Goal: Task Accomplishment & Management: Manage account settings

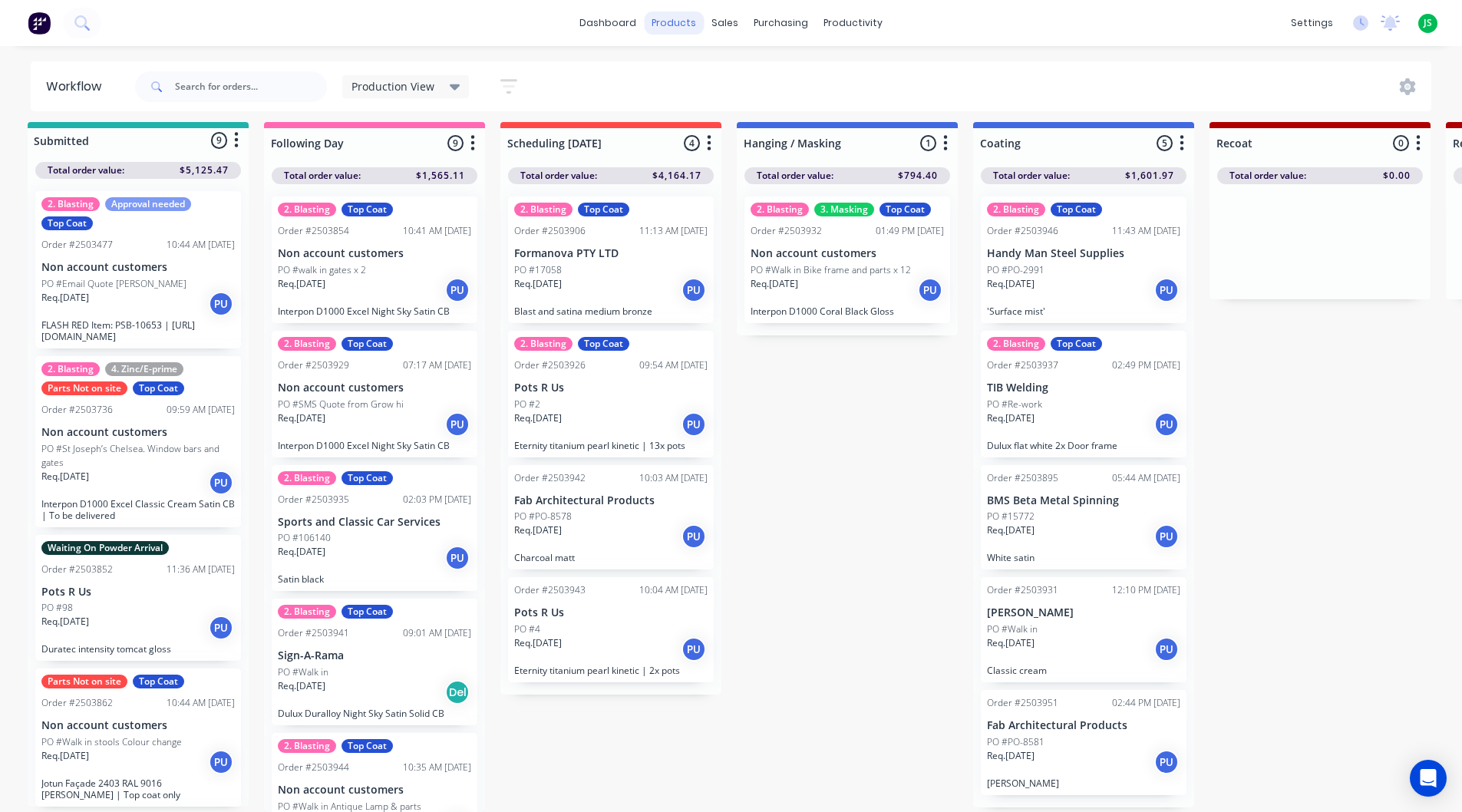
scroll to position [215, 0]
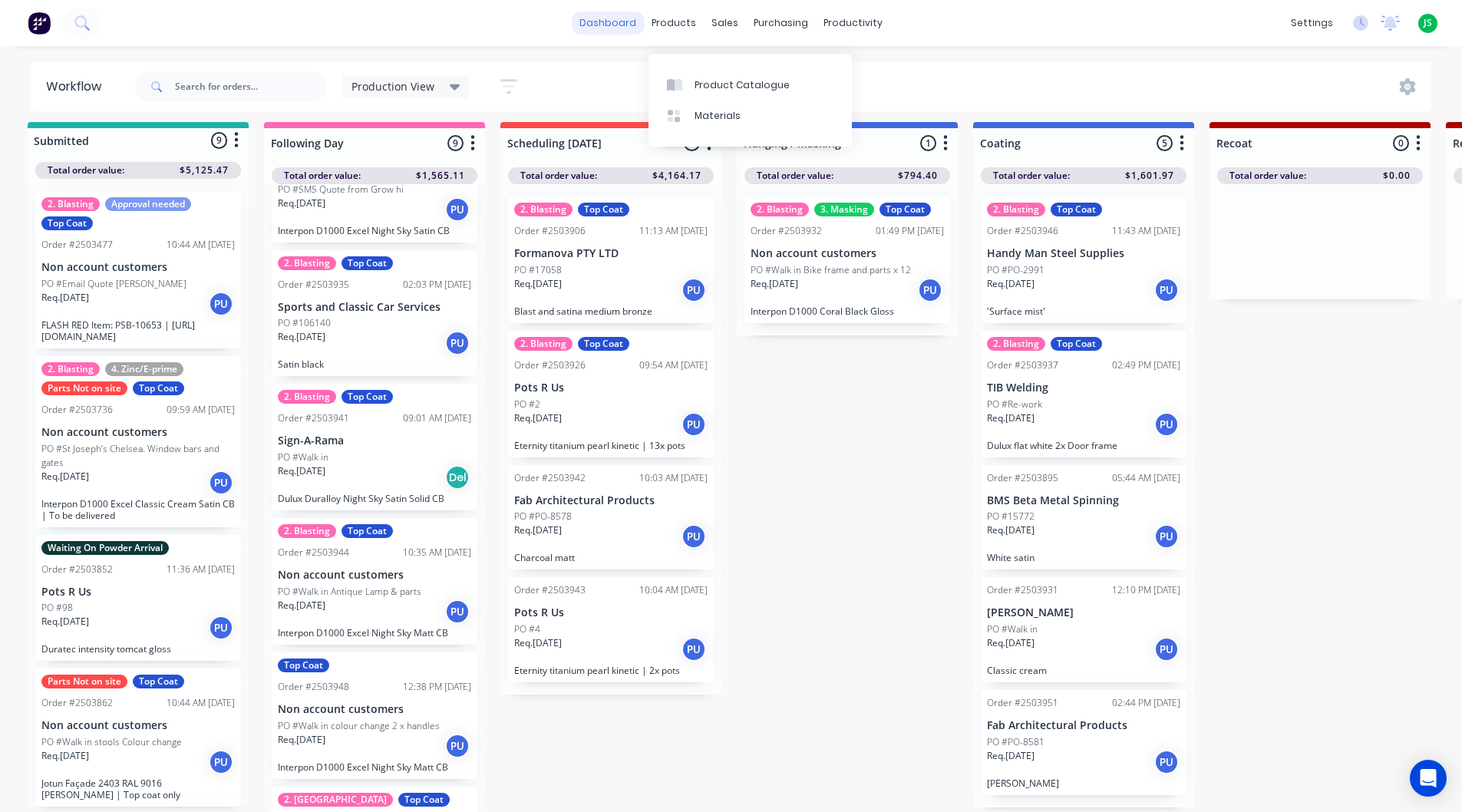
click at [636, 28] on link "dashboard" at bounding box center [608, 22] width 72 height 23
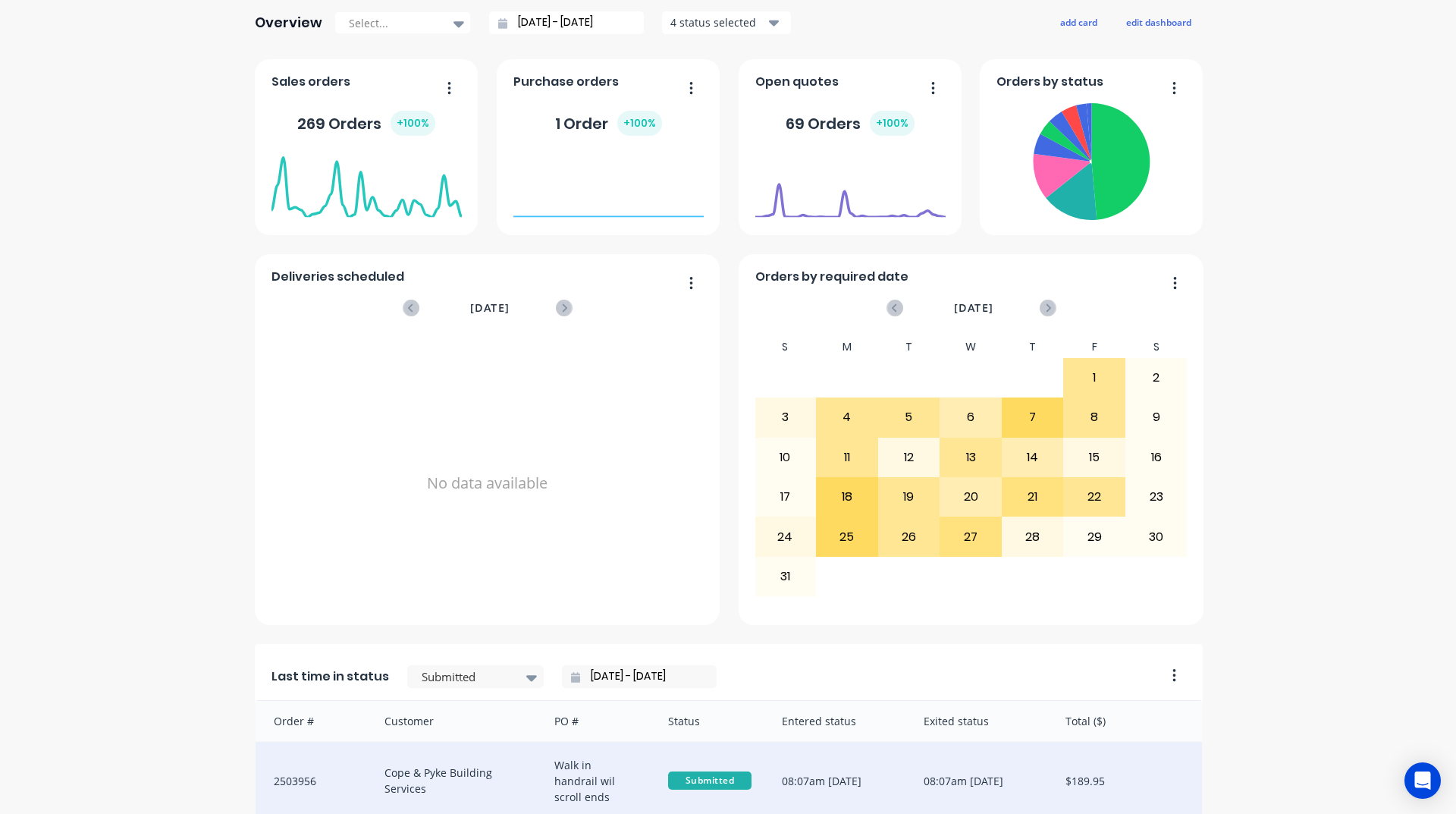
scroll to position [607, 0]
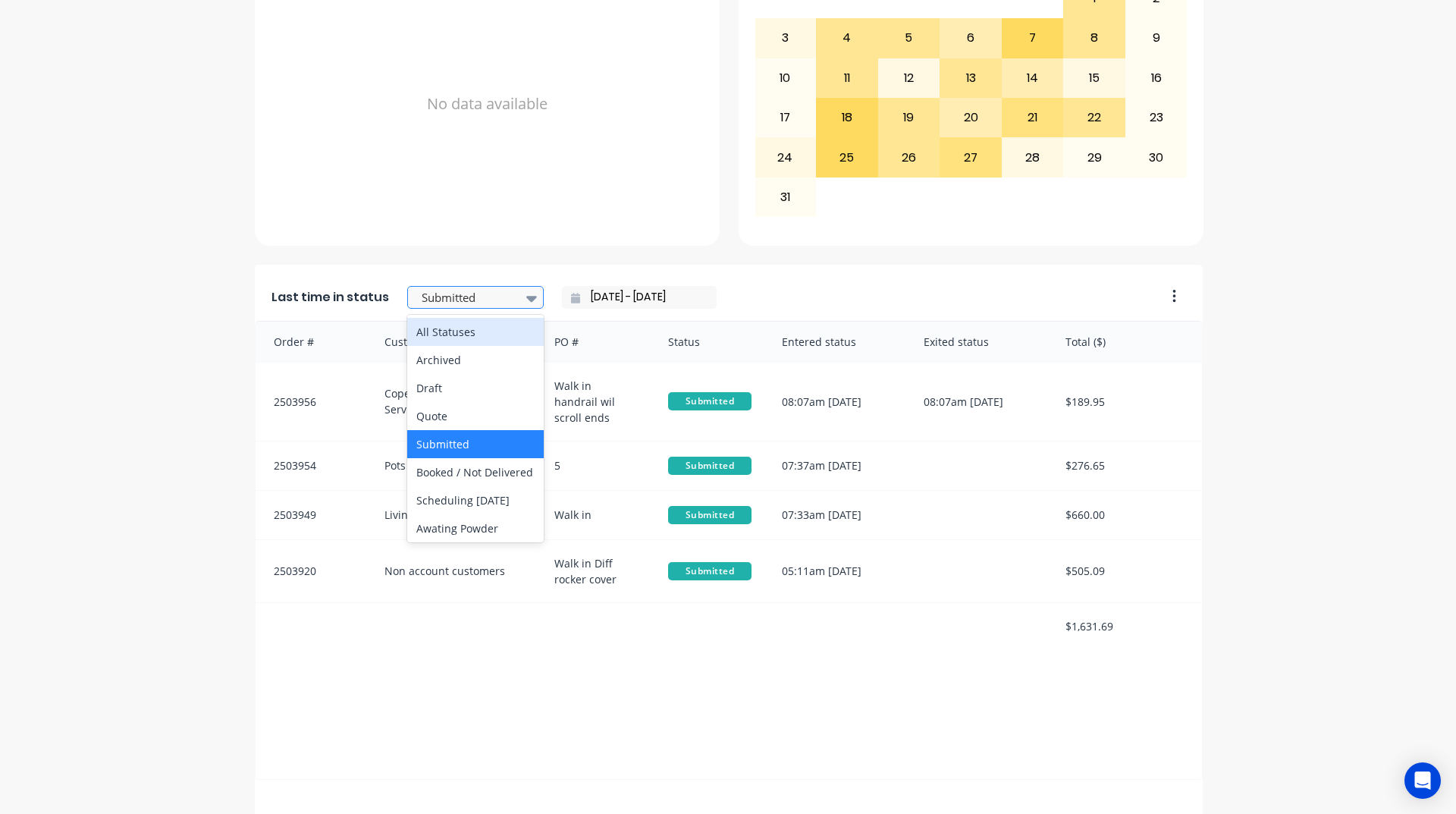
click at [520, 294] on div at bounding box center [531, 297] width 23 height 26
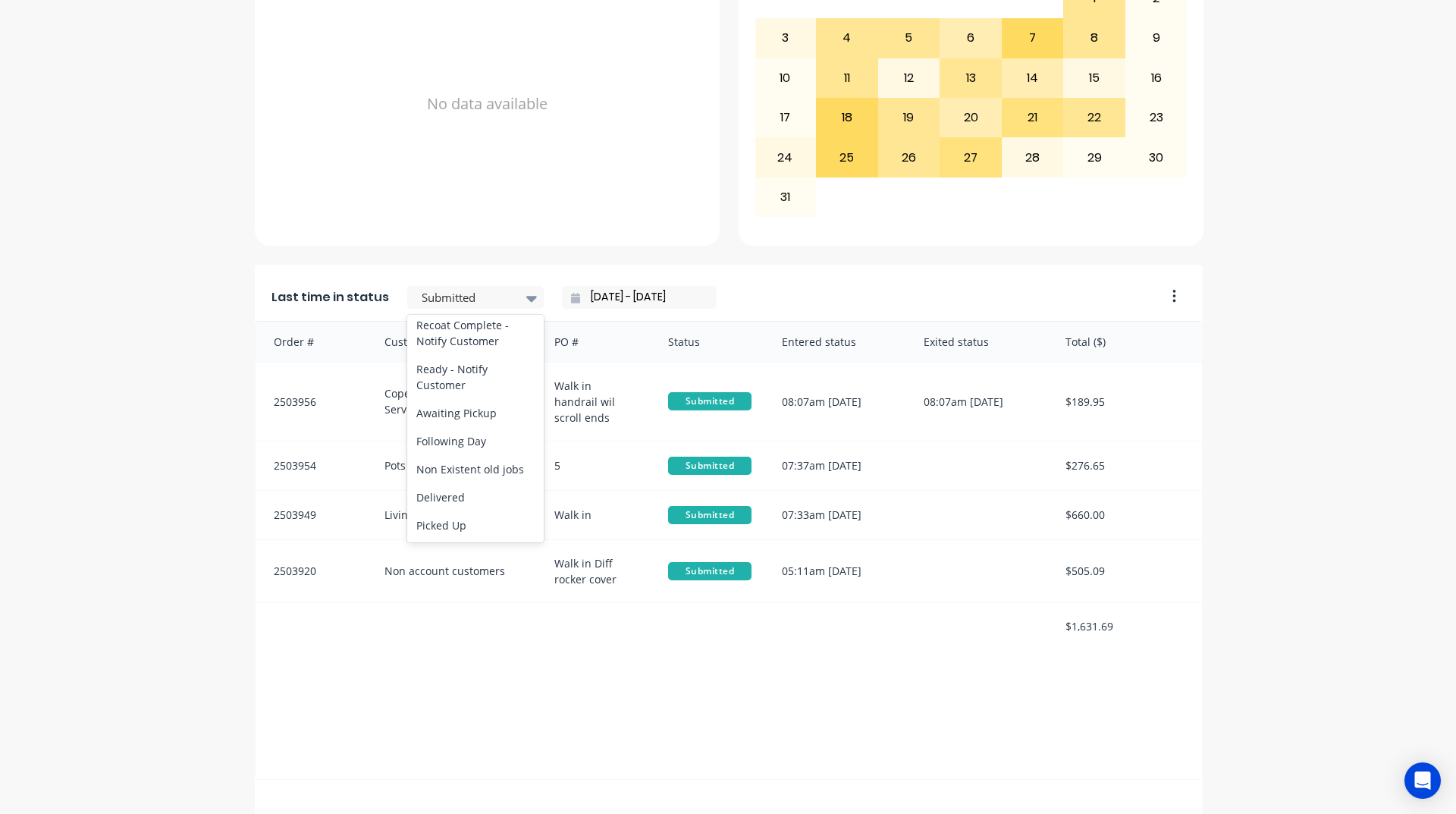
scroll to position [759, 0]
click at [476, 394] on div "Ready - Notify Customer" at bounding box center [475, 377] width 136 height 44
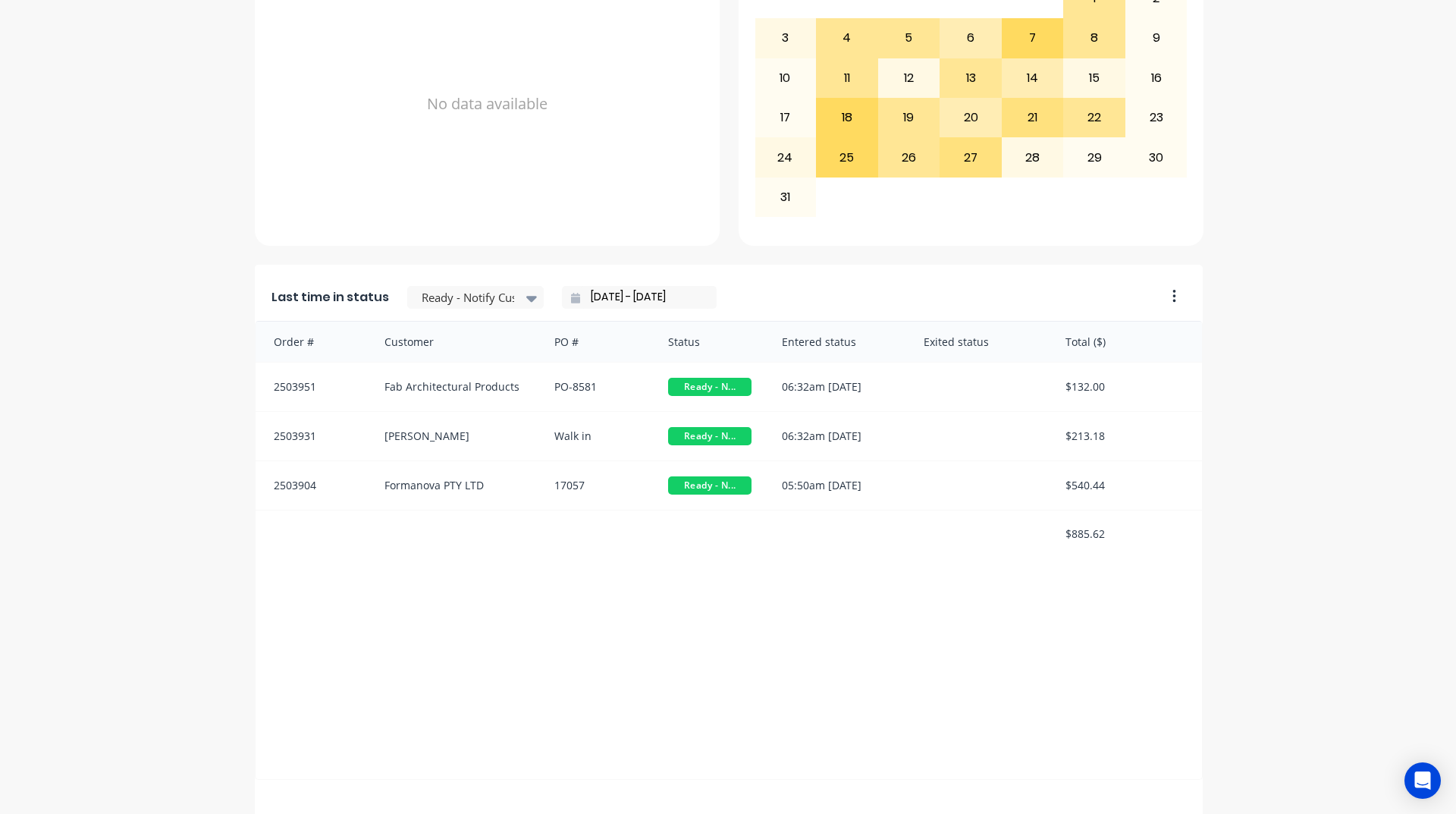
click at [646, 305] on input "[DATE] - [DATE]" at bounding box center [645, 297] width 130 height 23
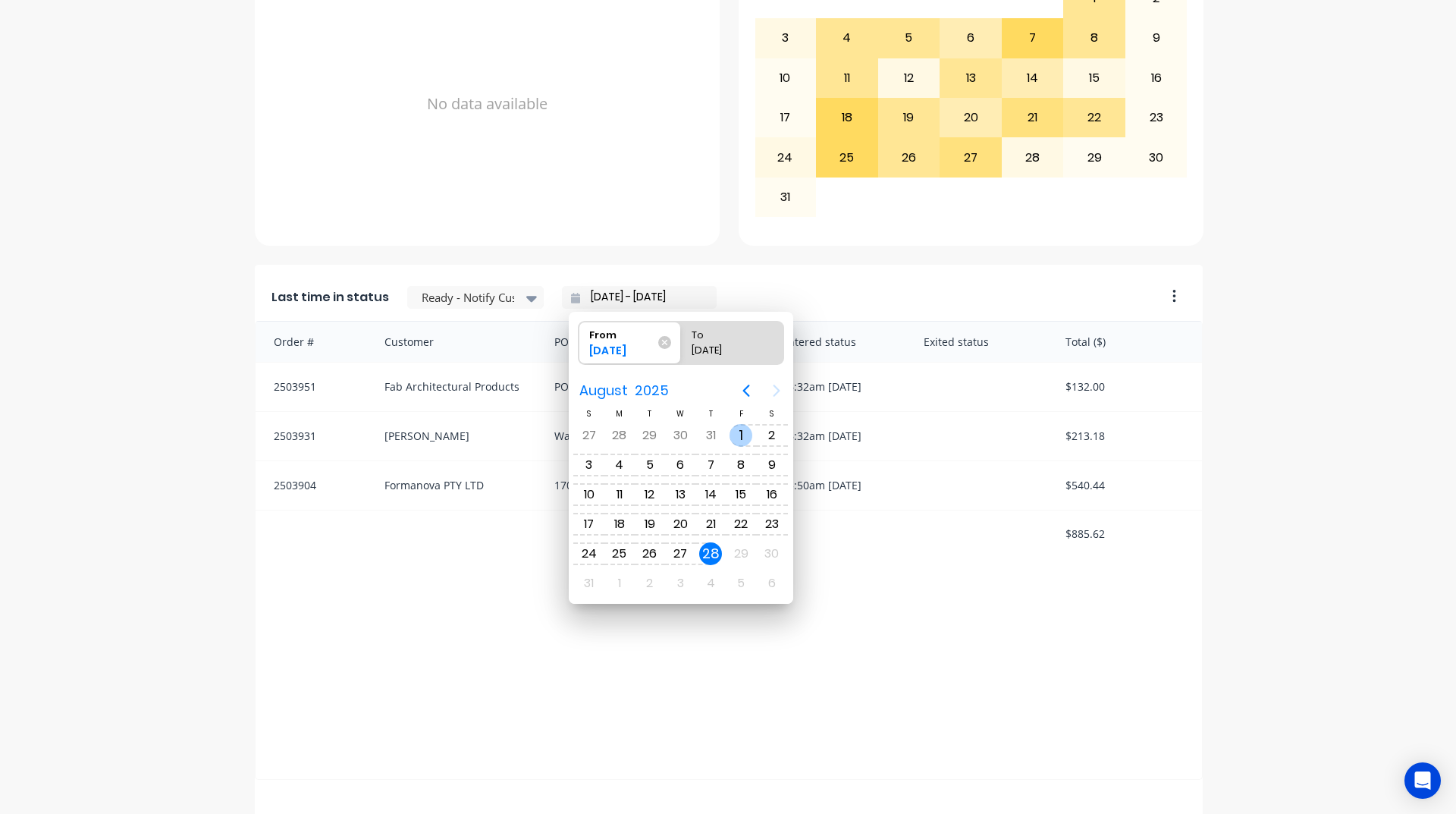
click at [734, 428] on div "1" at bounding box center [741, 435] width 23 height 23
type input "[DATE] - [DATE]"
radio input "false"
radio input "true"
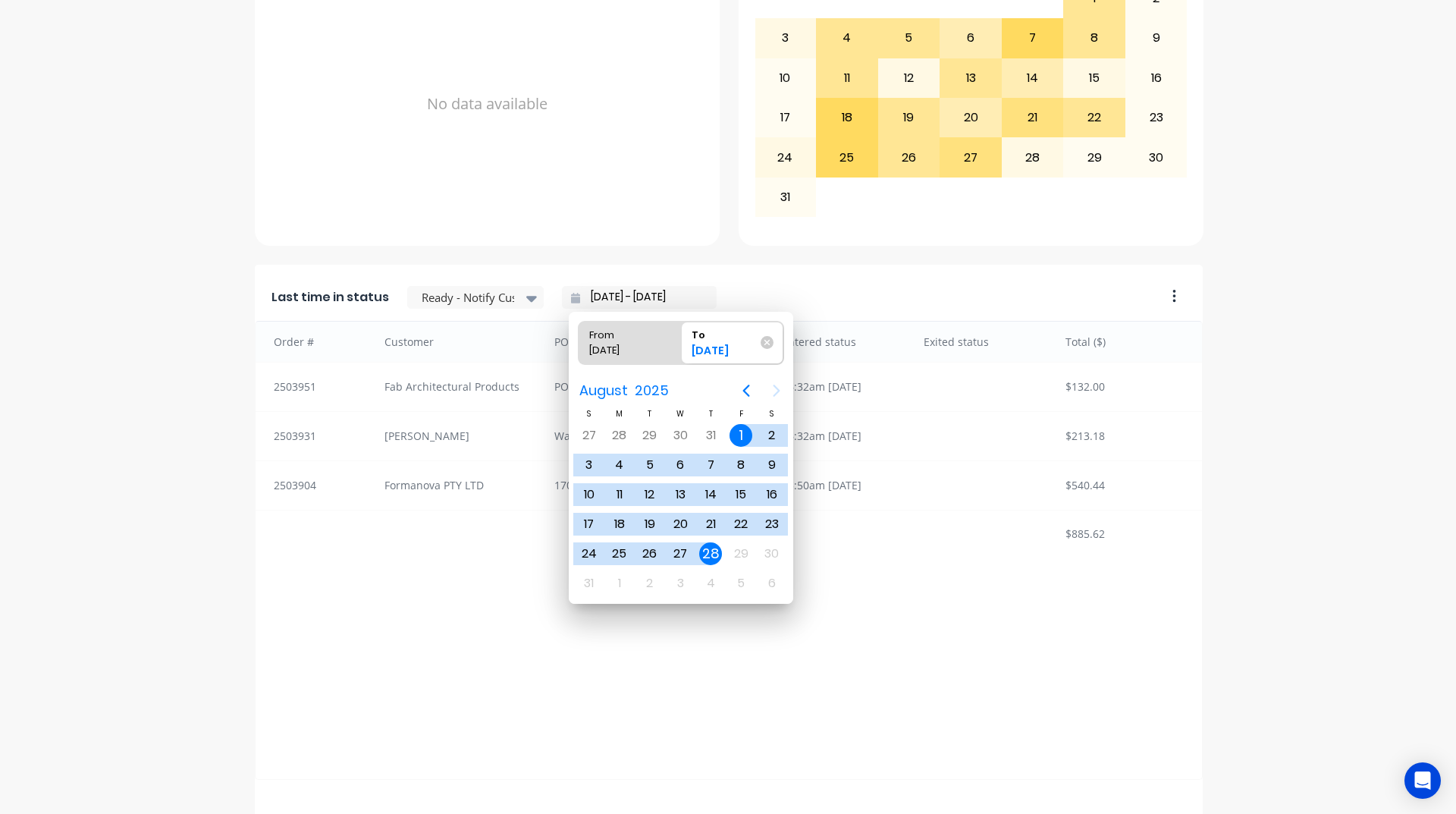
click at [714, 549] on div "28" at bounding box center [710, 553] width 23 height 23
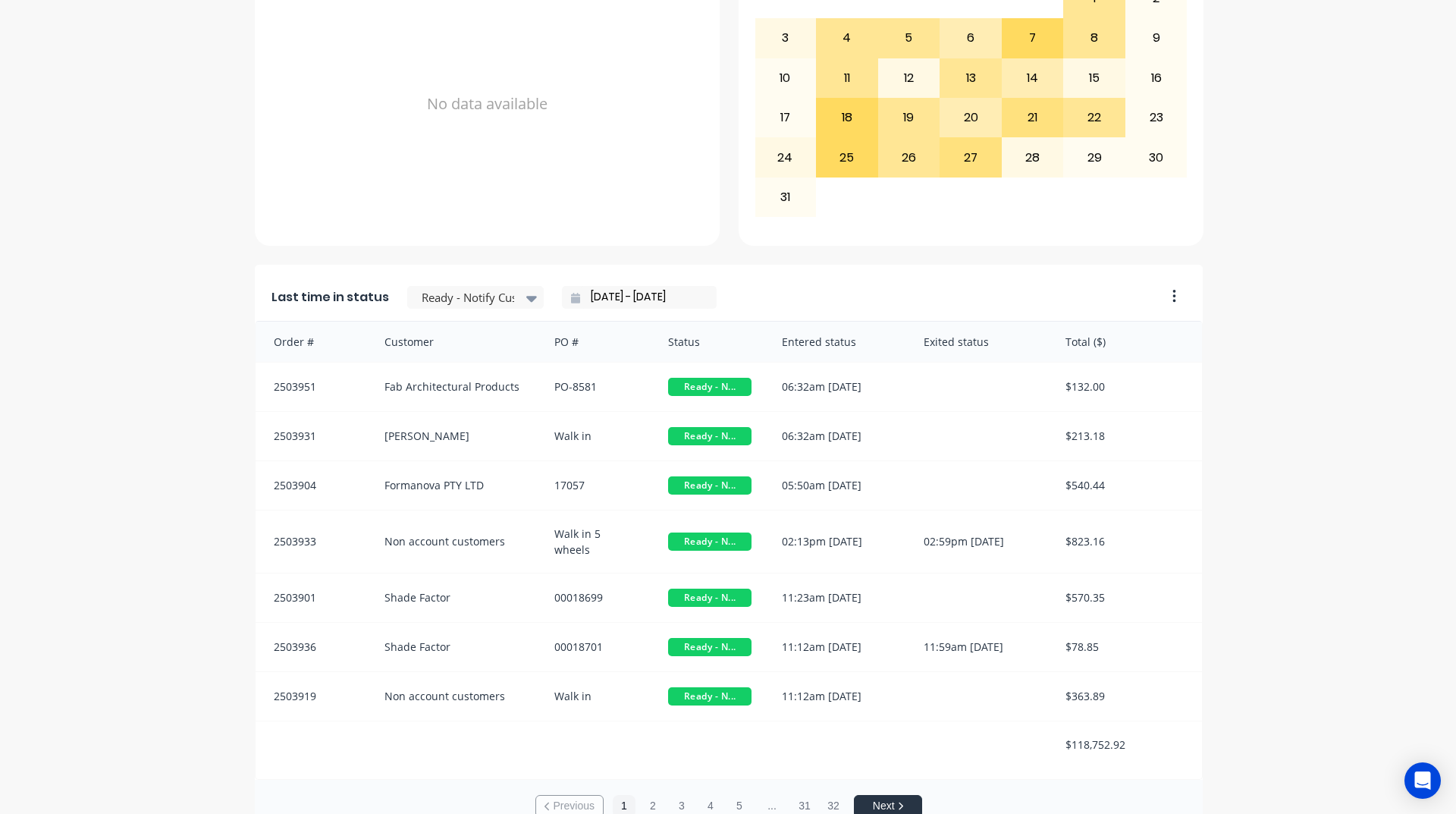
scroll to position [639, 0]
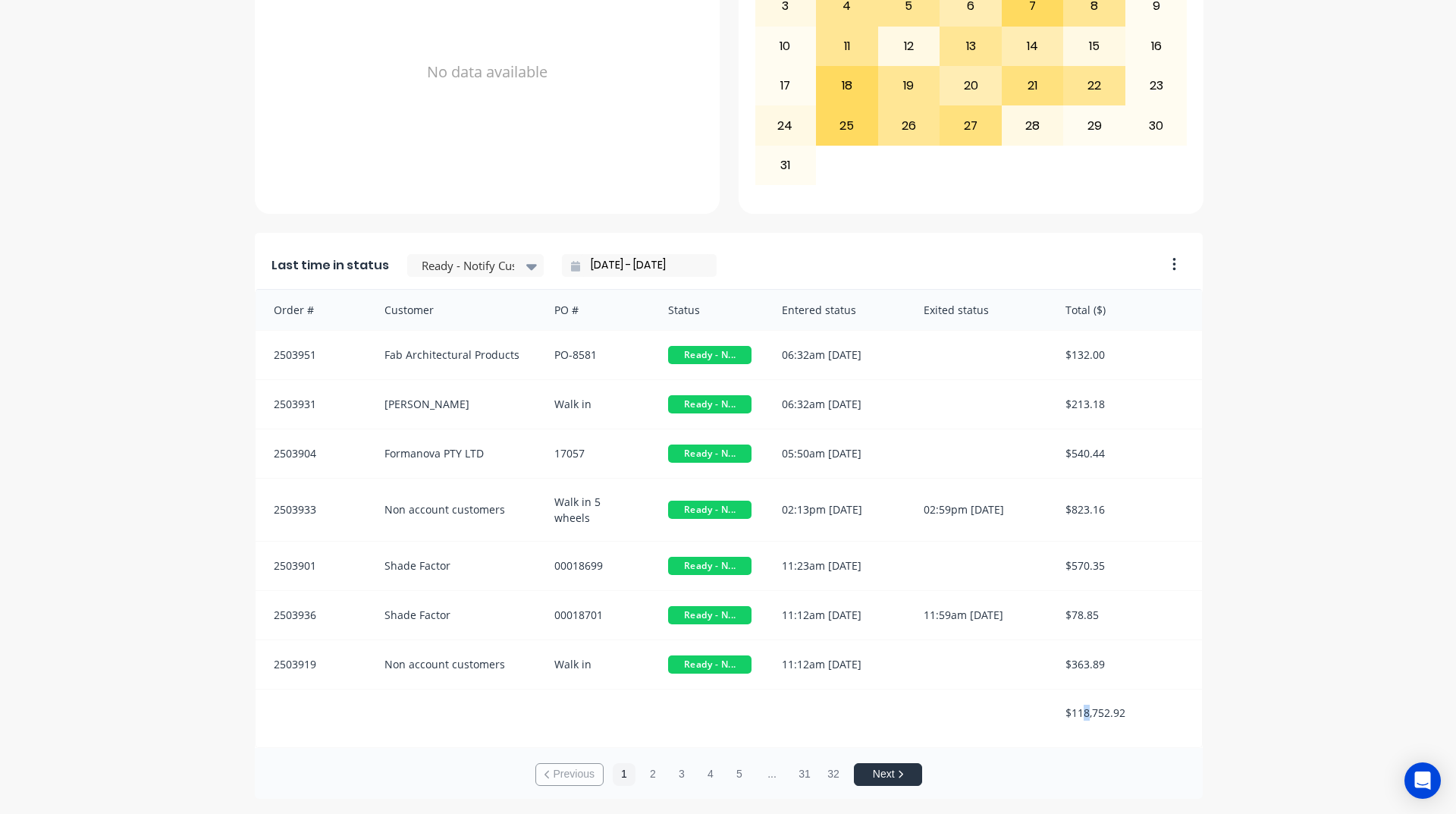
click at [1057, 694] on div "$118,752.92" at bounding box center [1126, 713] width 151 height 46
click at [1210, 706] on div "A Class Powder Coating Create sales order Create purchase order Overview Select…" at bounding box center [728, 111] width 1456 height 1377
click at [526, 268] on icon at bounding box center [532, 266] width 11 height 16
click at [493, 349] on div "Coating" at bounding box center [475, 334] width 136 height 28
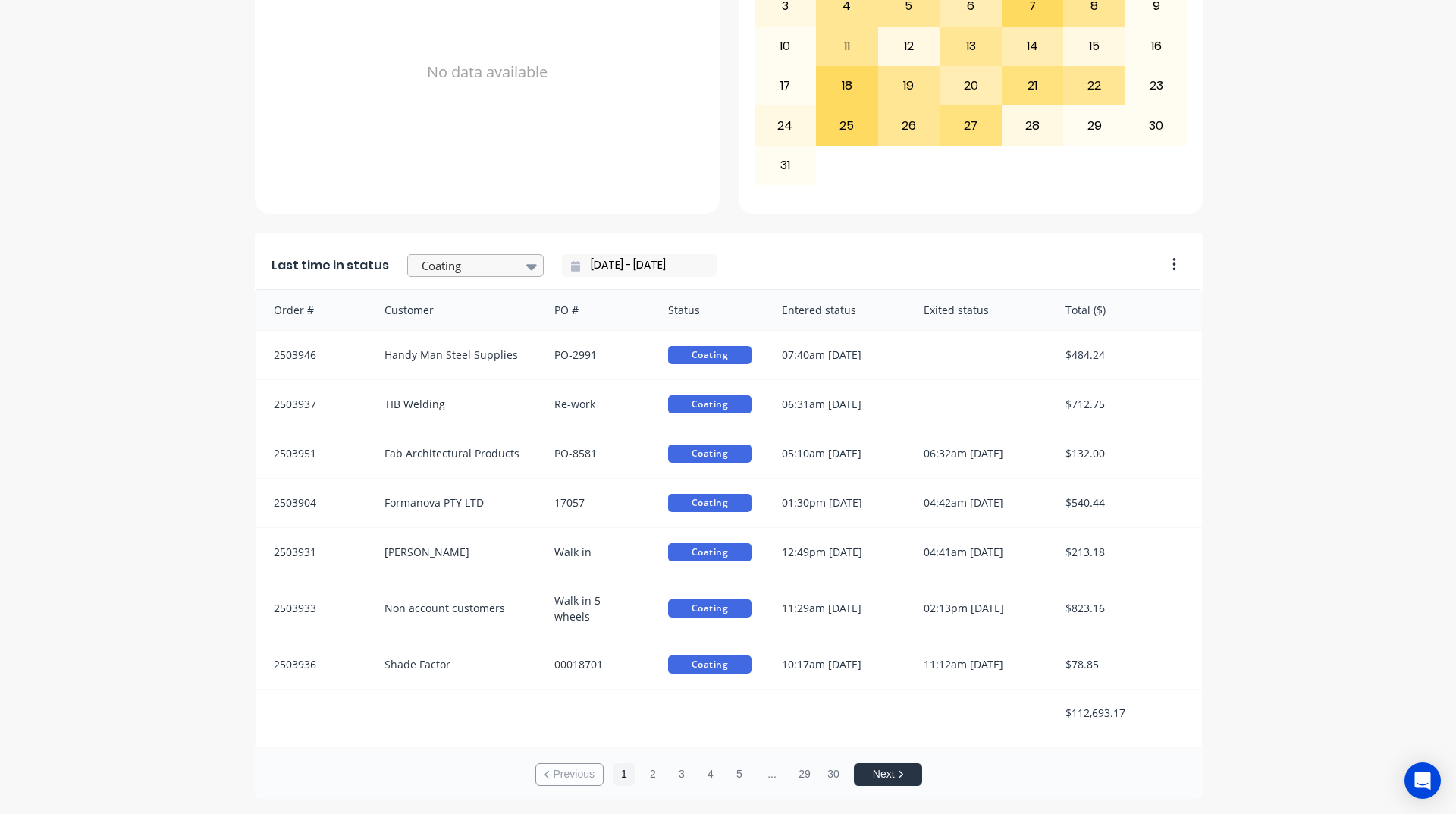
click at [497, 261] on div at bounding box center [468, 266] width 96 height 19
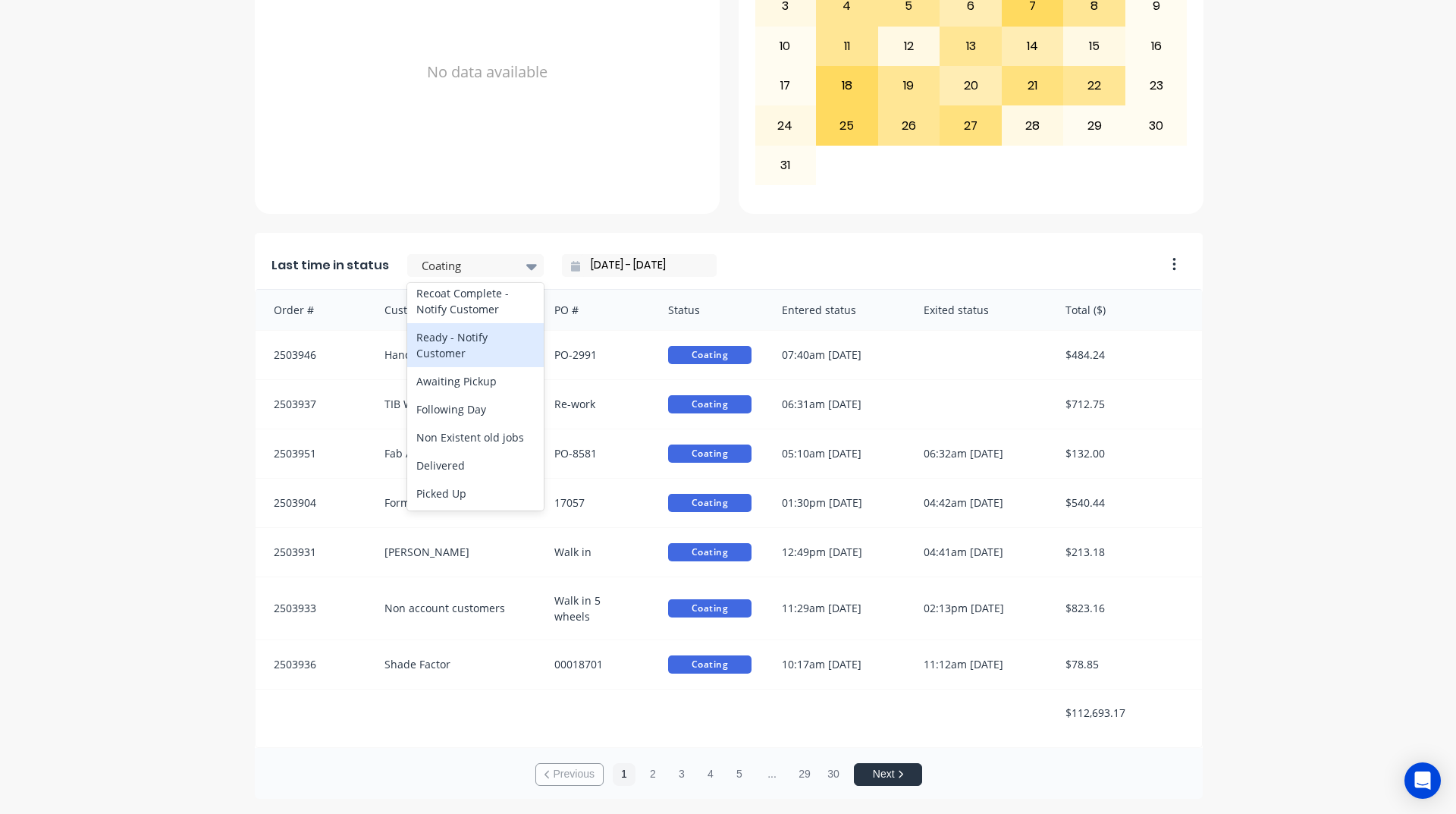
click at [503, 336] on div "Ready - Notify Customer" at bounding box center [475, 345] width 136 height 44
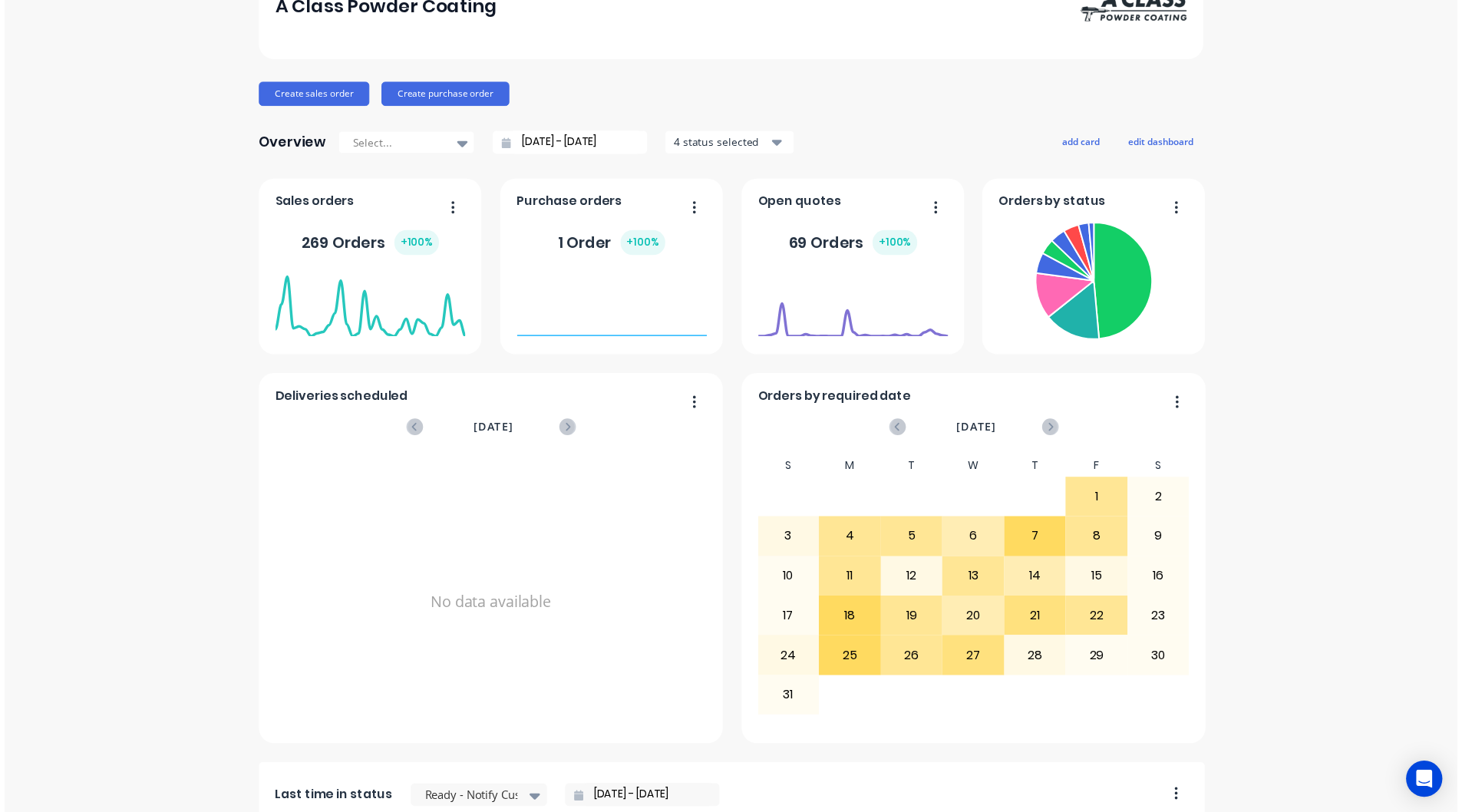
scroll to position [0, 0]
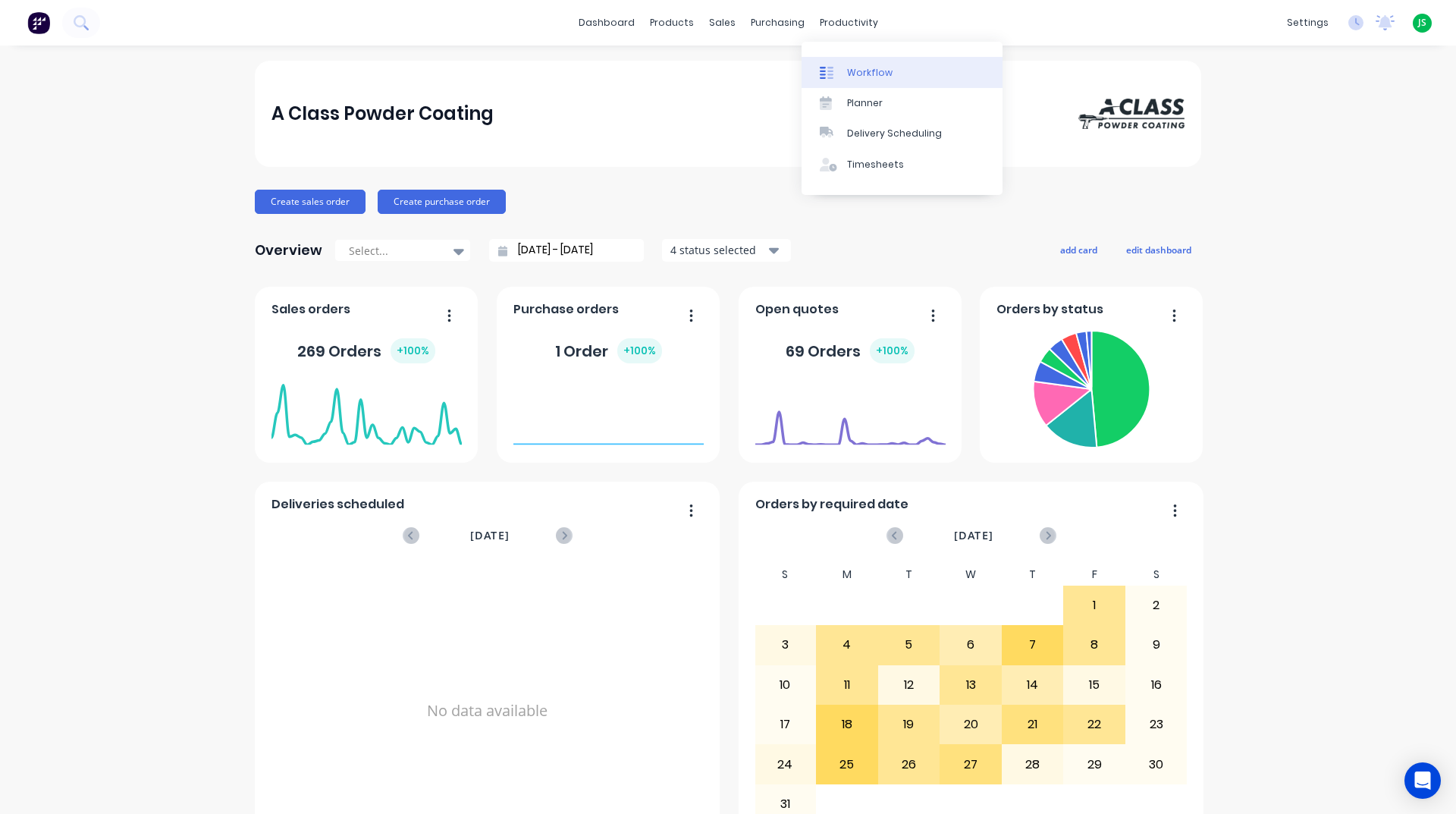
click at [850, 75] on div "Workflow" at bounding box center [870, 72] width 46 height 13
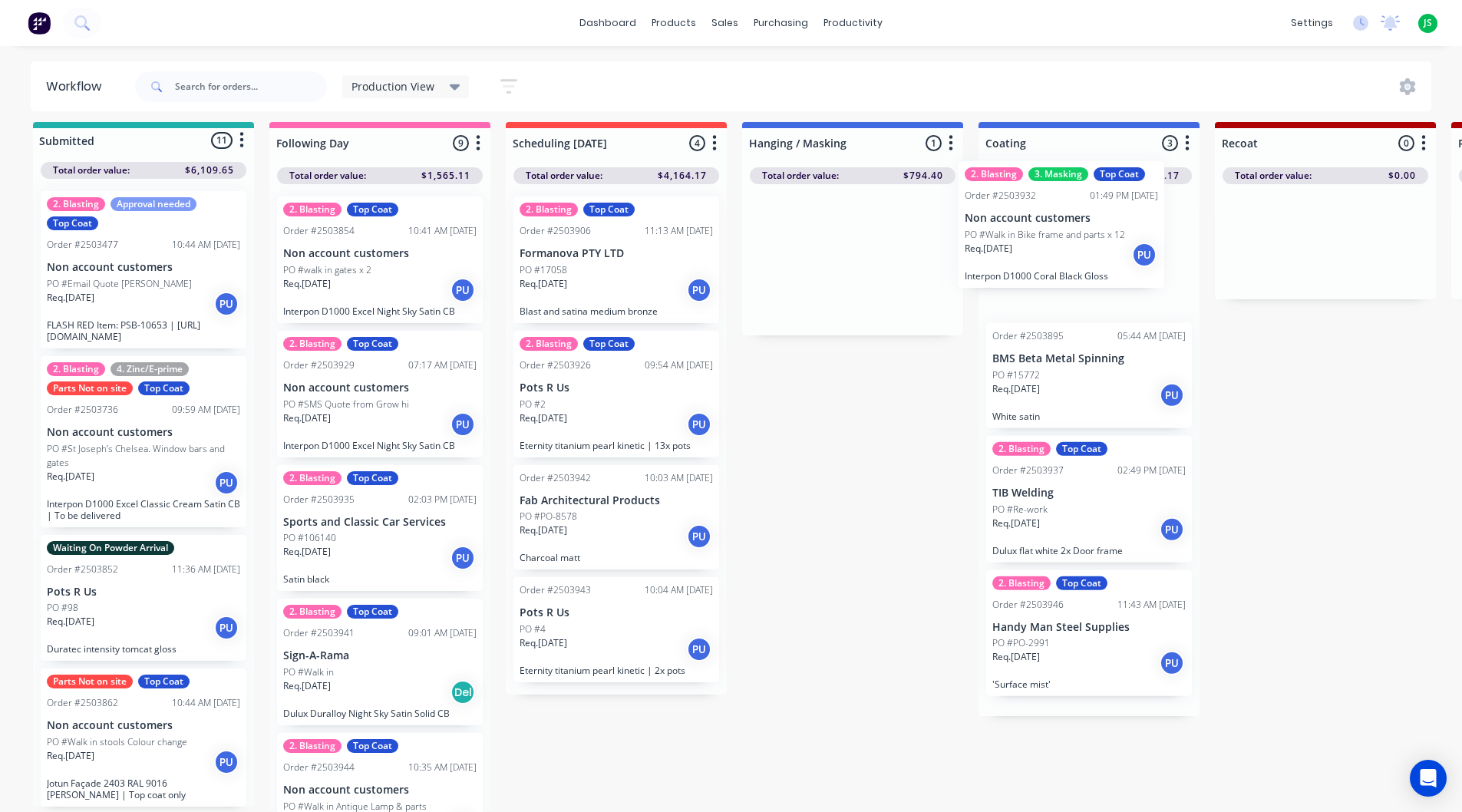
drag, startPoint x: 866, startPoint y: 271, endPoint x: 1081, endPoint y: 249, distance: 216.1
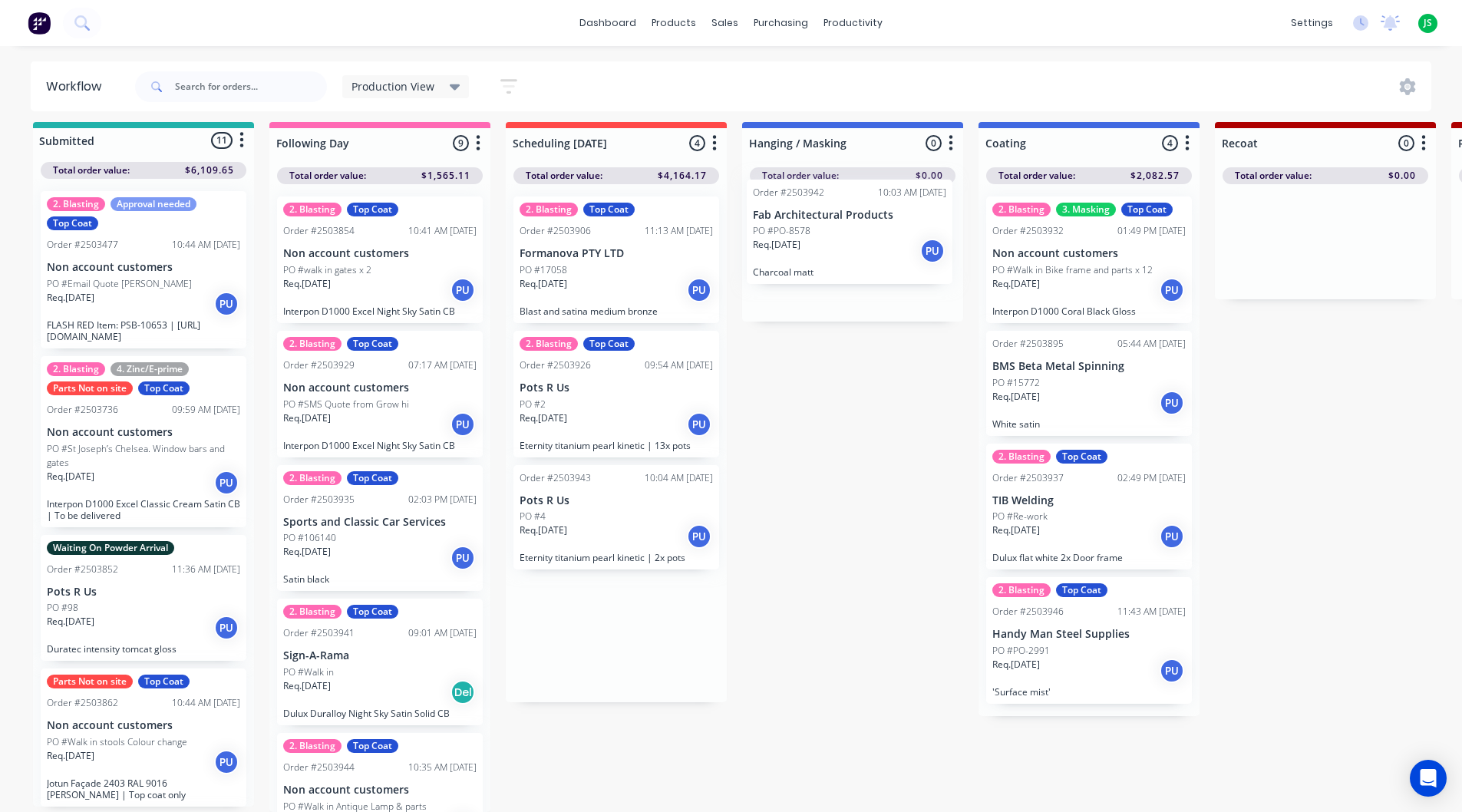
drag, startPoint x: 631, startPoint y: 506, endPoint x: 874, endPoint y: 217, distance: 377.6
click at [868, 241] on div "PO #PO-8578" at bounding box center [853, 248] width 194 height 13
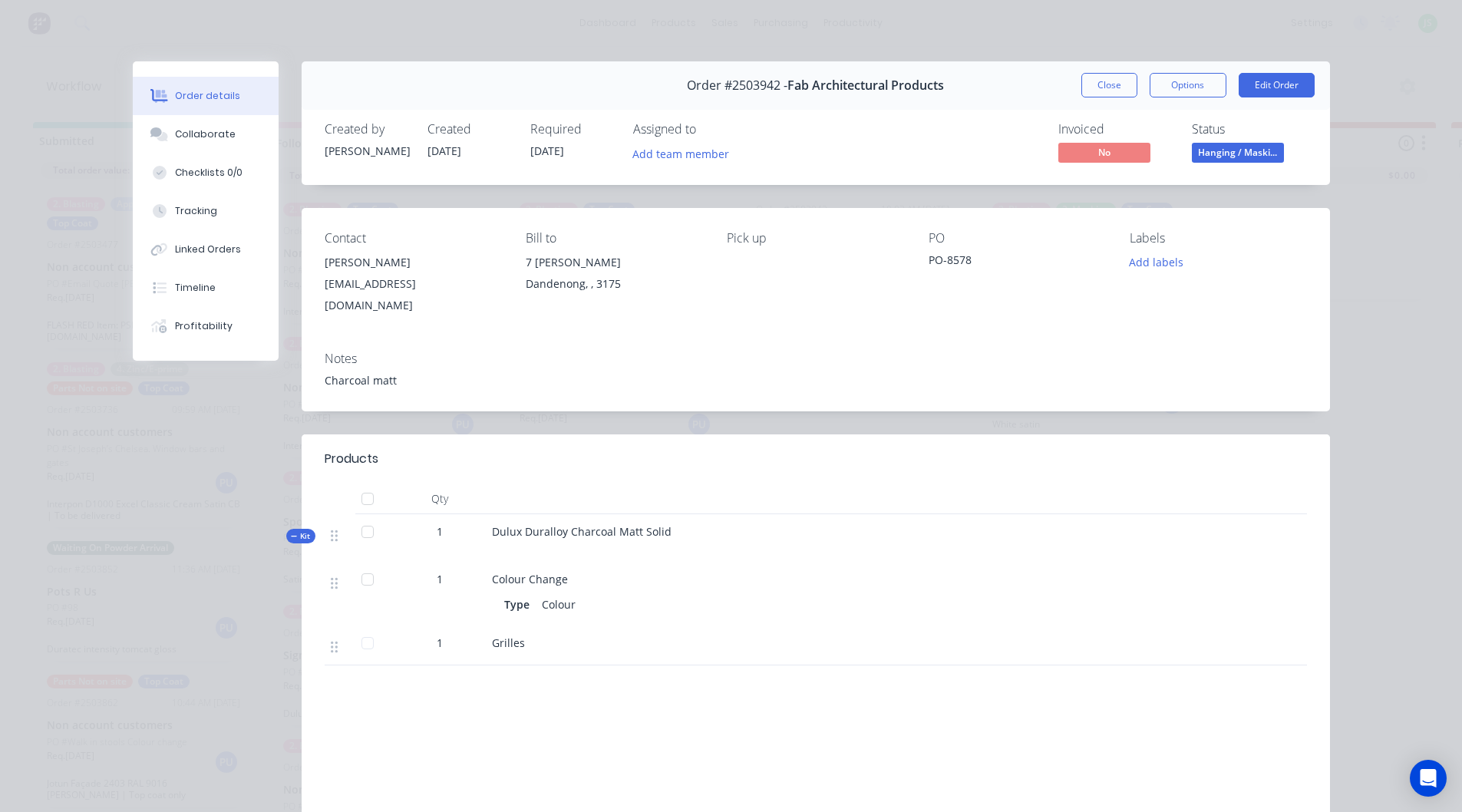
click at [1109, 72] on div "Order #2503942 - Fab Architectural Products Close Options Edit Order" at bounding box center [816, 85] width 1028 height 48
click at [1110, 80] on button "Close" at bounding box center [1109, 85] width 56 height 25
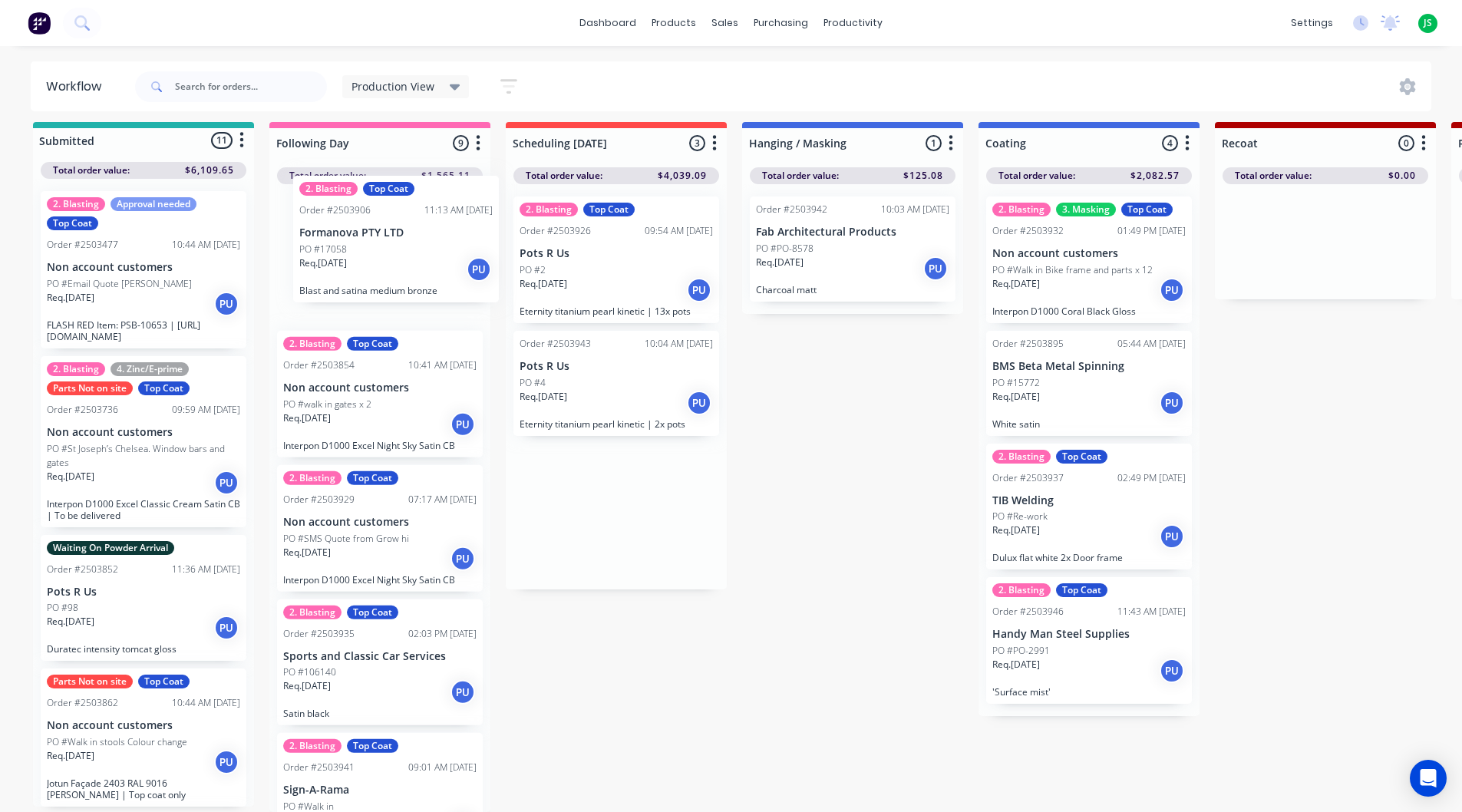
drag, startPoint x: 590, startPoint y: 260, endPoint x: 361, endPoint y: 250, distance: 229.2
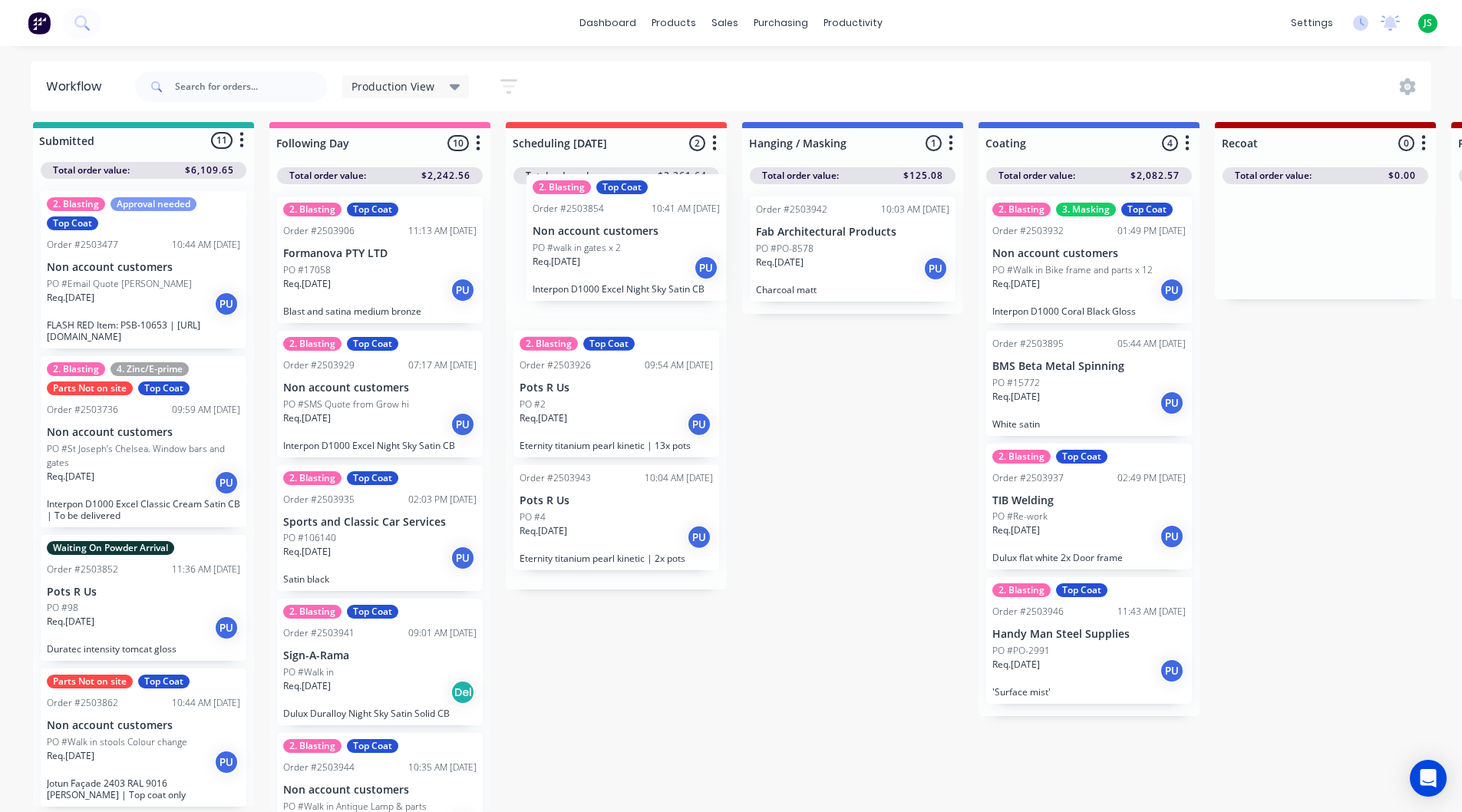
drag, startPoint x: 373, startPoint y: 399, endPoint x: 631, endPoint y: 242, distance: 302.0
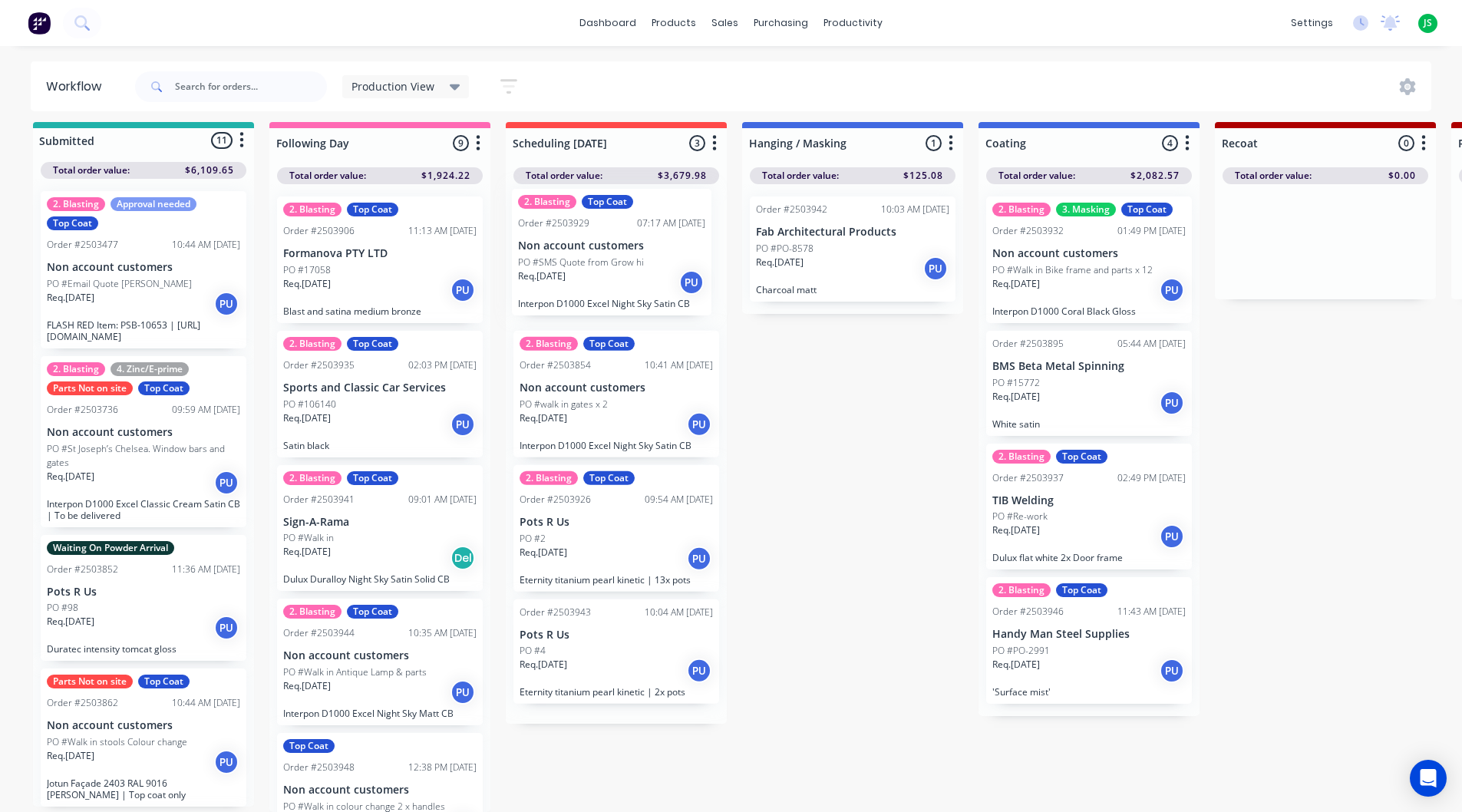
drag, startPoint x: 348, startPoint y: 401, endPoint x: 586, endPoint y: 269, distance: 272.2
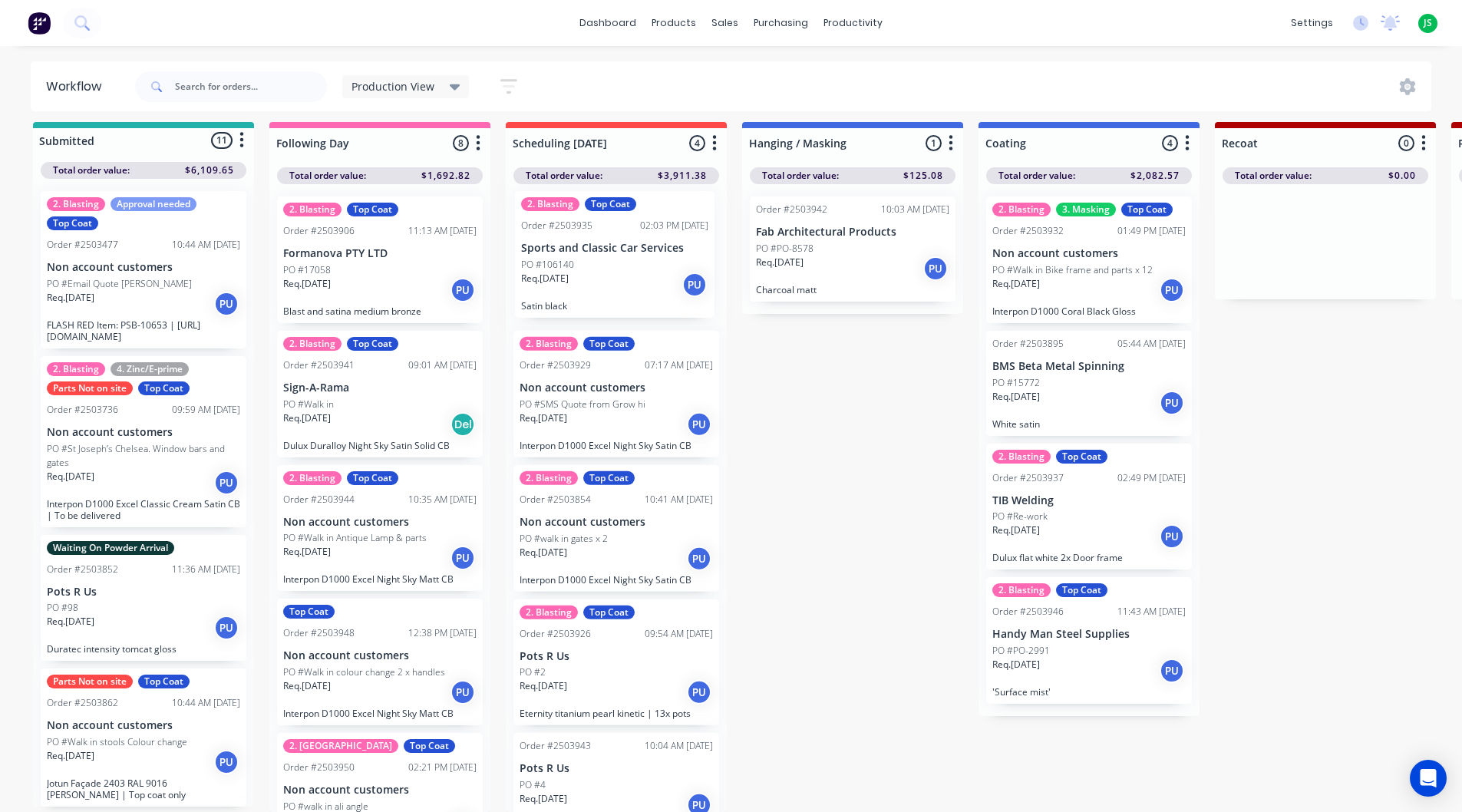
drag, startPoint x: 344, startPoint y: 401, endPoint x: 588, endPoint y: 269, distance: 277.4
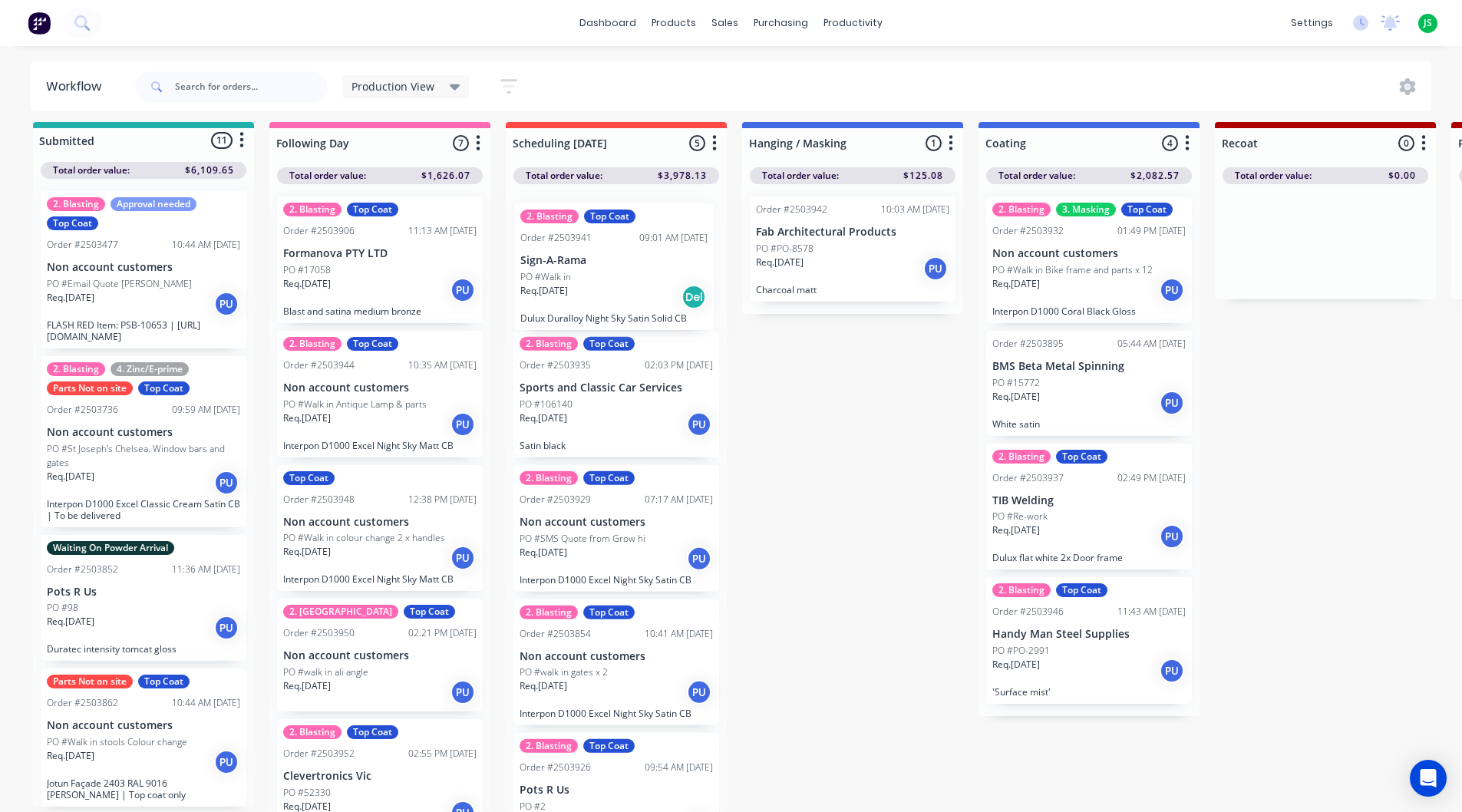
drag, startPoint x: 333, startPoint y: 409, endPoint x: 573, endPoint y: 291, distance: 267.4
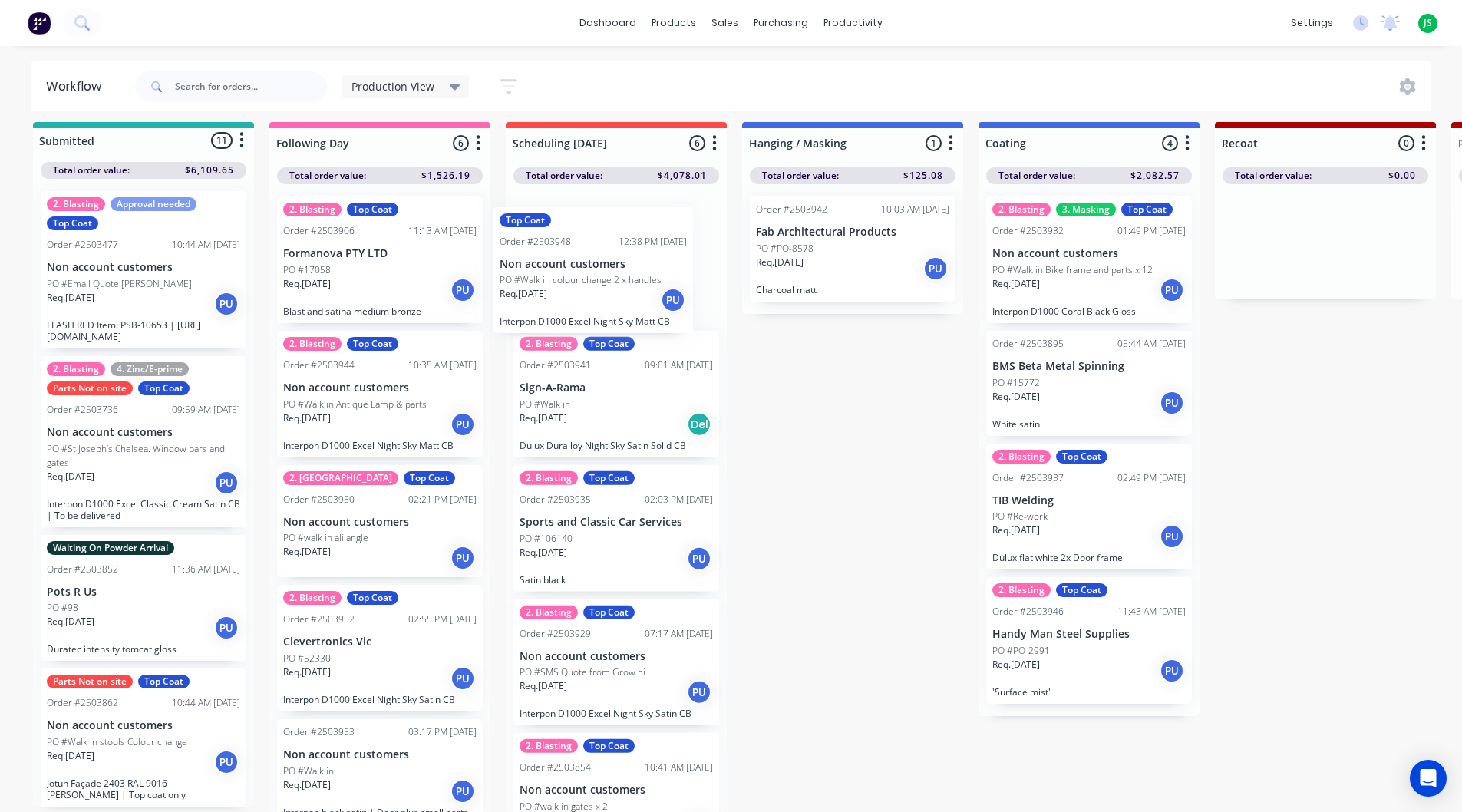
drag, startPoint x: 415, startPoint y: 481, endPoint x: 588, endPoint y: 298, distance: 251.8
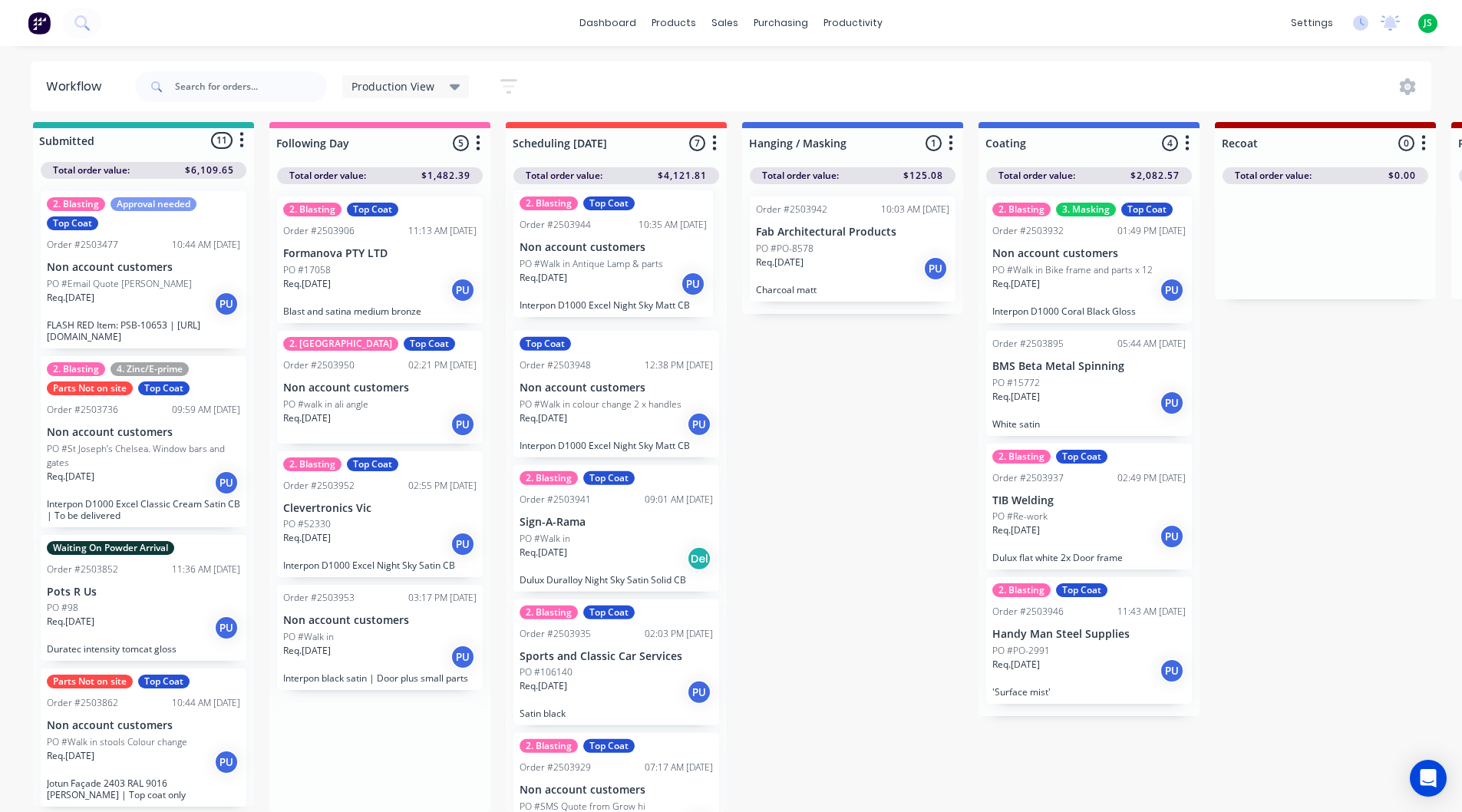
drag, startPoint x: 351, startPoint y: 406, endPoint x: 565, endPoint y: 285, distance: 245.8
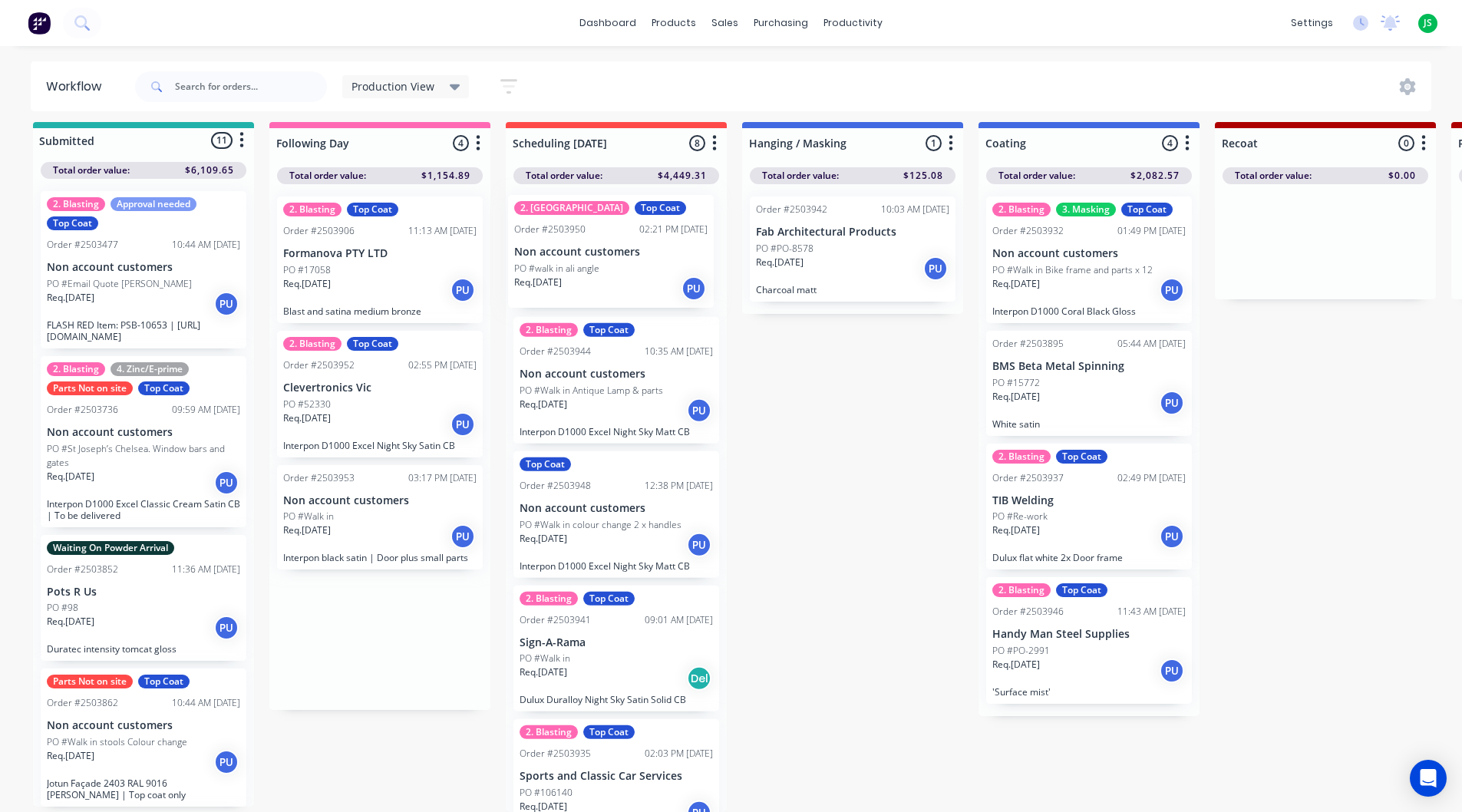
drag, startPoint x: 375, startPoint y: 382, endPoint x: 575, endPoint y: 271, distance: 228.7
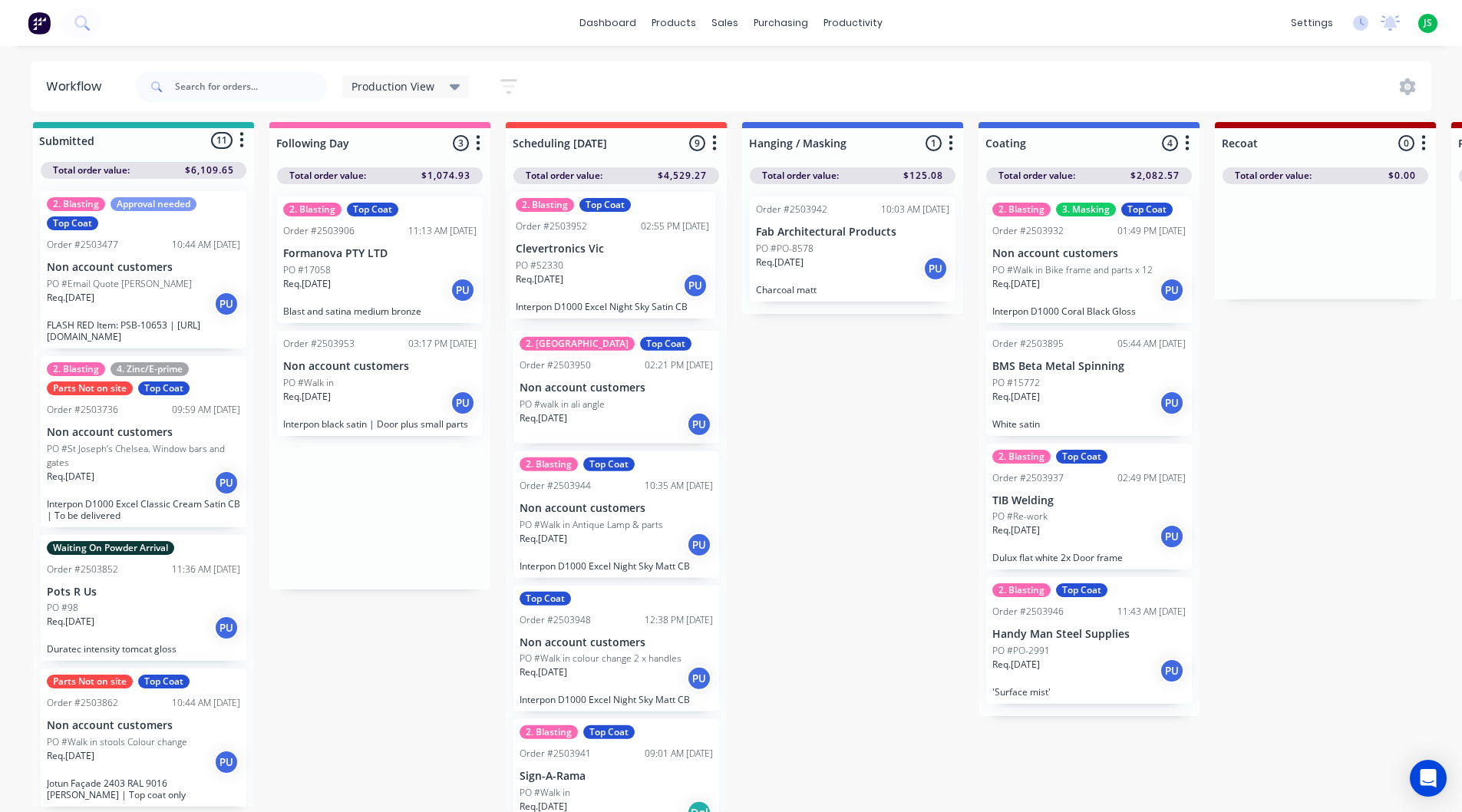
drag, startPoint x: 391, startPoint y: 409, endPoint x: 628, endPoint y: 279, distance: 270.3
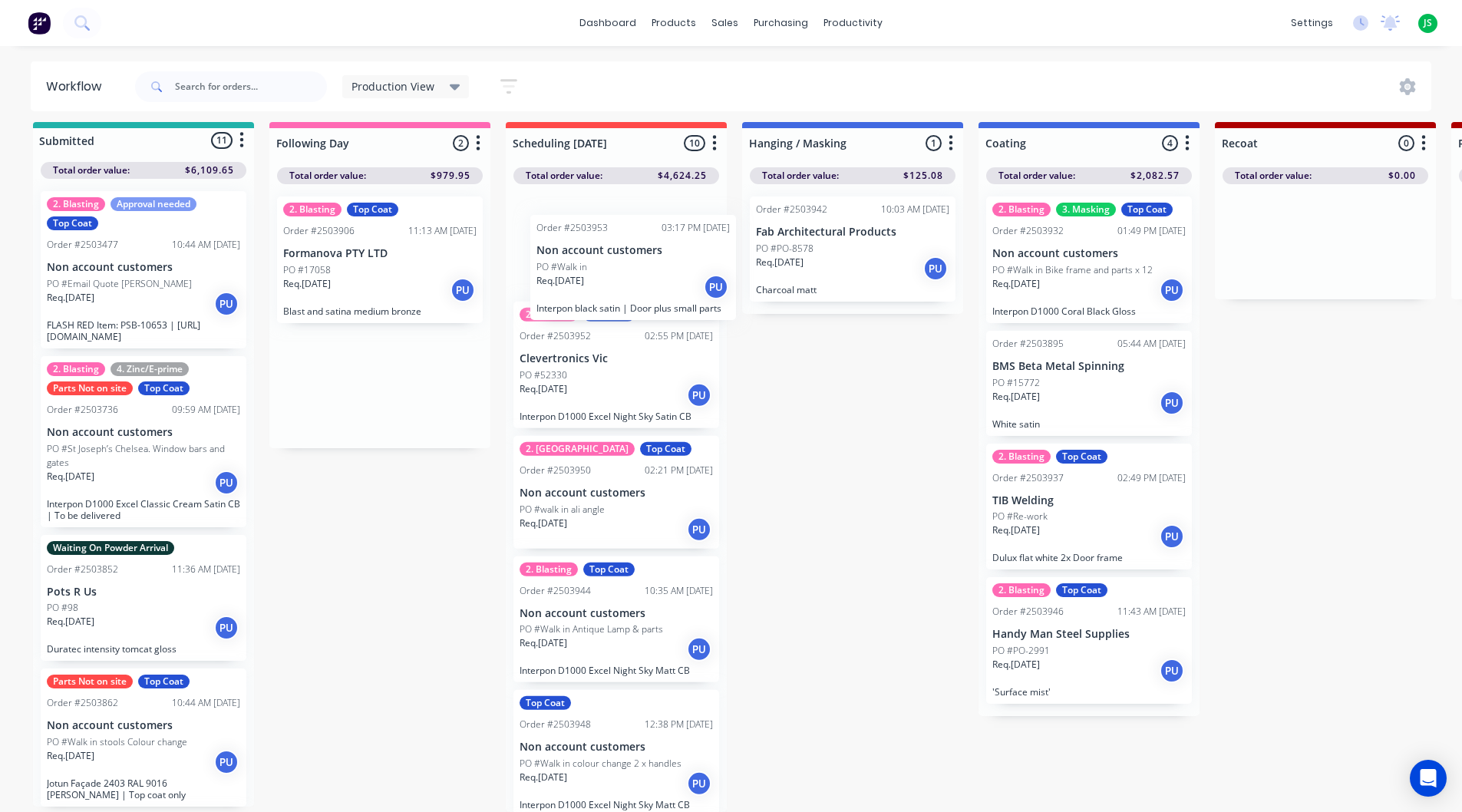
drag, startPoint x: 322, startPoint y: 408, endPoint x: 579, endPoint y: 302, distance: 278.0
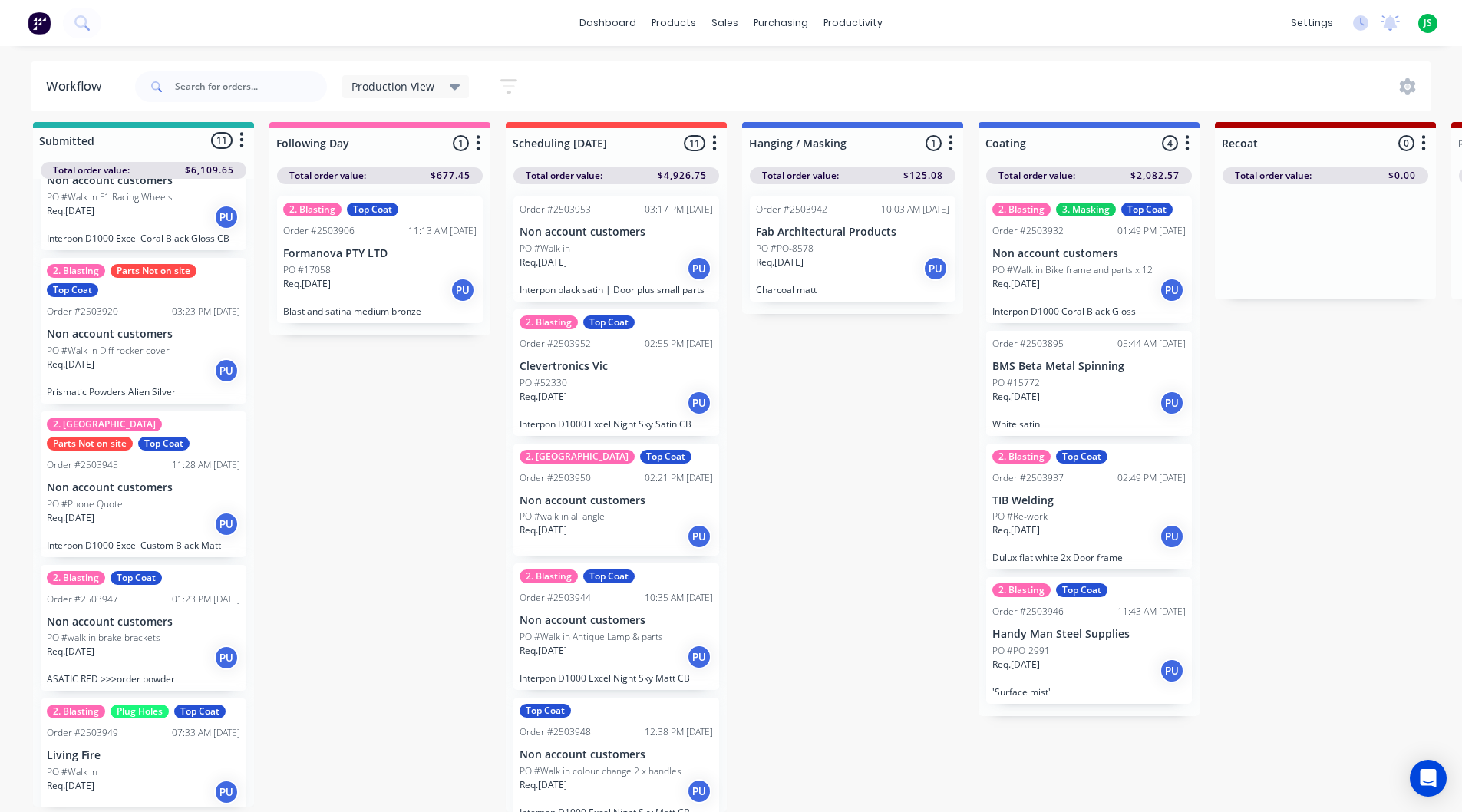
scroll to position [956, 0]
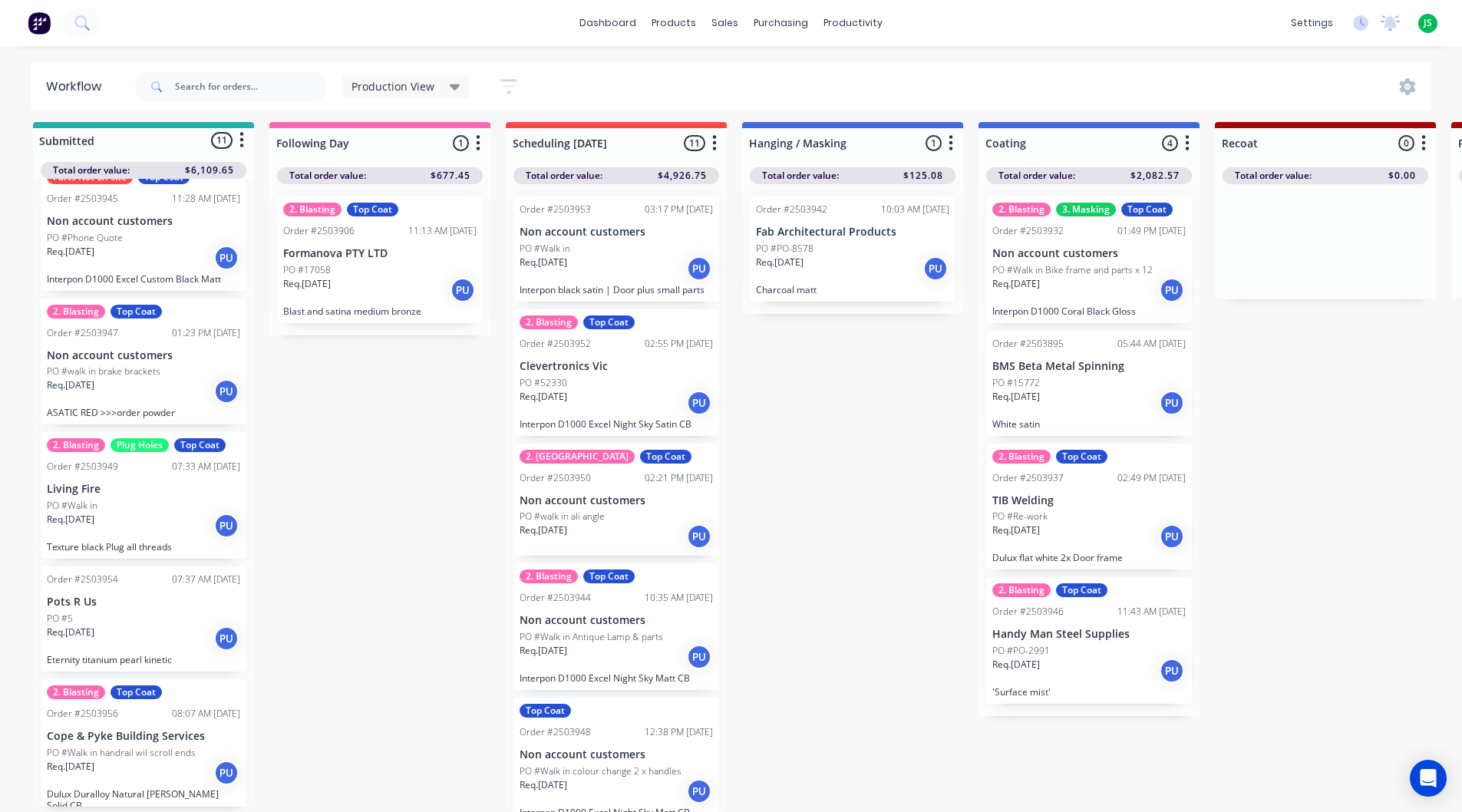
click at [140, 231] on div "PO #Phone Quote" at bounding box center [144, 237] width 194 height 13
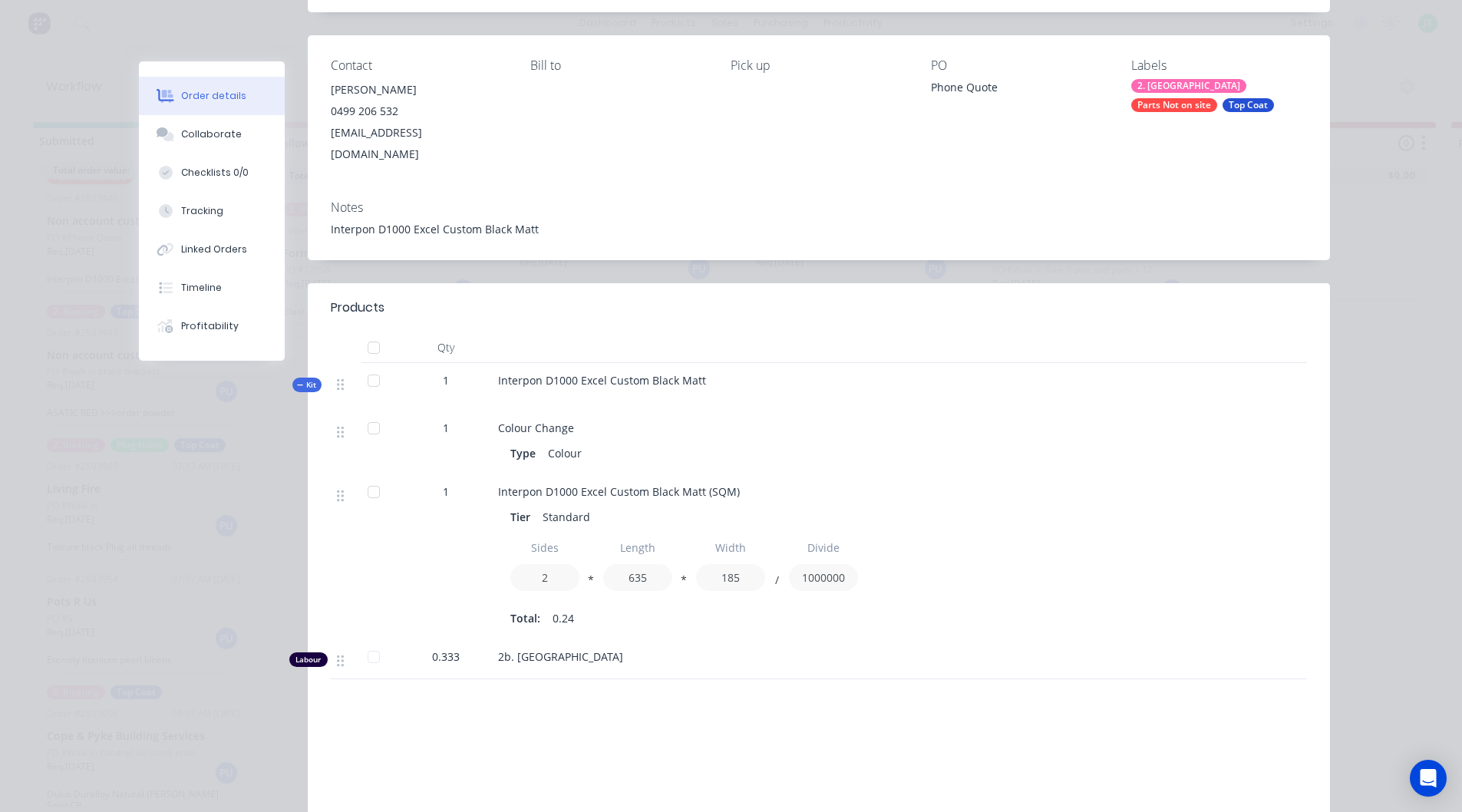
scroll to position [0, 0]
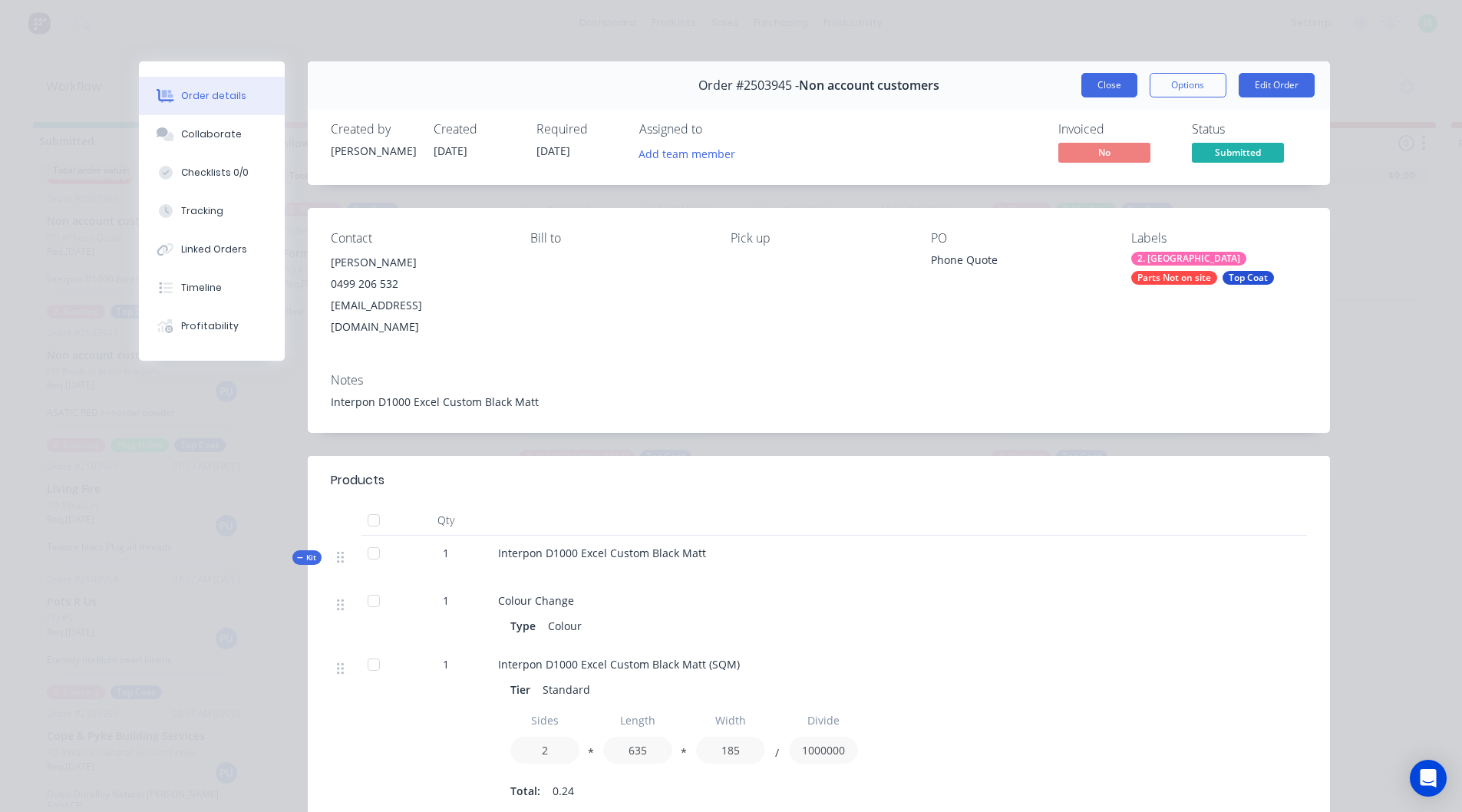
click at [1101, 85] on button "Close" at bounding box center [1109, 85] width 56 height 25
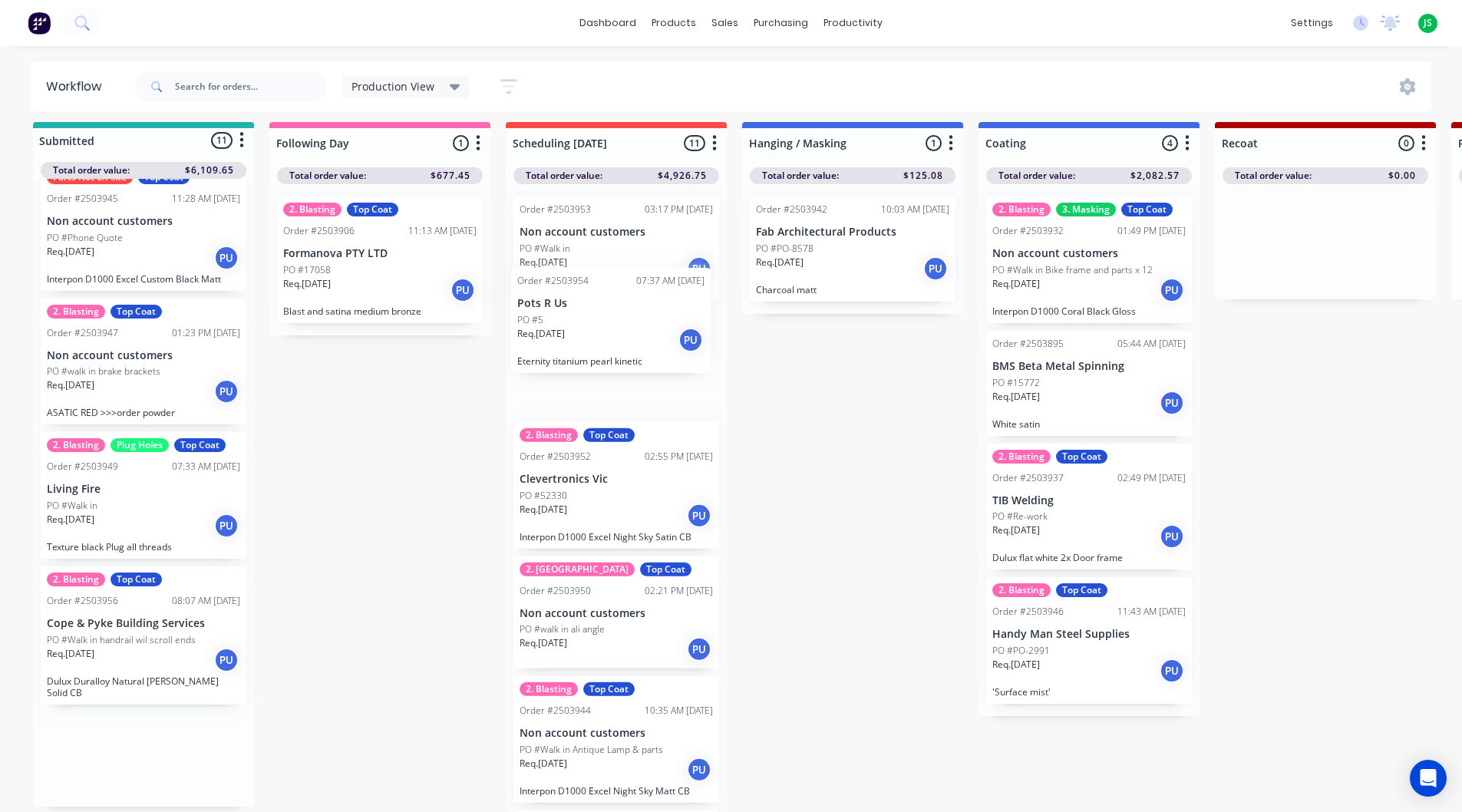
drag, startPoint x: 83, startPoint y: 622, endPoint x: 559, endPoint y: 334, distance: 556.3
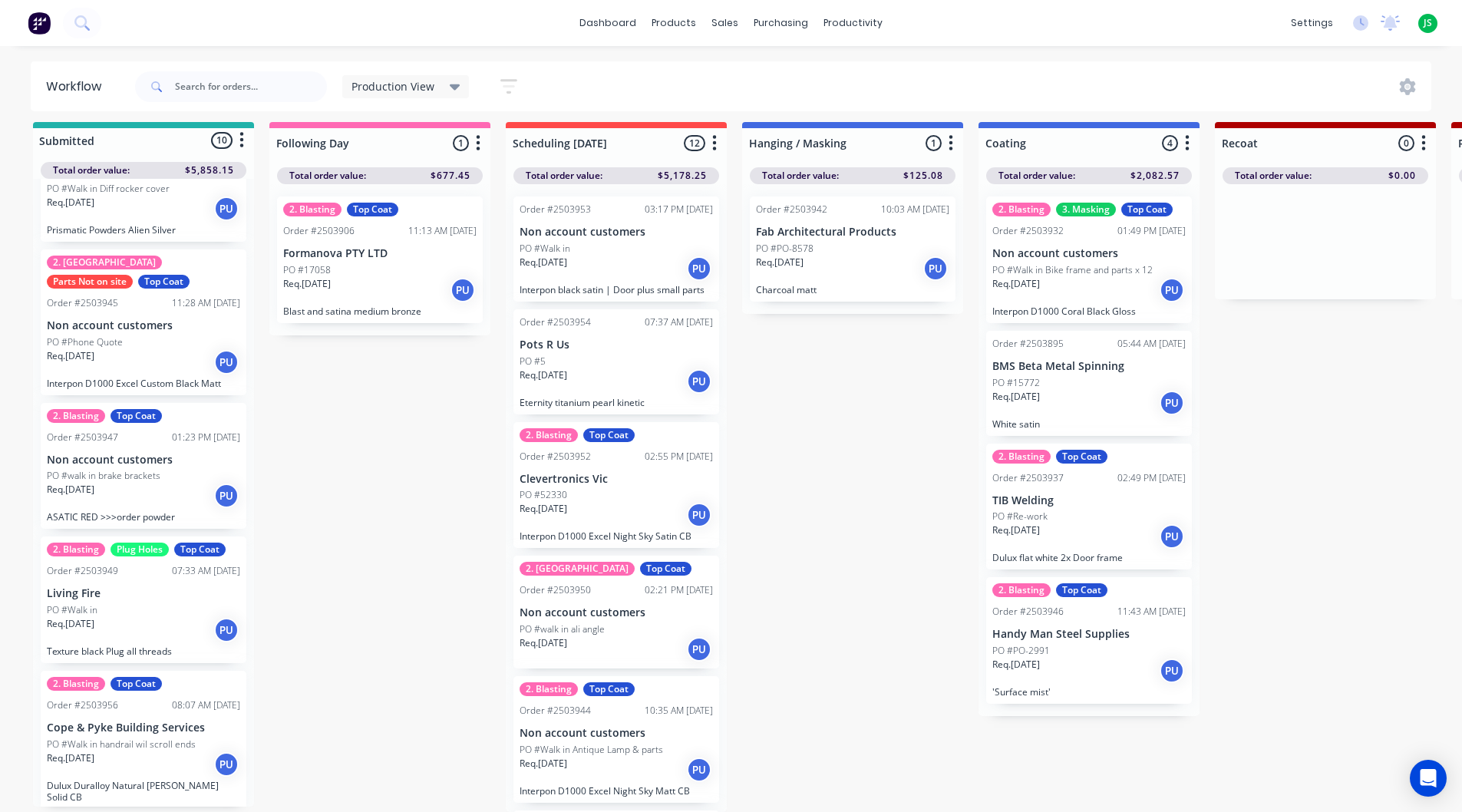
scroll to position [844, 0]
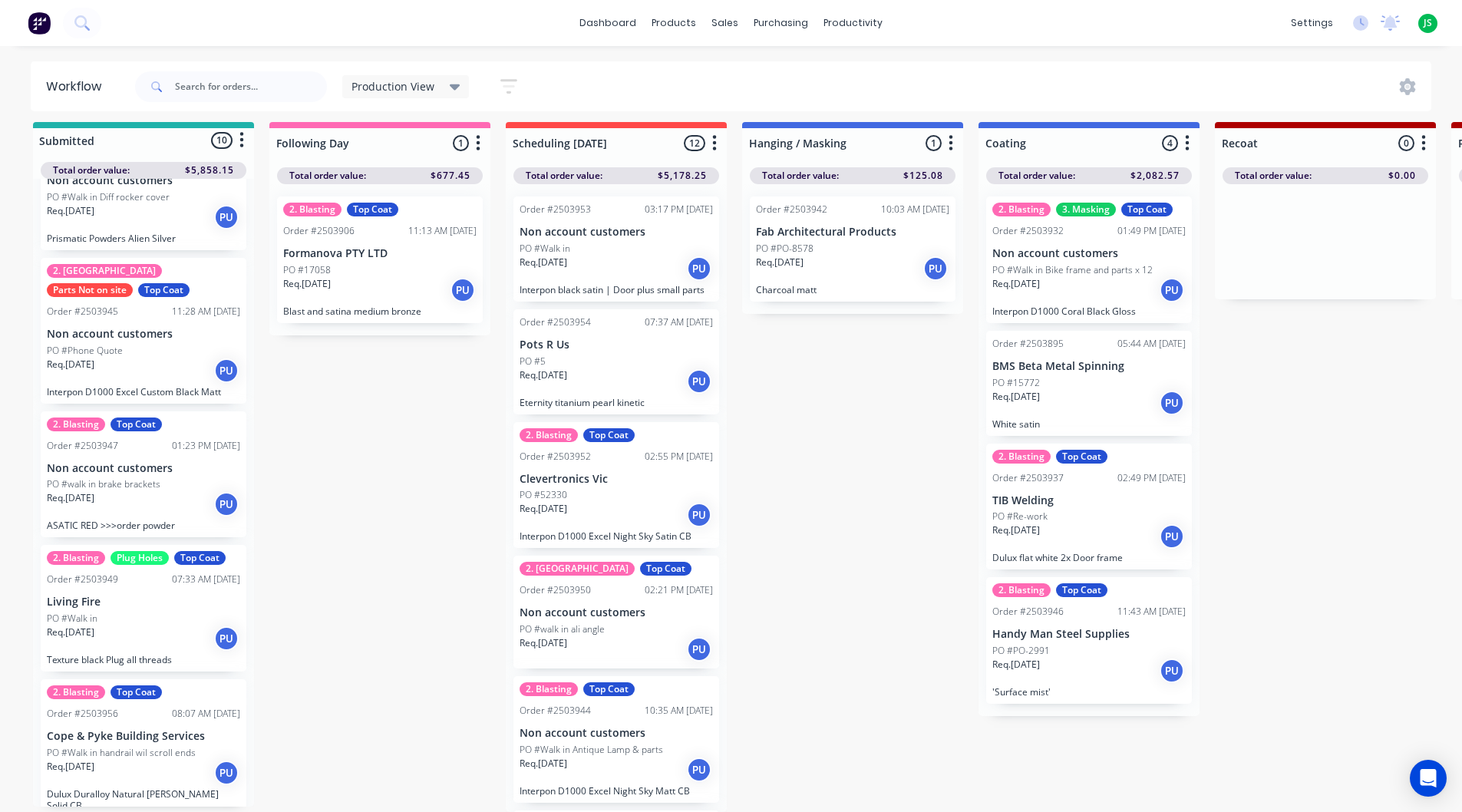
click at [569, 355] on div "PO #5" at bounding box center [616, 361] width 194 height 13
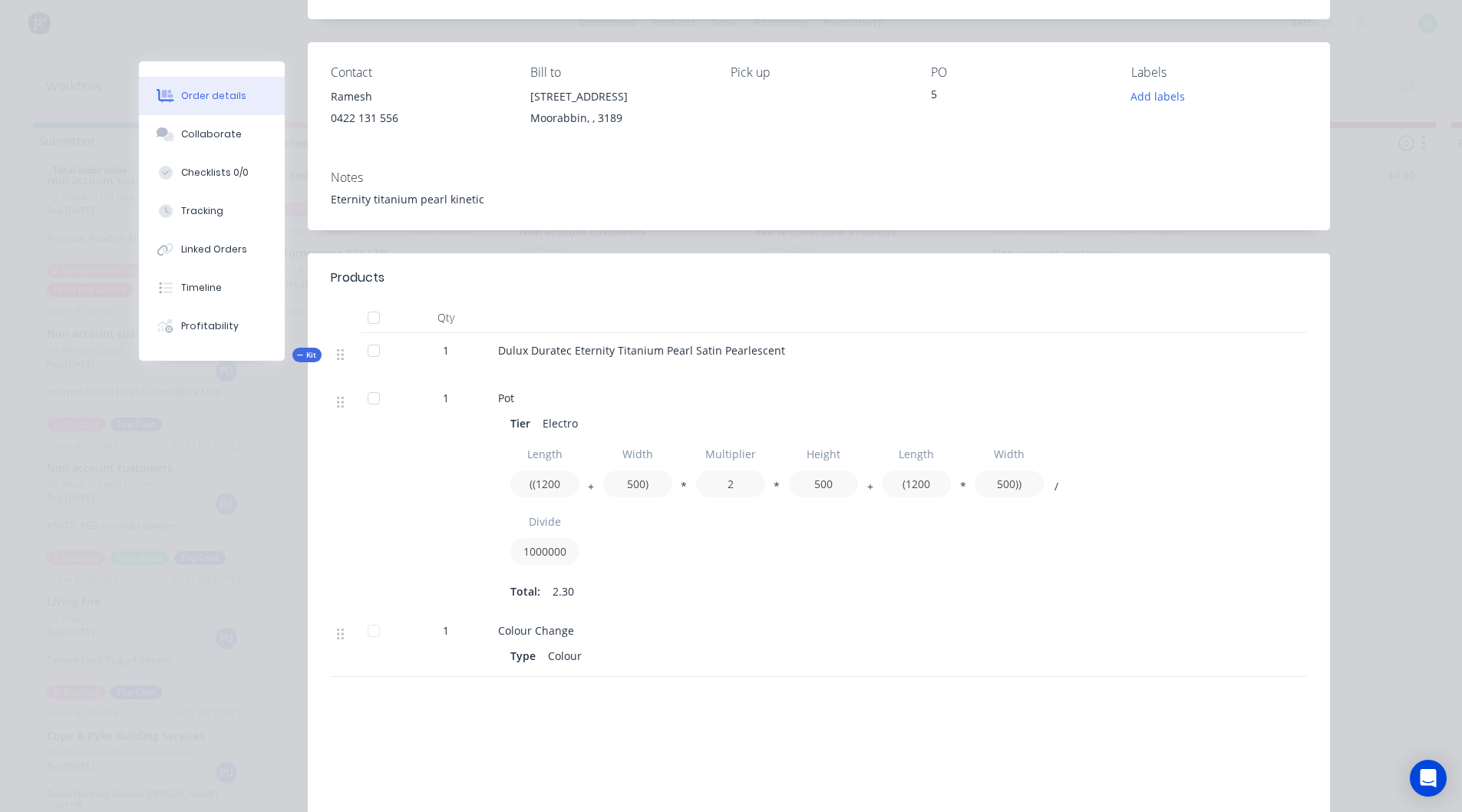
scroll to position [0, 0]
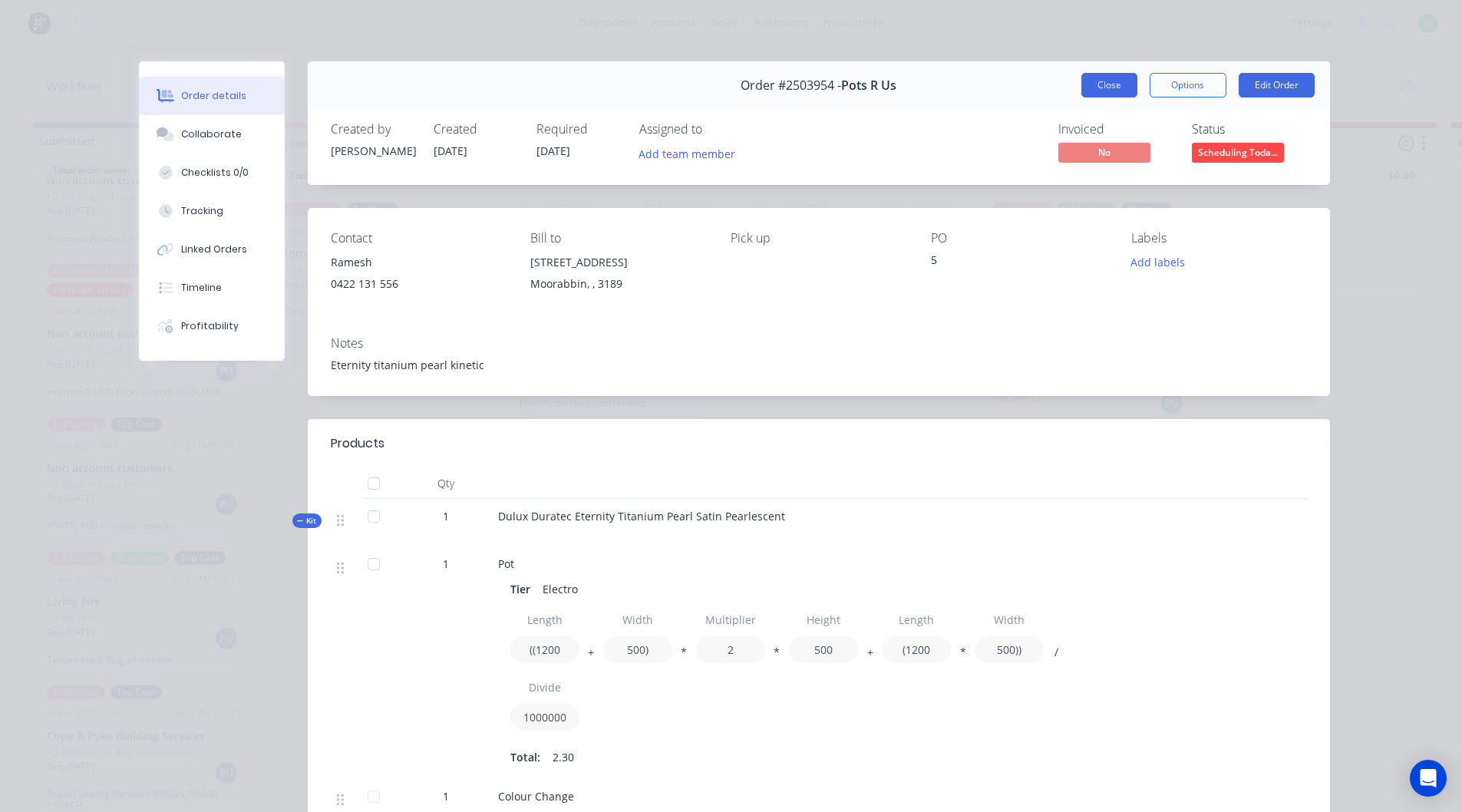
click at [1087, 80] on button "Close" at bounding box center [1109, 85] width 56 height 25
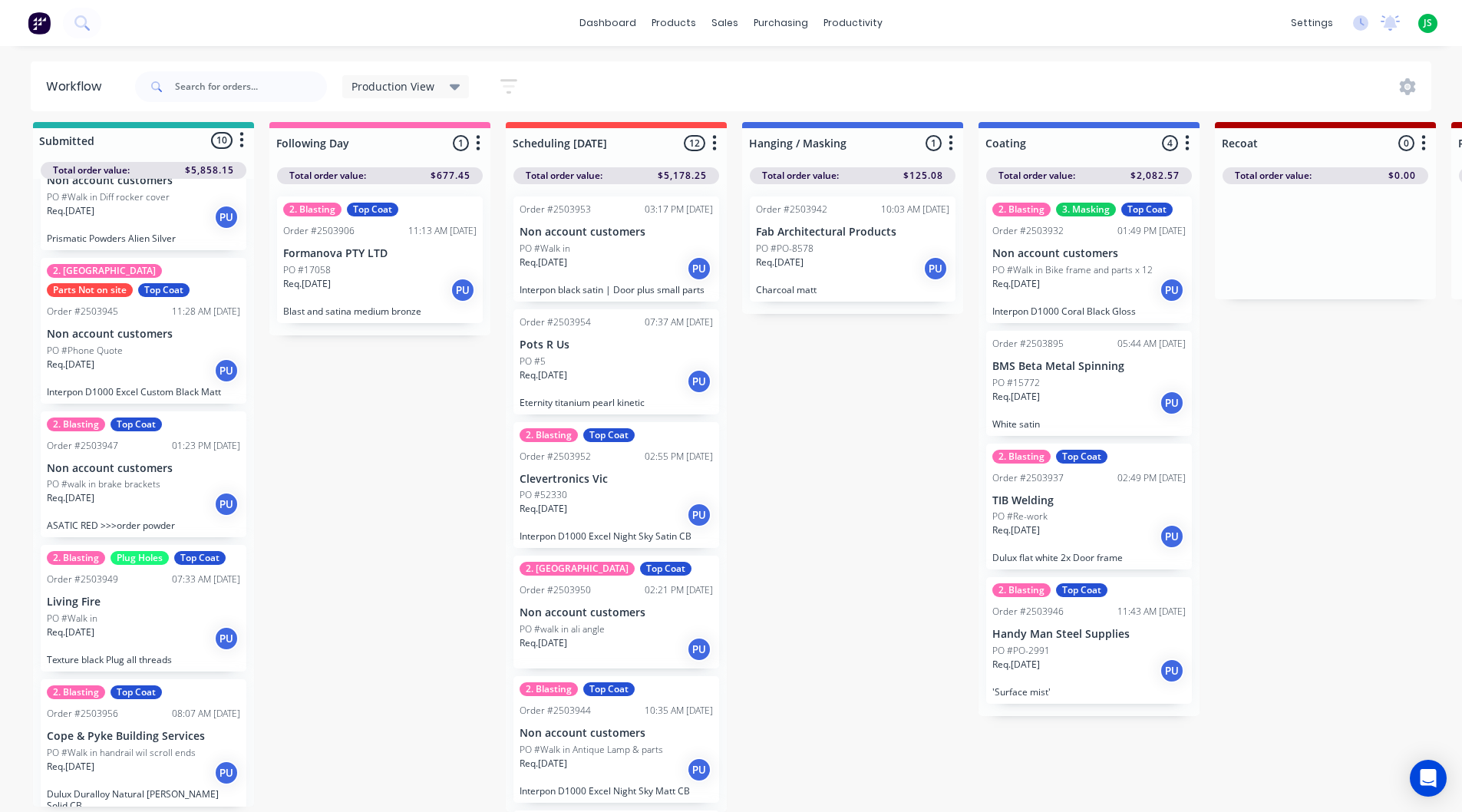
click at [125, 767] on div "Req. [DATE] PU" at bounding box center [144, 772] width 194 height 26
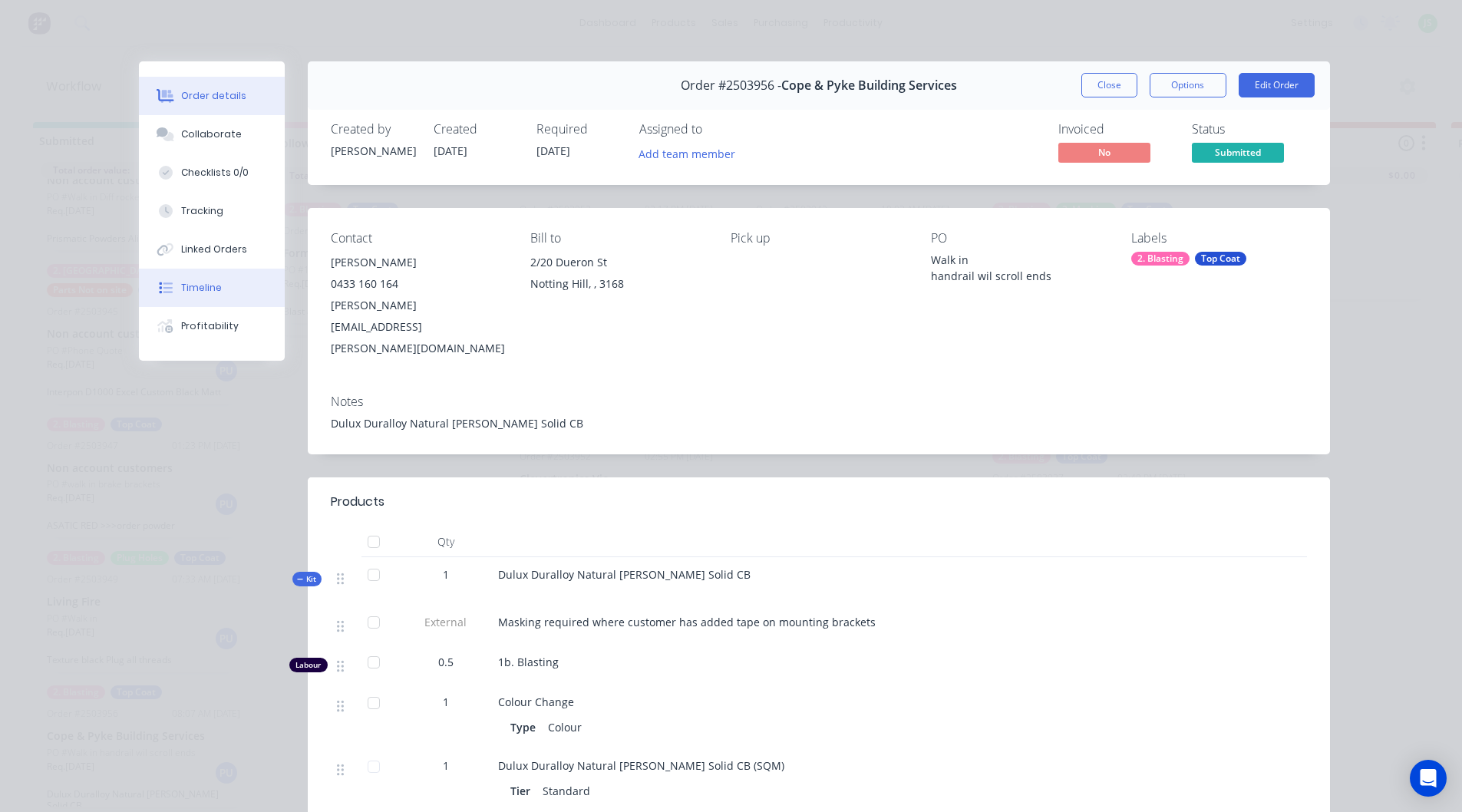
click at [195, 292] on div "Timeline" at bounding box center [201, 287] width 41 height 13
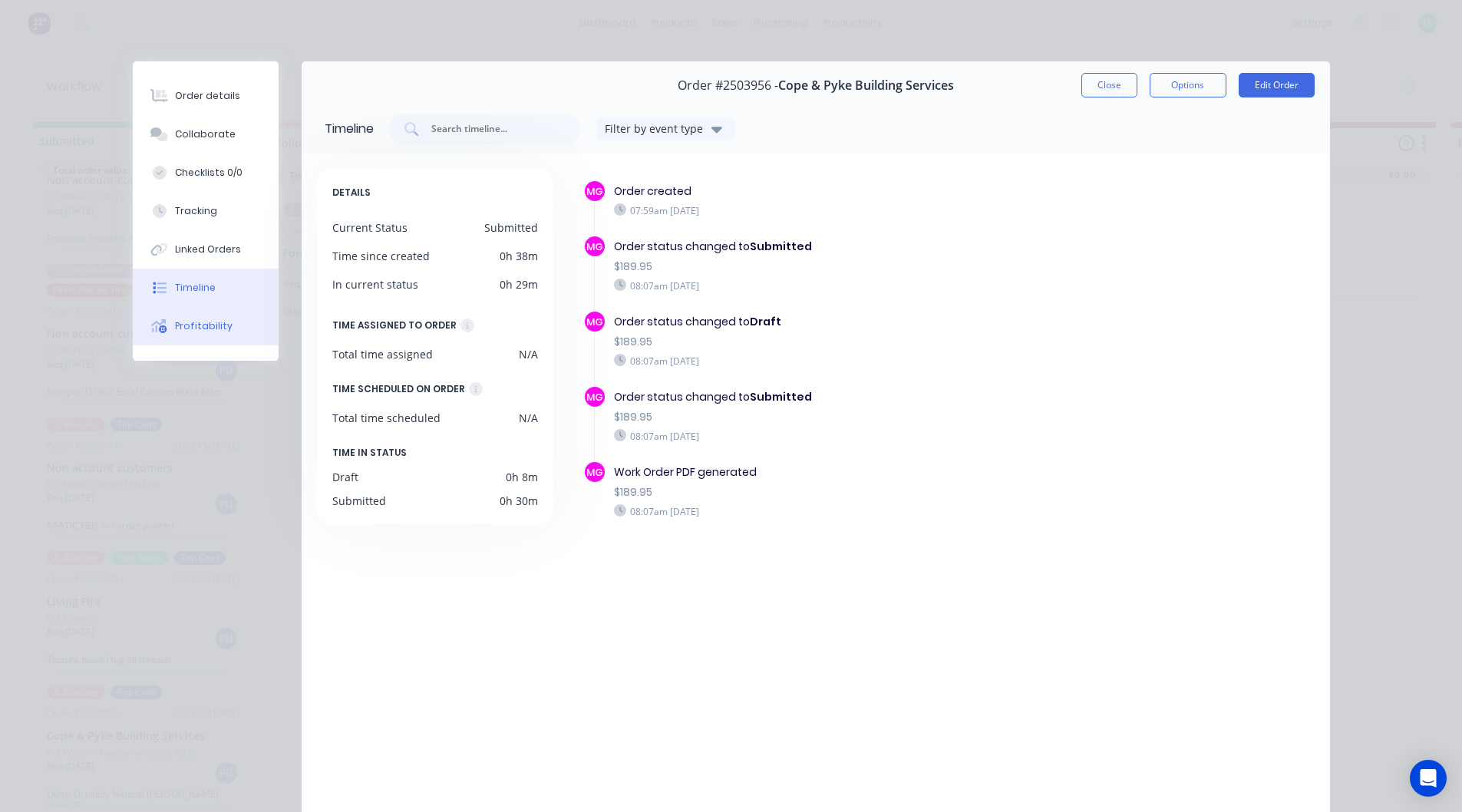
click at [214, 329] on div "Profitability" at bounding box center [203, 325] width 57 height 13
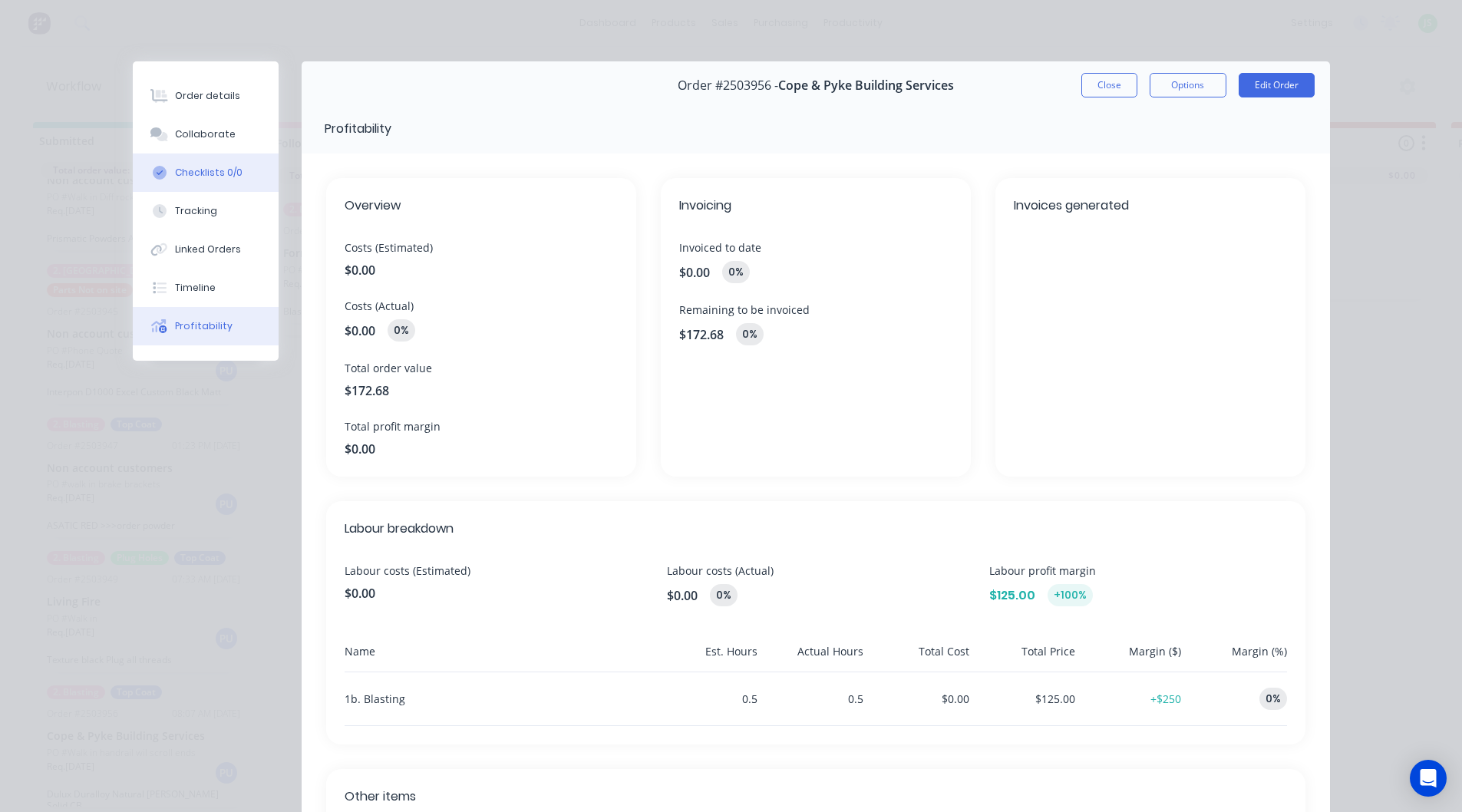
click at [221, 169] on div "Checklists 0/0" at bounding box center [208, 172] width 68 height 13
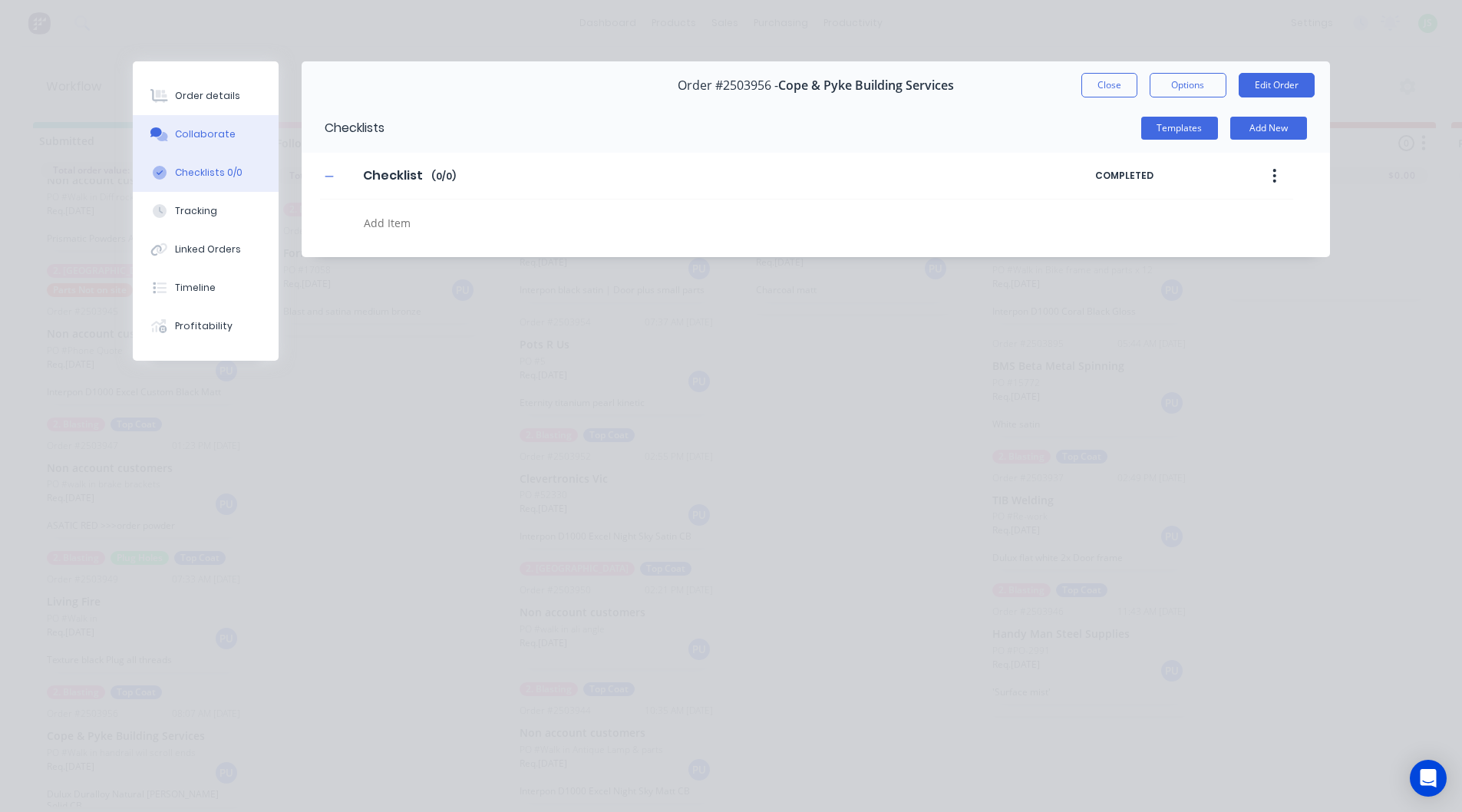
click at [219, 142] on button "Collaborate" at bounding box center [206, 134] width 146 height 38
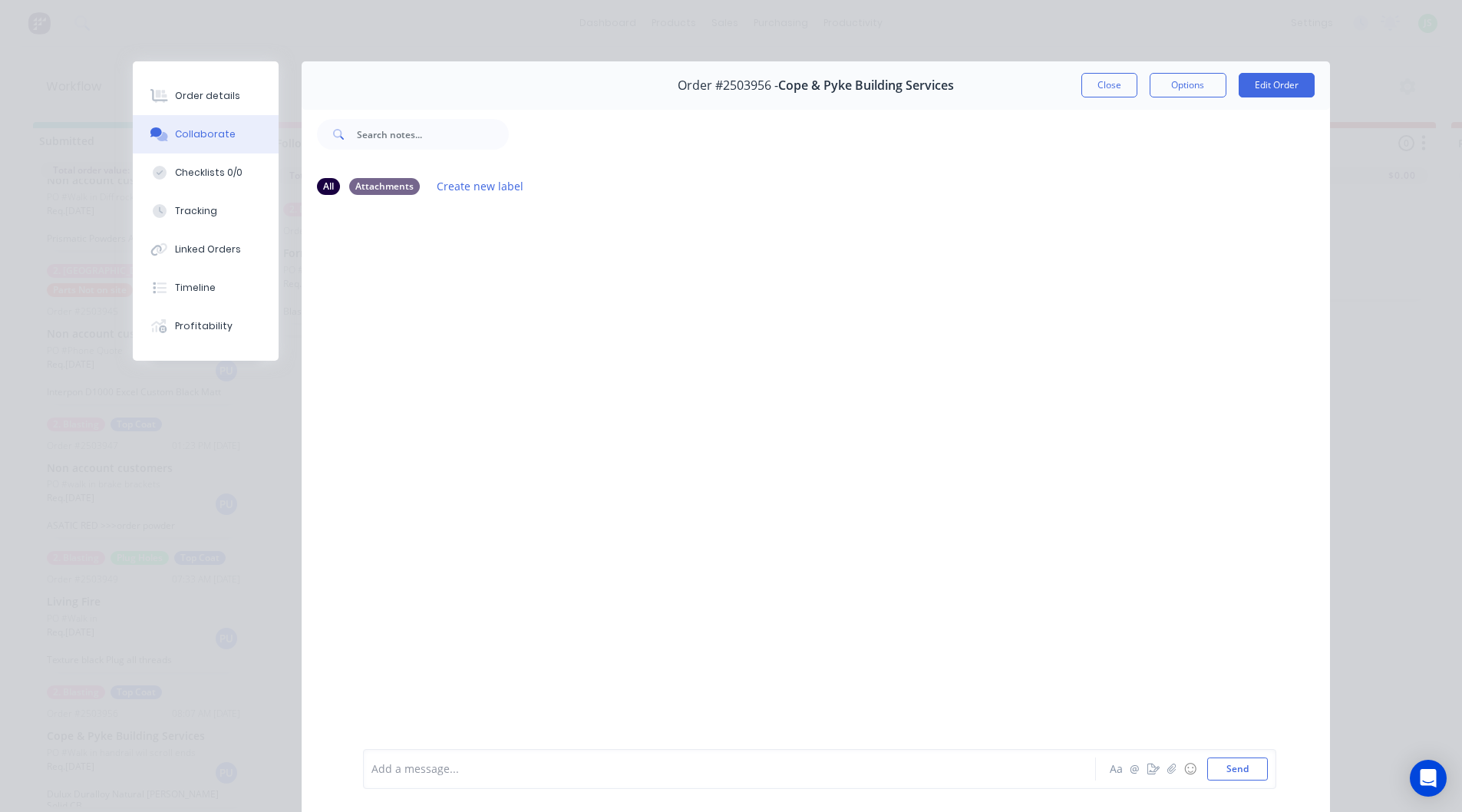
click at [1109, 82] on button "Close" at bounding box center [1109, 85] width 56 height 25
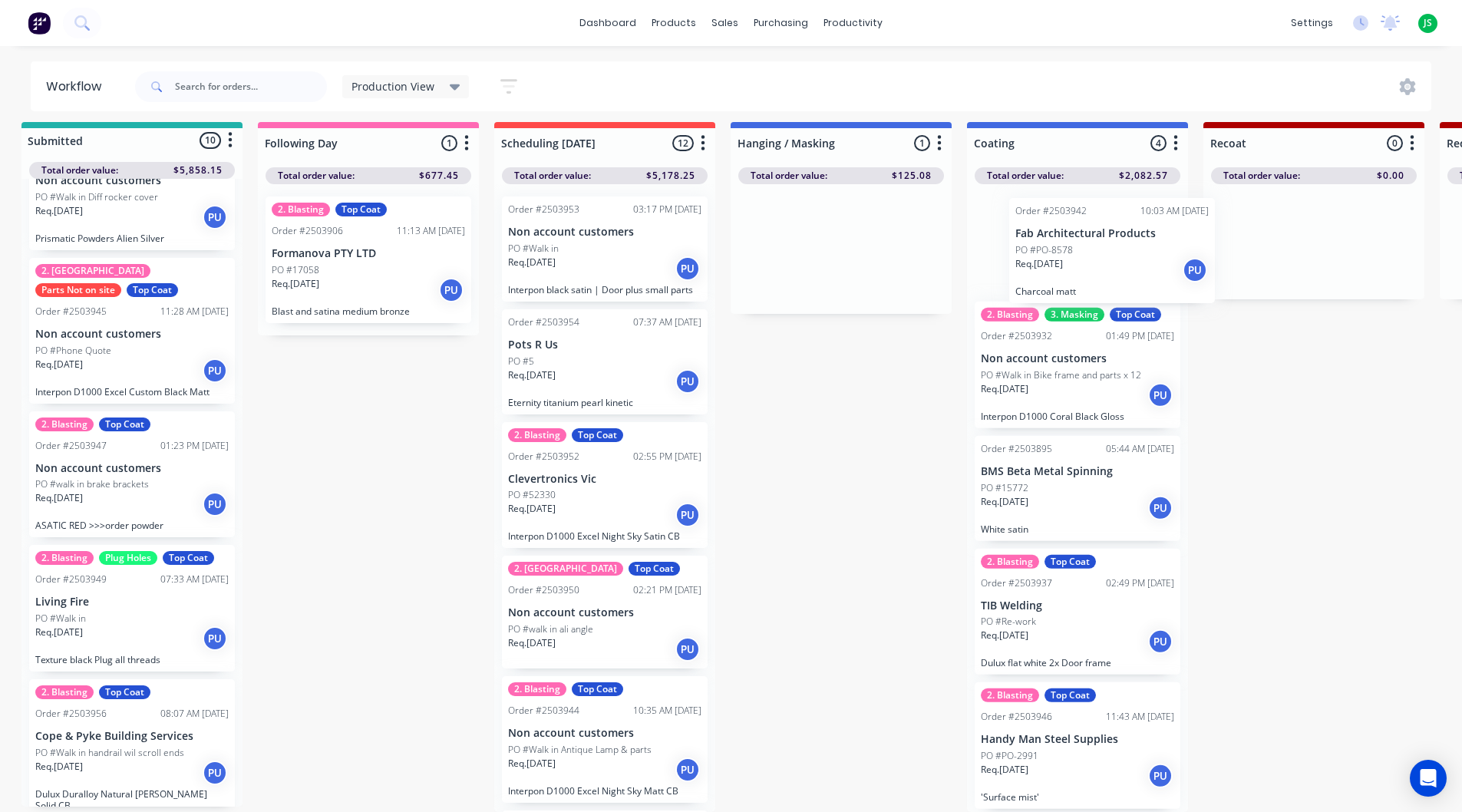
drag, startPoint x: 832, startPoint y: 248, endPoint x: 1096, endPoint y: 264, distance: 264.5
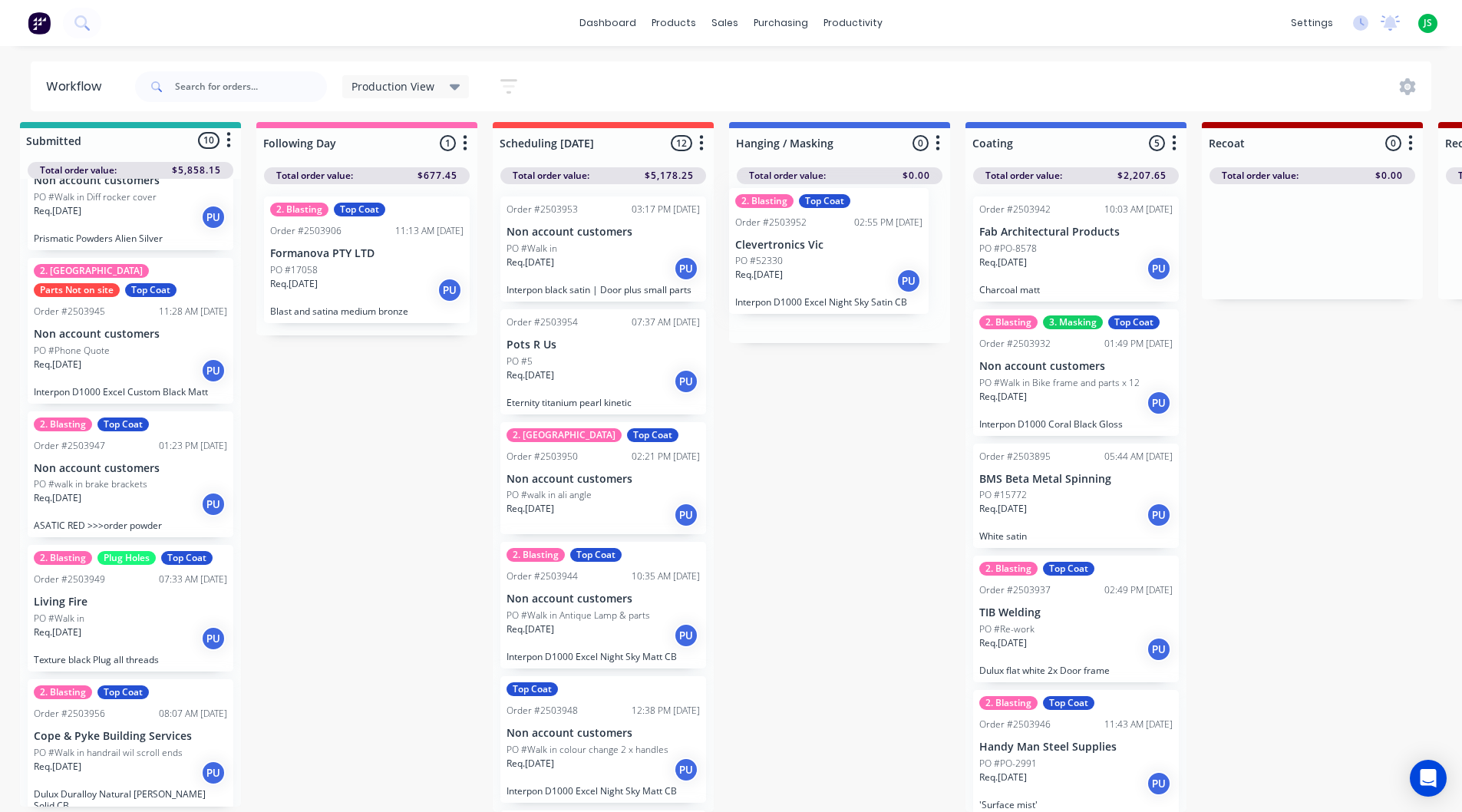
drag, startPoint x: 602, startPoint y: 481, endPoint x: 842, endPoint y: 240, distance: 340.1
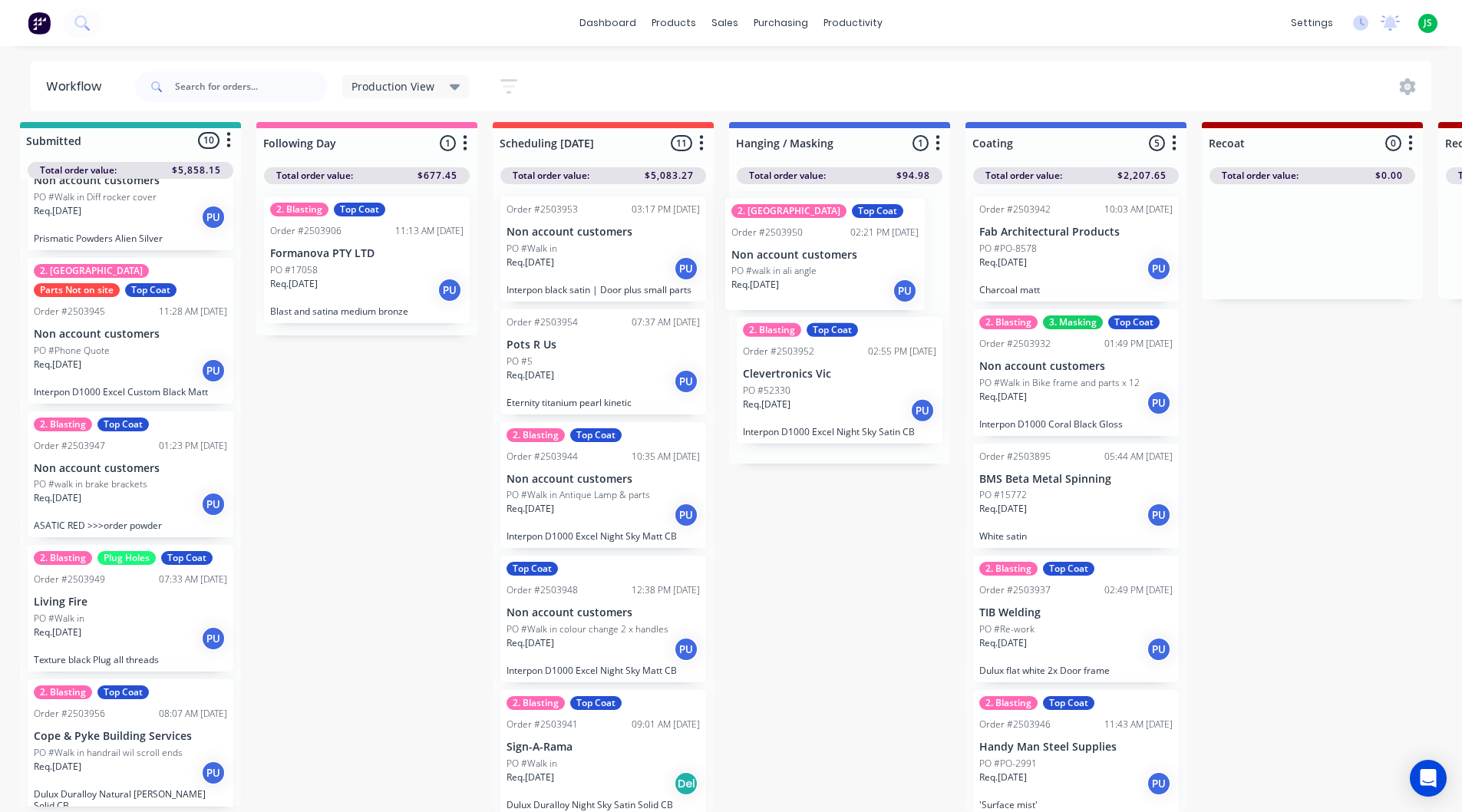
drag, startPoint x: 595, startPoint y: 489, endPoint x: 827, endPoint y: 260, distance: 326.0
click at [825, 264] on p "PO #walk in ali angle" at bounding box center [785, 270] width 85 height 13
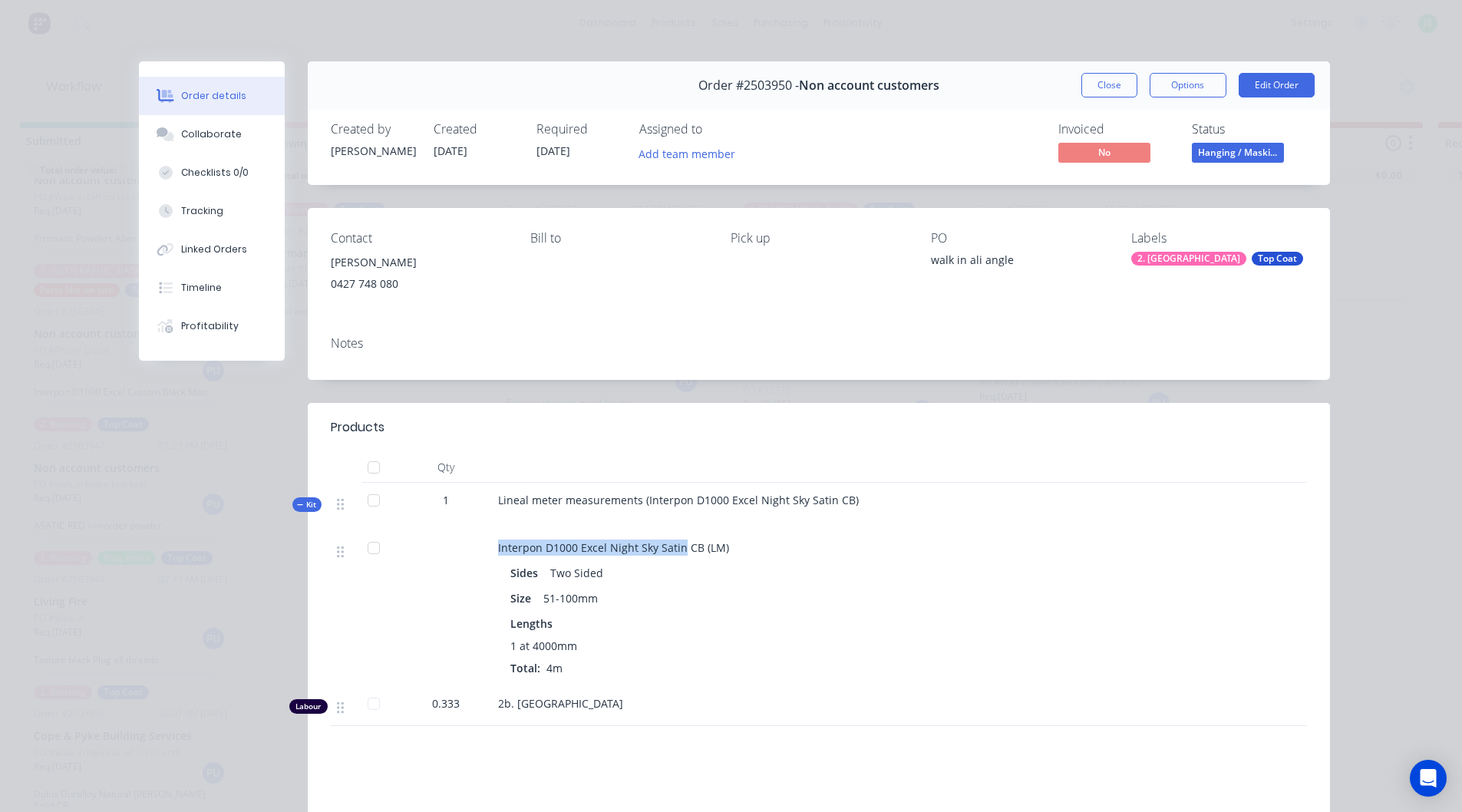
drag, startPoint x: 673, startPoint y: 554, endPoint x: 492, endPoint y: 551, distance: 181.0
click at [492, 551] on div "Interpon D1000 Excel Night Sky Satin CB (LM) Sides Two Sided Size 51-100mm Leng…" at bounding box center [799, 608] width 614 height 156
copy span "Interpon D1000 Excel Night Sky Satin"
click at [1259, 90] on button "Edit Order" at bounding box center [1277, 85] width 76 height 25
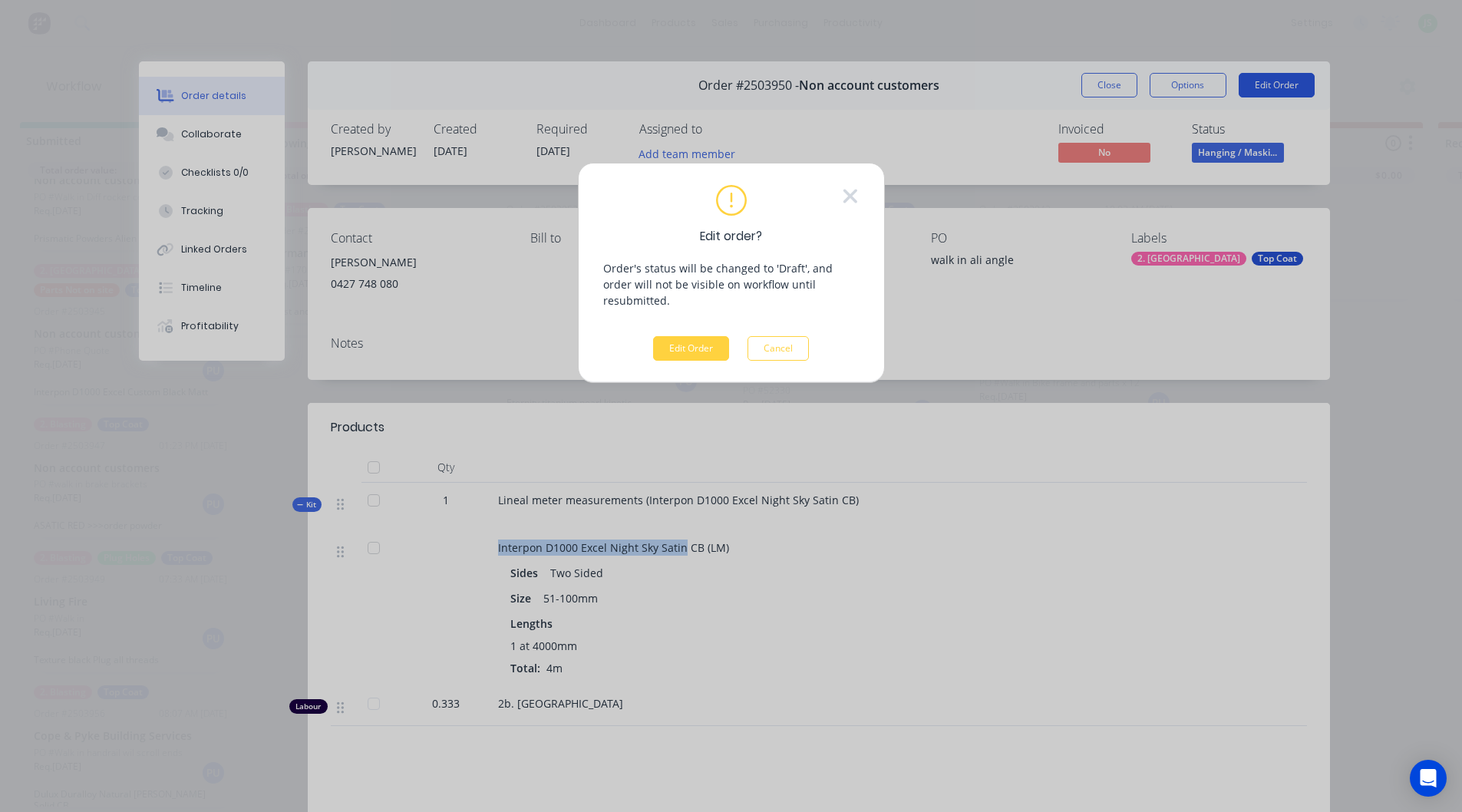
scroll to position [9, 13]
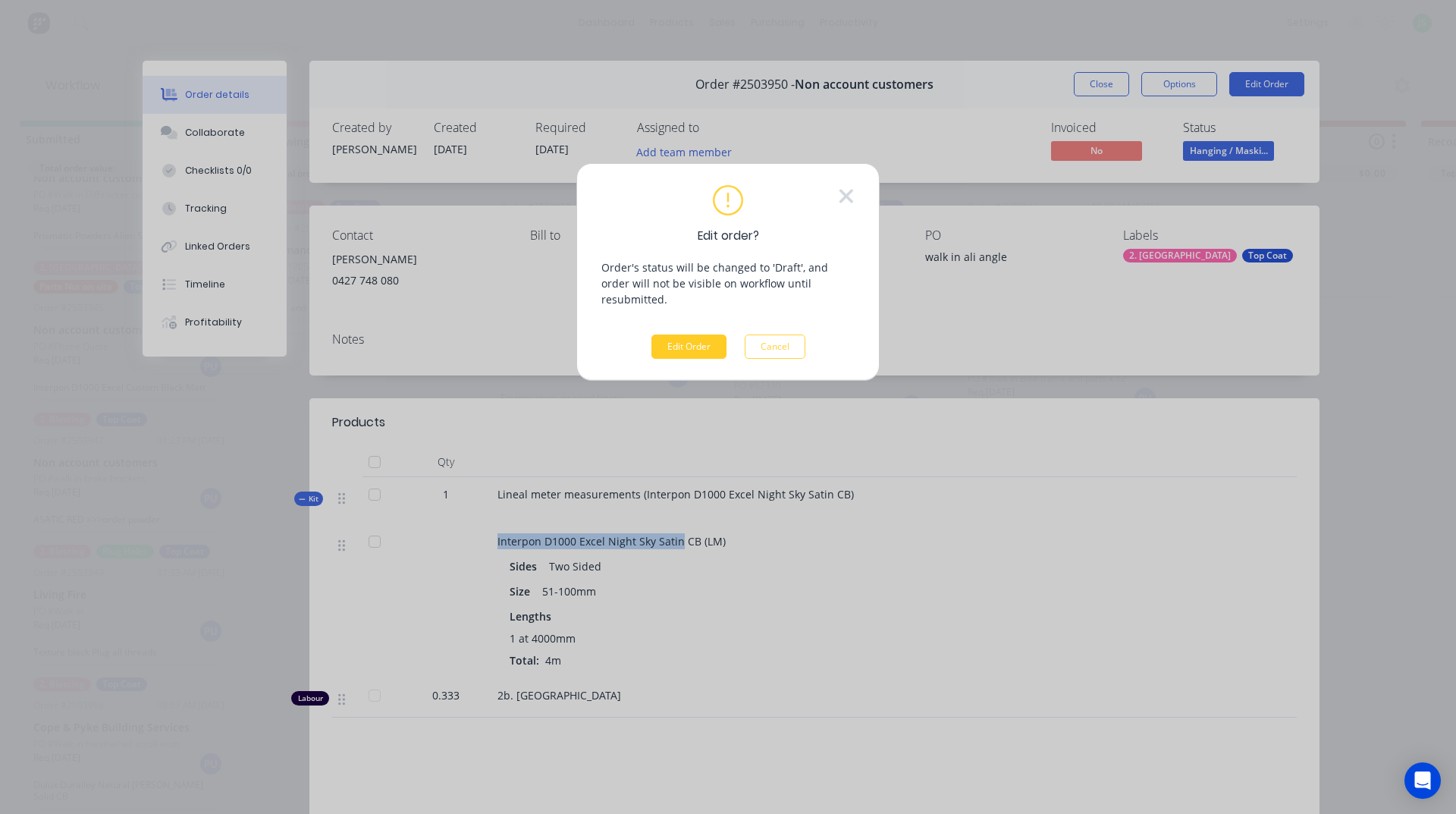
click at [706, 334] on button "Edit Order" at bounding box center [689, 346] width 75 height 24
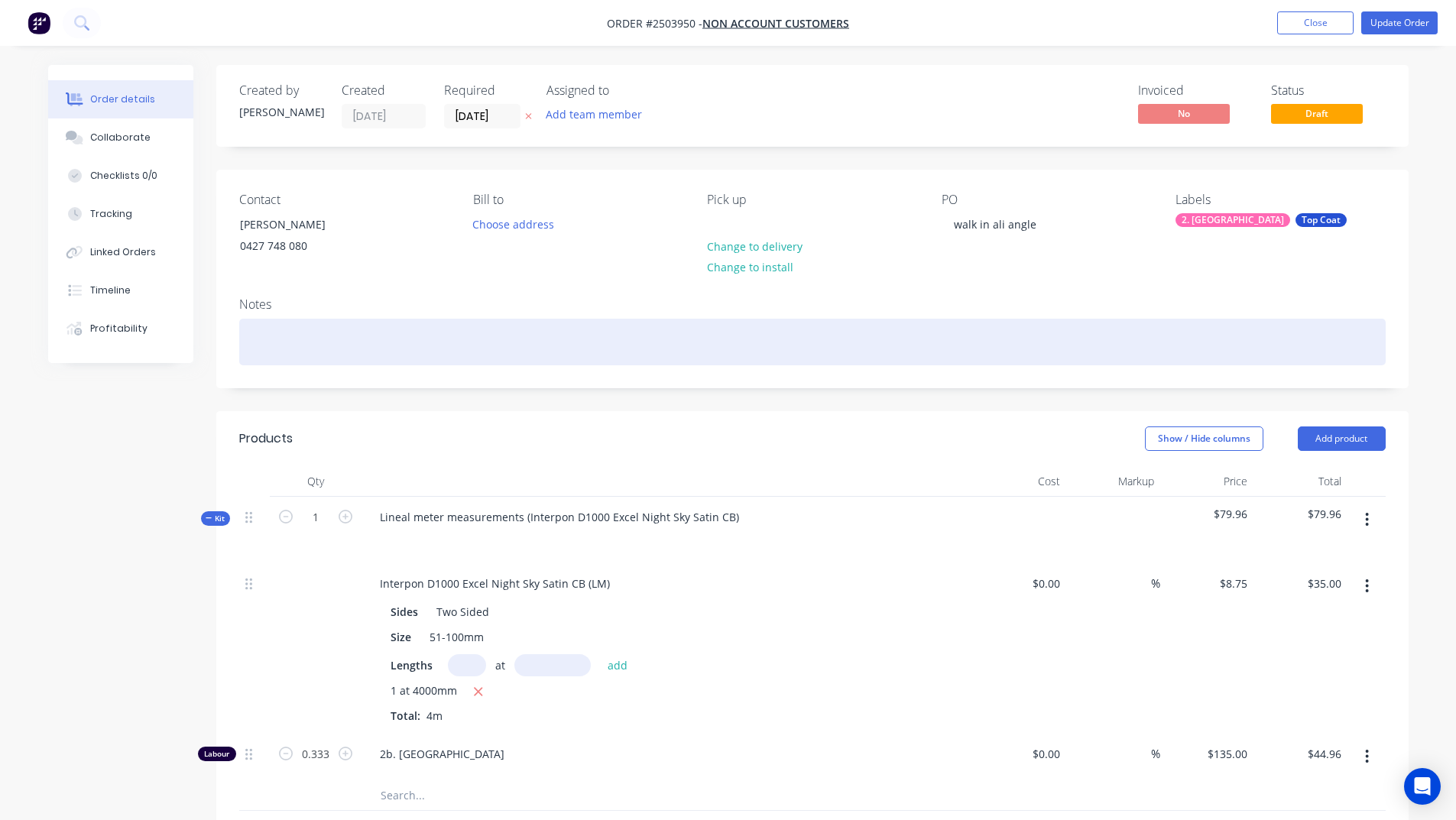
click at [353, 334] on div at bounding box center [813, 342] width 1147 height 47
paste div
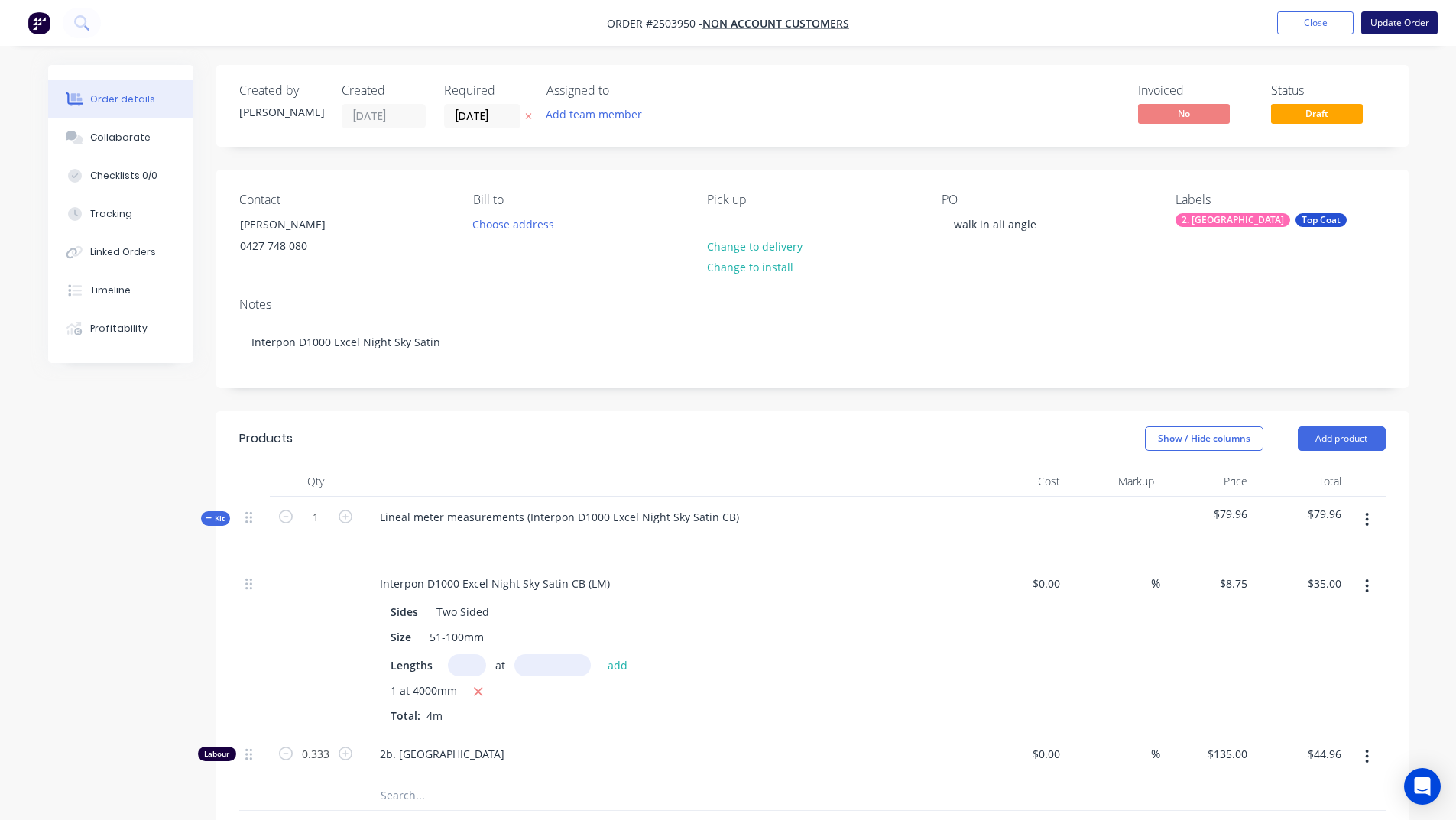
click at [1394, 24] on button "Update Order" at bounding box center [1399, 22] width 77 height 23
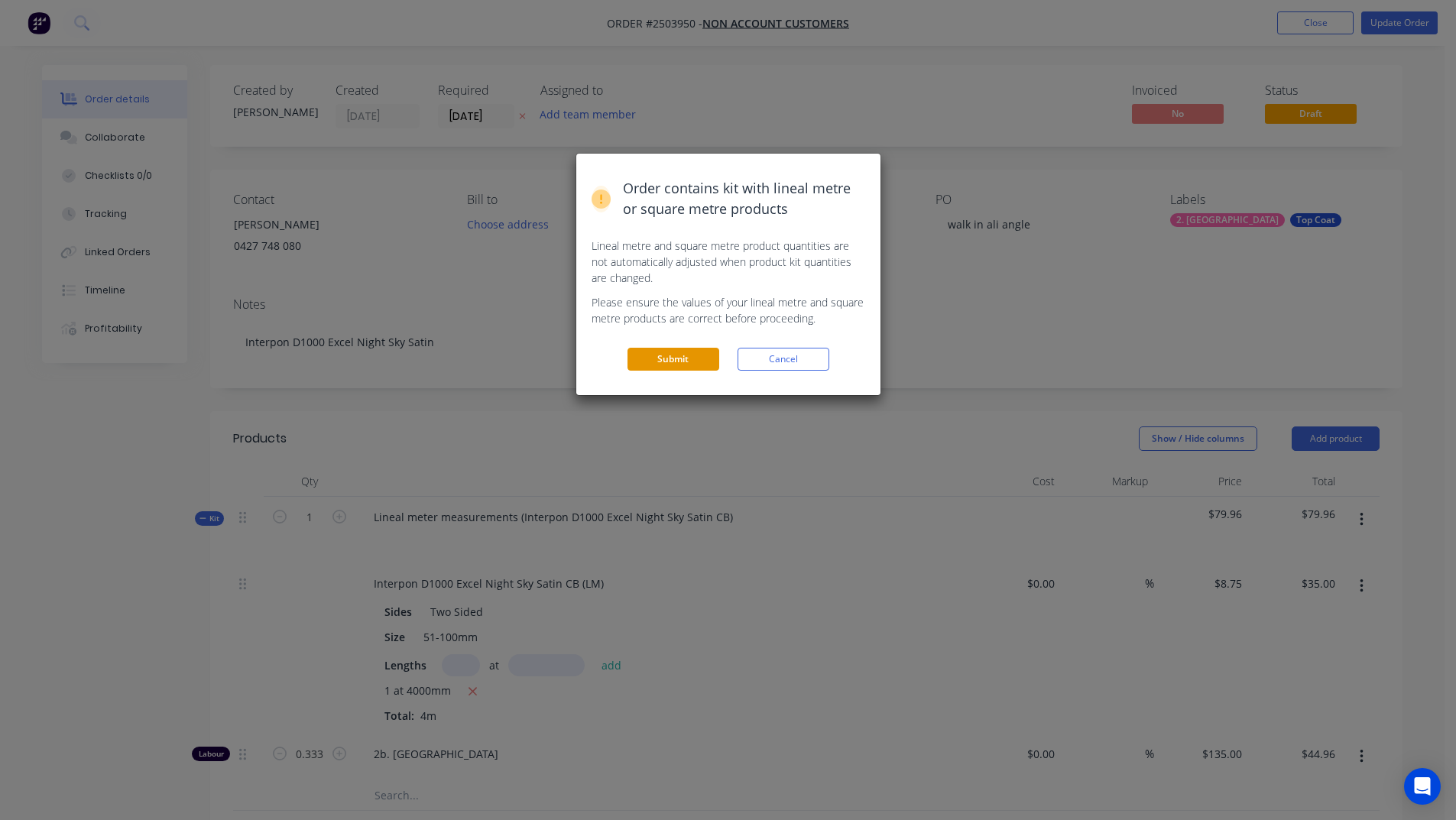
click at [693, 350] on button "Submit" at bounding box center [674, 359] width 92 height 23
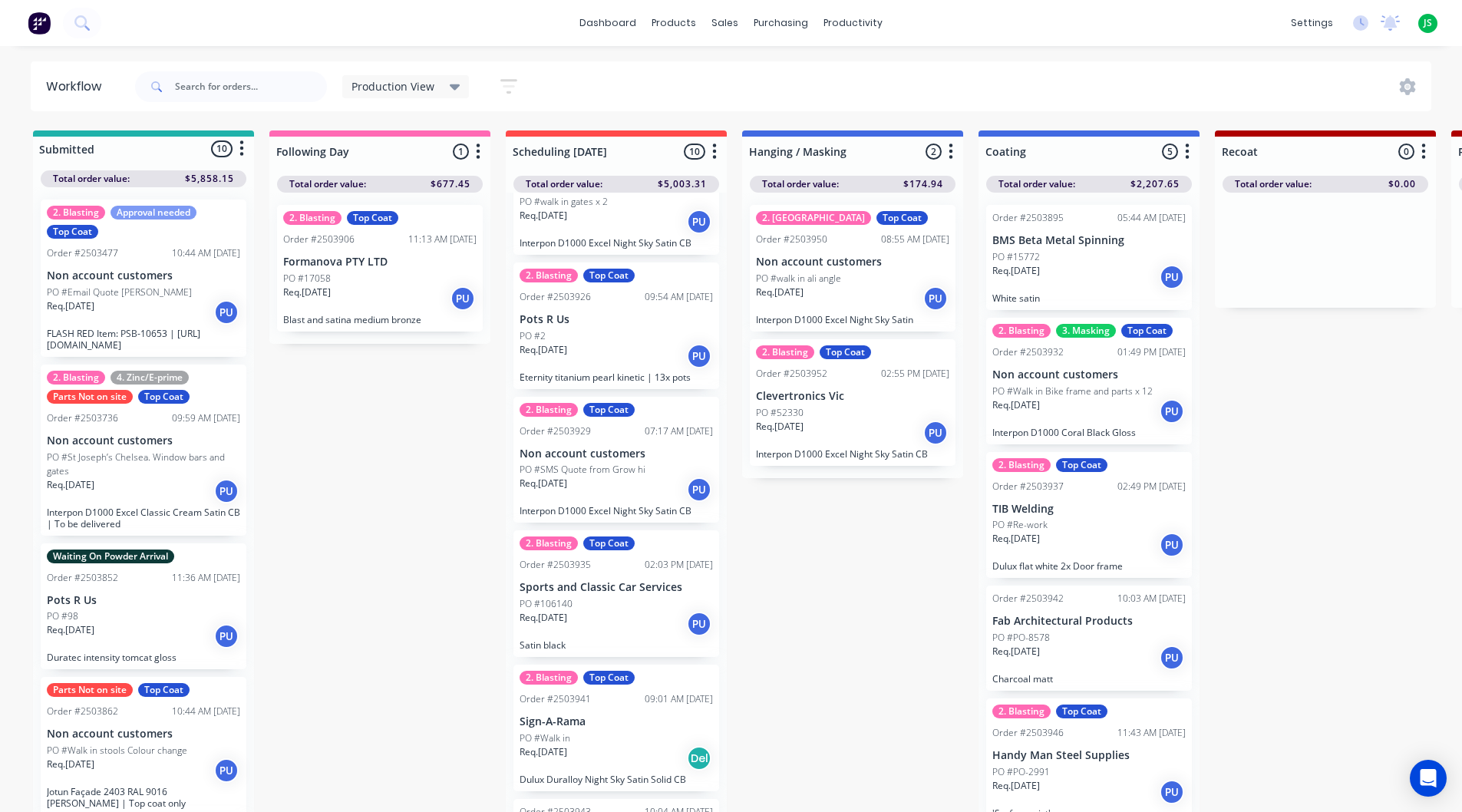
scroll to position [153, 0]
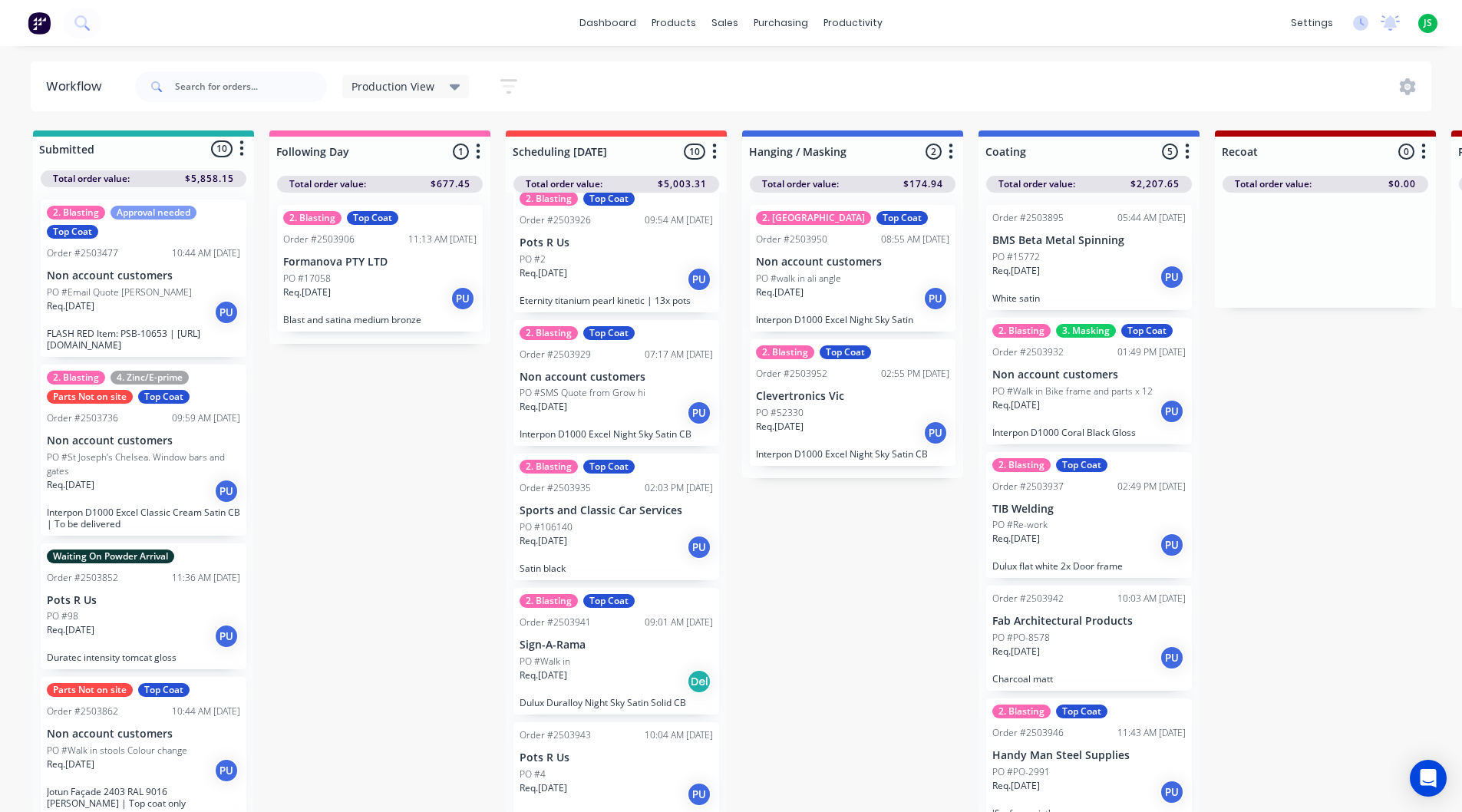
click at [577, 670] on div "Req. [DATE] Del" at bounding box center [616, 681] width 194 height 26
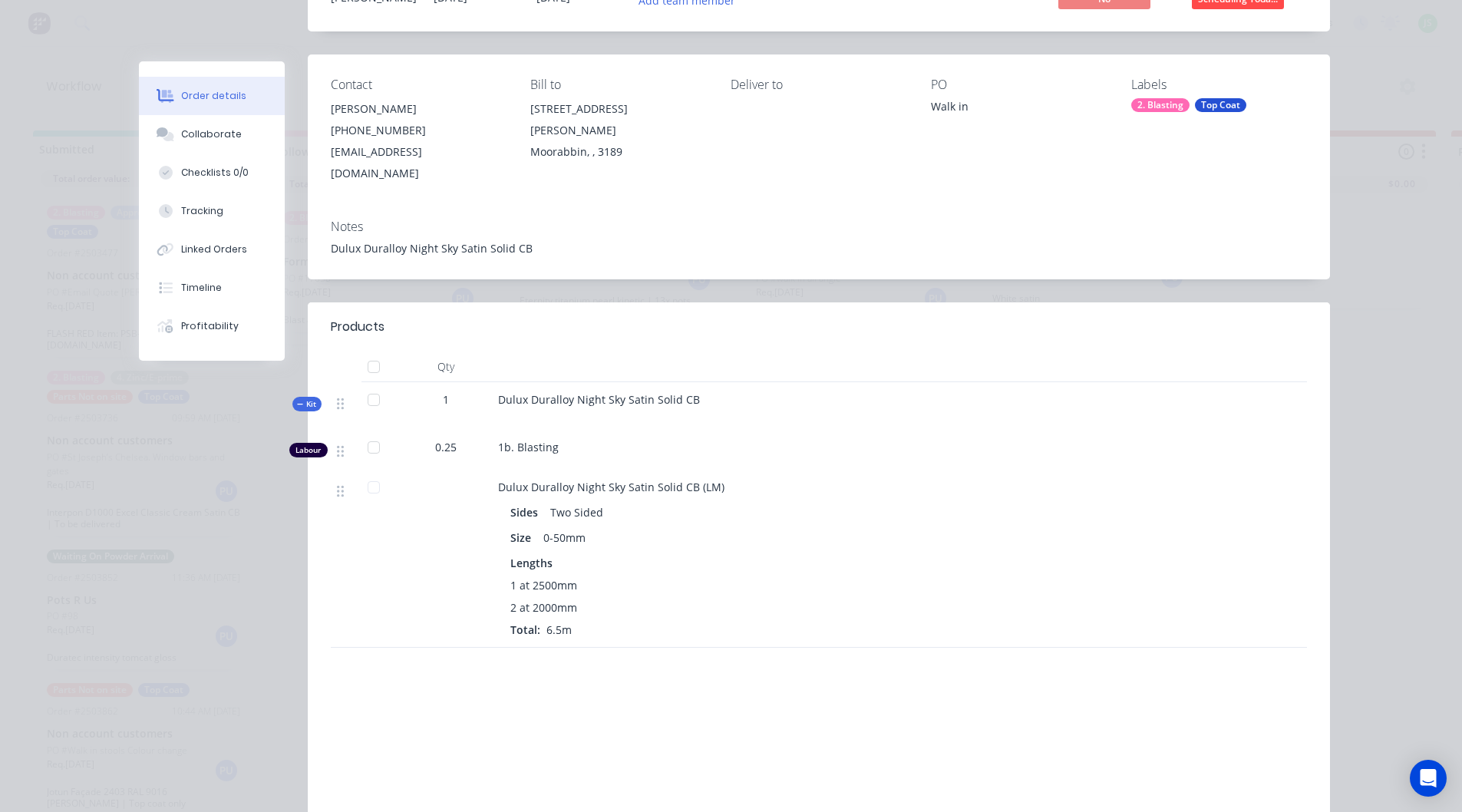
scroll to position [0, 0]
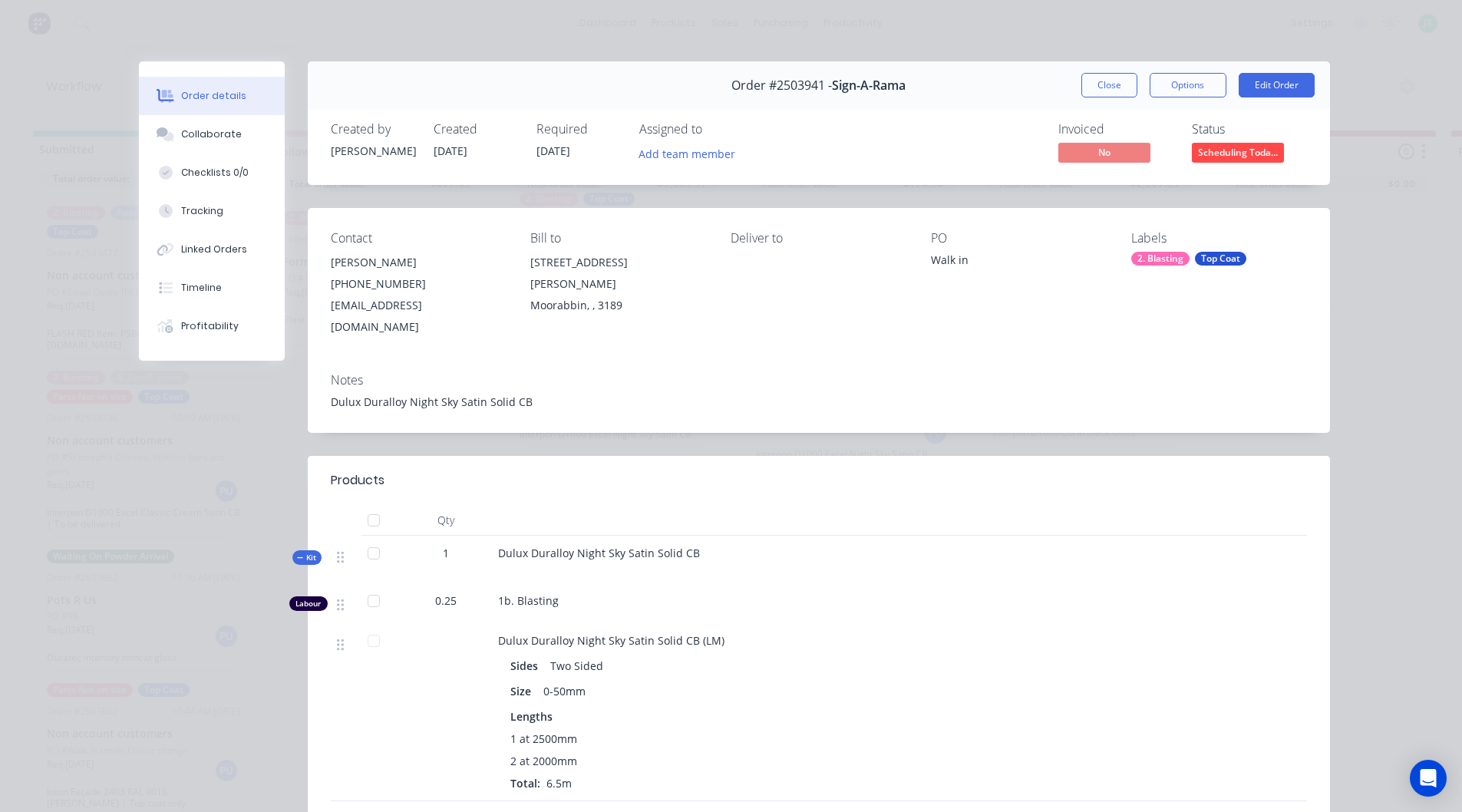
click at [1113, 90] on button "Close" at bounding box center [1109, 85] width 56 height 25
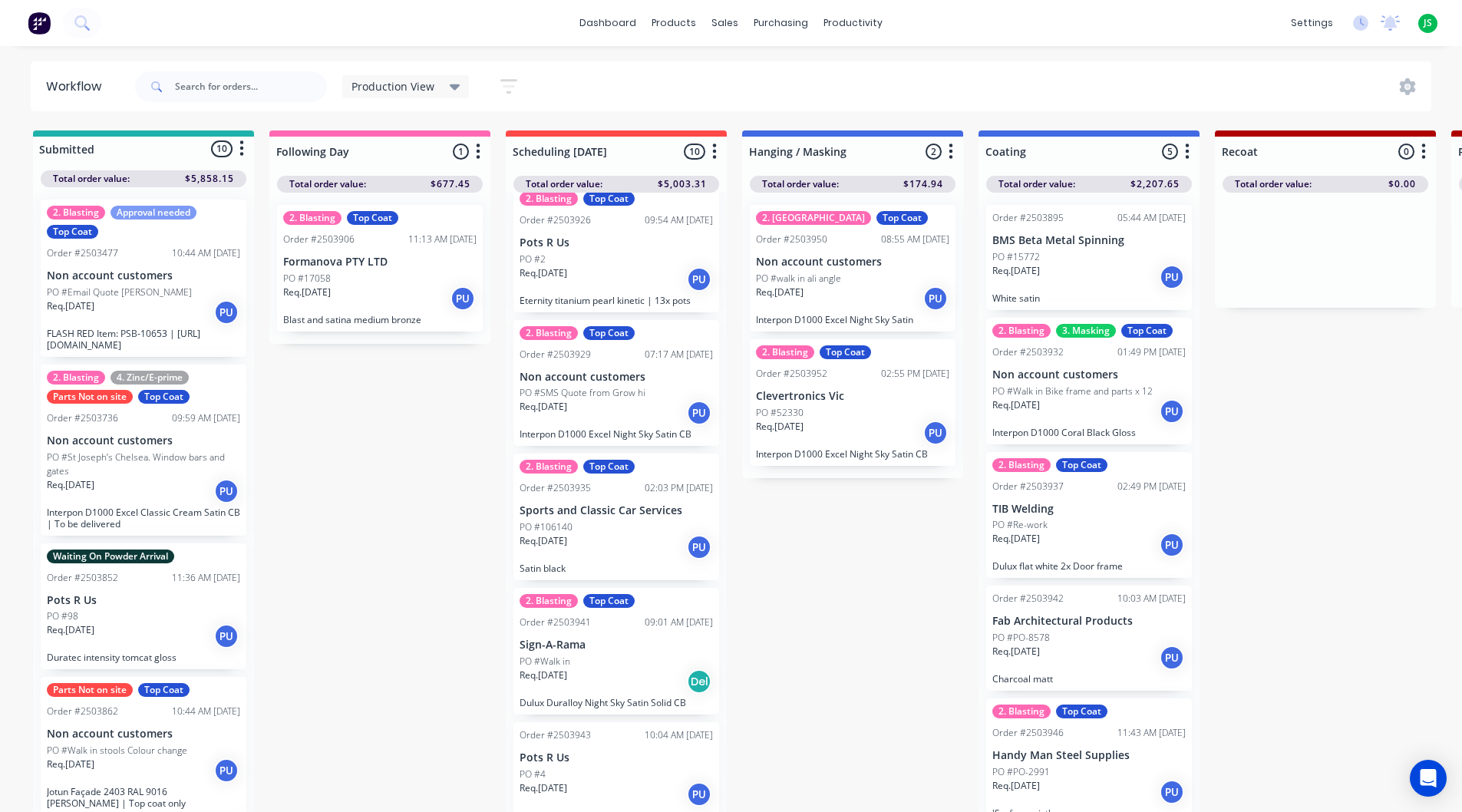
scroll to position [2, 0]
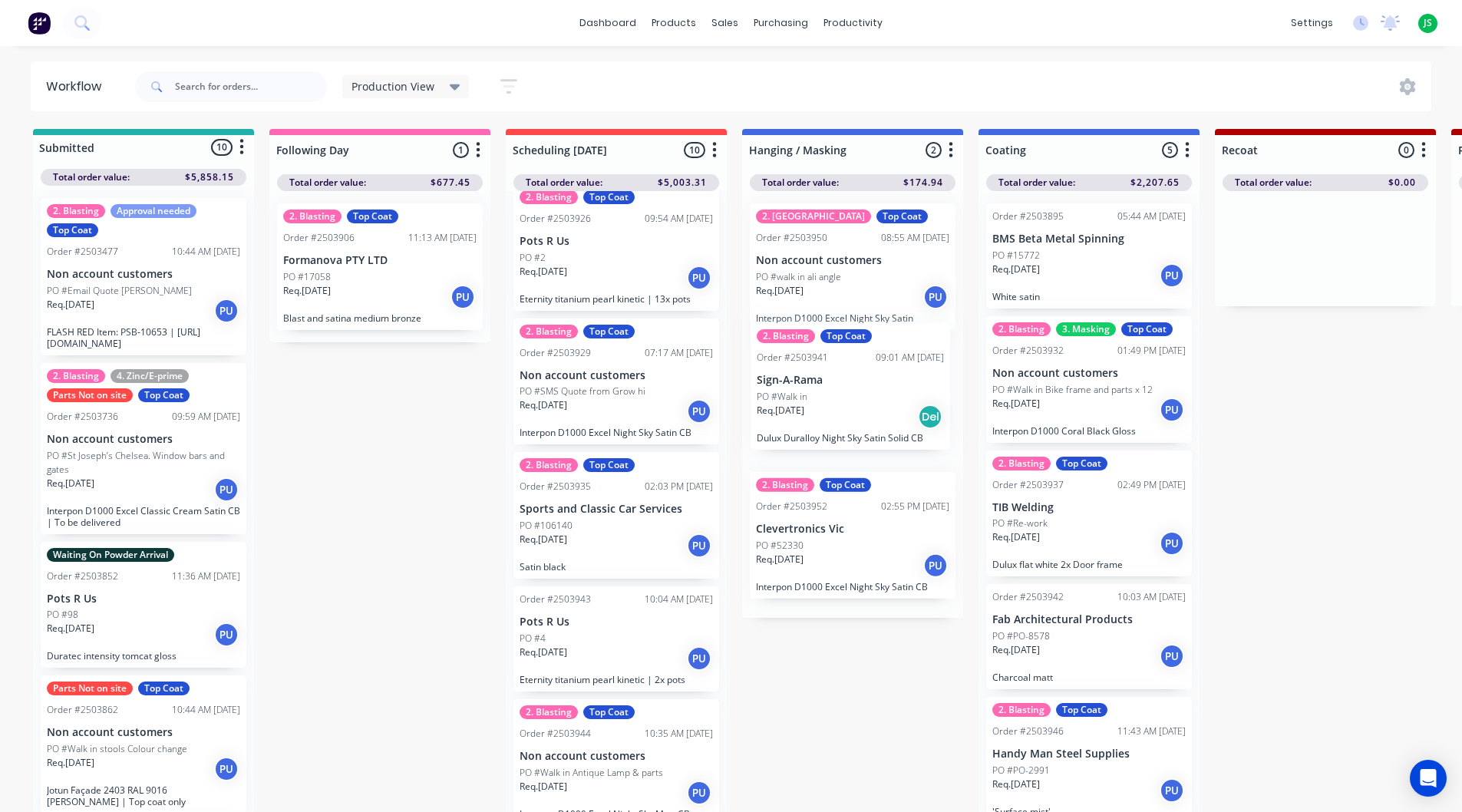
drag, startPoint x: 595, startPoint y: 684, endPoint x: 842, endPoint y: 414, distance: 365.9
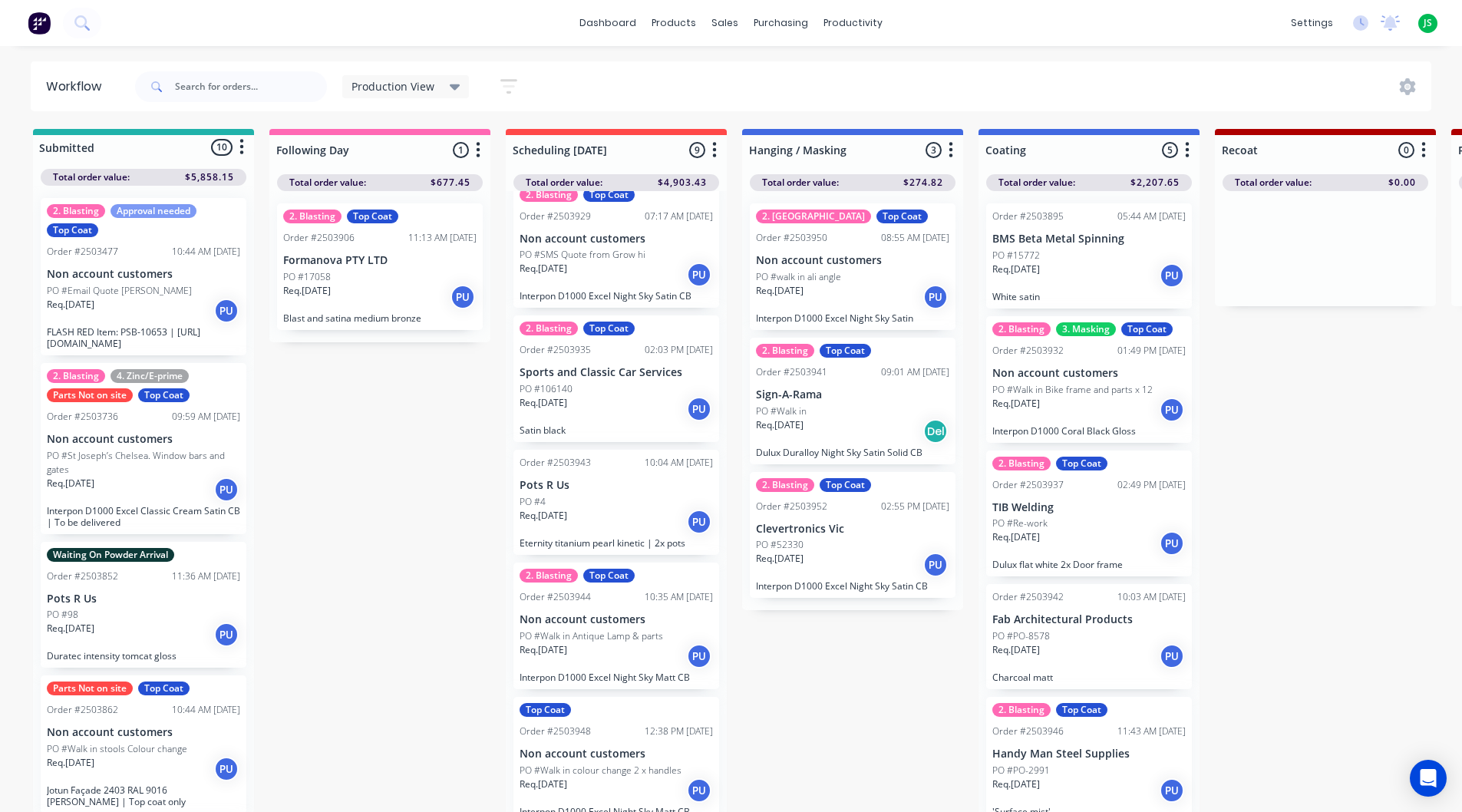
scroll to position [214, 0]
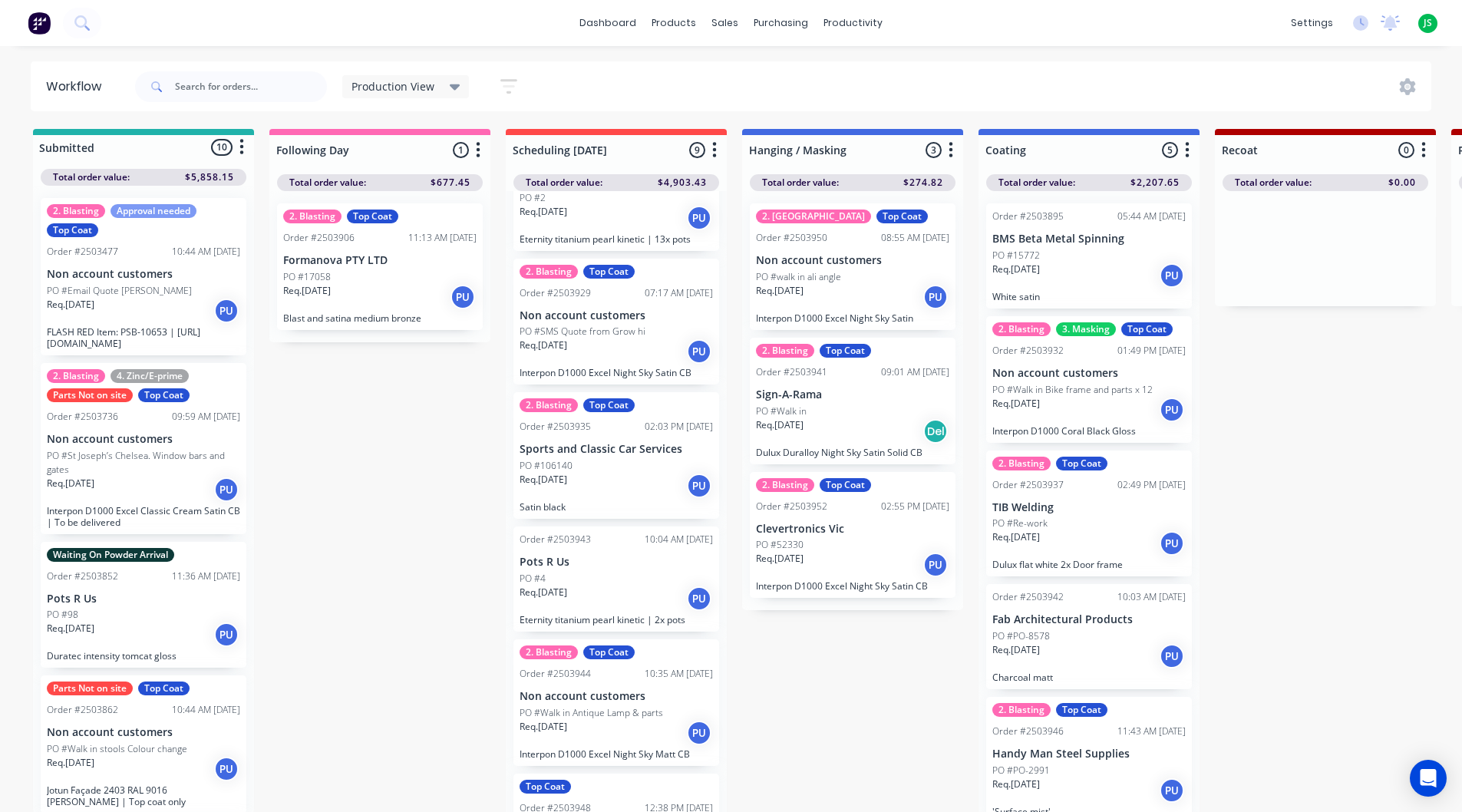
click at [626, 342] on div "Req. [DATE] PU" at bounding box center [616, 351] width 194 height 26
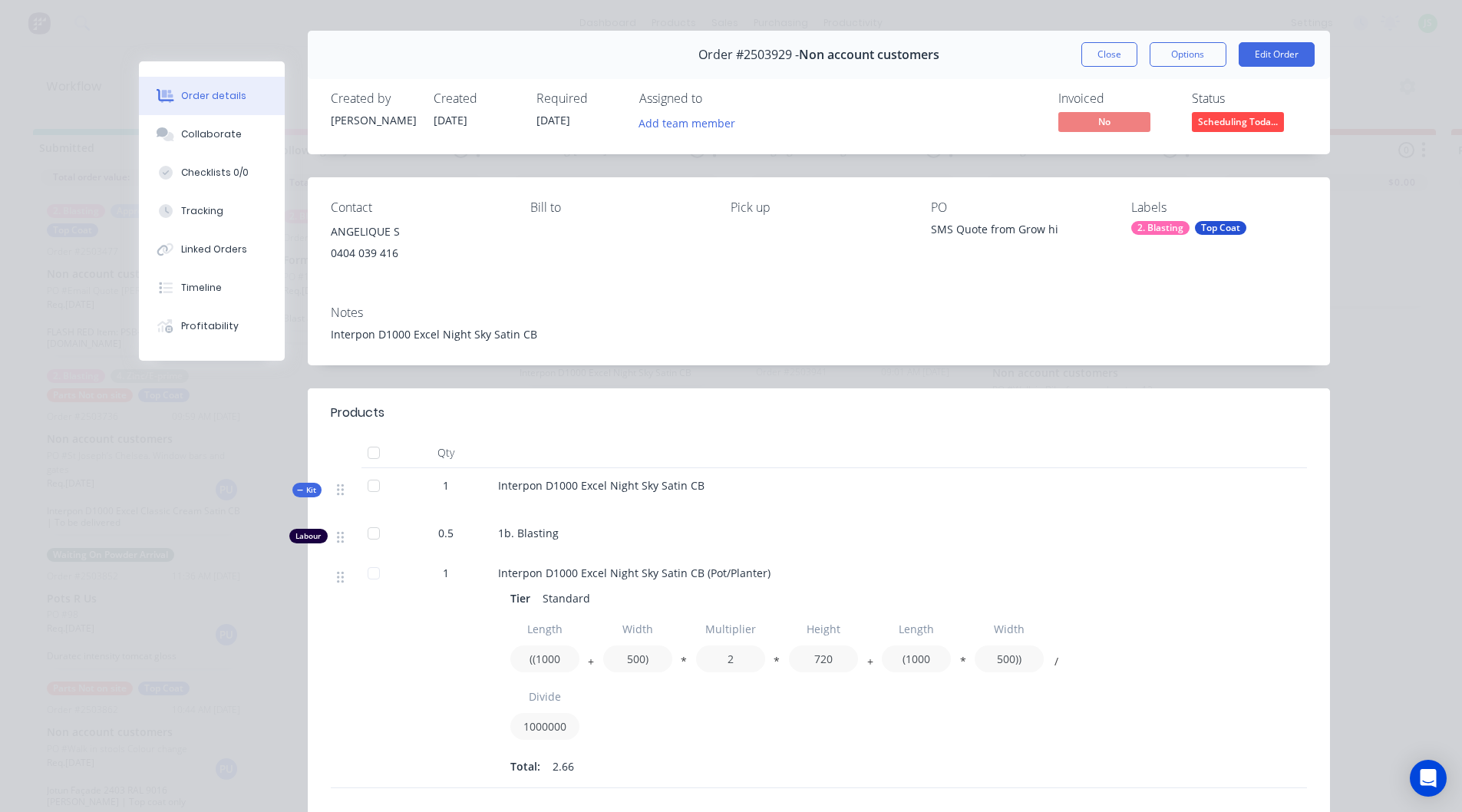
scroll to position [0, 0]
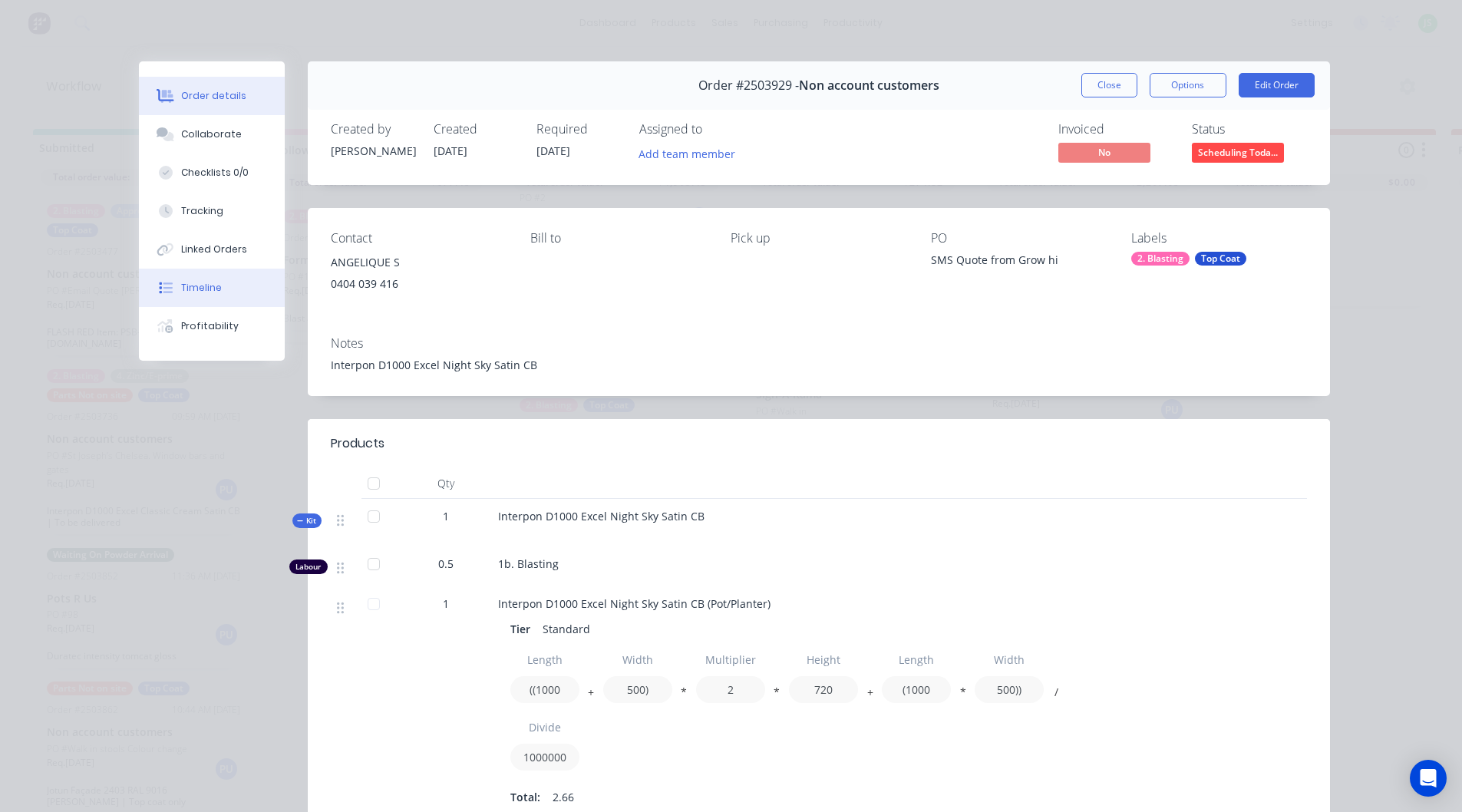
click at [206, 286] on div "Timeline" at bounding box center [201, 287] width 41 height 13
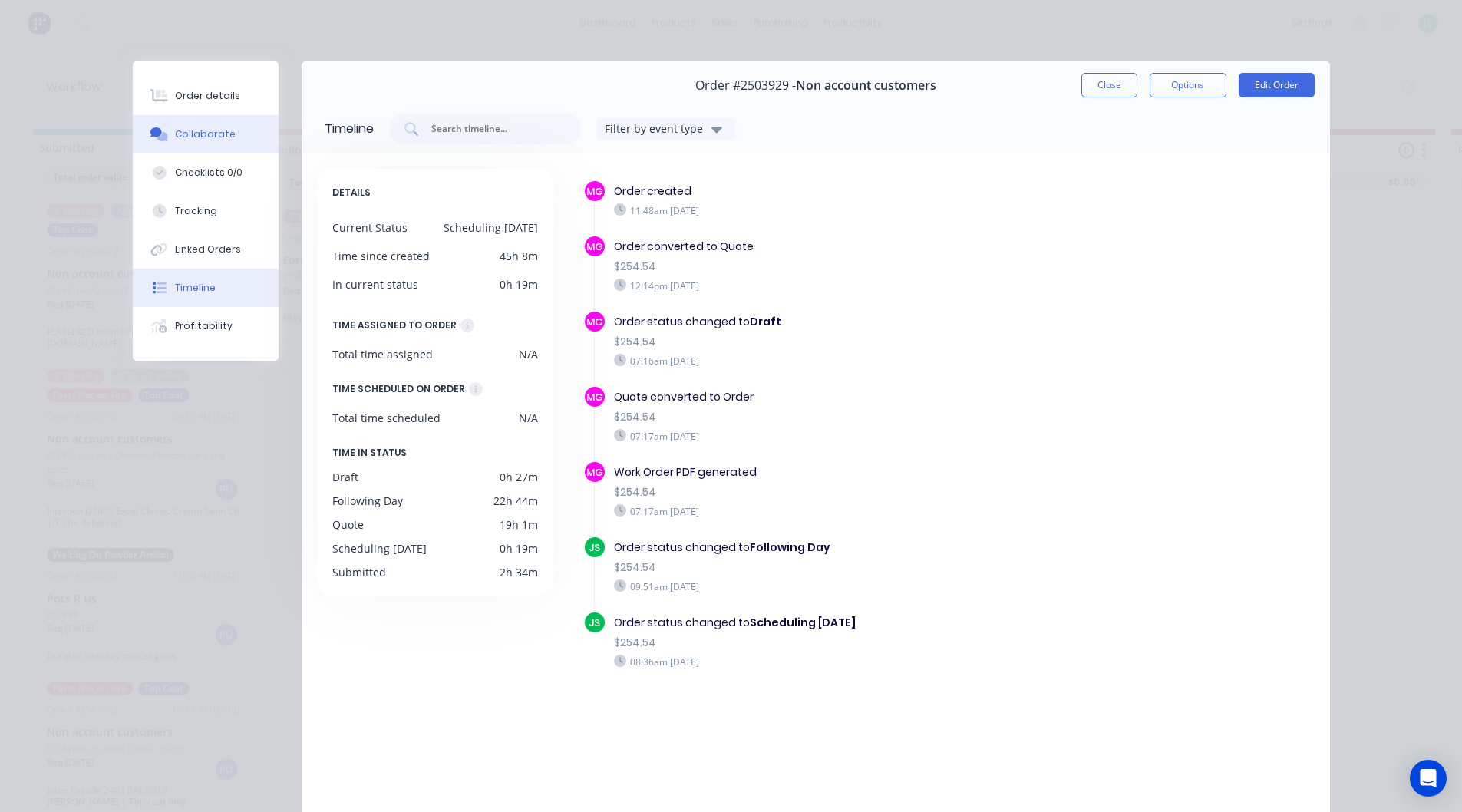
click at [210, 128] on div "Collaborate" at bounding box center [205, 133] width 60 height 13
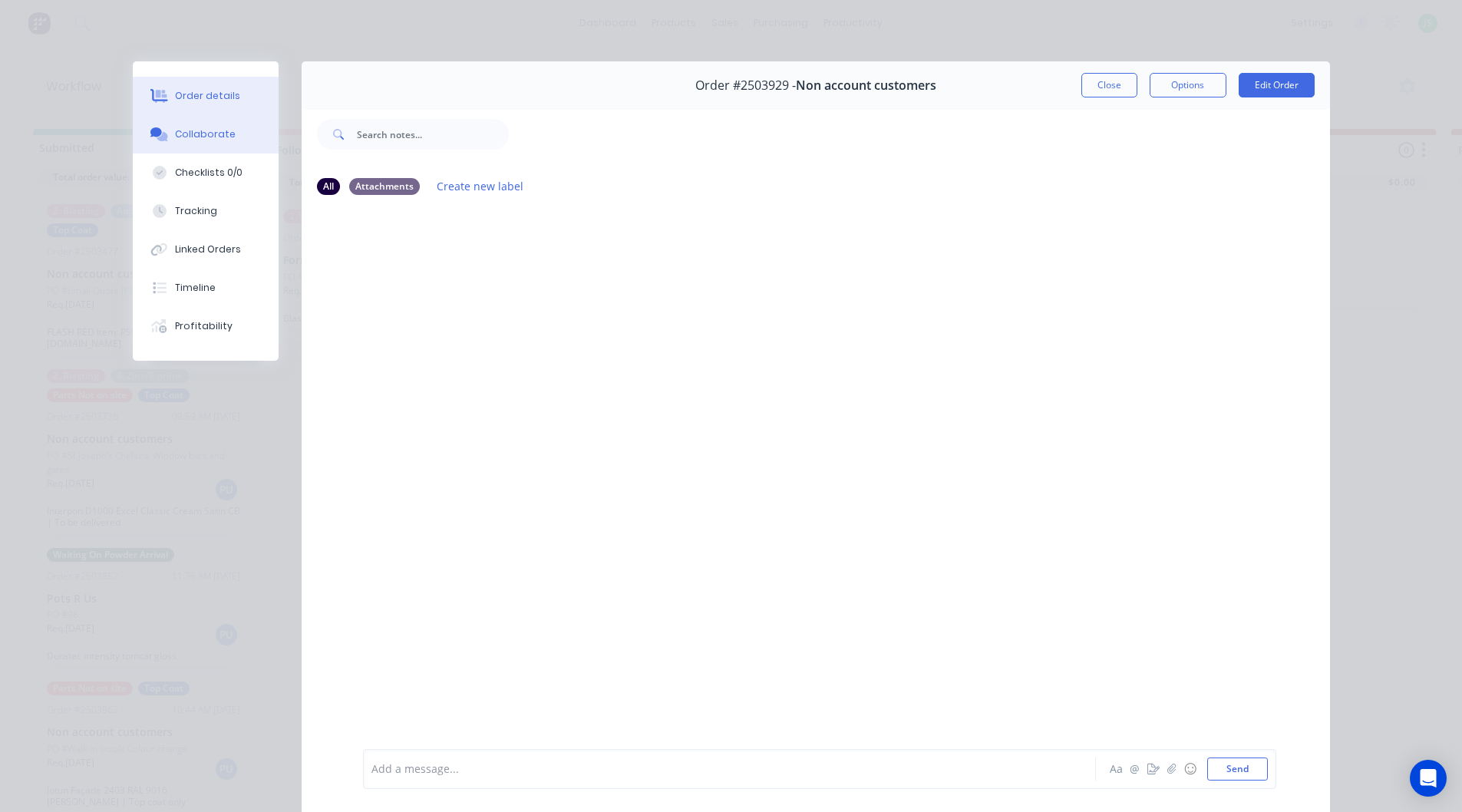
click at [205, 94] on div "Order details" at bounding box center [207, 95] width 65 height 13
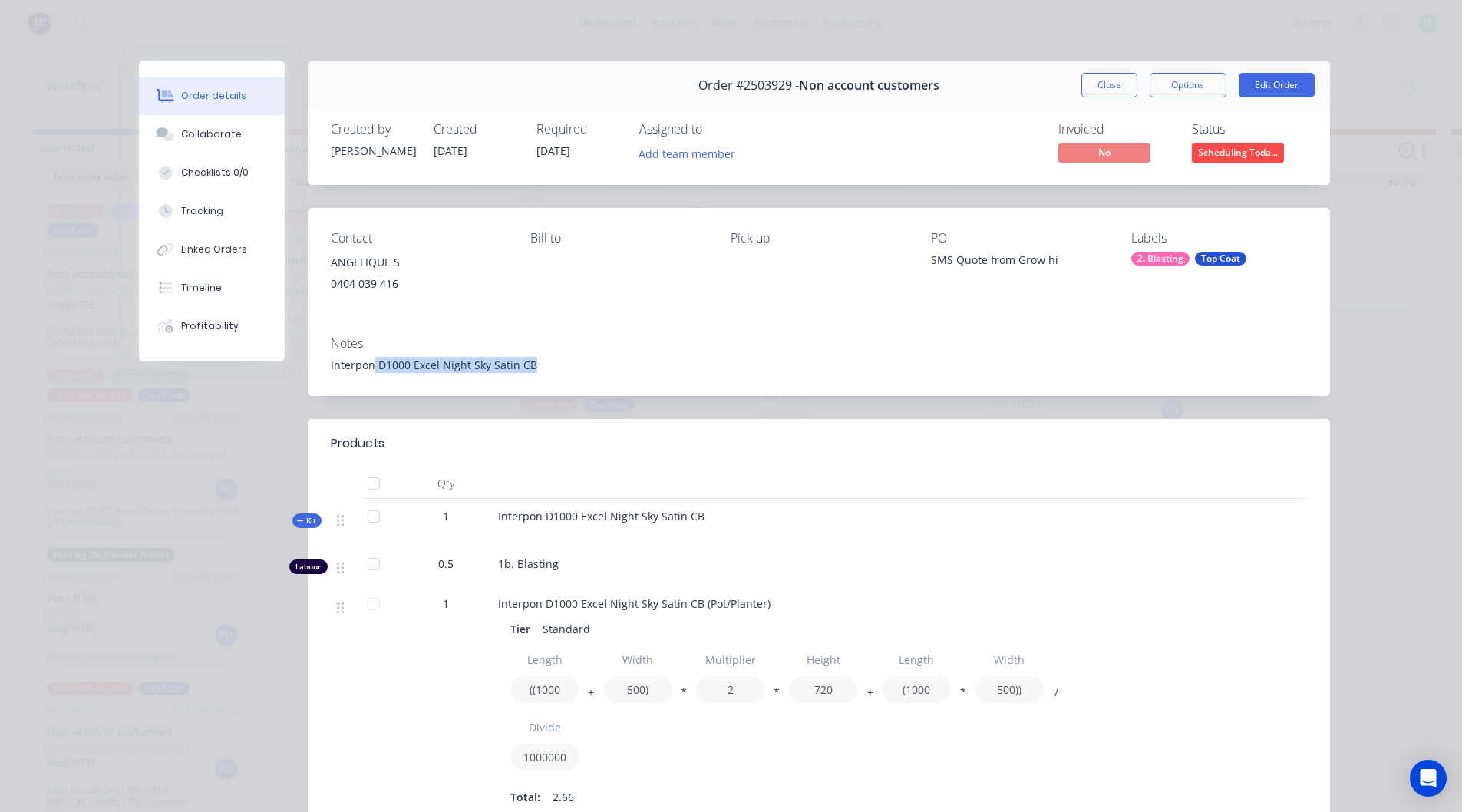
drag, startPoint x: 539, startPoint y: 370, endPoint x: 368, endPoint y: 365, distance: 171.1
click at [368, 365] on div "Interpon D1000 Excel Night Sky Satin CB" at bounding box center [819, 364] width 976 height 16
click at [578, 470] on div at bounding box center [799, 483] width 614 height 31
drag, startPoint x: 931, startPoint y: 257, endPoint x: 979, endPoint y: 267, distance: 49.0
click at [979, 267] on div "SMS Quote from Grow hi" at bounding box center [1018, 262] width 176 height 21
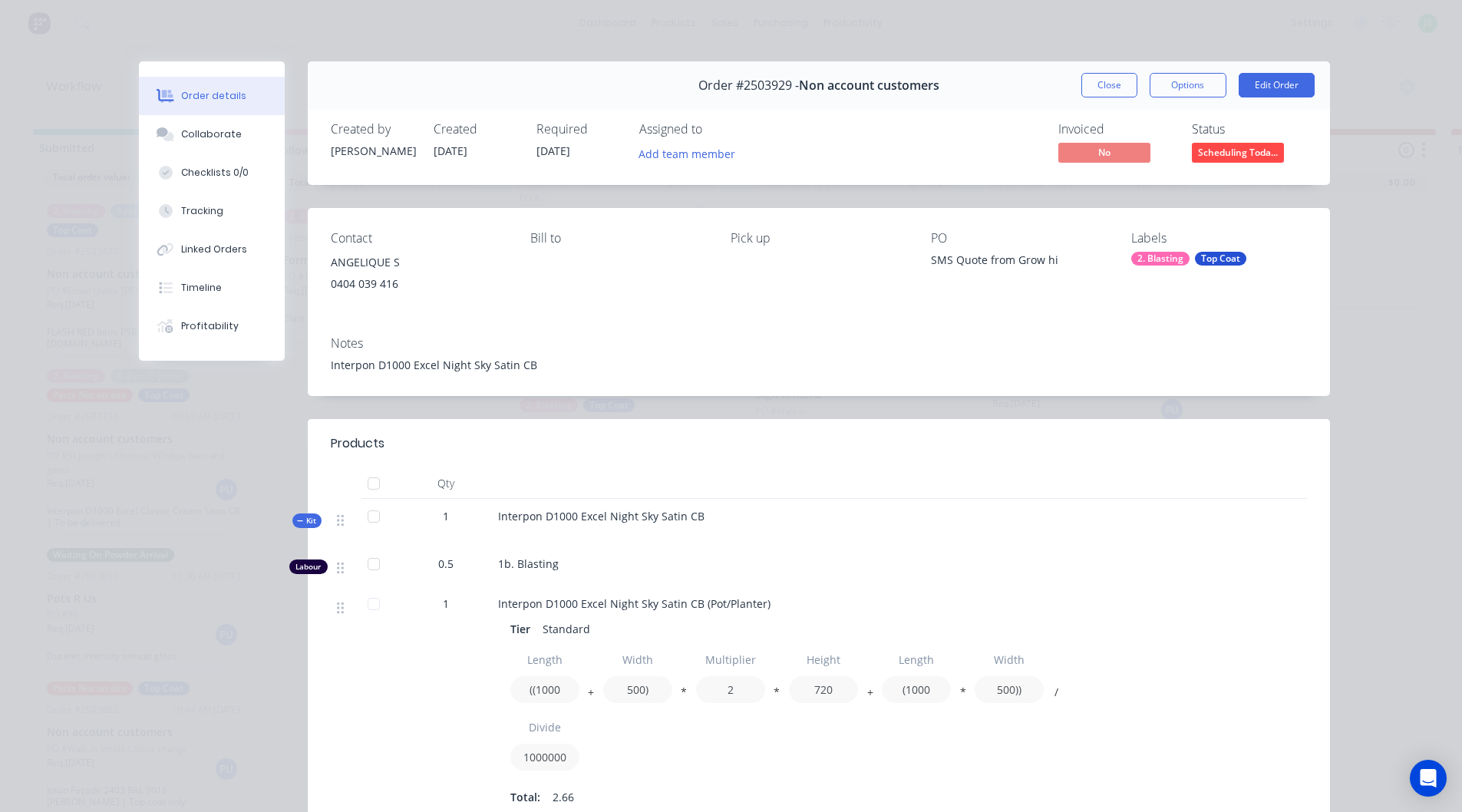
click at [973, 302] on div "Contact [PERSON_NAME] S [PHONE_NUMBER] Bill to Pick up PO SMS Quote from Grow h…" at bounding box center [819, 266] width 1022 height 116
click at [172, 280] on button "Timeline" at bounding box center [212, 287] width 146 height 38
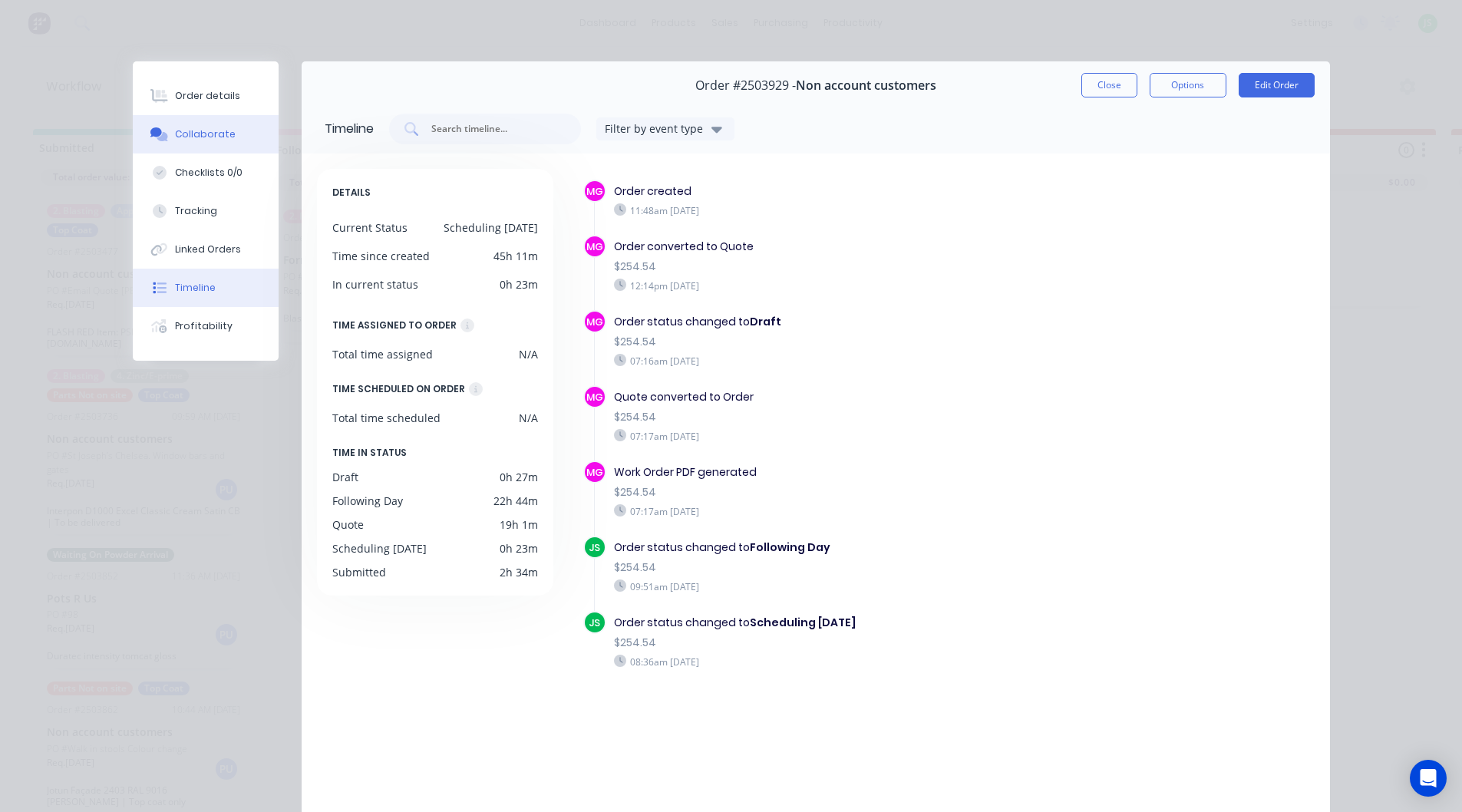
drag, startPoint x: 194, startPoint y: 140, endPoint x: 236, endPoint y: 148, distance: 42.8
click at [194, 140] on div "Collaborate" at bounding box center [205, 133] width 60 height 13
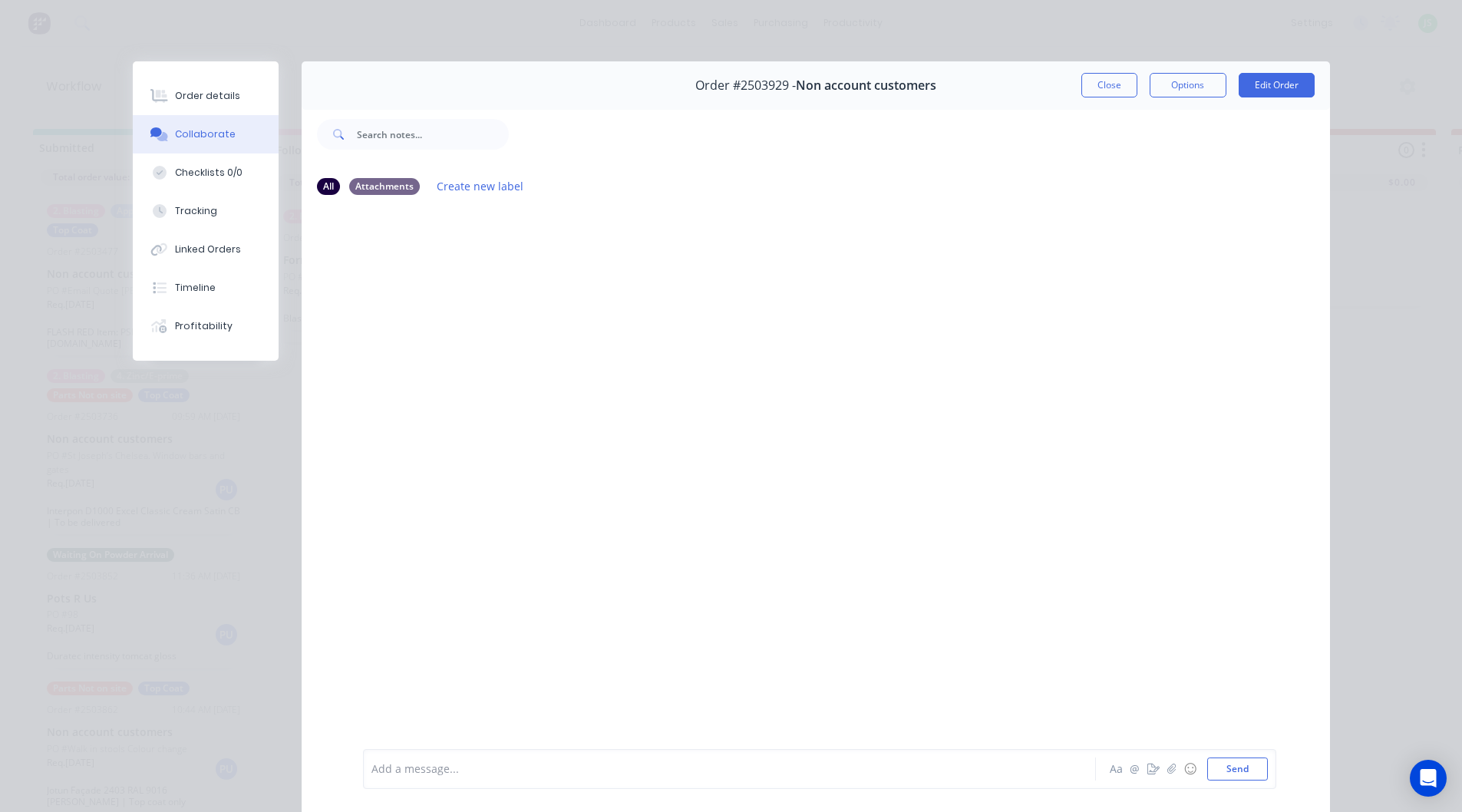
drag, startPoint x: 441, startPoint y: 241, endPoint x: 605, endPoint y: 341, distance: 192.1
click at [607, 332] on div at bounding box center [816, 477] width 1028 height 539
click at [1087, 87] on button "Close" at bounding box center [1109, 85] width 56 height 25
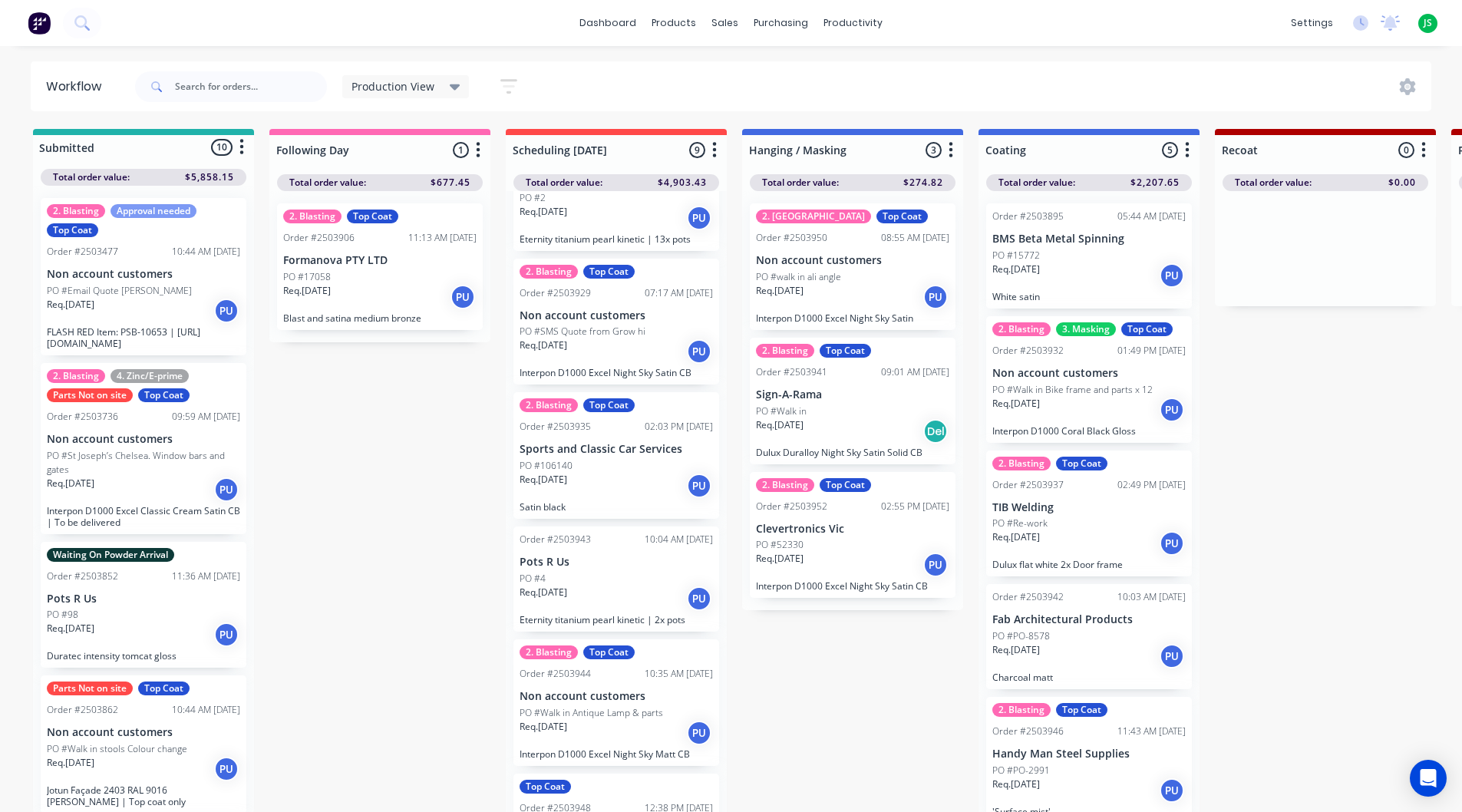
click at [596, 333] on p "PO #SMS Quote from Grow hi" at bounding box center [582, 331] width 126 height 13
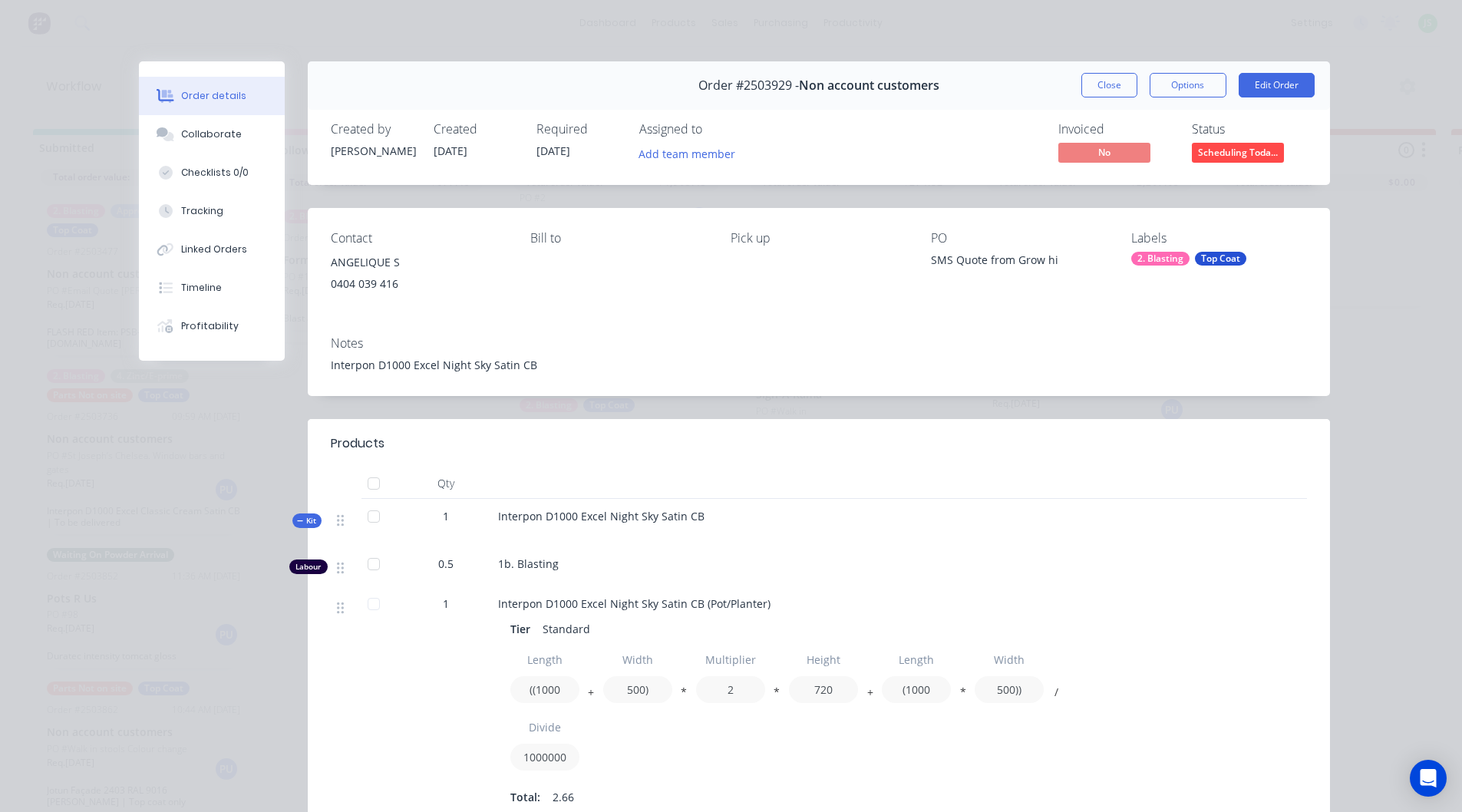
click at [1225, 264] on div "Top Coat" at bounding box center [1221, 258] width 52 height 13
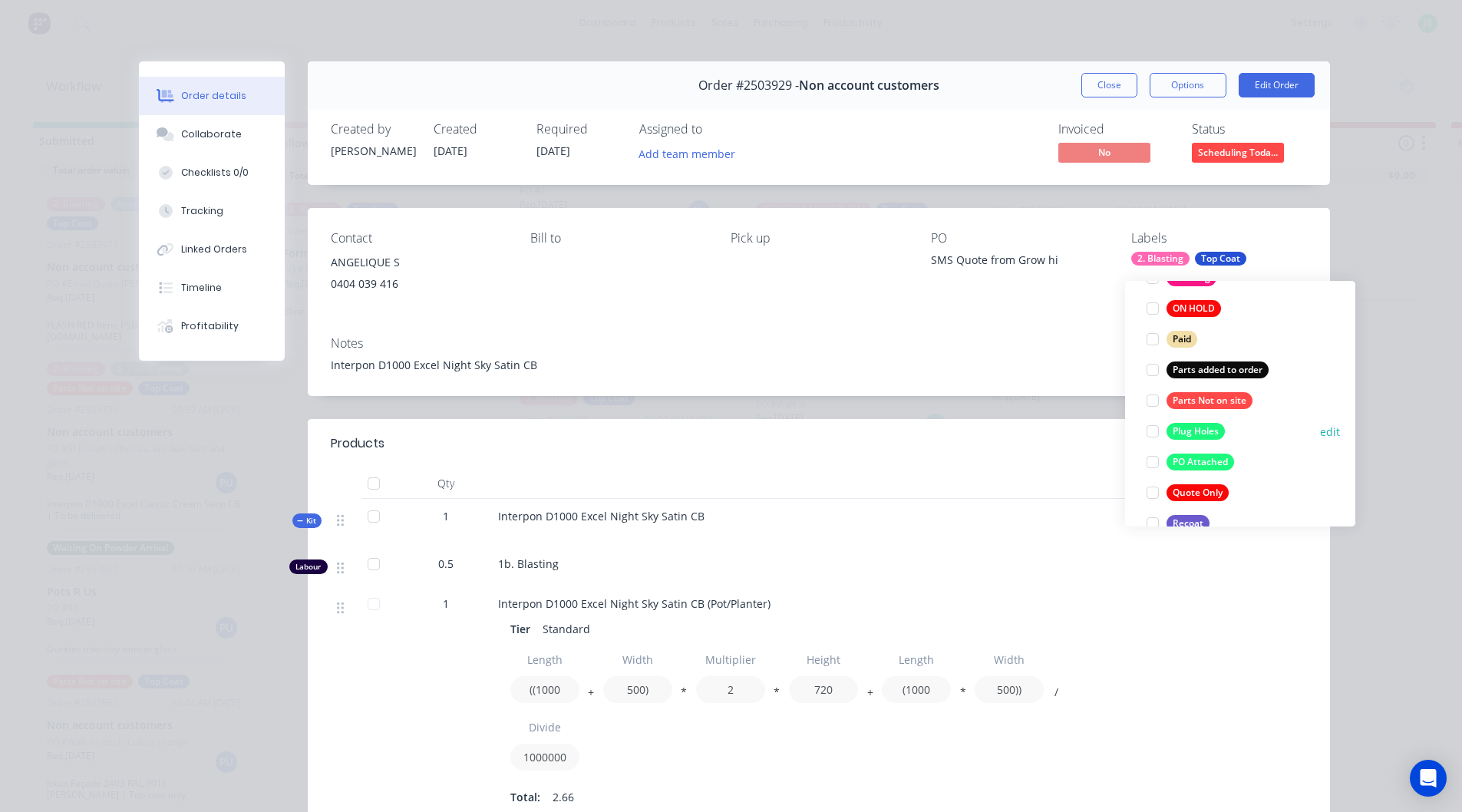
scroll to position [798, 0]
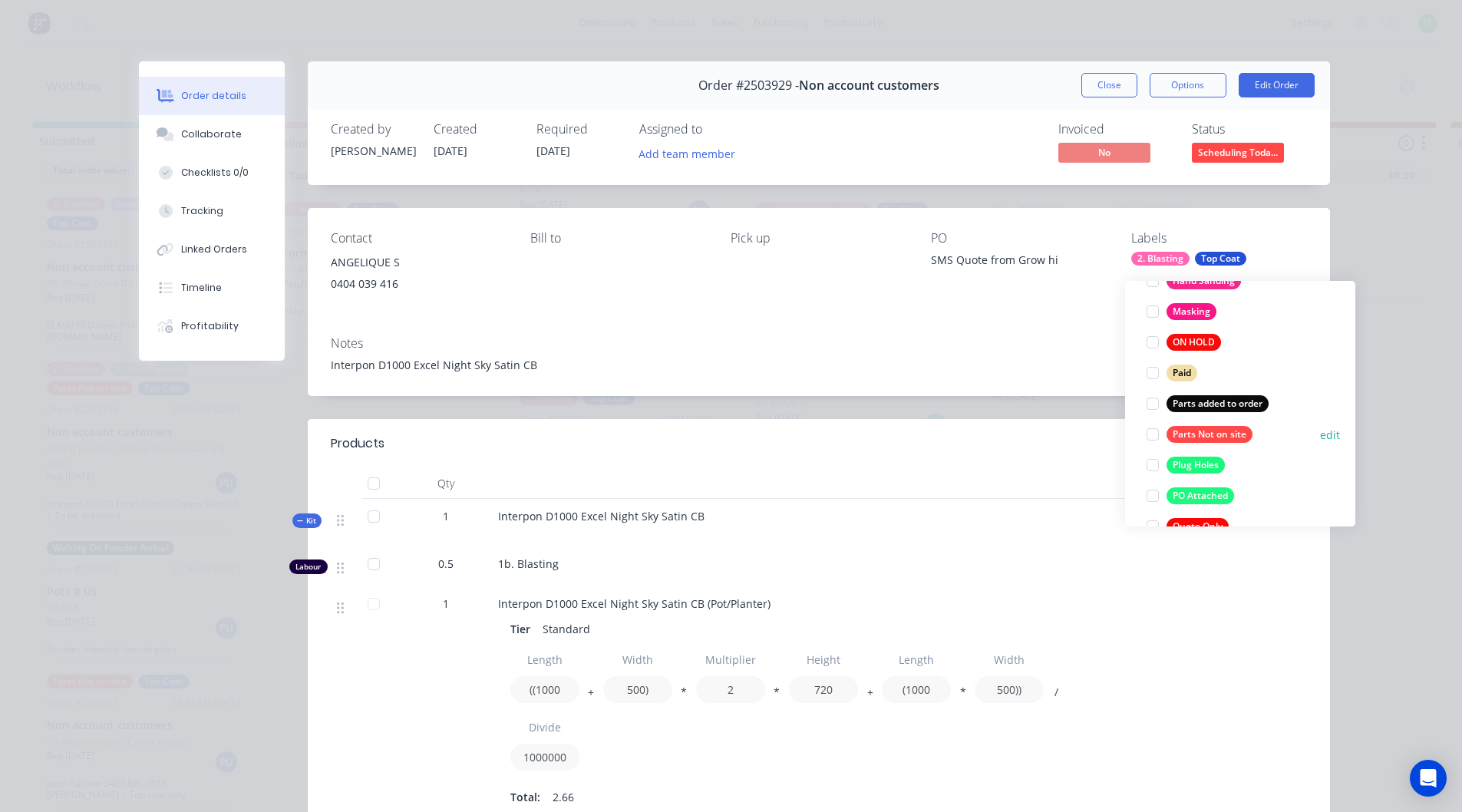
click at [1154, 421] on div at bounding box center [1152, 434] width 31 height 31
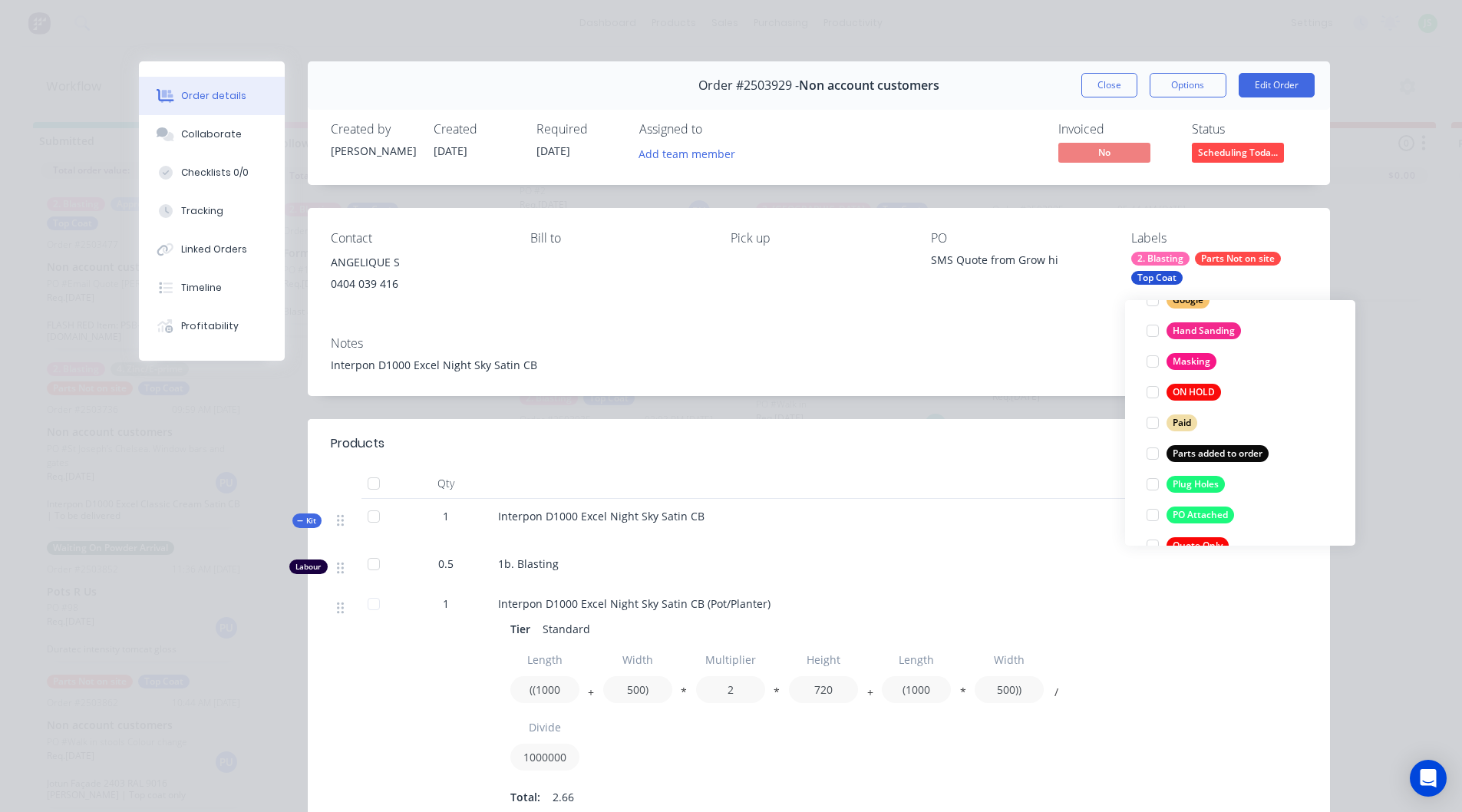
scroll to position [0, 0]
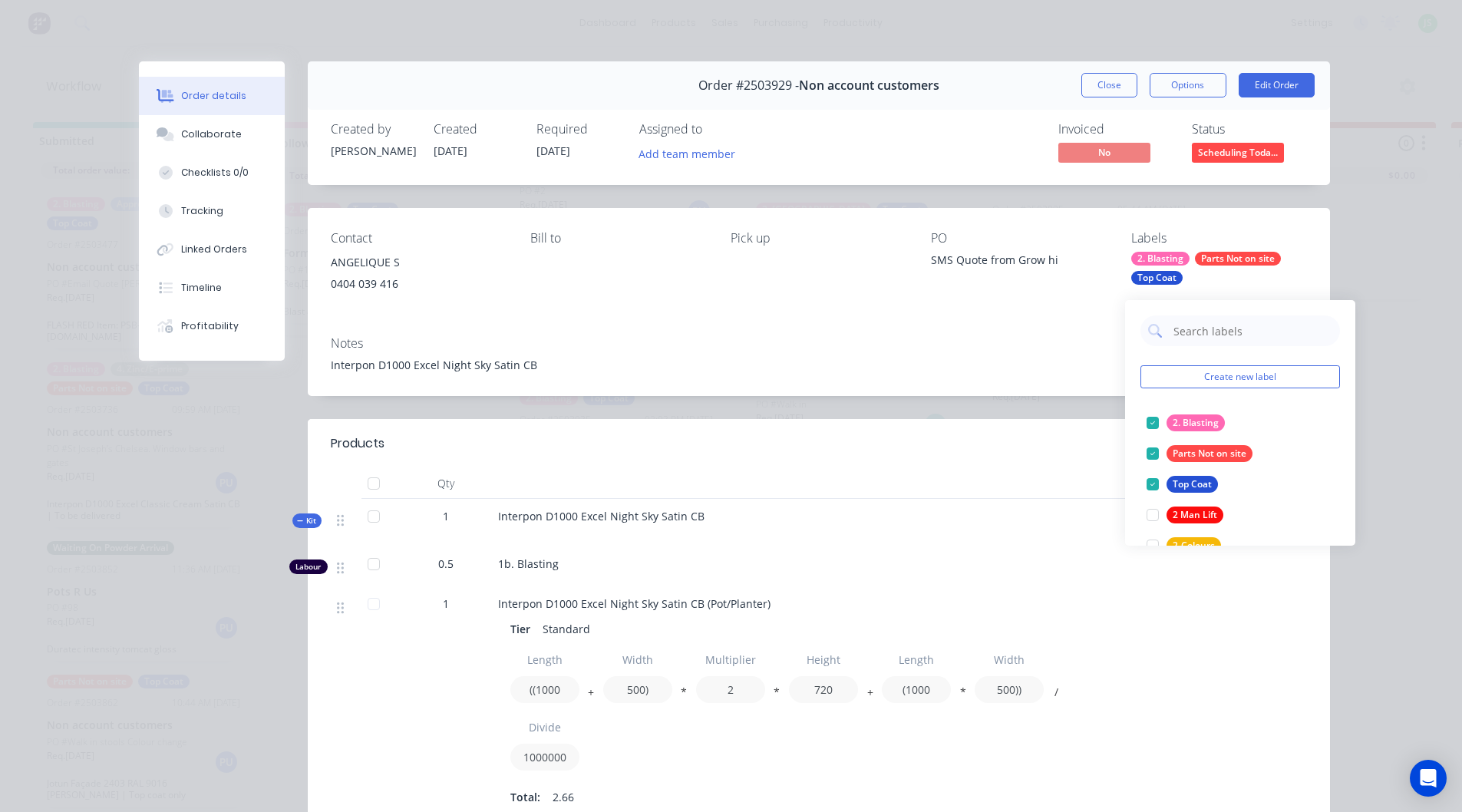
click at [1350, 224] on div "Order details Collaborate Checklists 0/0 Tracking Linked Orders Timeline Profit…" at bounding box center [731, 406] width 1462 height 812
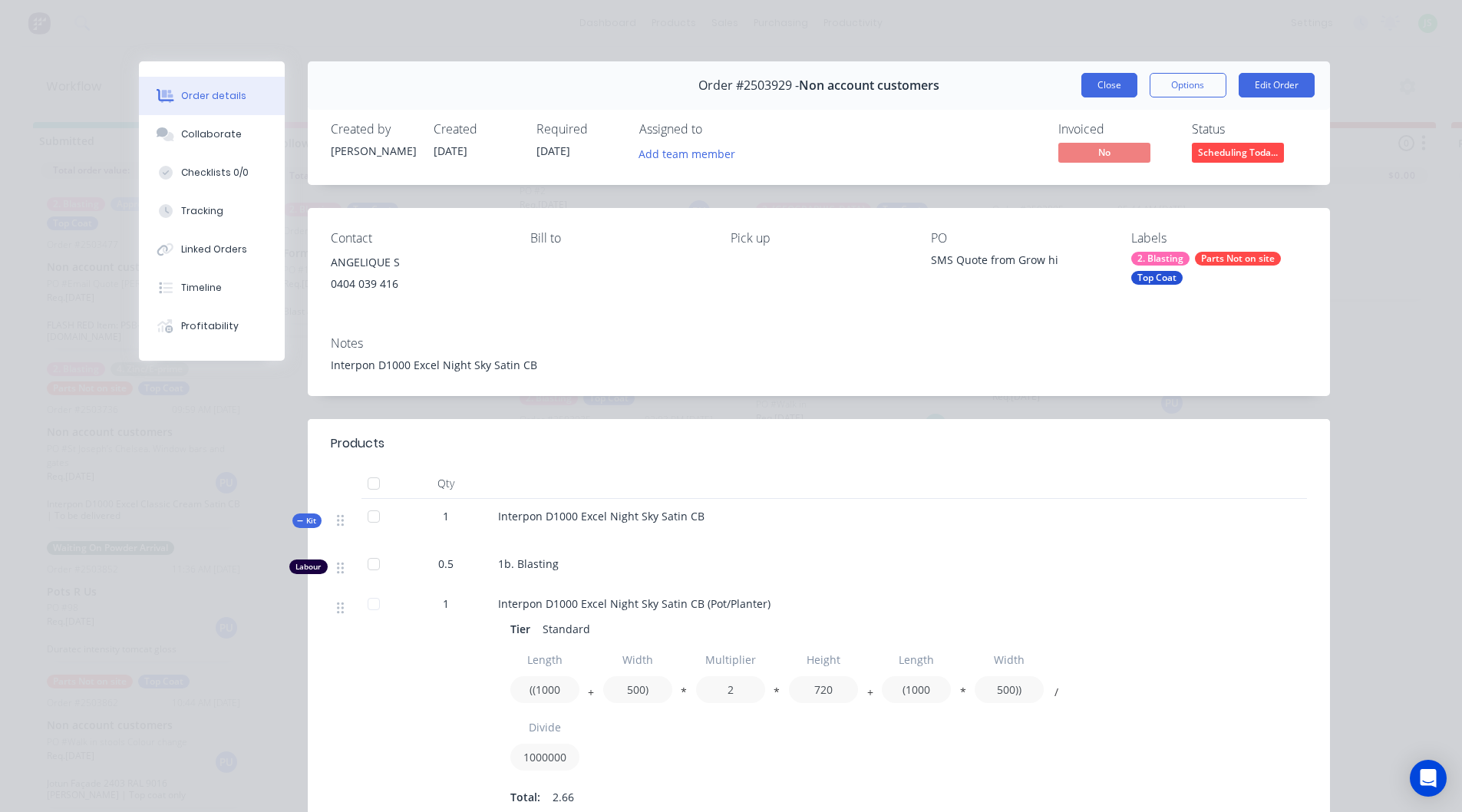
click at [1128, 80] on button "Close" at bounding box center [1109, 85] width 56 height 25
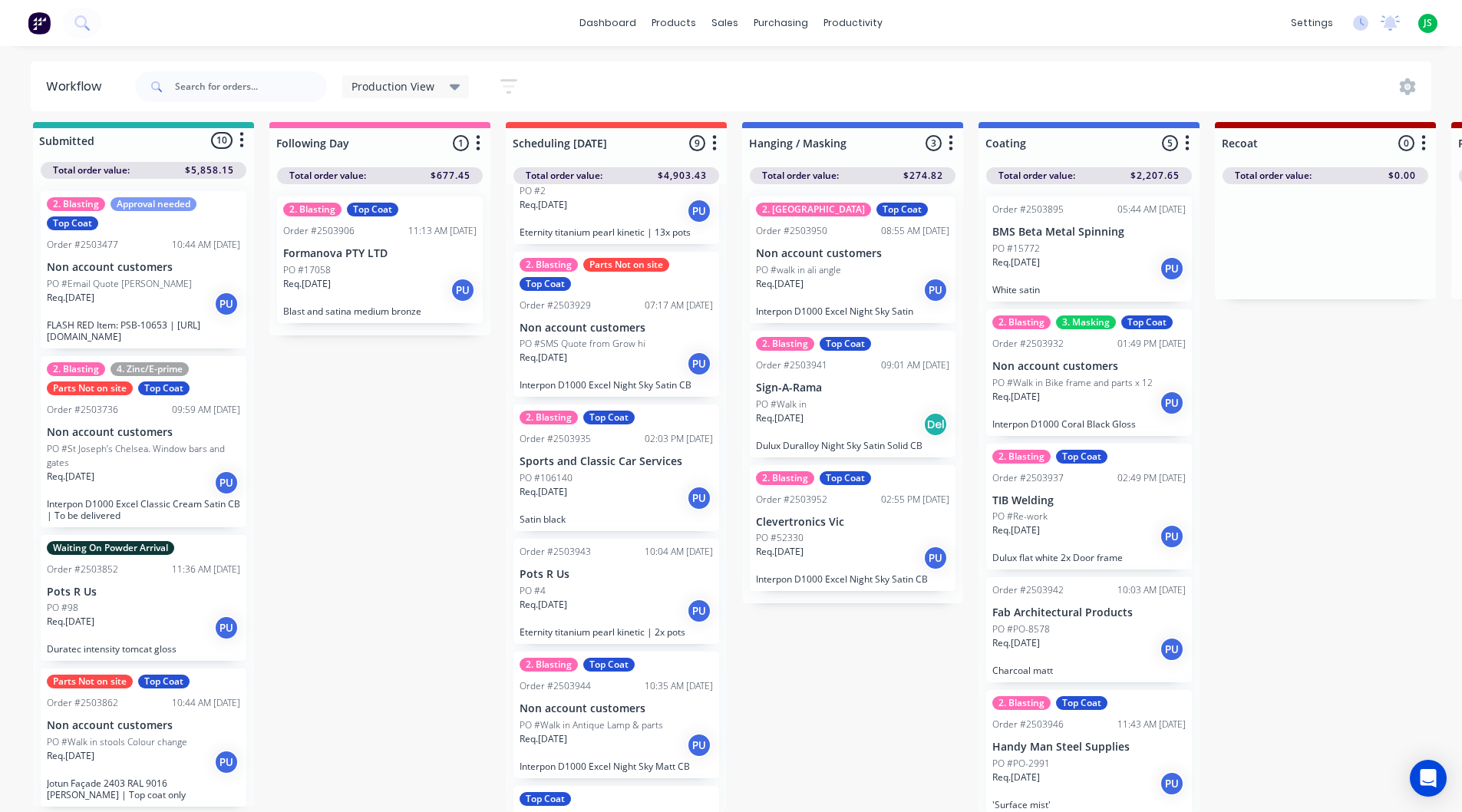
scroll to position [211, 0]
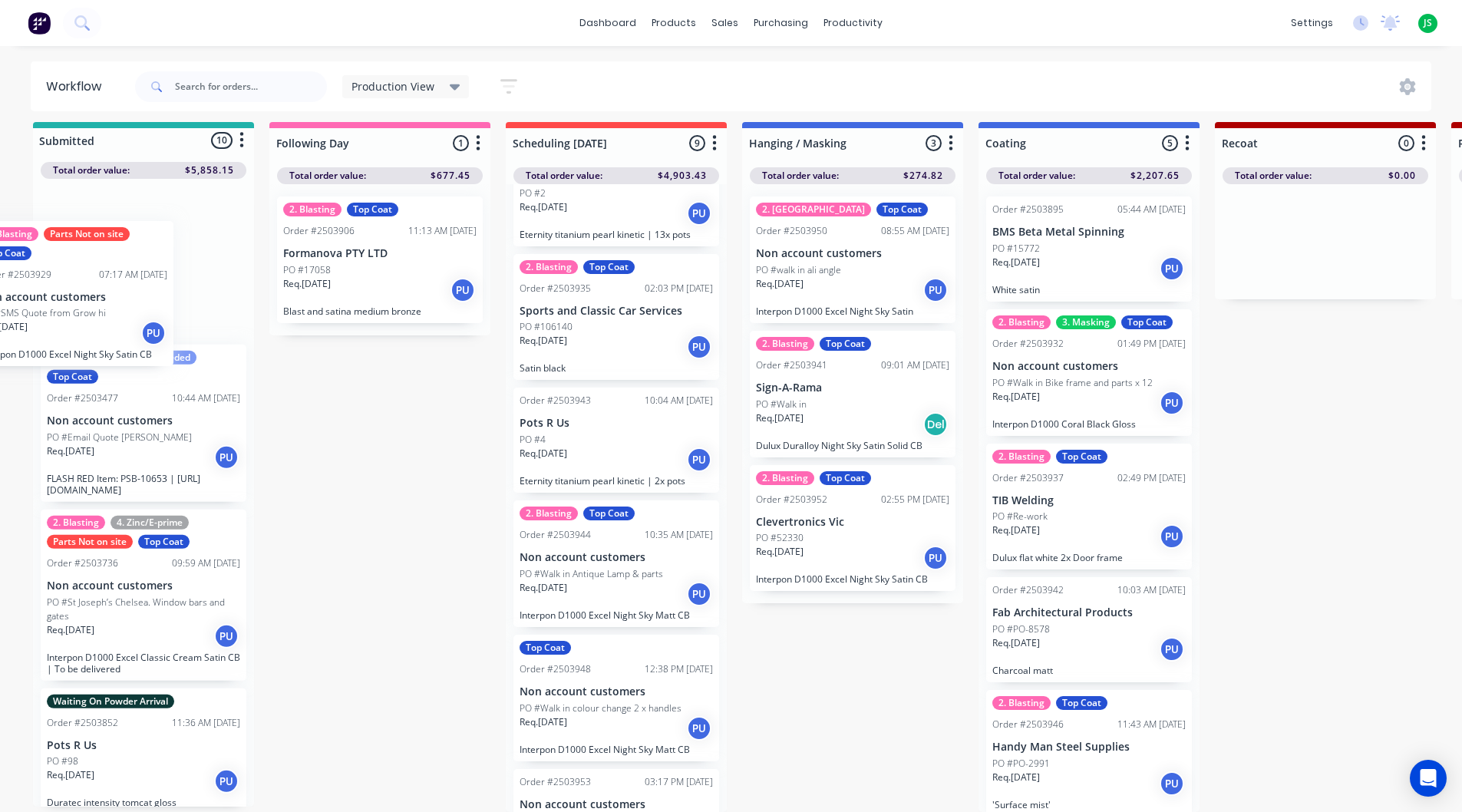
drag, startPoint x: 599, startPoint y: 311, endPoint x: 54, endPoint y: 292, distance: 545.3
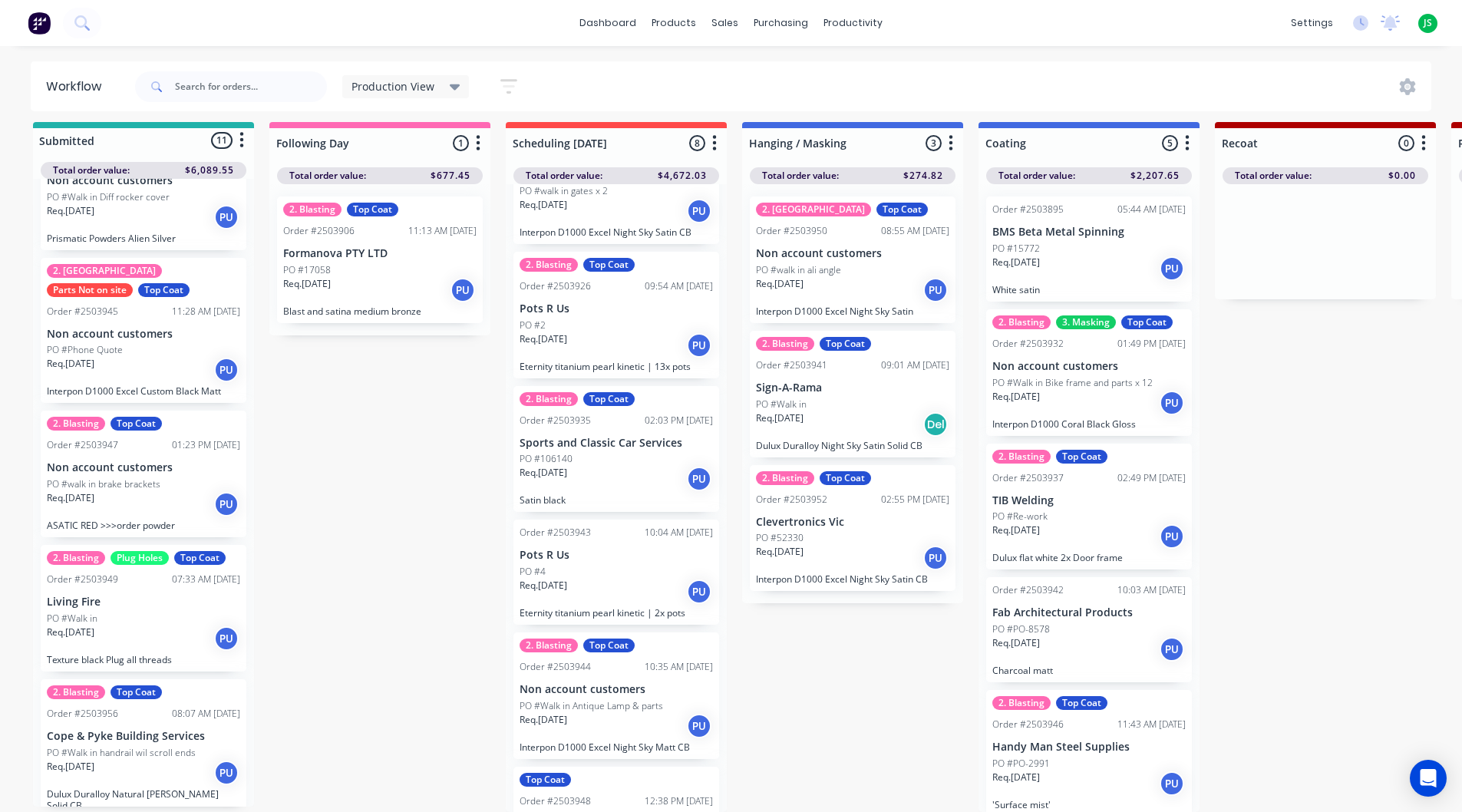
scroll to position [2, 0]
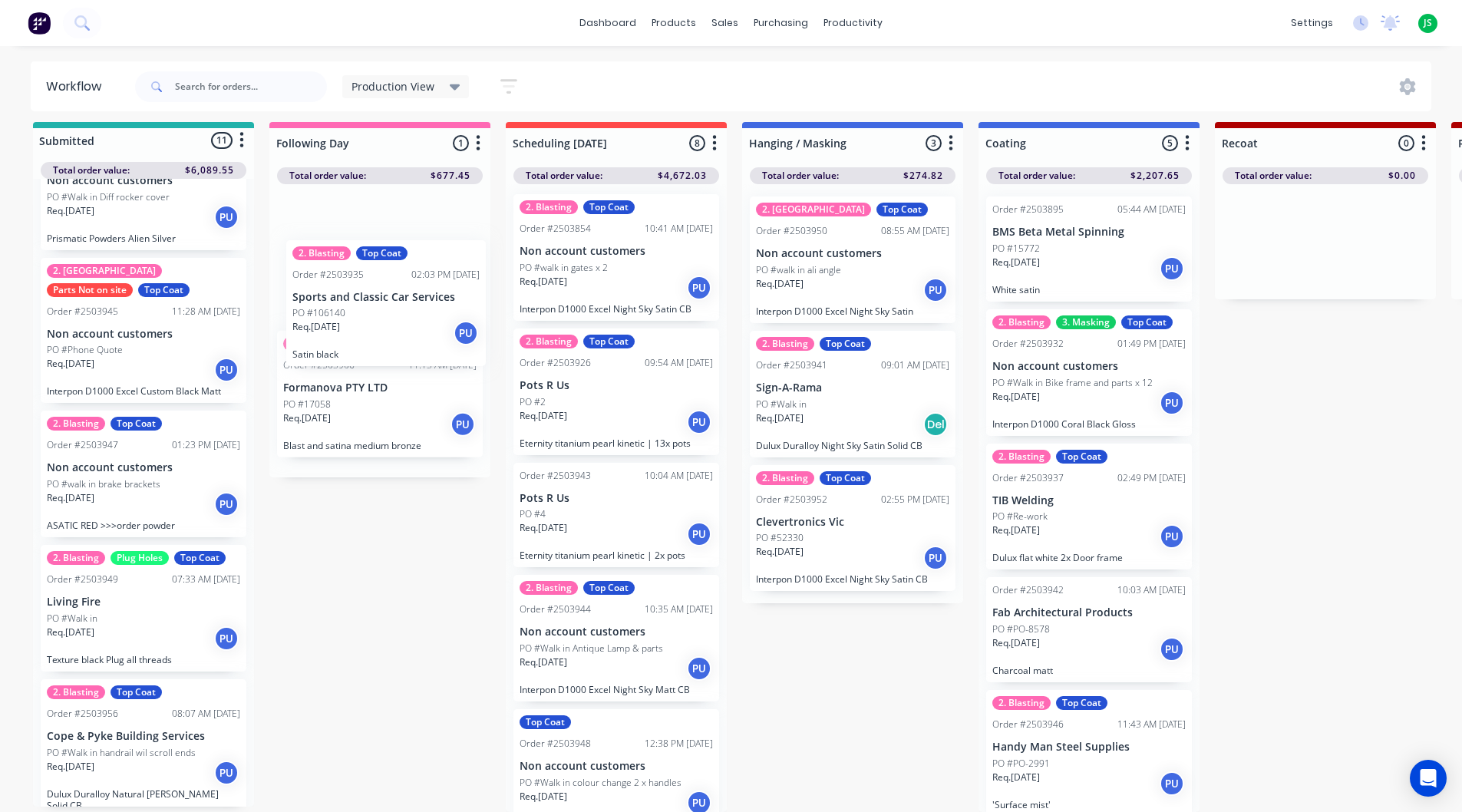
drag, startPoint x: 624, startPoint y: 522, endPoint x: 389, endPoint y: 307, distance: 318.5
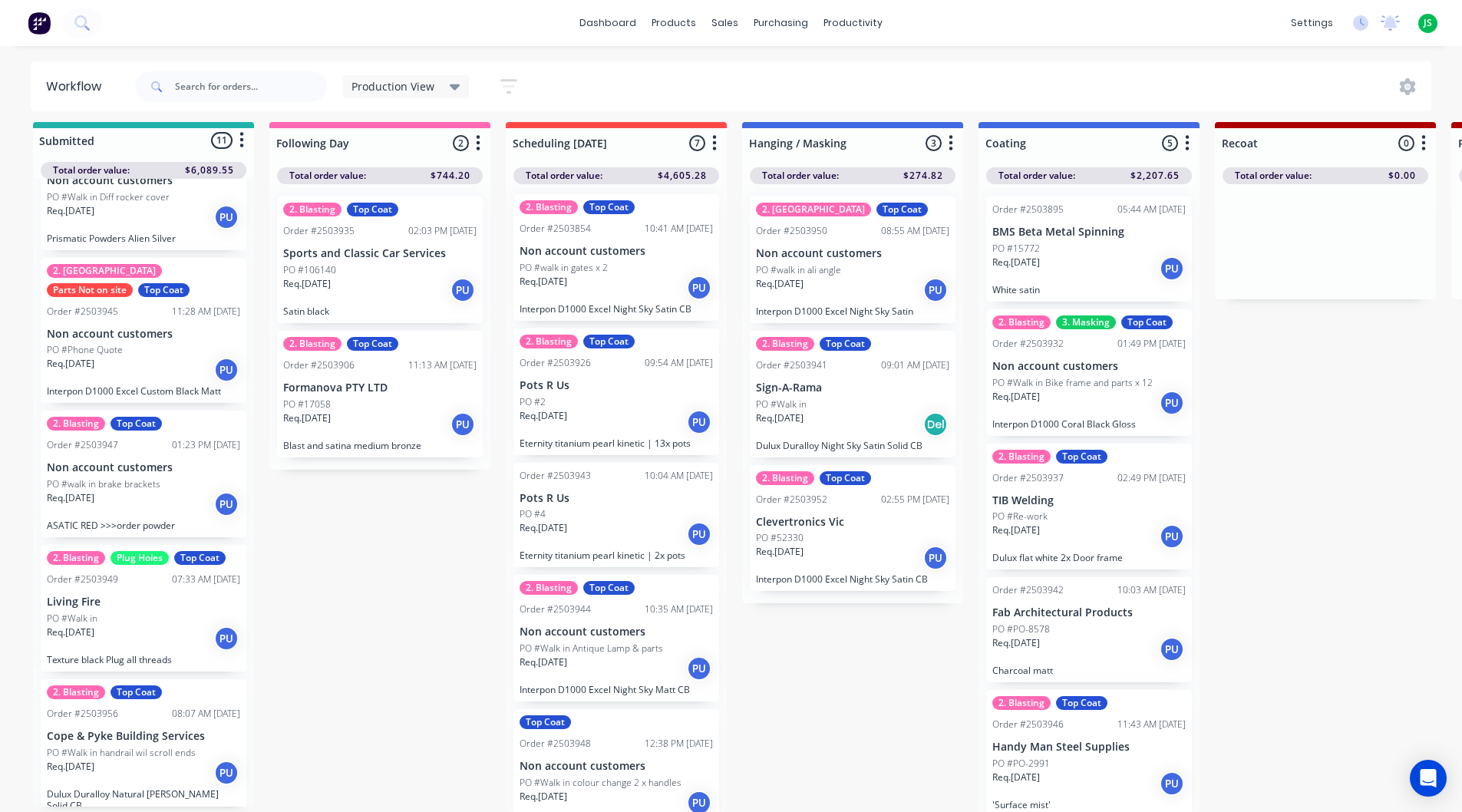
scroll to position [0, 0]
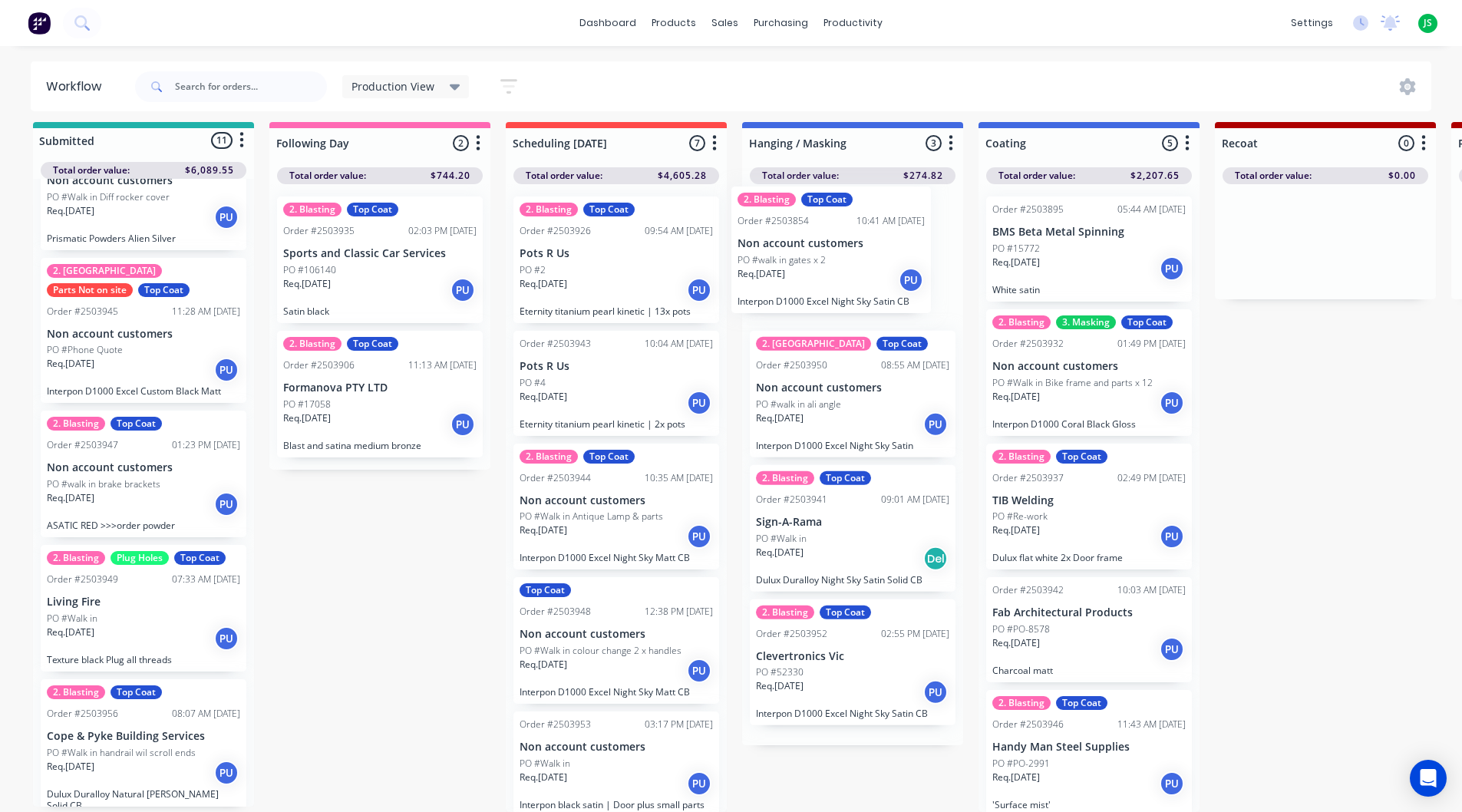
drag, startPoint x: 636, startPoint y: 257, endPoint x: 860, endPoint y: 260, distance: 224.0
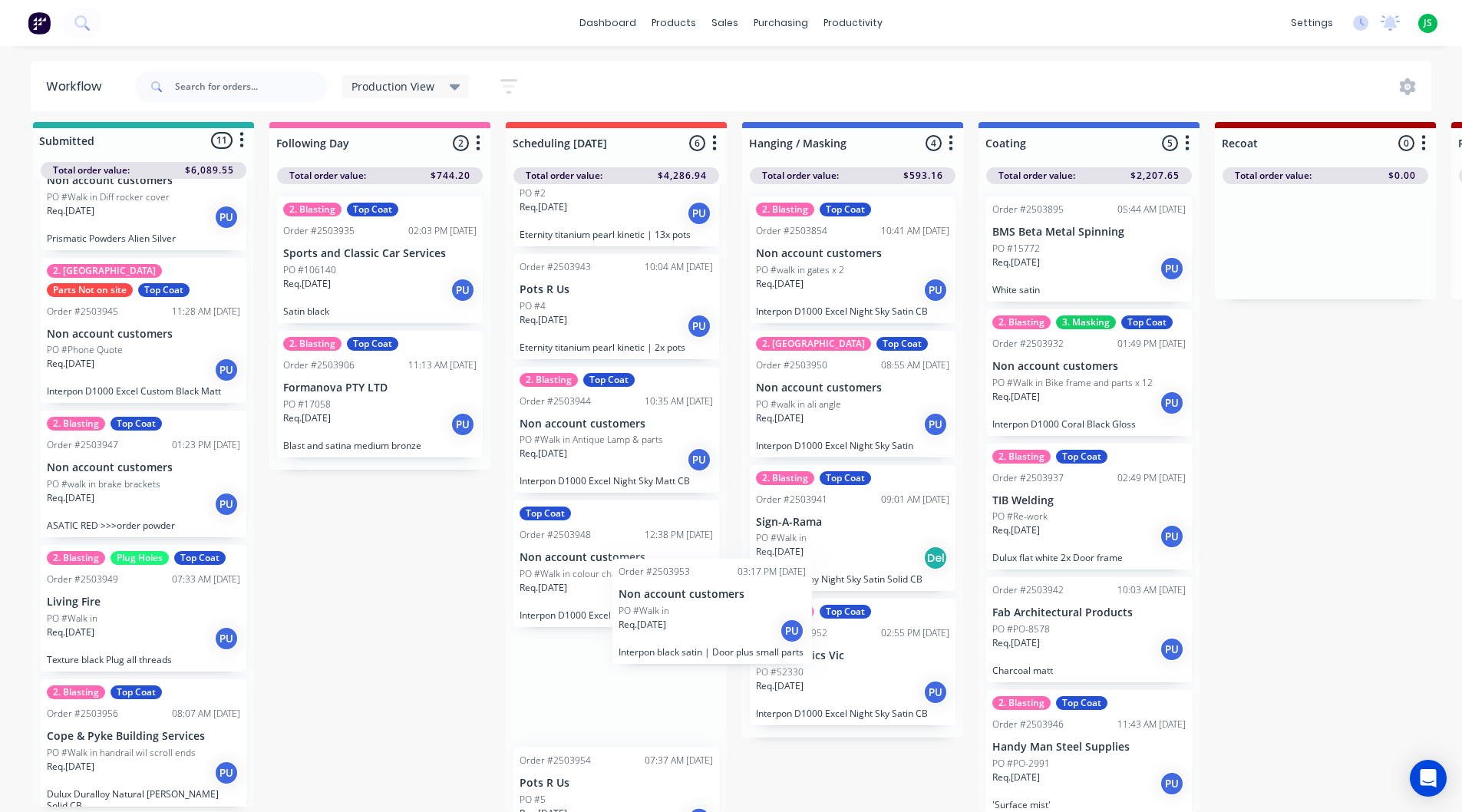
scroll to position [79, 0]
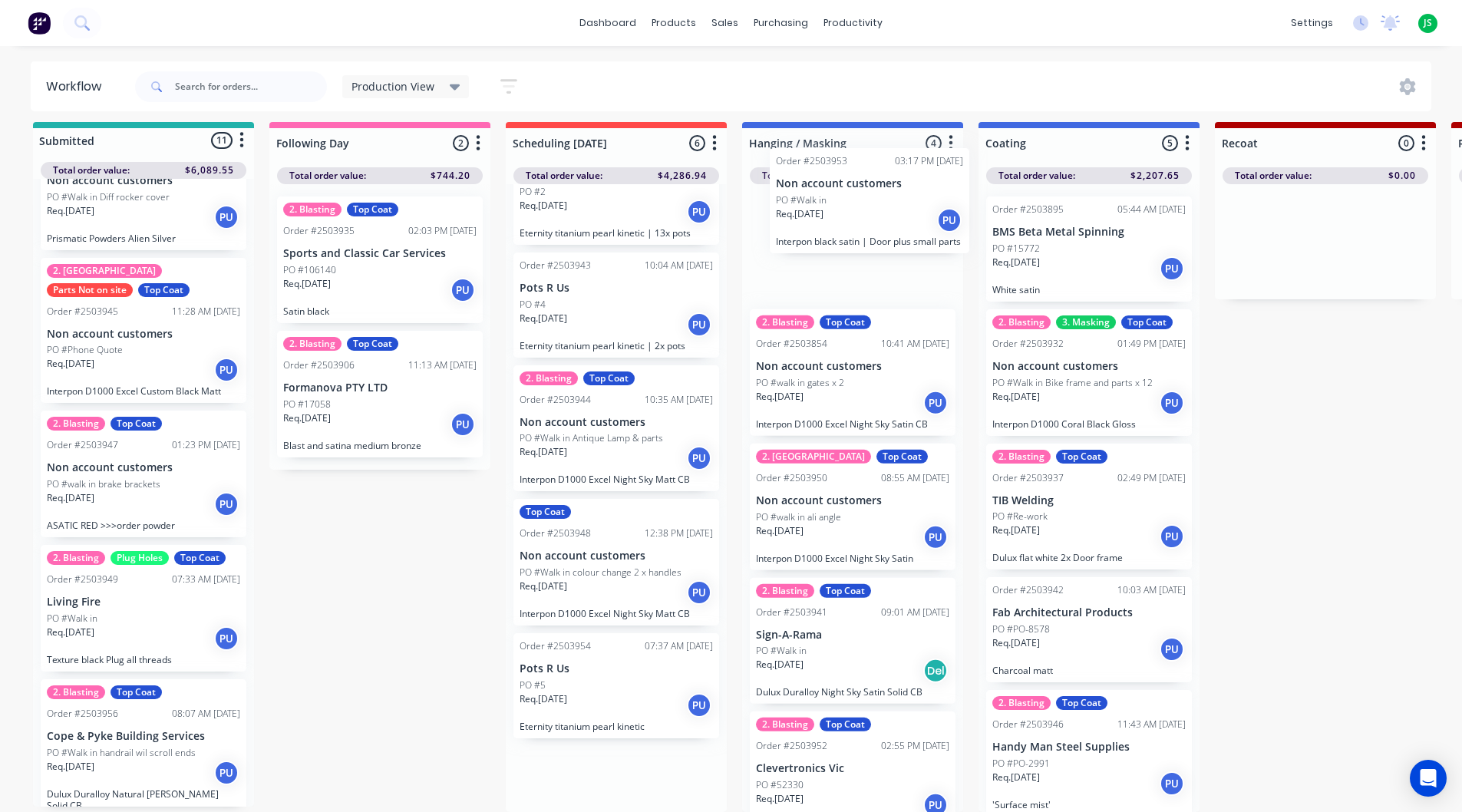
drag, startPoint x: 635, startPoint y: 702, endPoint x: 896, endPoint y: 233, distance: 536.7
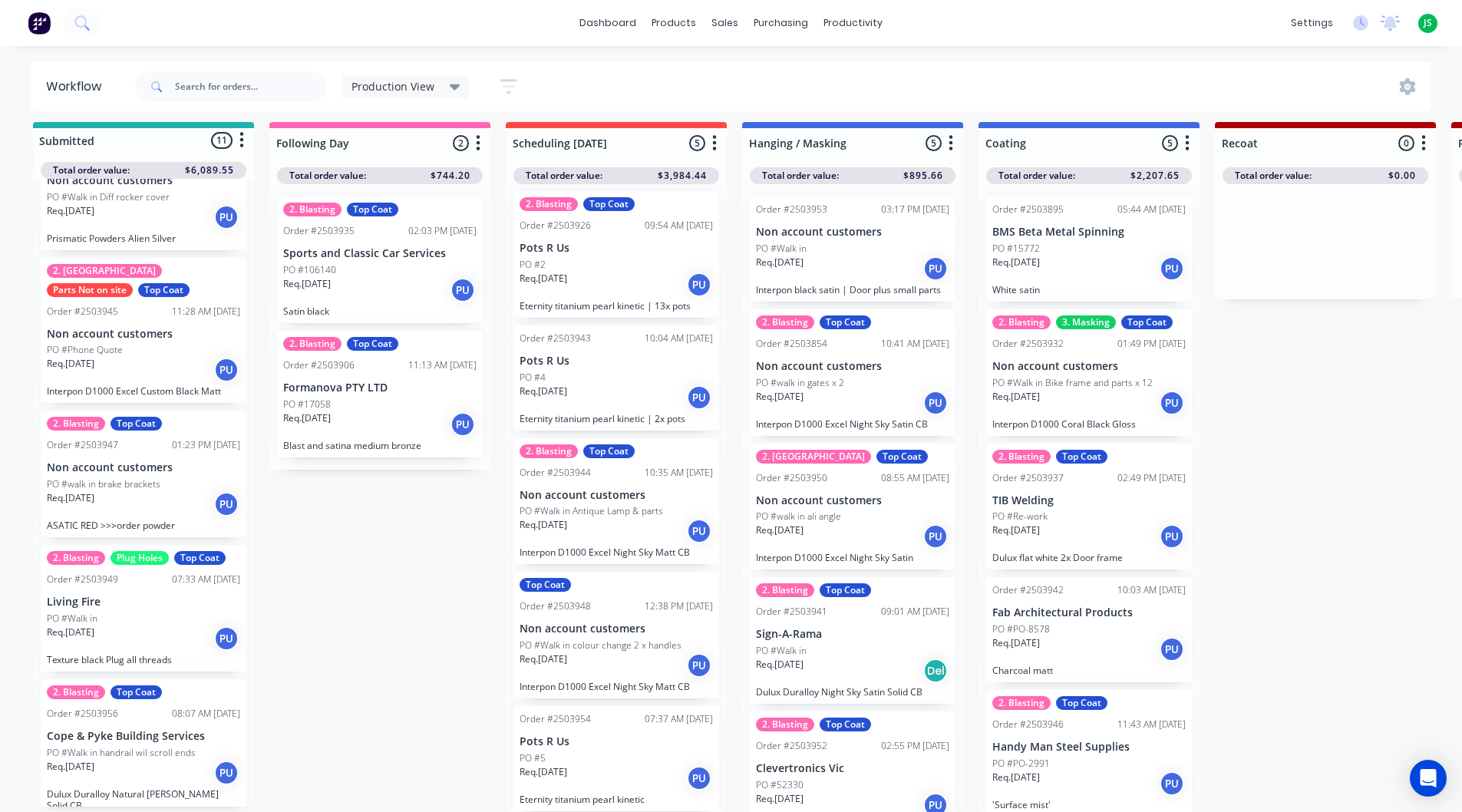
scroll to position [20, 0]
click at [611, 25] on link "dashboard" at bounding box center [608, 22] width 72 height 23
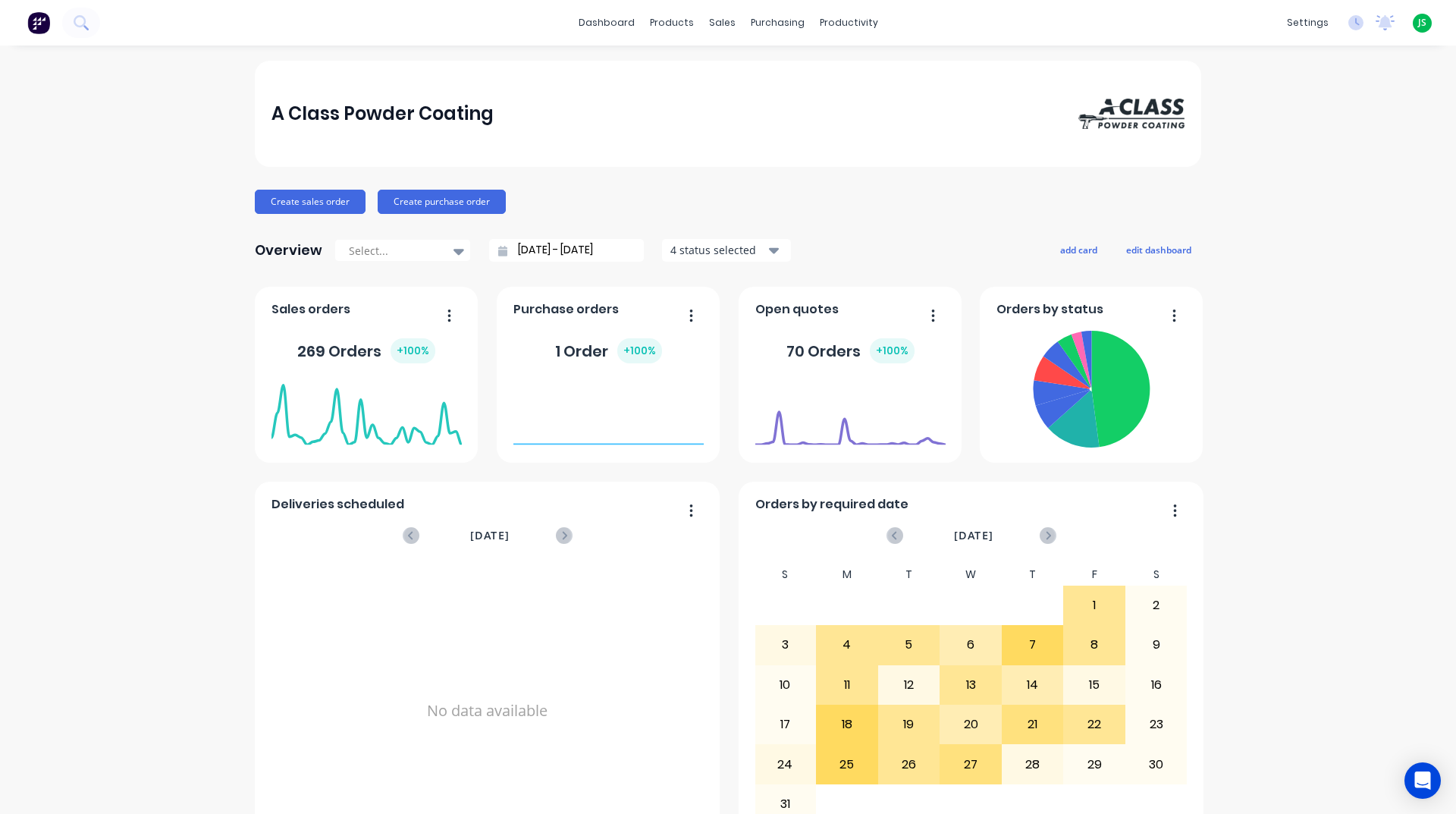
scroll to position [607, 0]
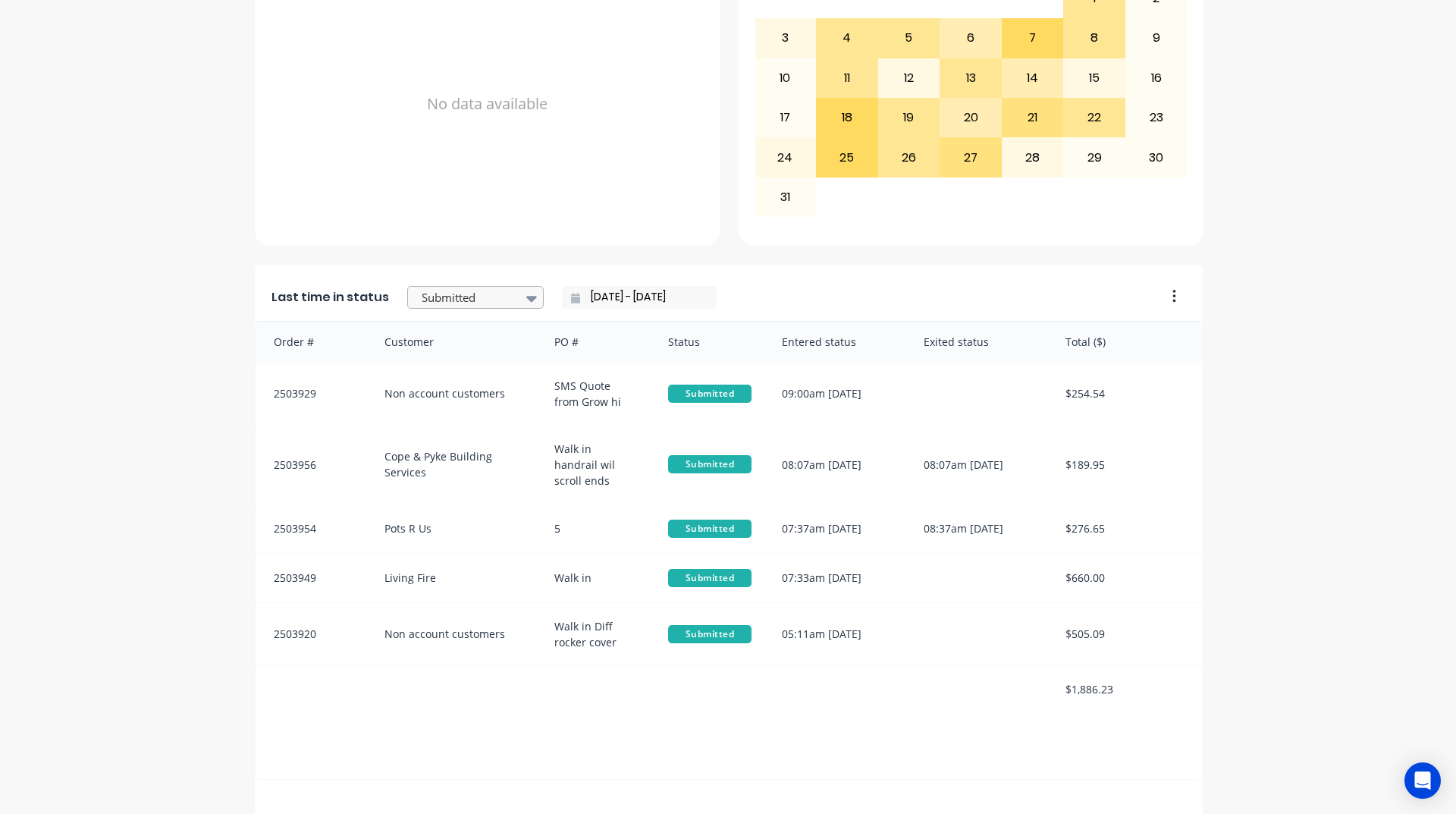
click at [502, 304] on div at bounding box center [468, 297] width 96 height 19
click at [438, 380] on div "Coating" at bounding box center [475, 366] width 136 height 28
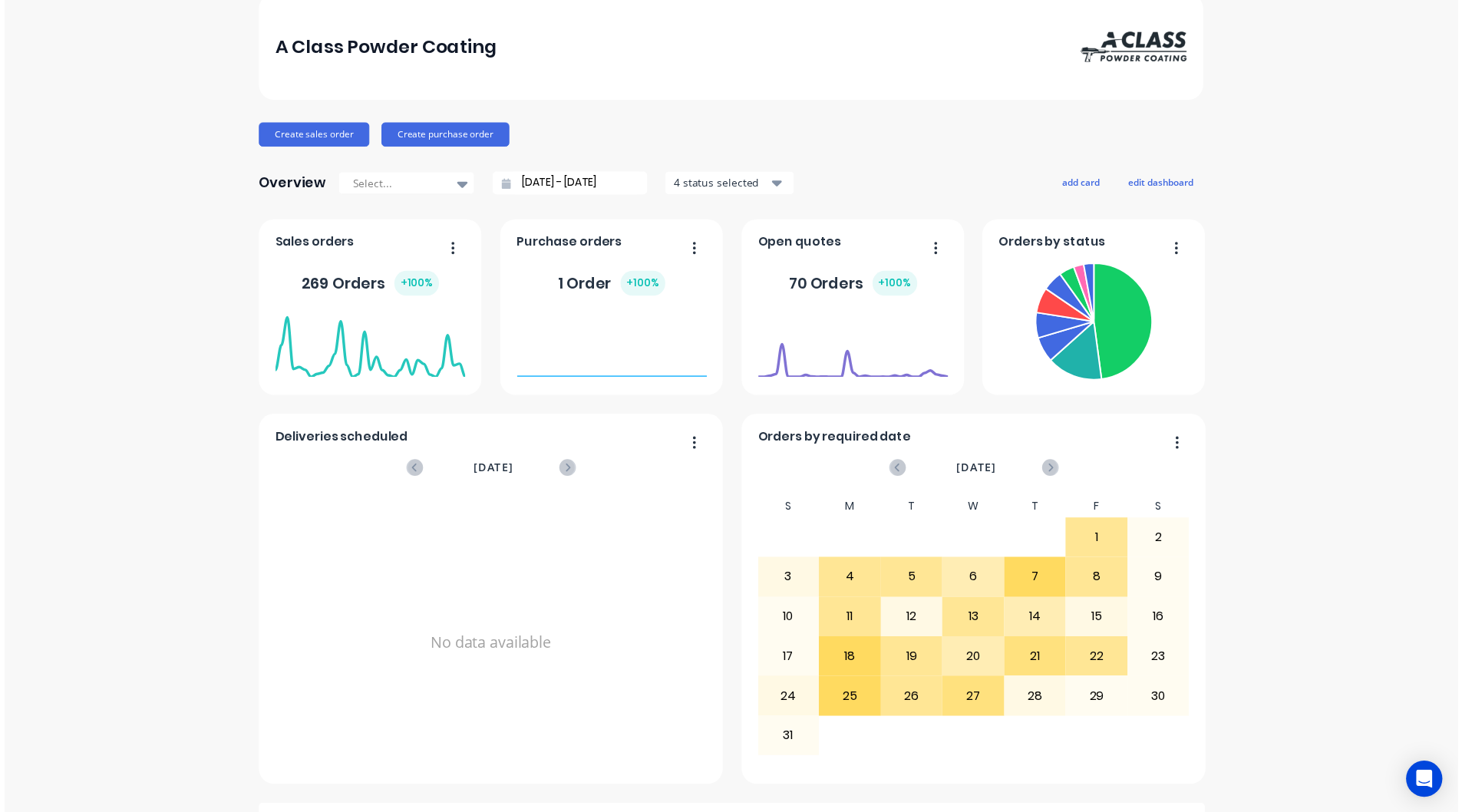
scroll to position [0, 0]
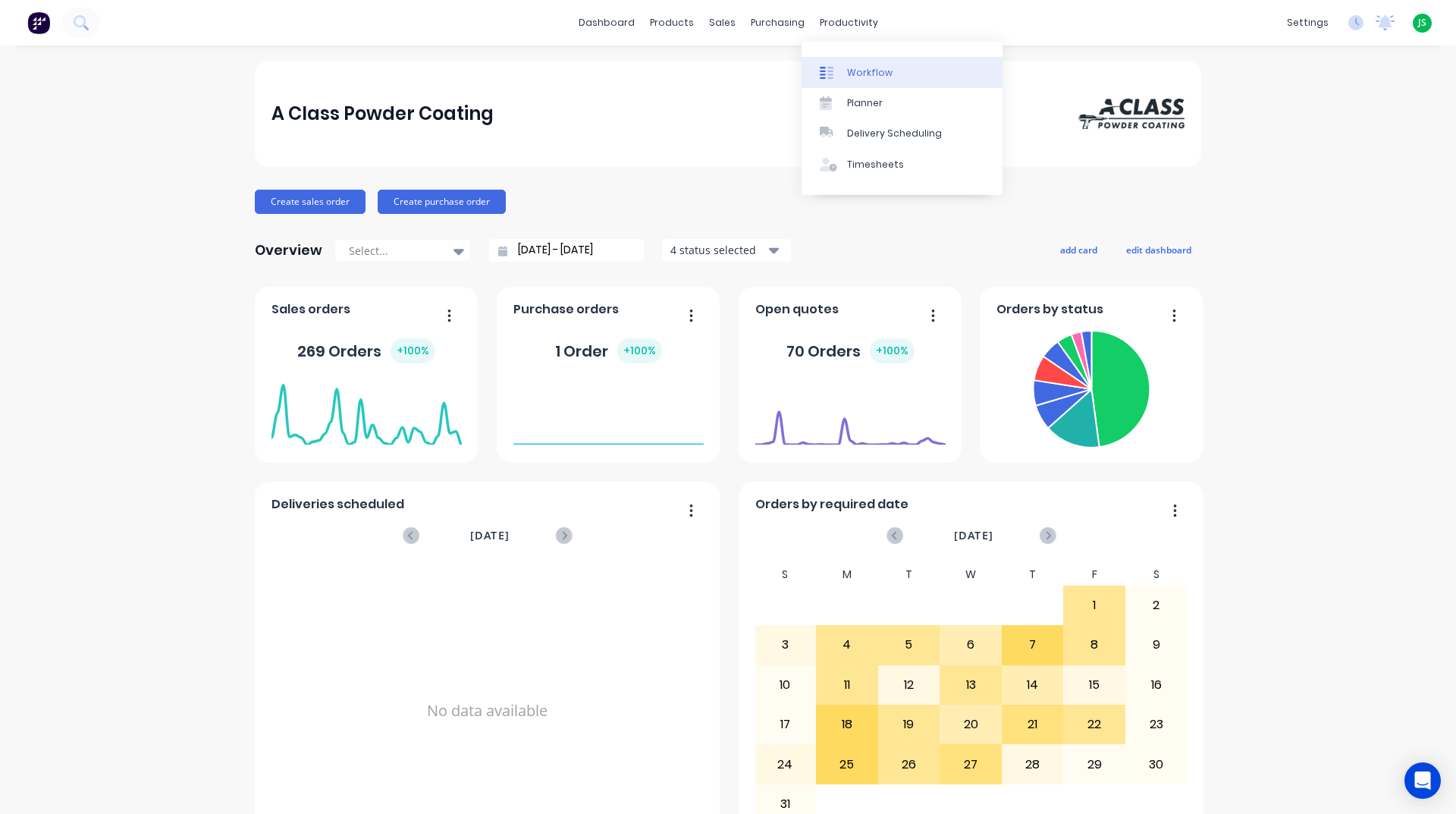
click at [857, 71] on div "Workflow" at bounding box center [870, 72] width 46 height 13
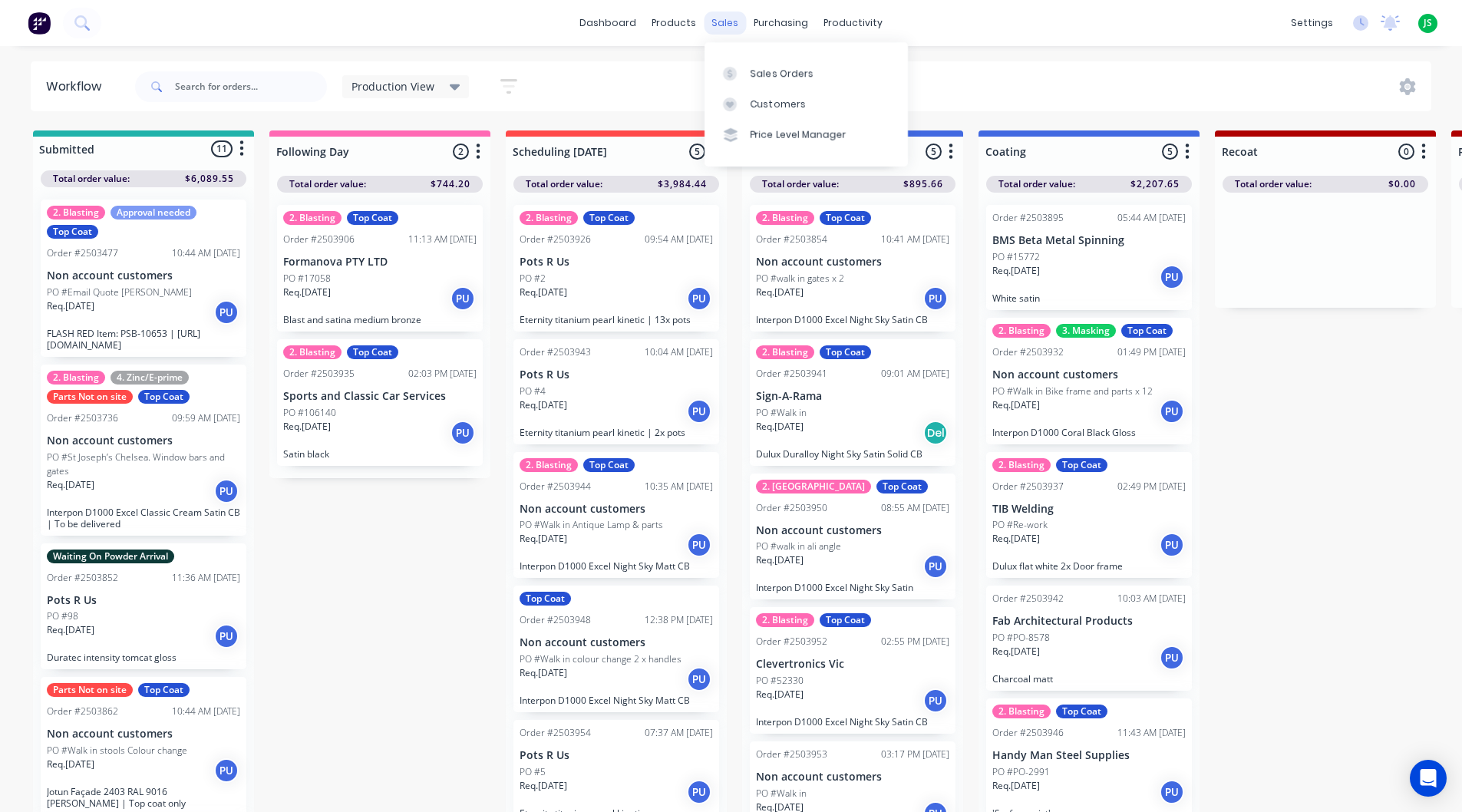
click at [735, 23] on div "sales" at bounding box center [724, 22] width 42 height 23
click at [1051, 268] on div "Req. [DATE] PU" at bounding box center [1090, 276] width 194 height 26
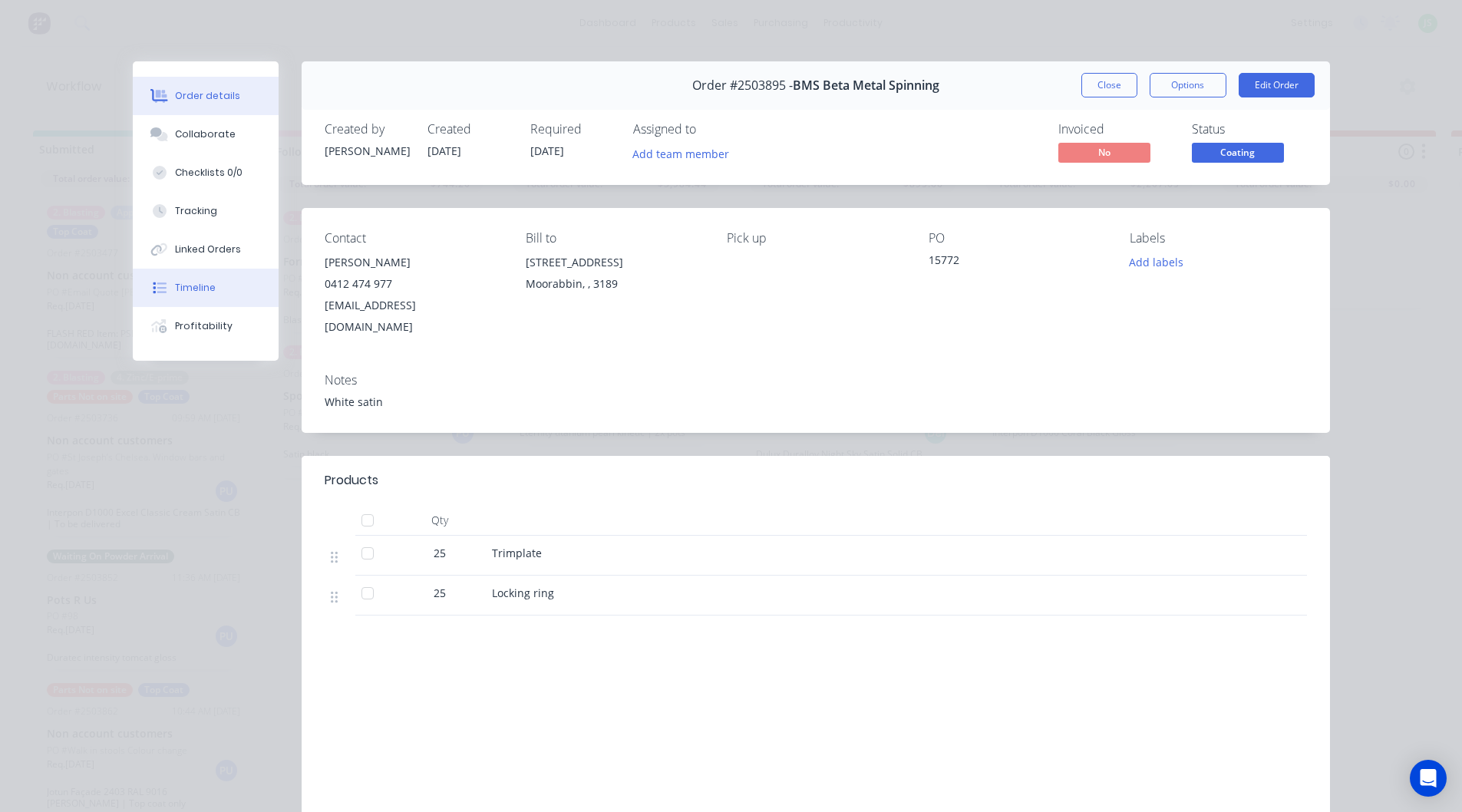
click at [205, 294] on div "Timeline" at bounding box center [195, 287] width 41 height 13
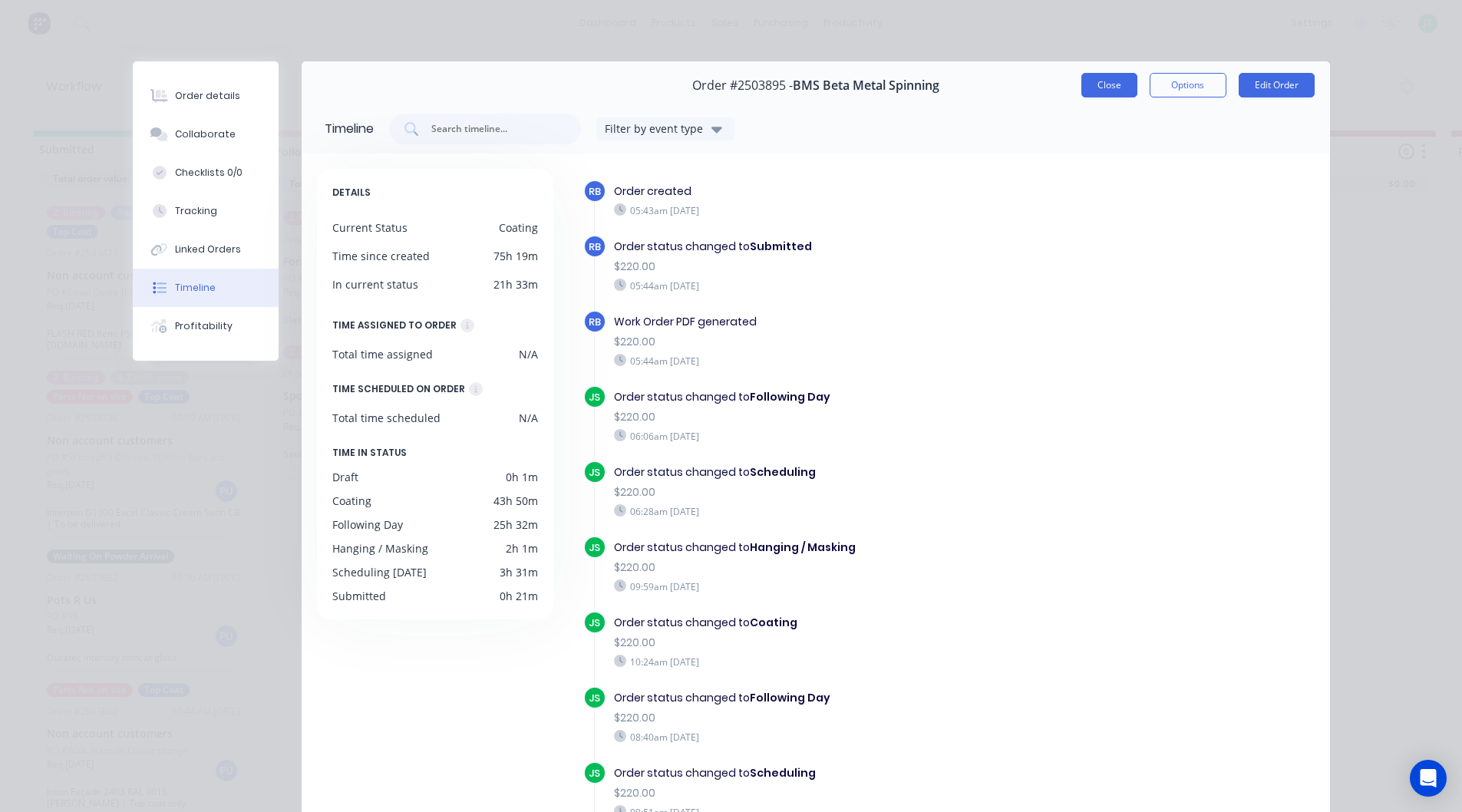
click at [1123, 84] on button "Close" at bounding box center [1109, 85] width 56 height 25
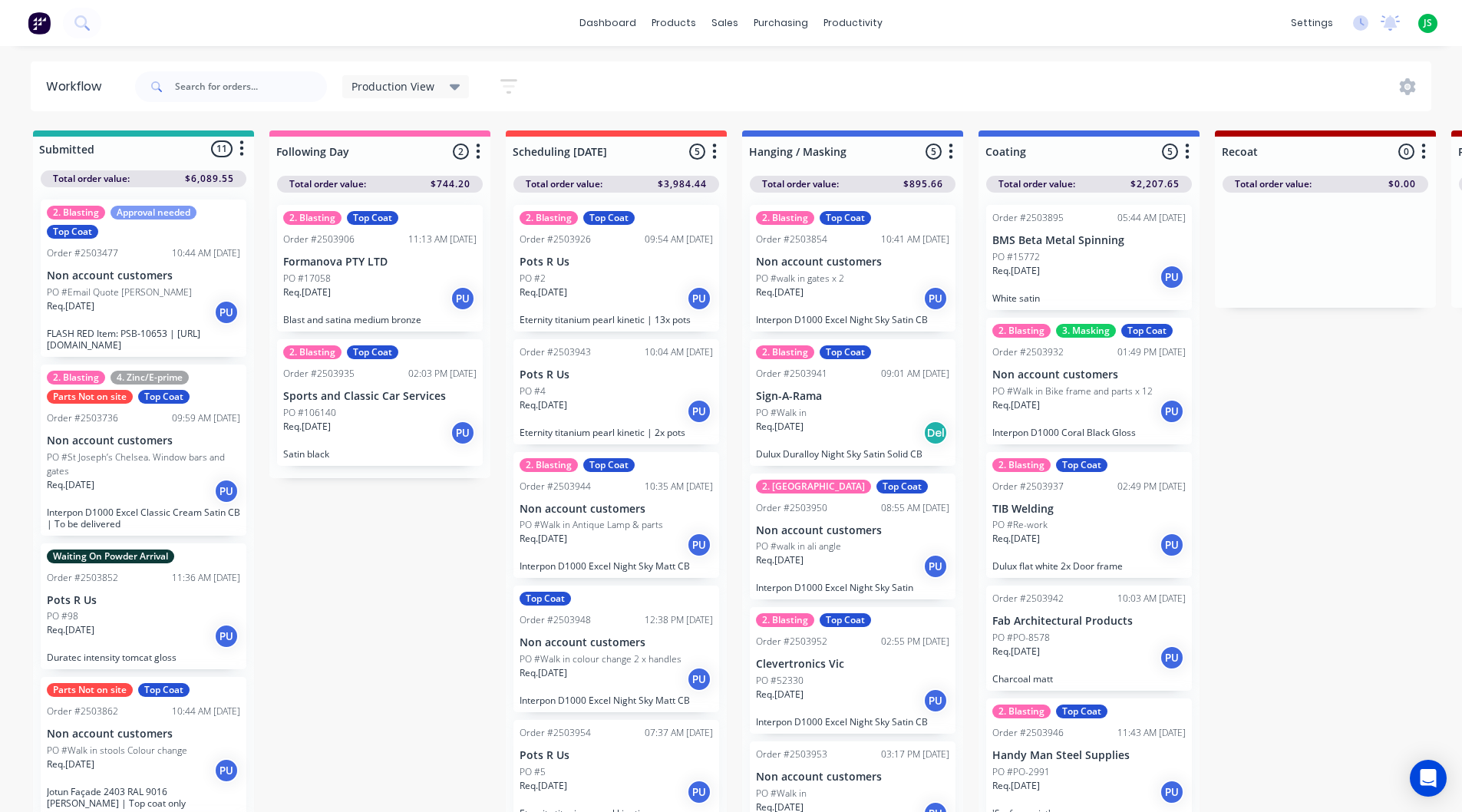
click at [1043, 258] on div "PO #15772" at bounding box center [1090, 256] width 194 height 13
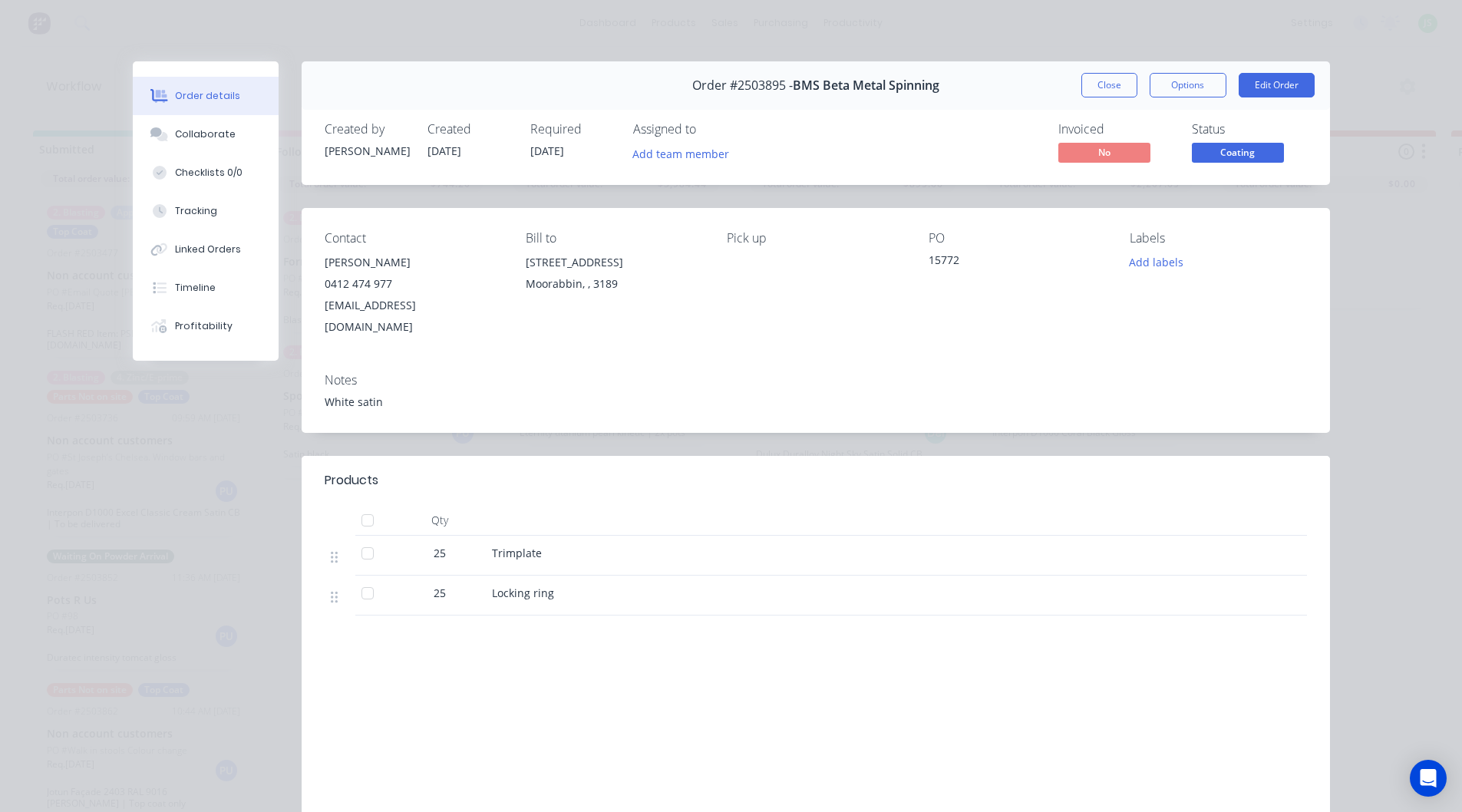
drag, startPoint x: 1091, startPoint y: 84, endPoint x: 1091, endPoint y: 104, distance: 20.0
click at [1091, 83] on button "Close" at bounding box center [1109, 85] width 56 height 25
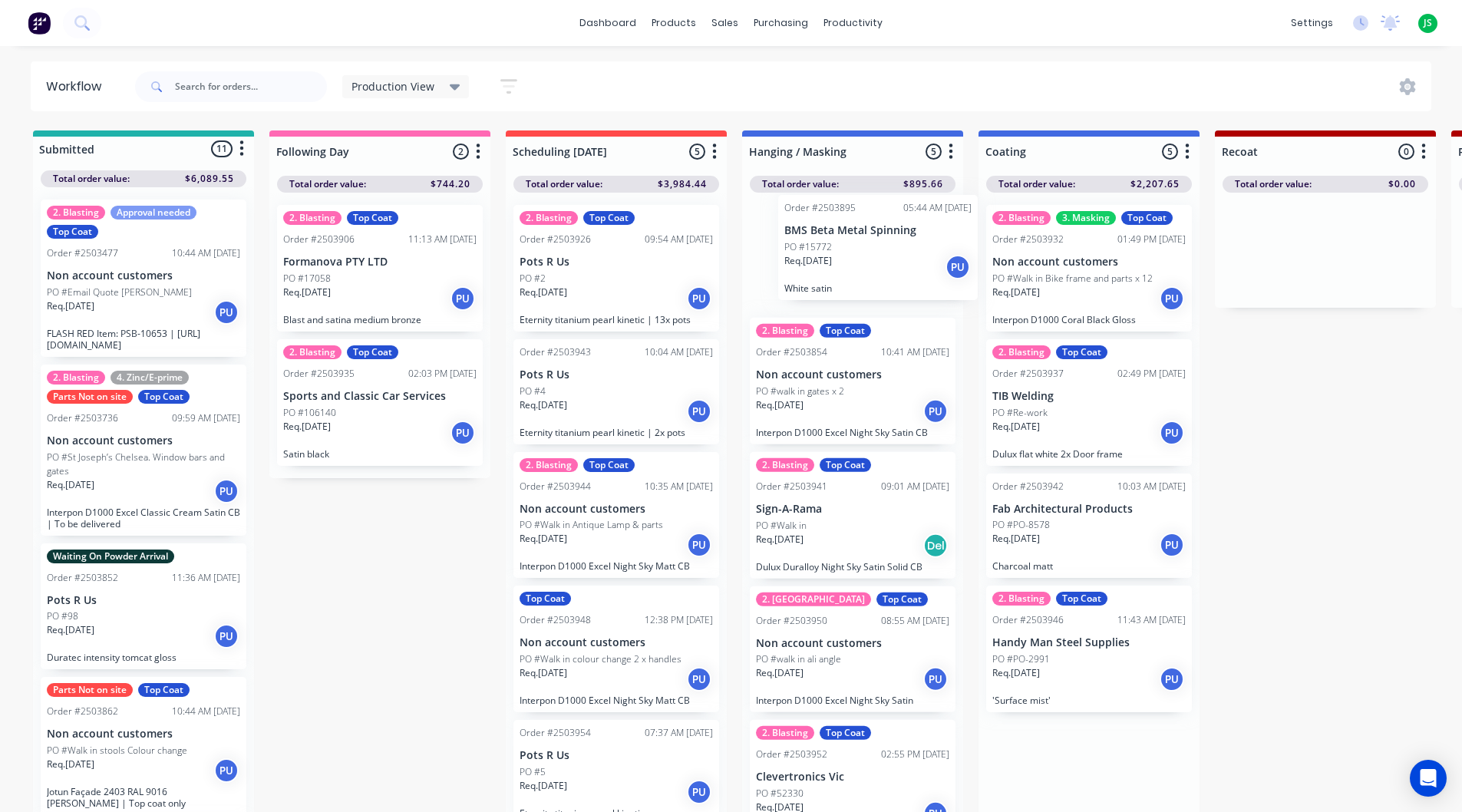
drag, startPoint x: 1067, startPoint y: 264, endPoint x: 851, endPoint y: 254, distance: 216.2
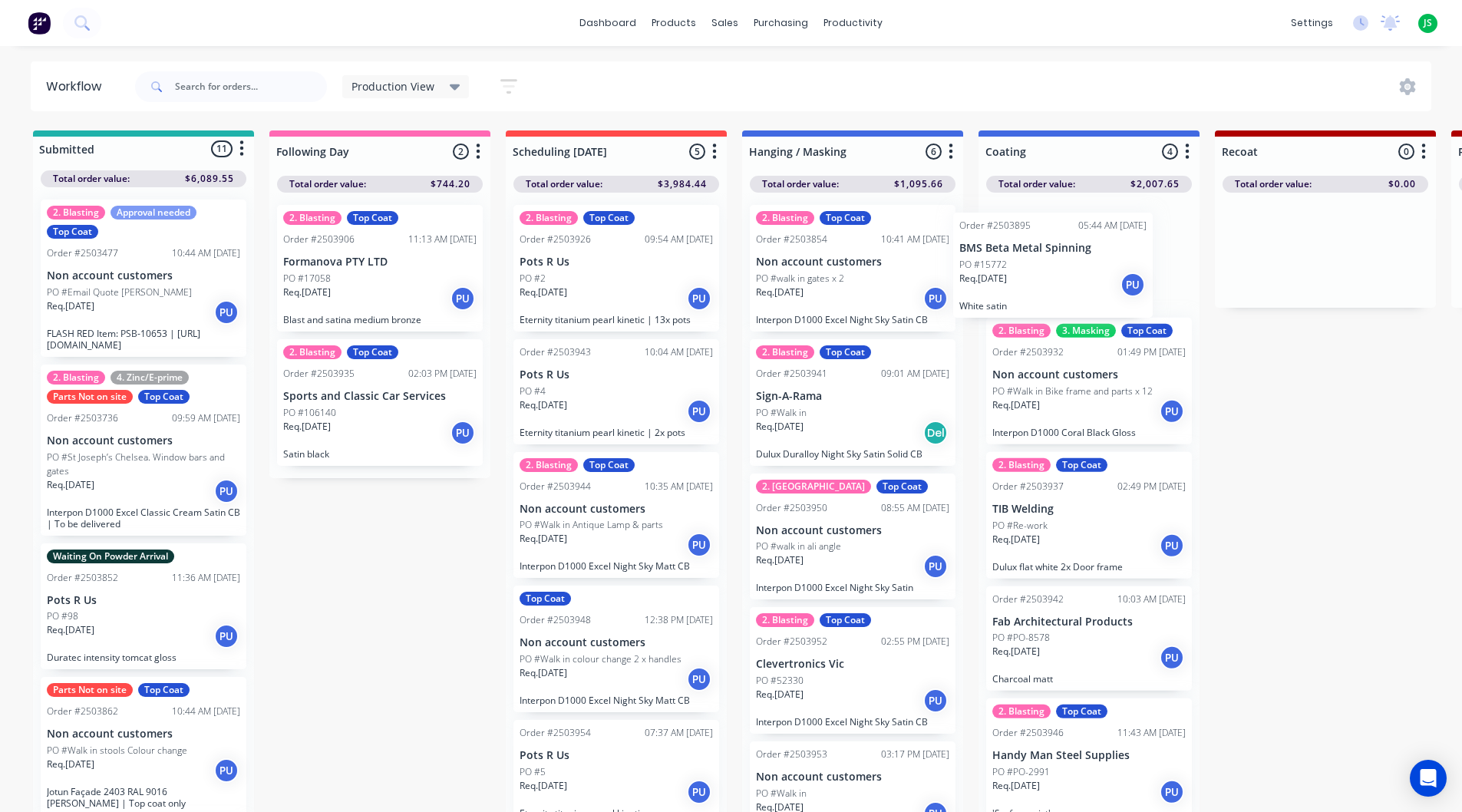
drag, startPoint x: 849, startPoint y: 258, endPoint x: 1057, endPoint y: 266, distance: 208.2
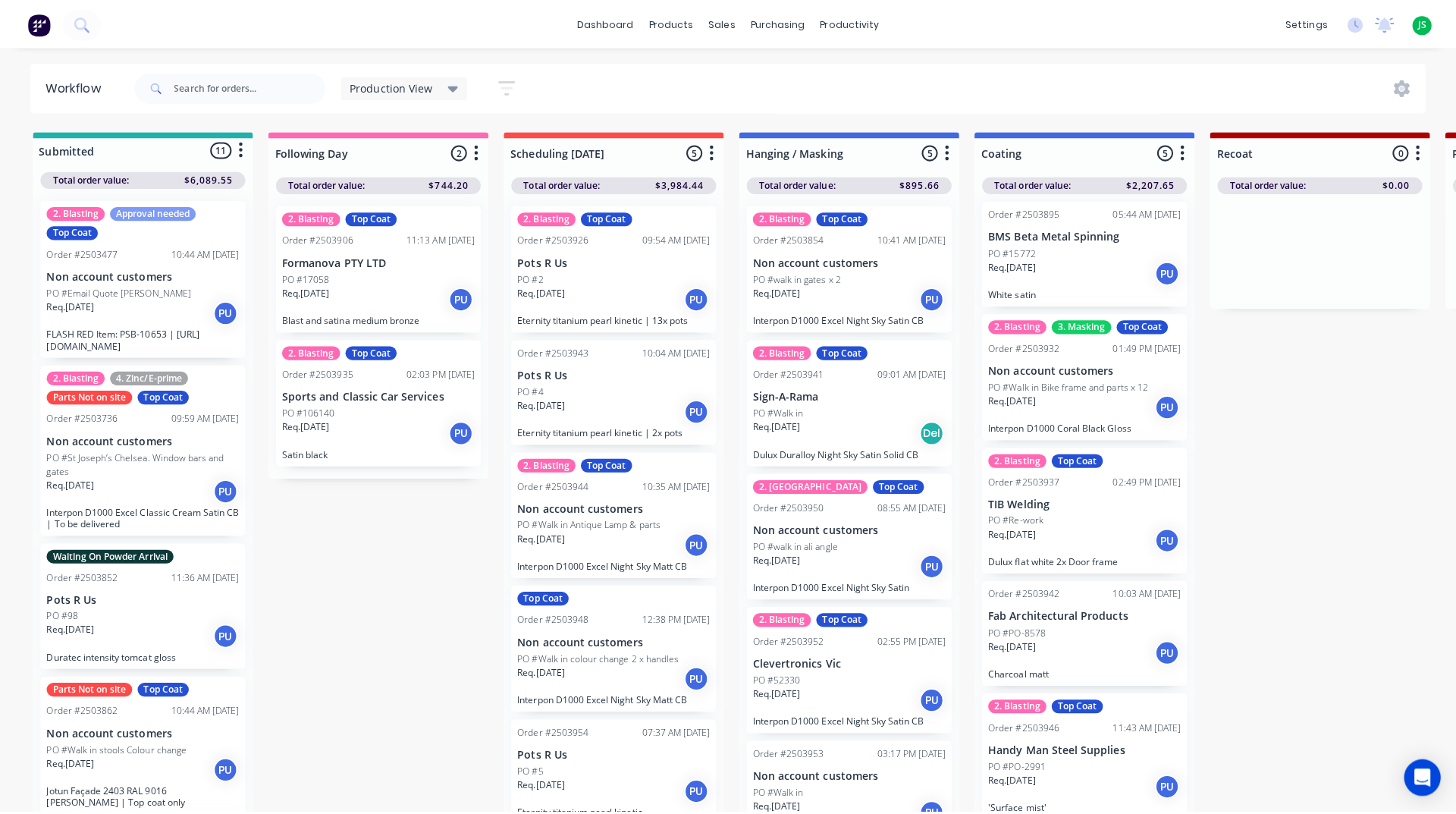
scroll to position [5, 0]
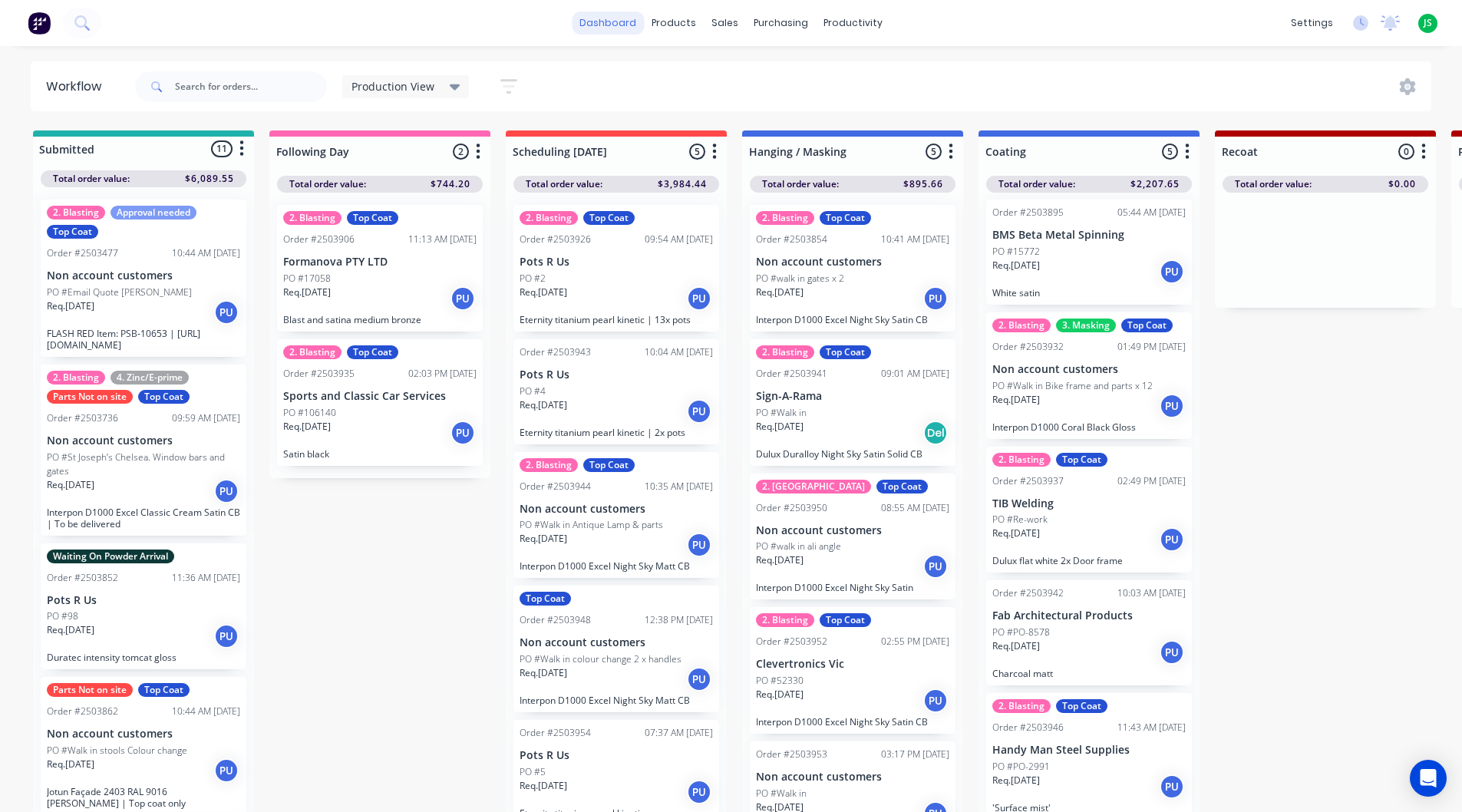
click at [616, 23] on link "dashboard" at bounding box center [608, 22] width 72 height 23
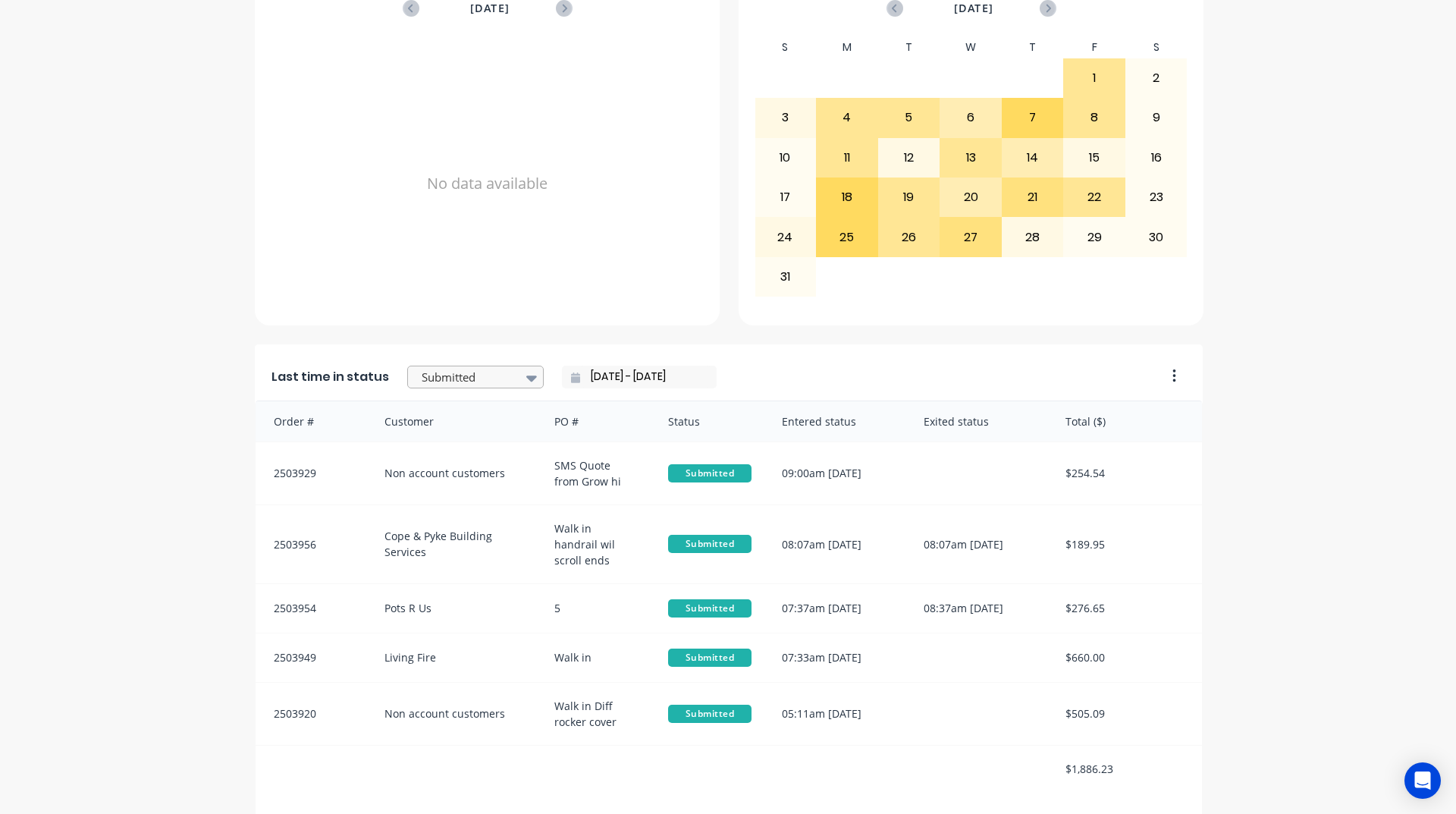
scroll to position [639, 0]
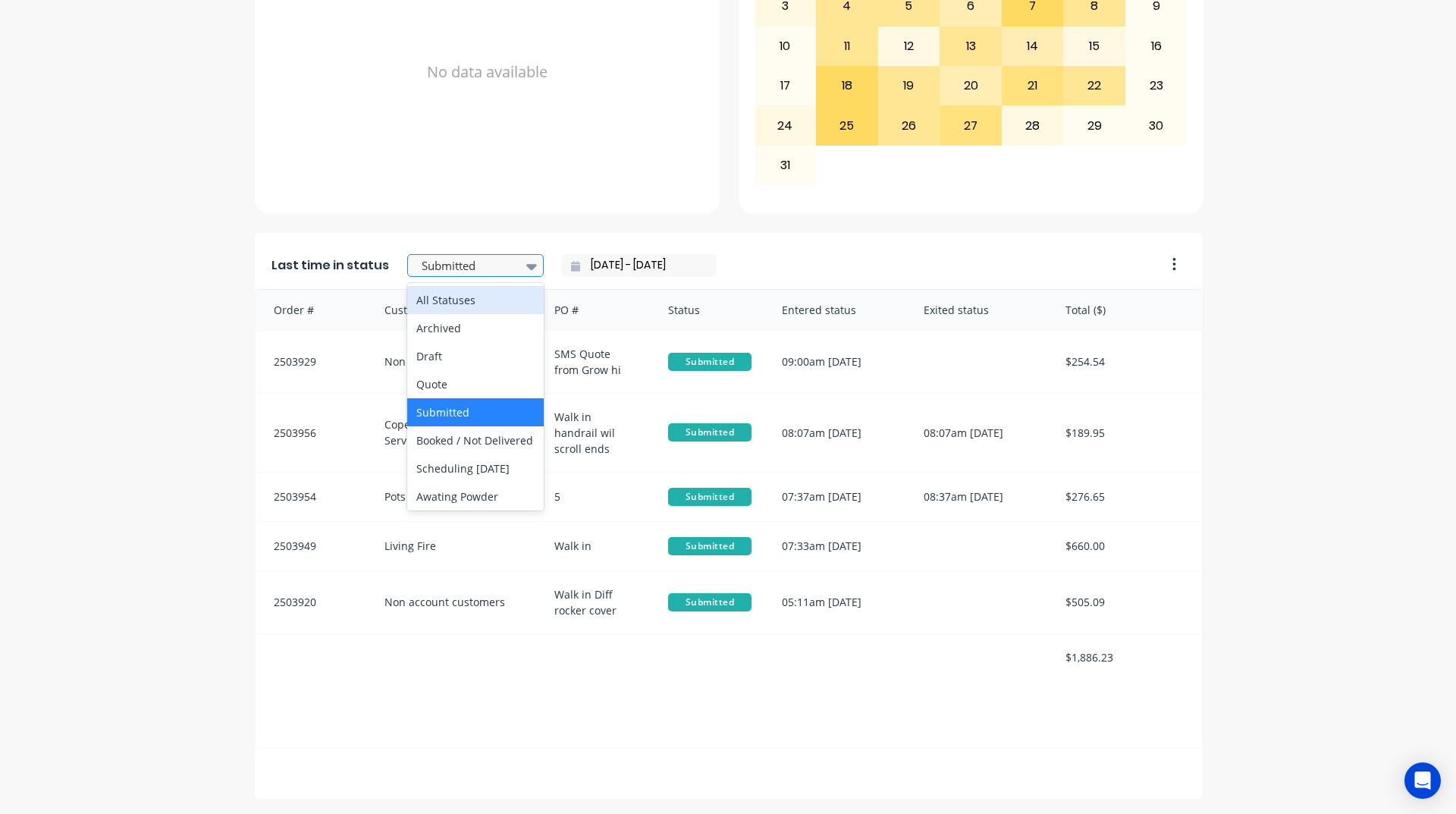
click at [465, 268] on div at bounding box center [468, 266] width 96 height 19
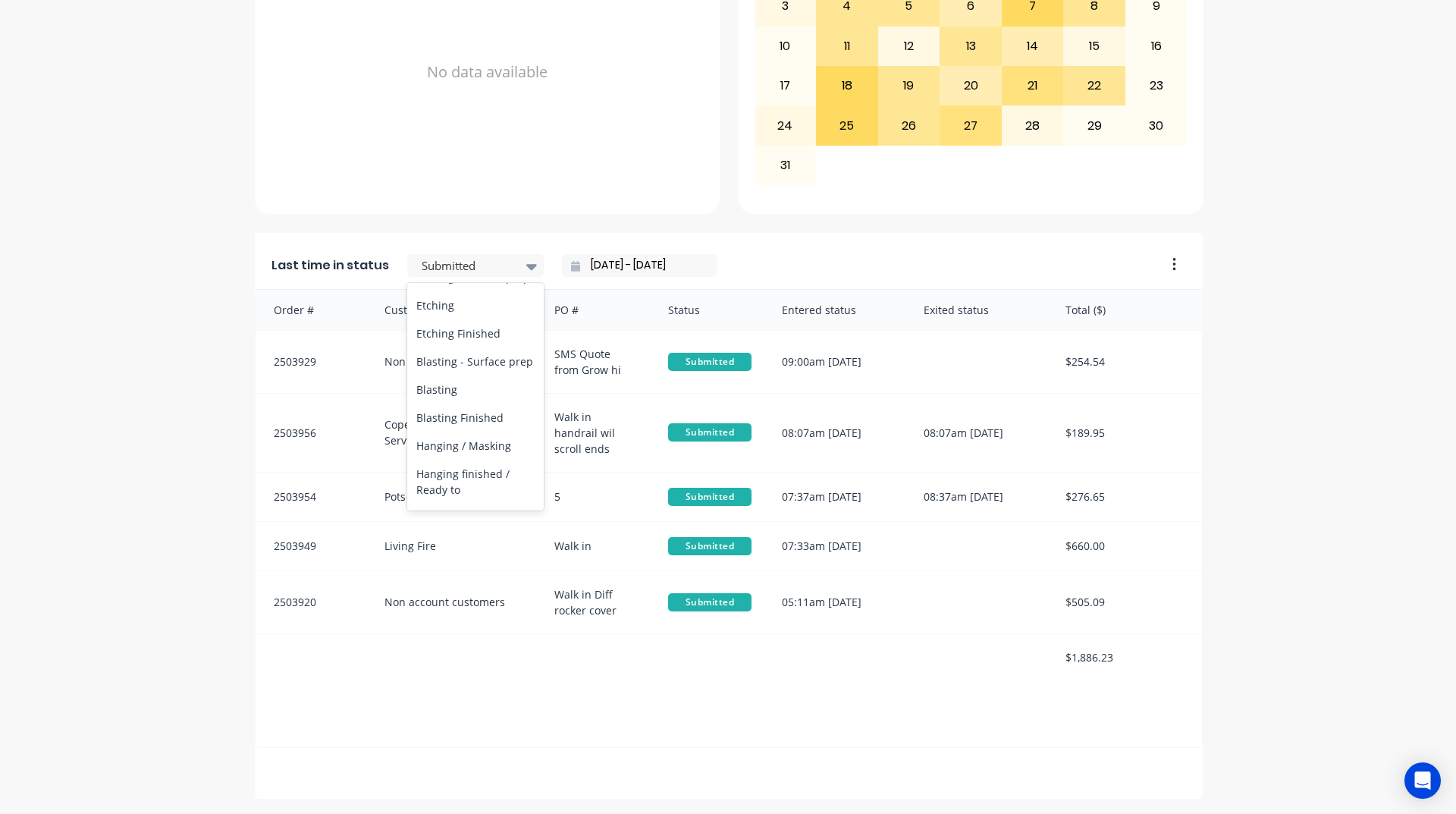
scroll to position [455, 0]
click at [448, 424] on div "Coating" at bounding box center [475, 411] width 136 height 28
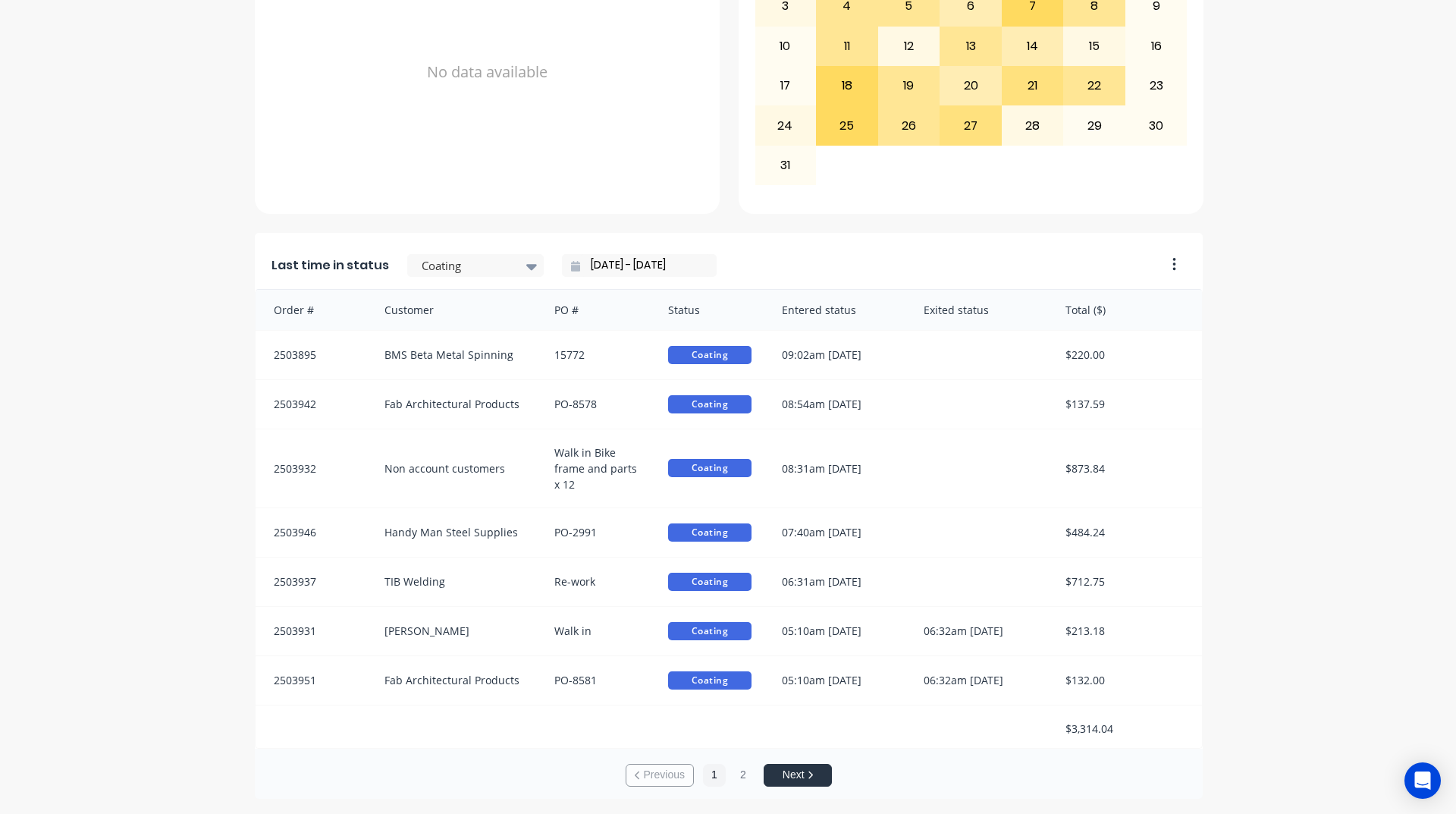
click at [793, 766] on button "Next" at bounding box center [797, 775] width 68 height 23
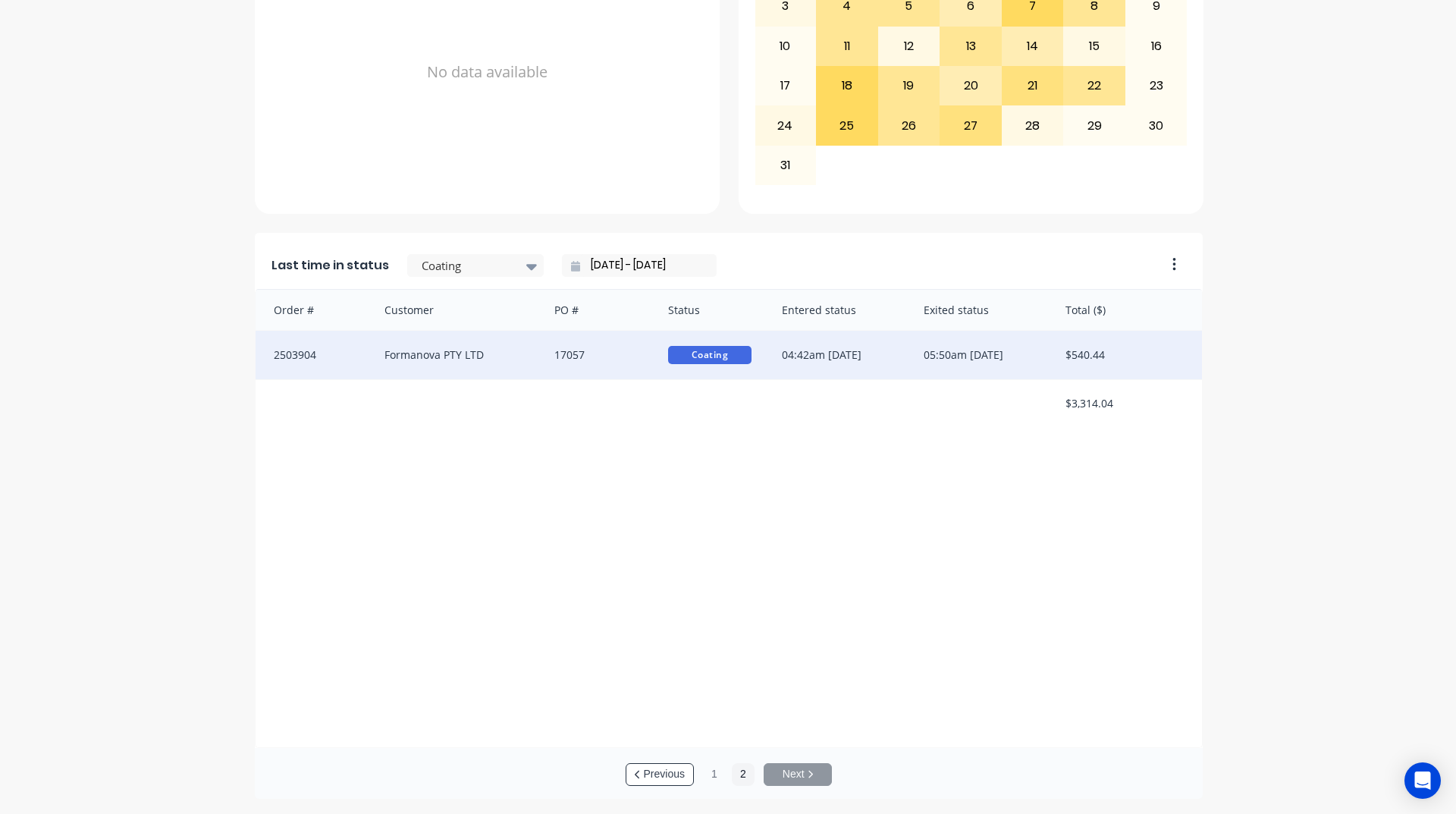
click at [1083, 354] on div "$540.44" at bounding box center [1126, 355] width 151 height 49
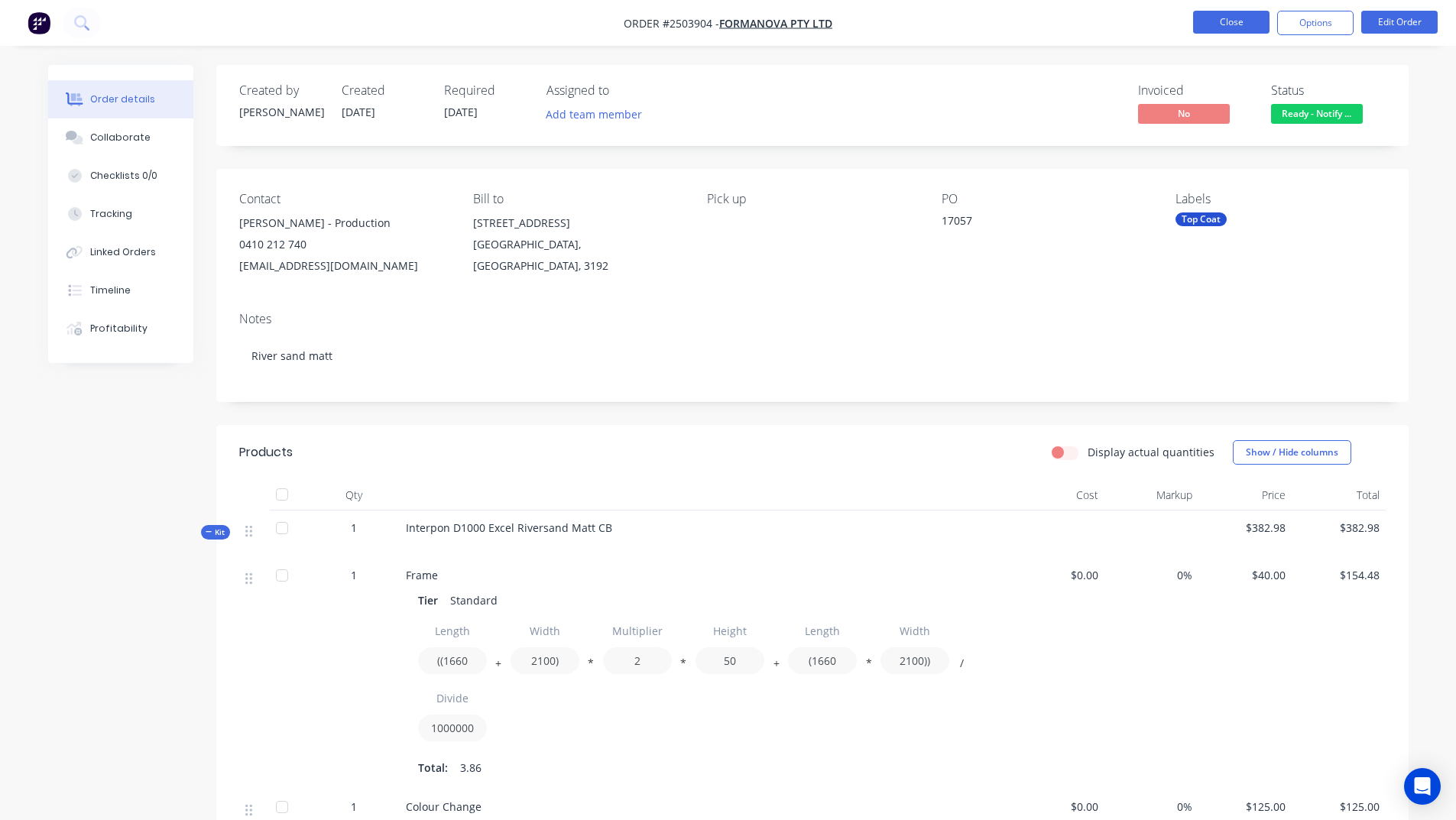
click at [1215, 28] on button "Close" at bounding box center [1231, 22] width 77 height 23
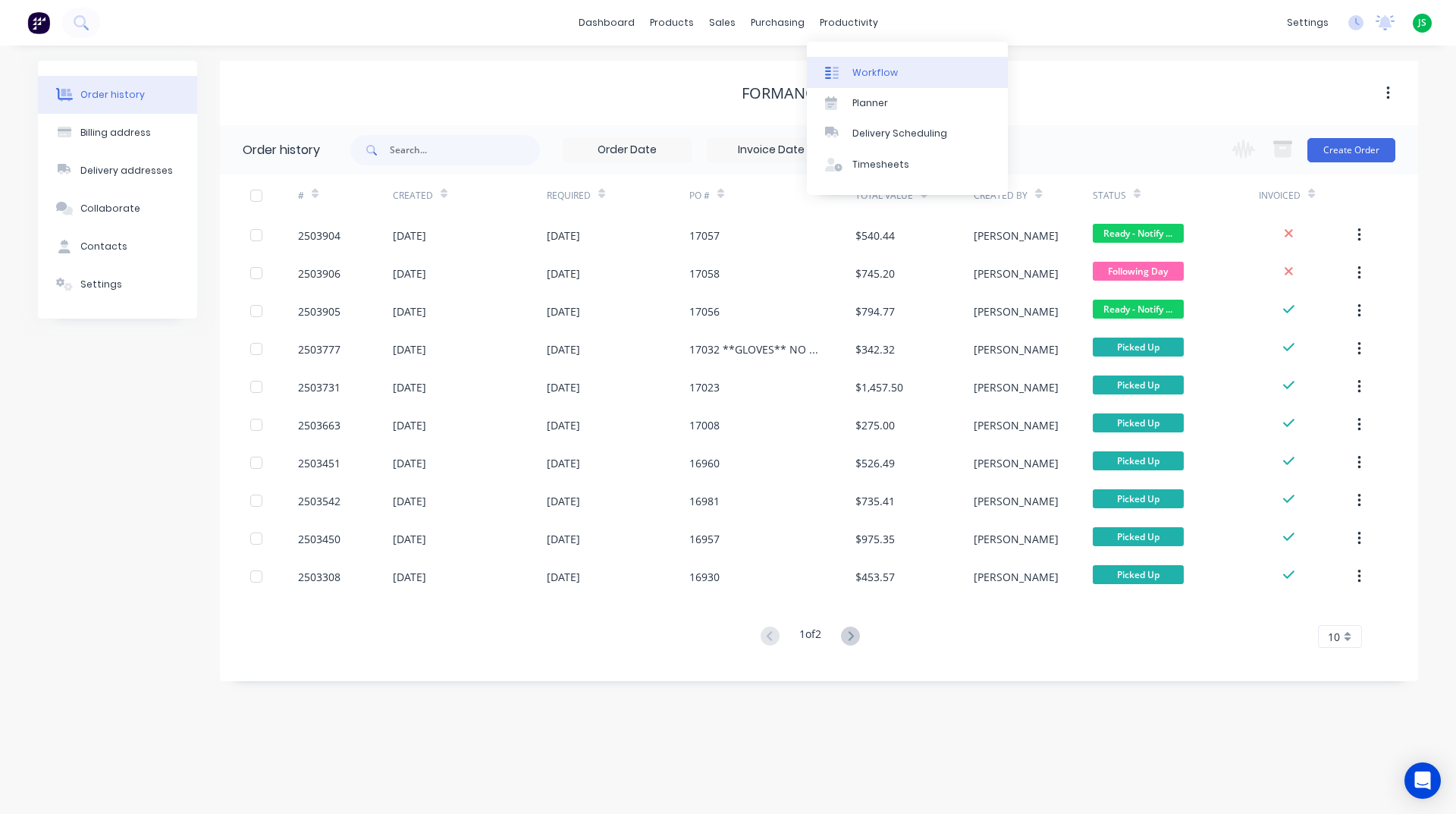
click at [879, 71] on div "Workflow" at bounding box center [875, 72] width 46 height 13
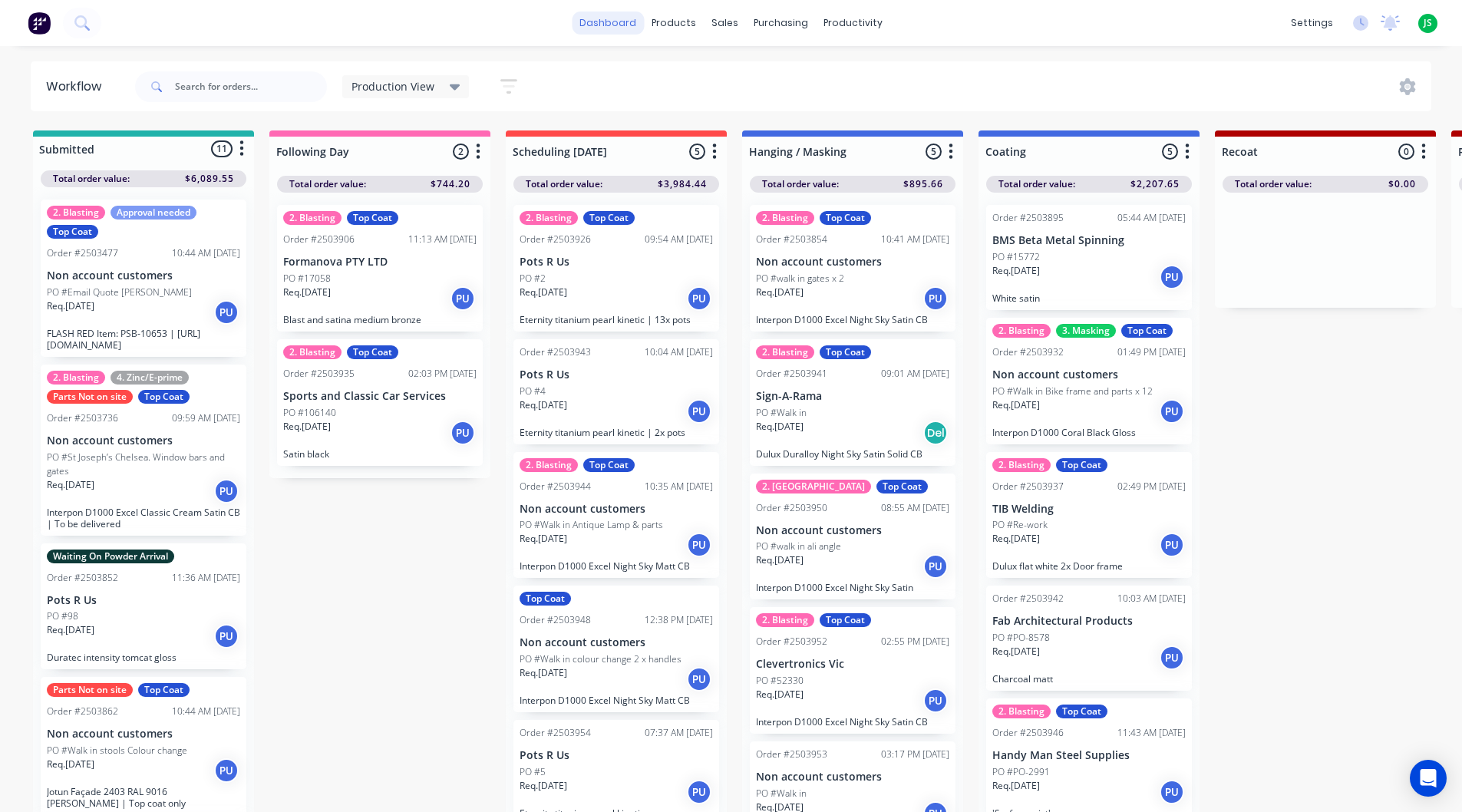
click at [615, 16] on link "dashboard" at bounding box center [608, 22] width 72 height 23
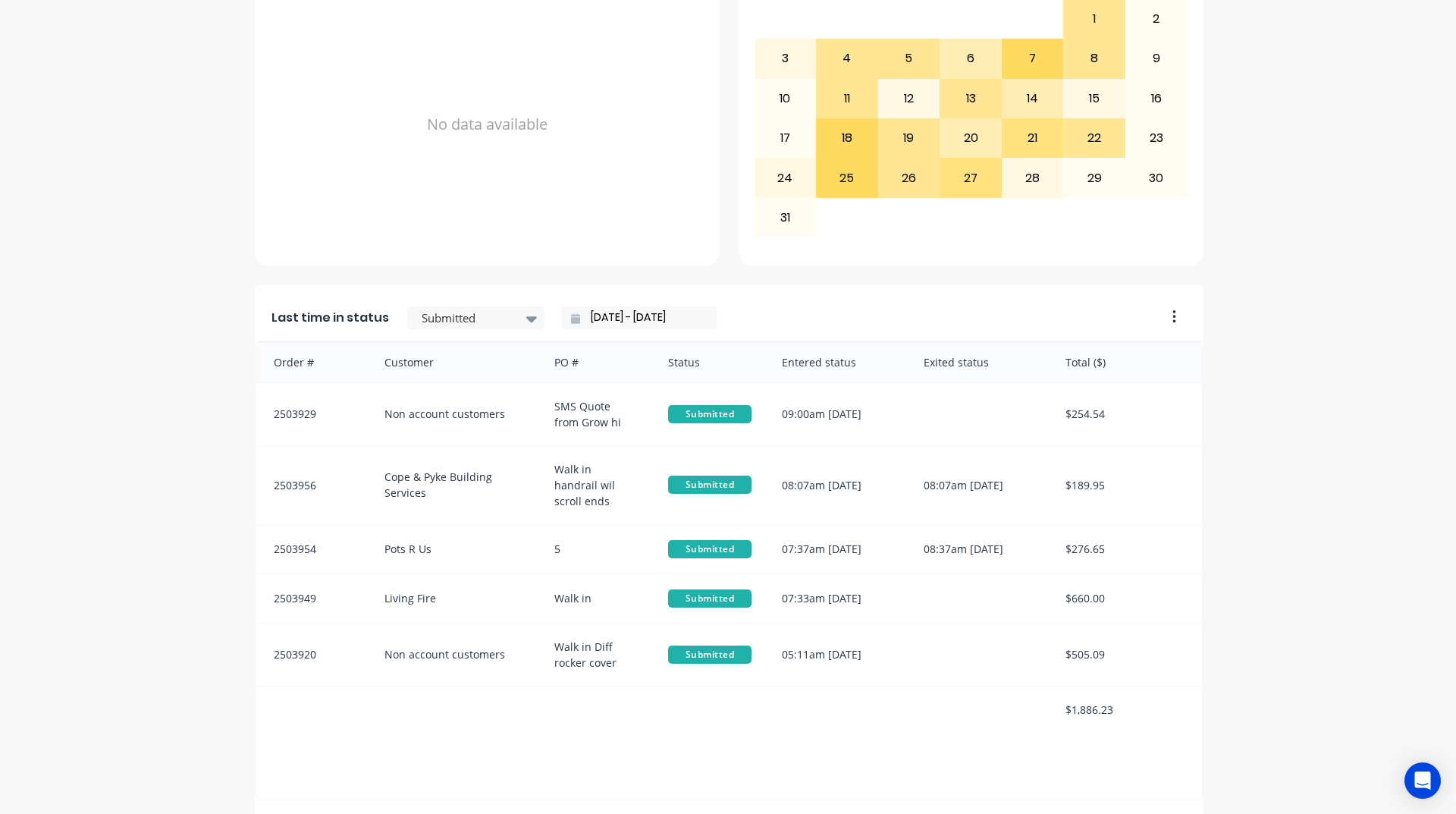
scroll to position [607, 0]
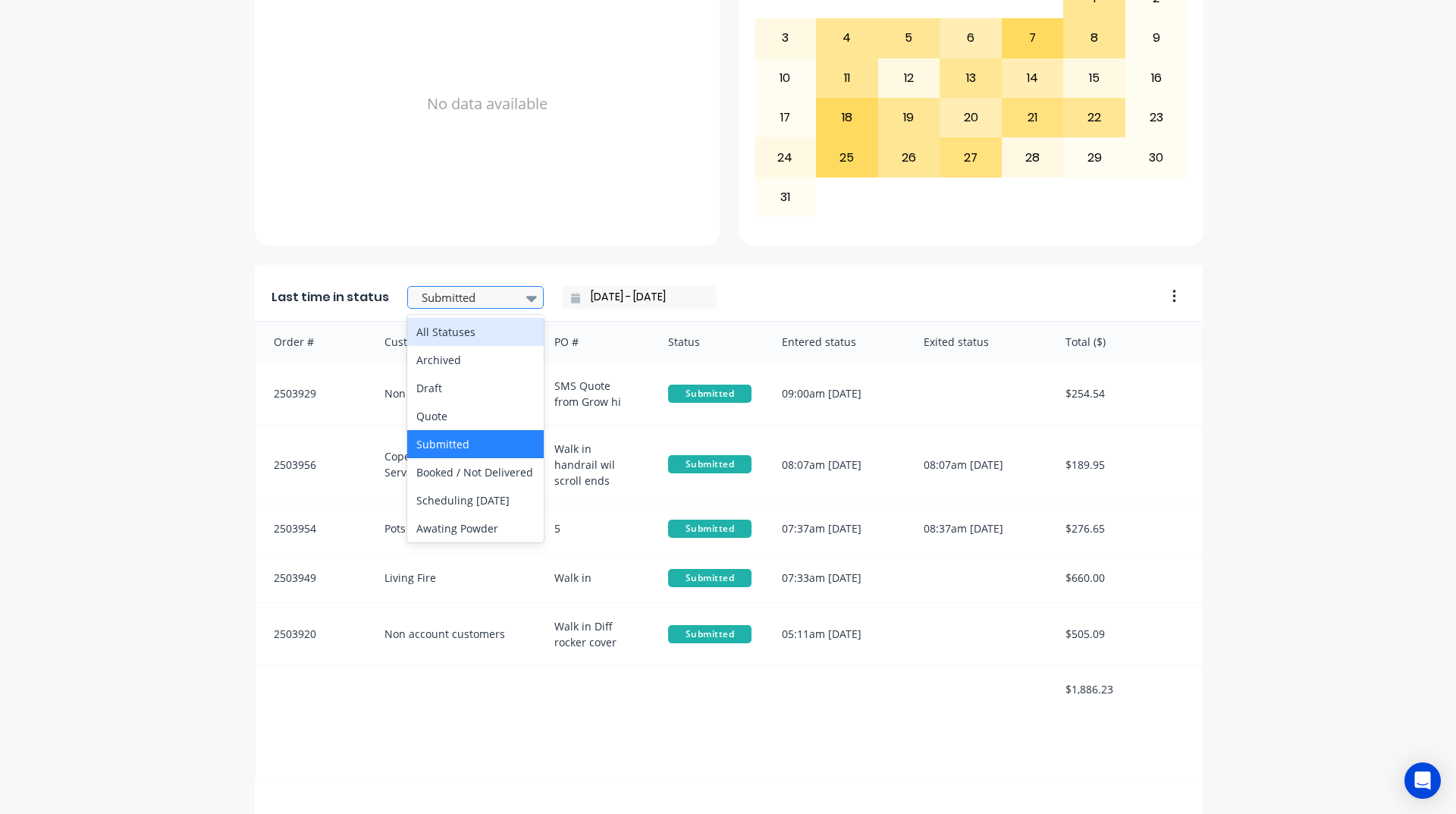
click at [473, 291] on div at bounding box center [468, 297] width 96 height 19
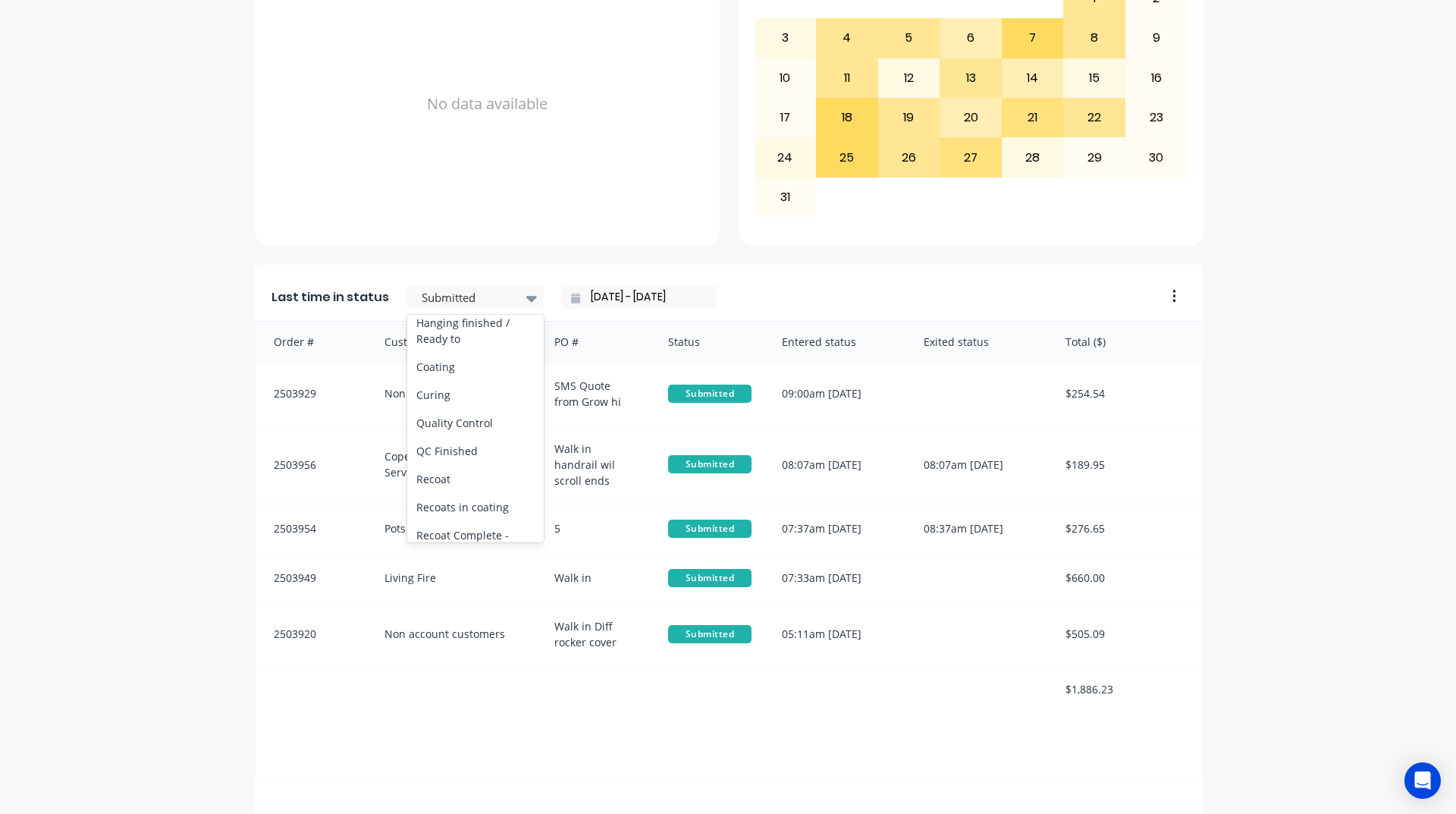
scroll to position [531, 0]
click at [486, 380] on div "Coating" at bounding box center [475, 366] width 136 height 28
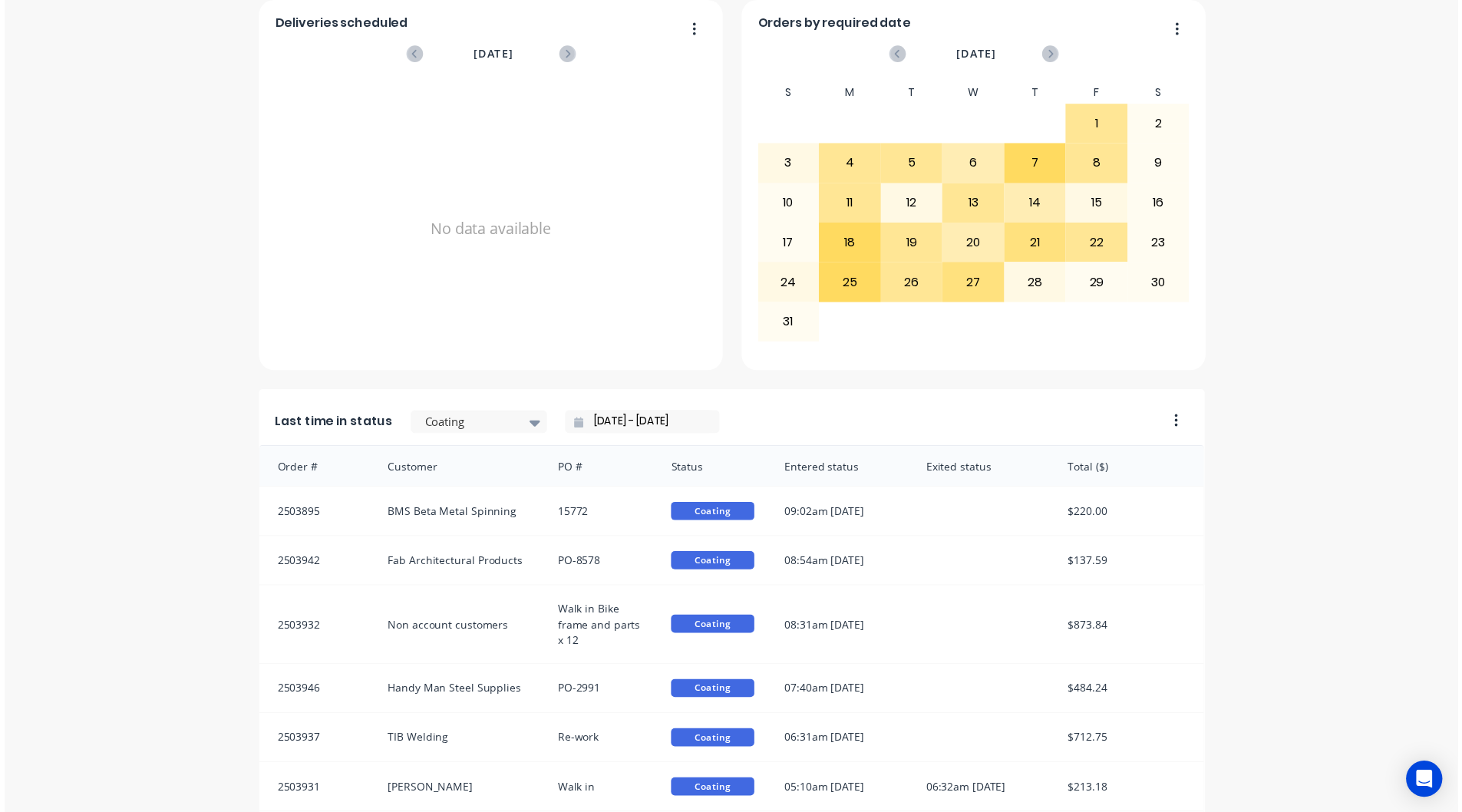
scroll to position [0, 0]
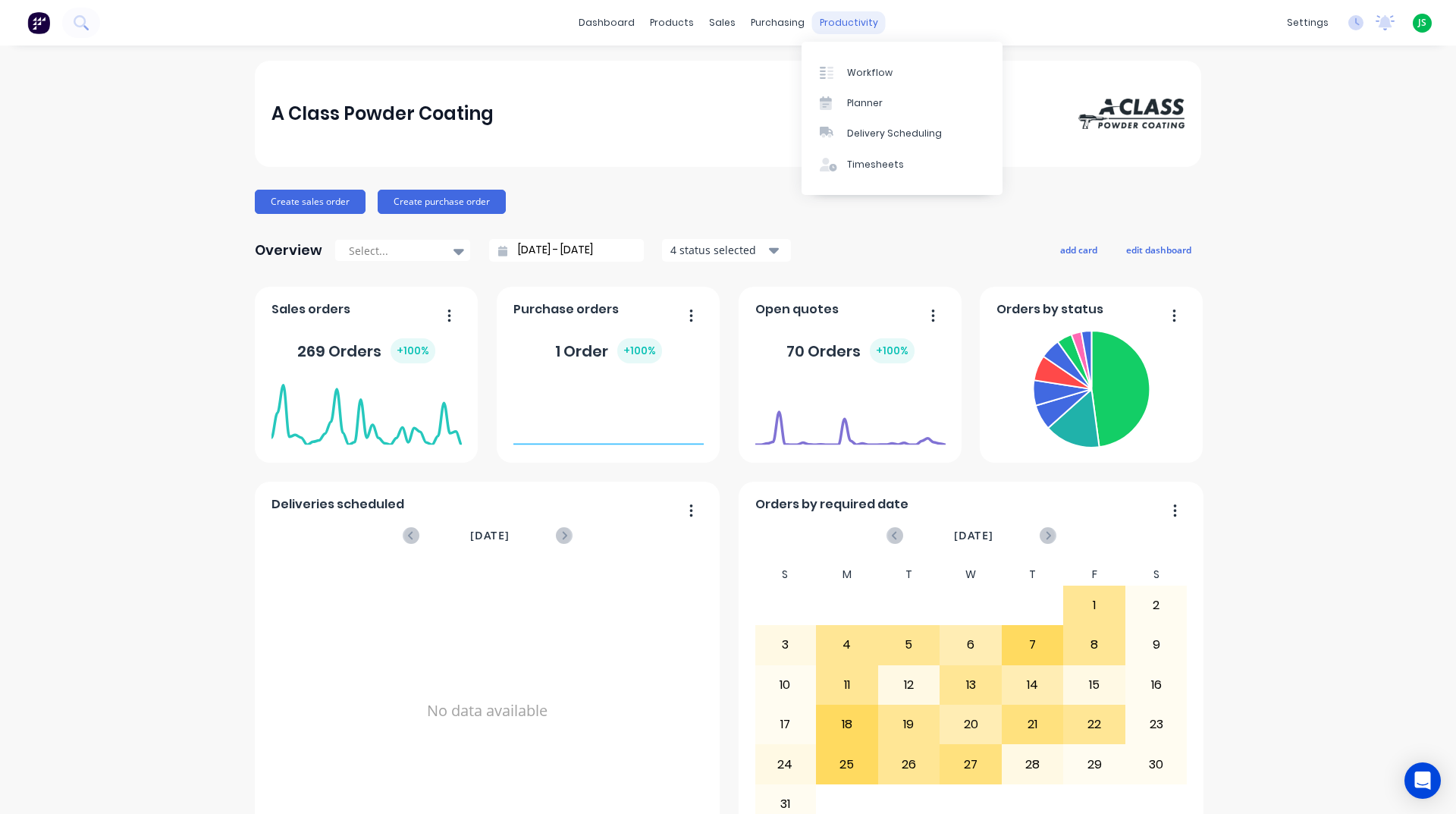
click at [840, 22] on div "productivity" at bounding box center [849, 22] width 74 height 23
click at [853, 75] on div "Workflow" at bounding box center [870, 72] width 46 height 13
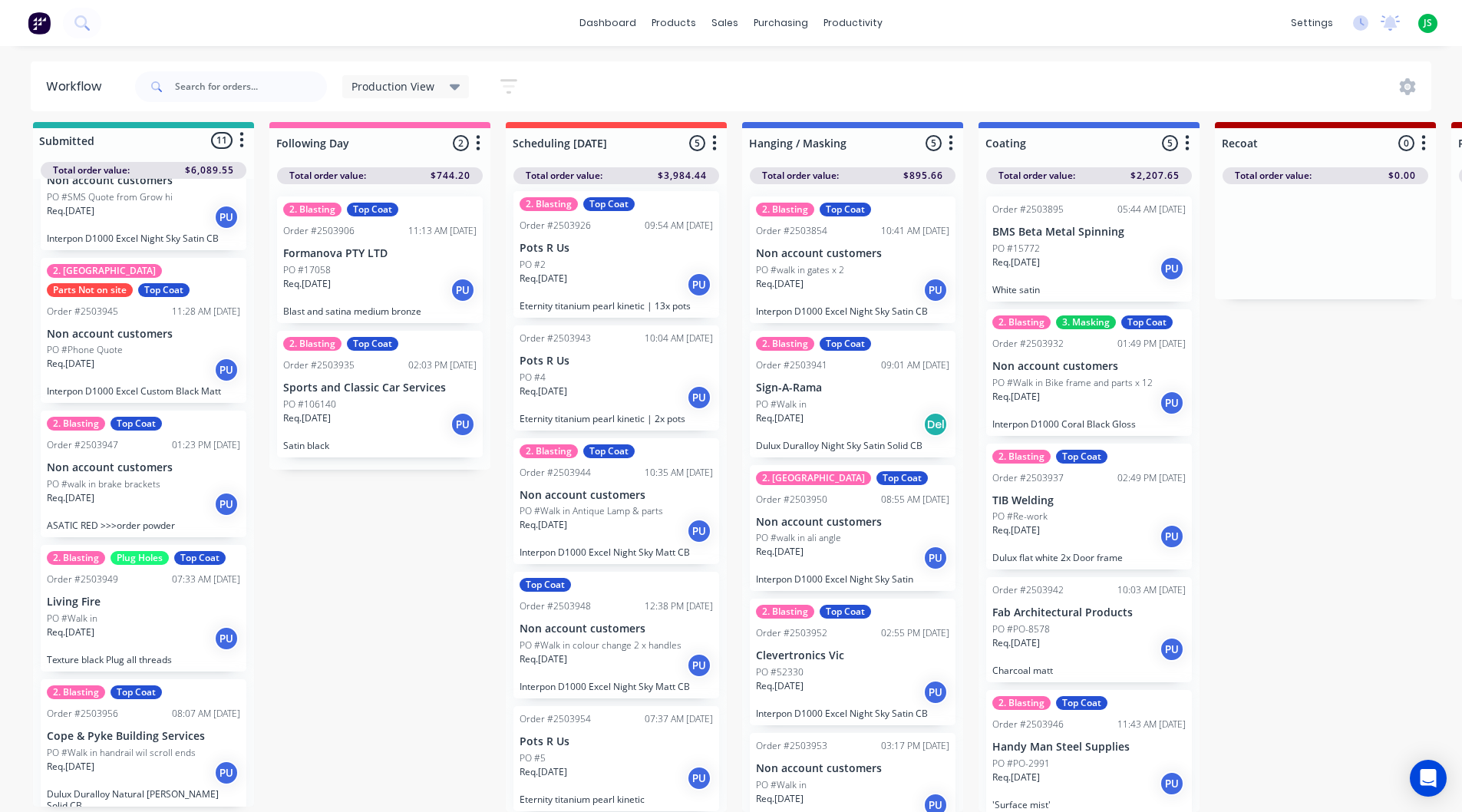
scroll to position [27, 0]
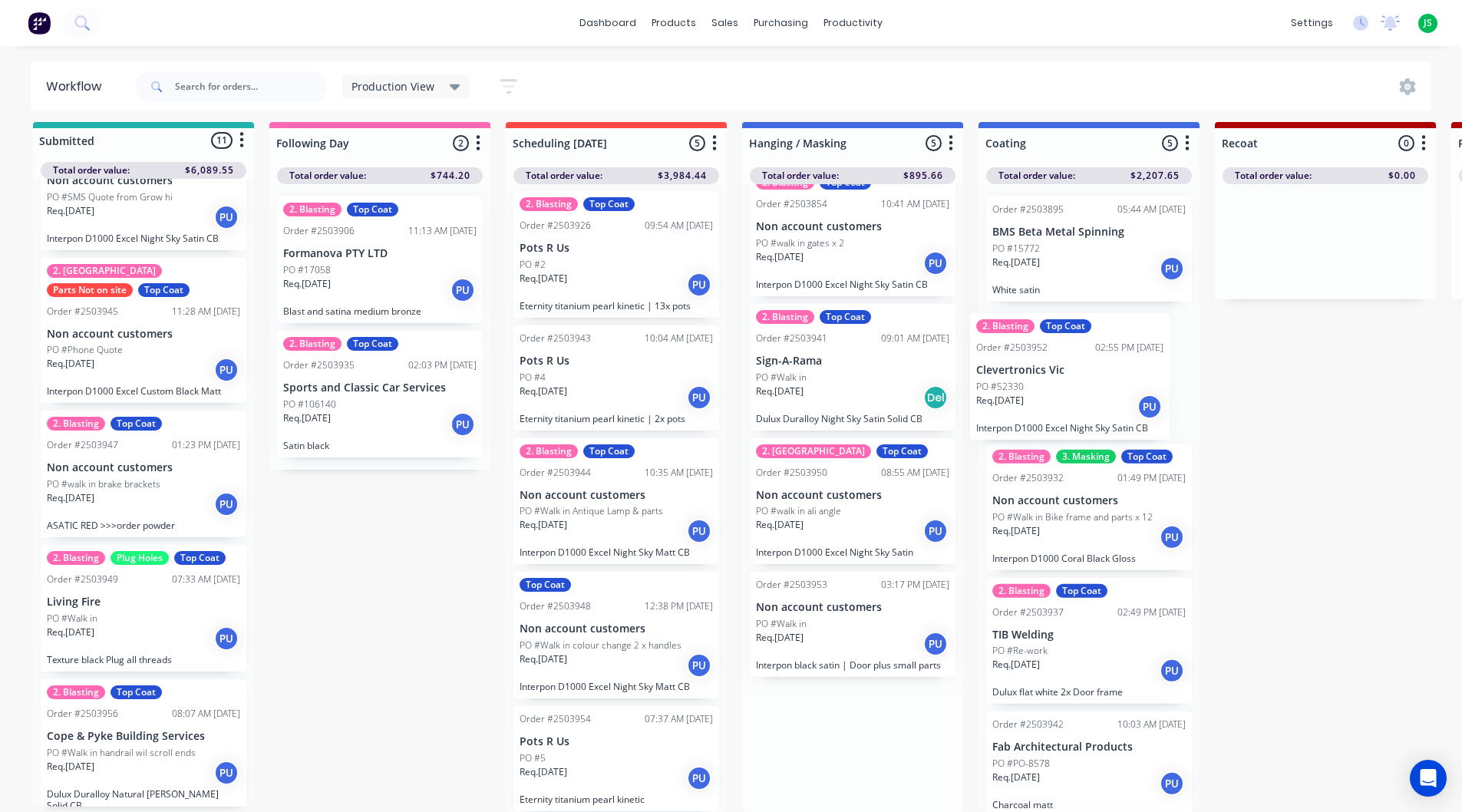
drag, startPoint x: 836, startPoint y: 637, endPoint x: 1064, endPoint y: 382, distance: 342.1
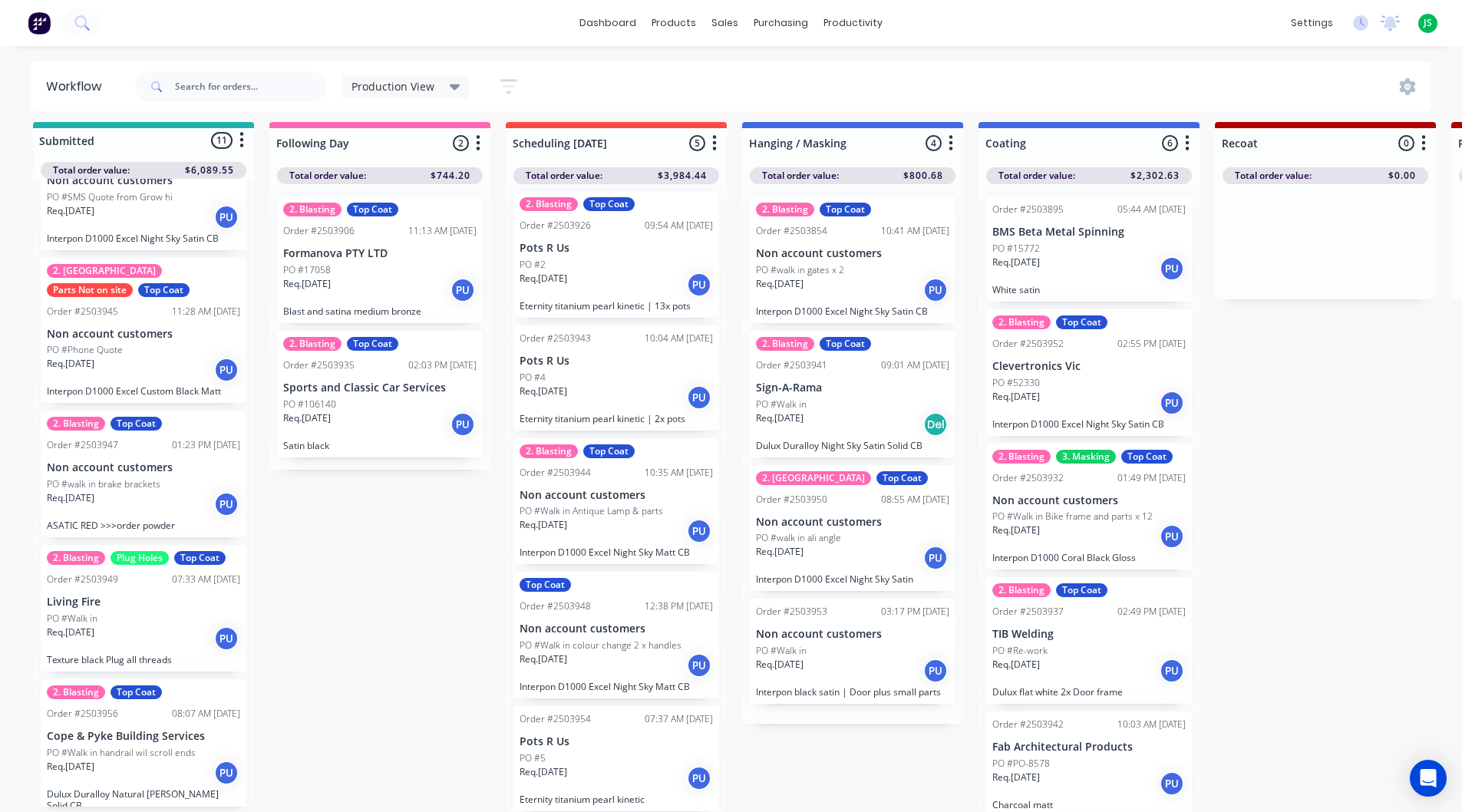
scroll to position [0, 0]
click at [845, 398] on div "PO #Walk in" at bounding box center [853, 404] width 194 height 13
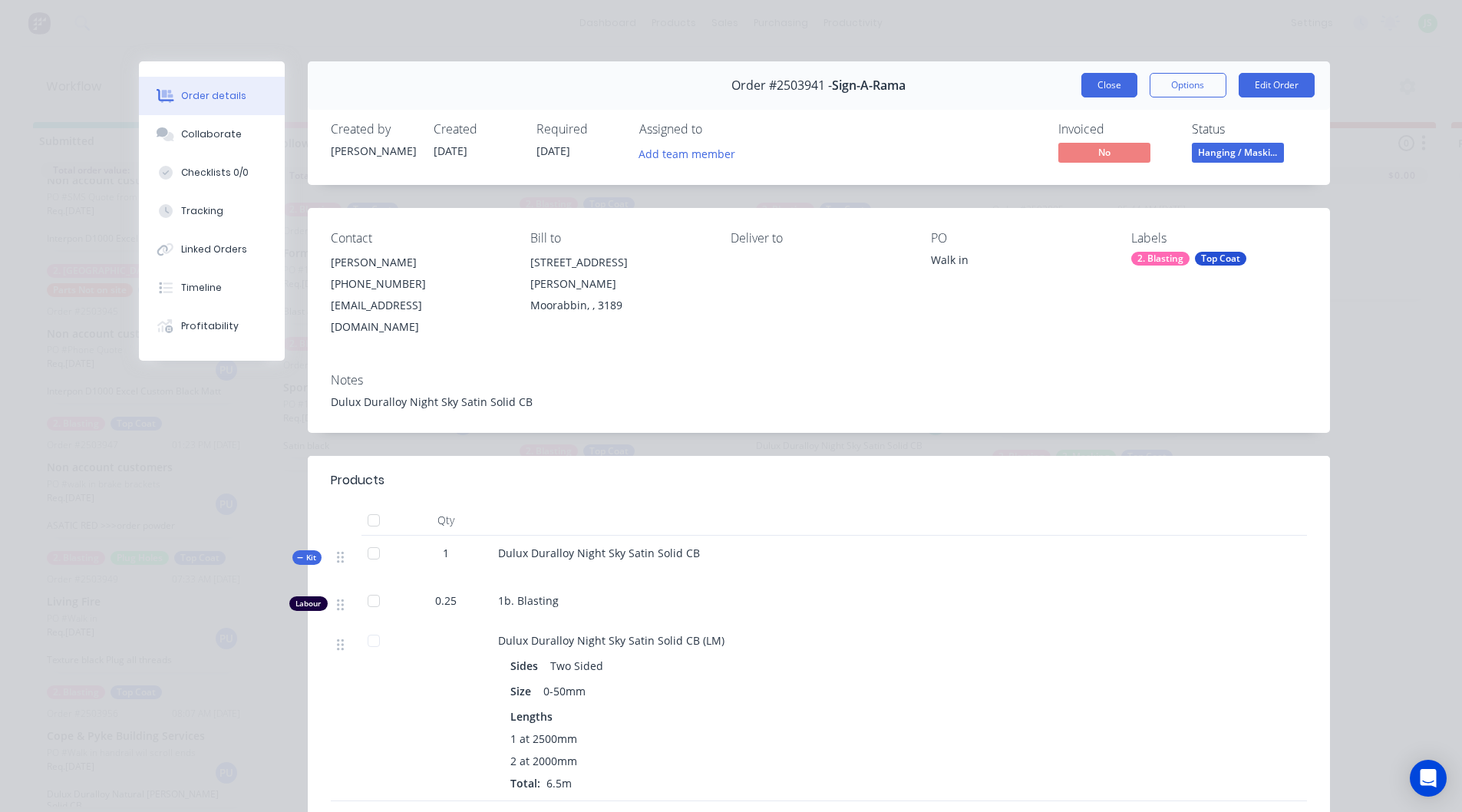
click at [1082, 83] on button "Close" at bounding box center [1109, 85] width 56 height 25
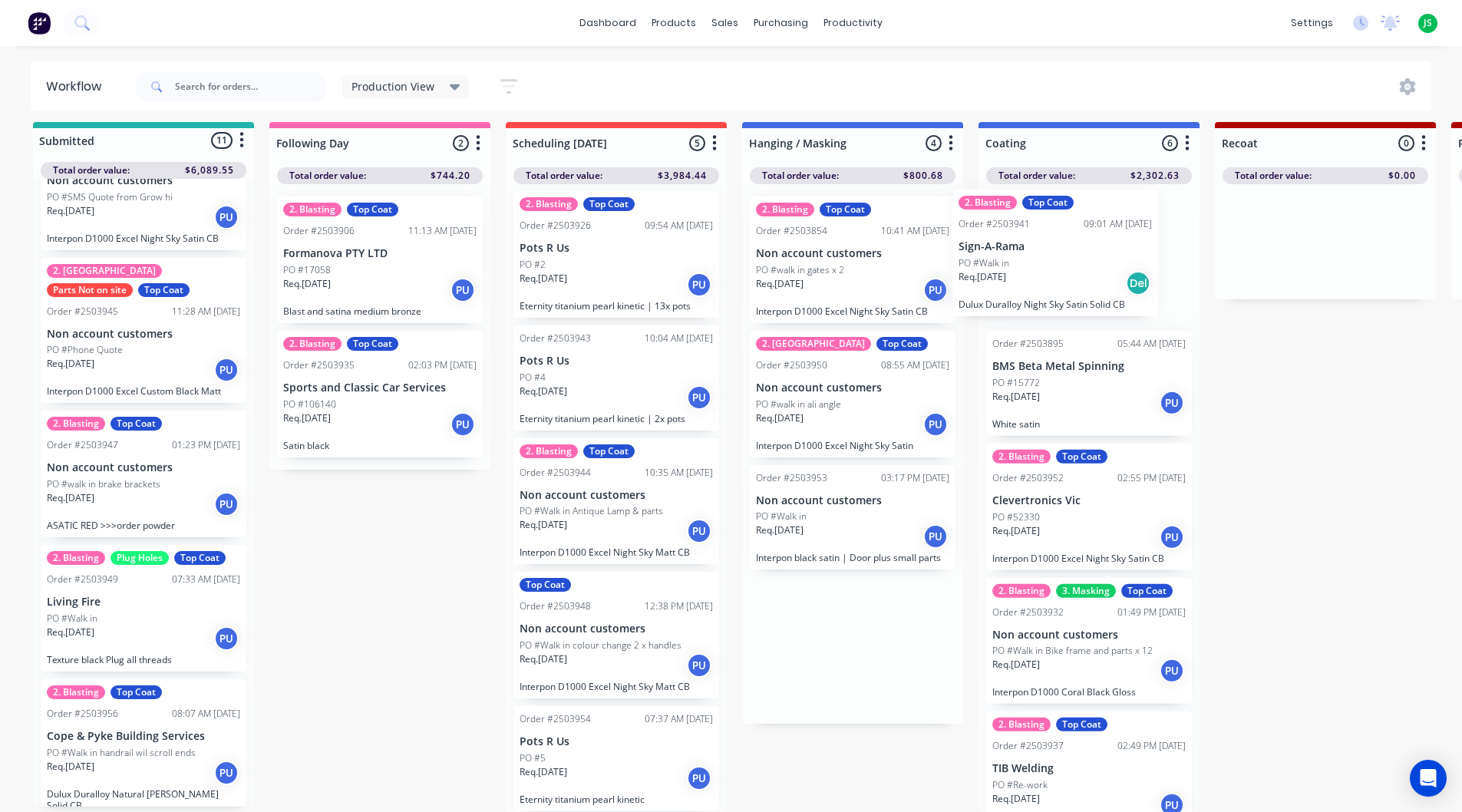
drag, startPoint x: 876, startPoint y: 392, endPoint x: 1082, endPoint y: 259, distance: 245.2
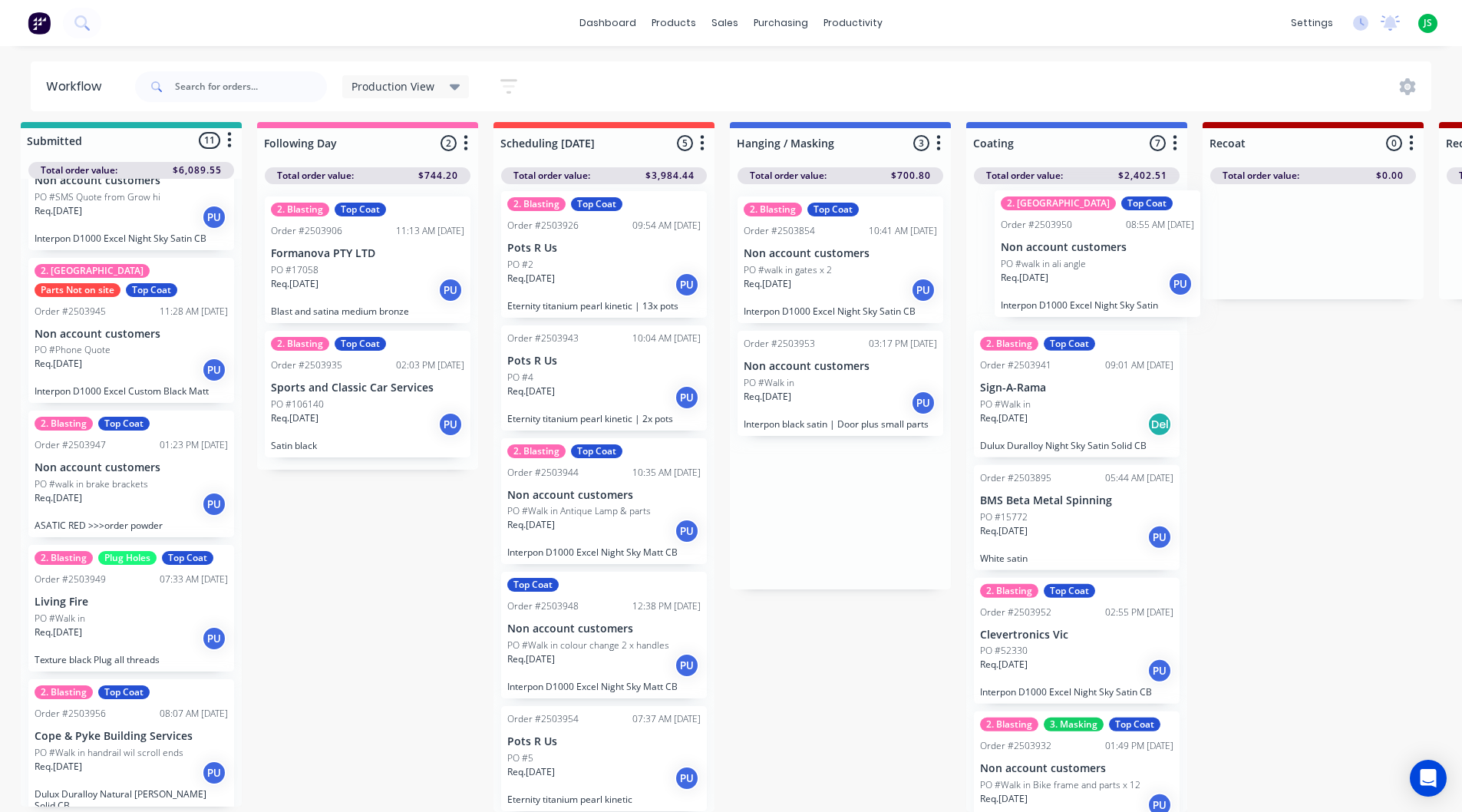
scroll to position [20, 17]
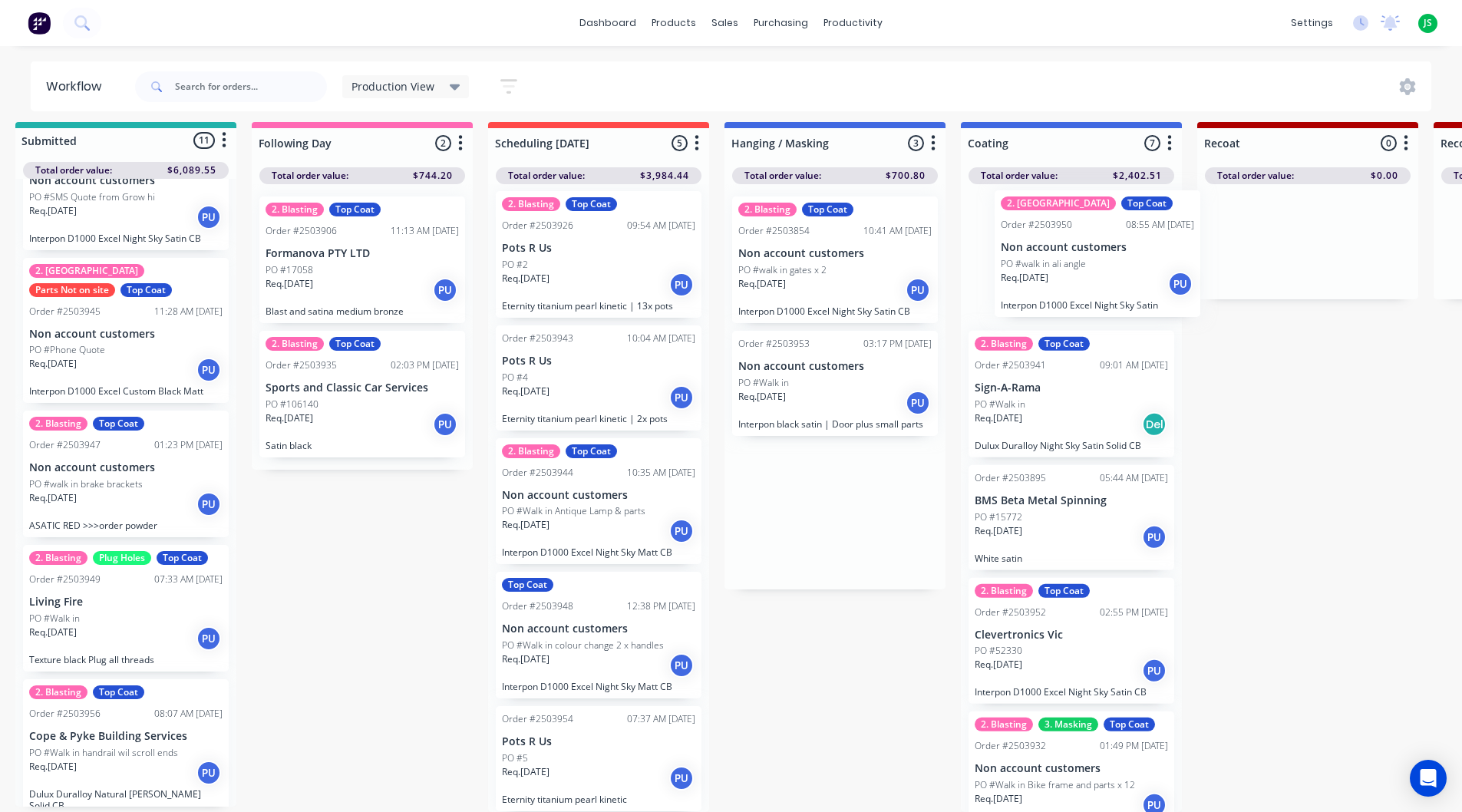
drag, startPoint x: 825, startPoint y: 418, endPoint x: 1077, endPoint y: 289, distance: 283.1
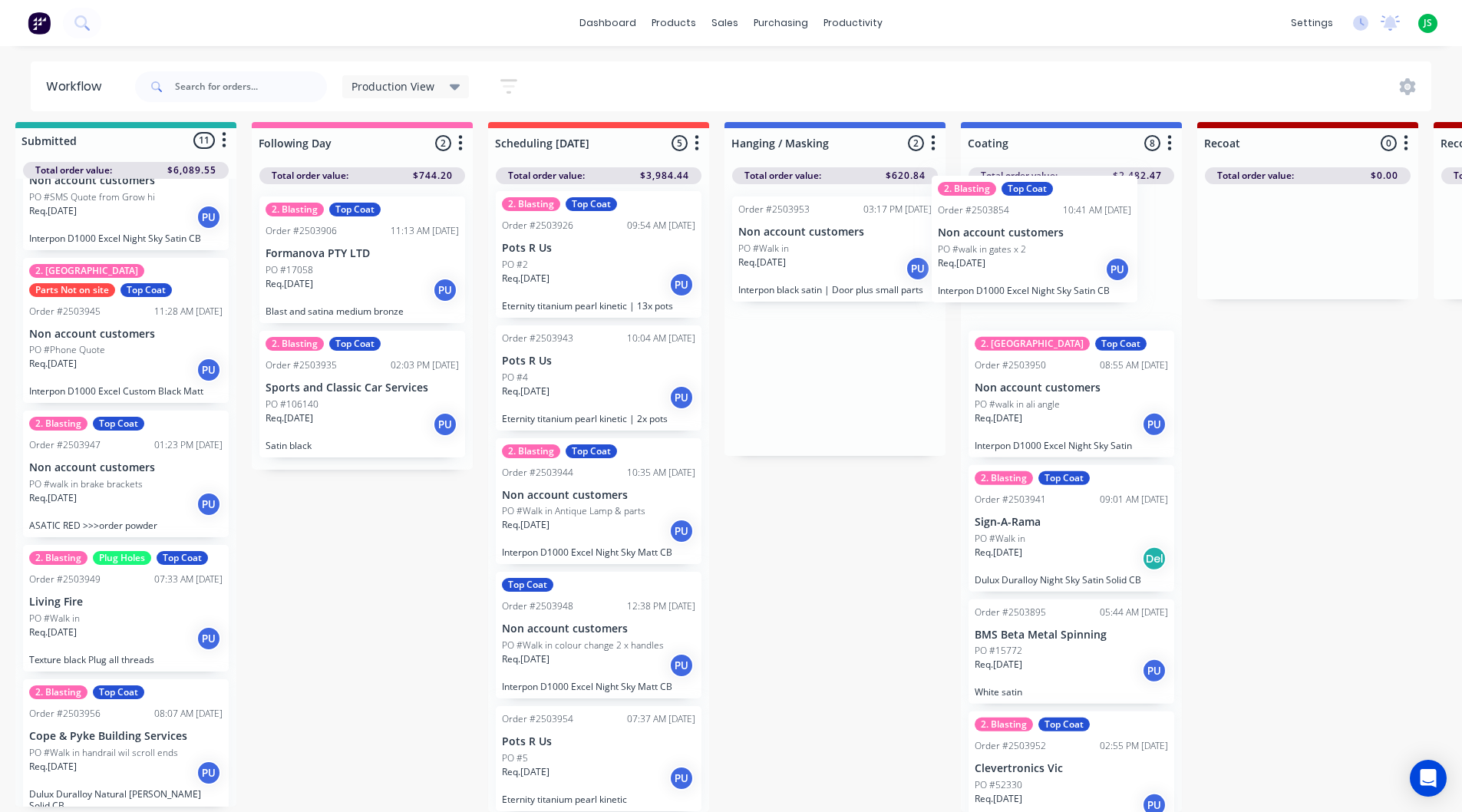
drag, startPoint x: 832, startPoint y: 258, endPoint x: 1039, endPoint y: 249, distance: 207.2
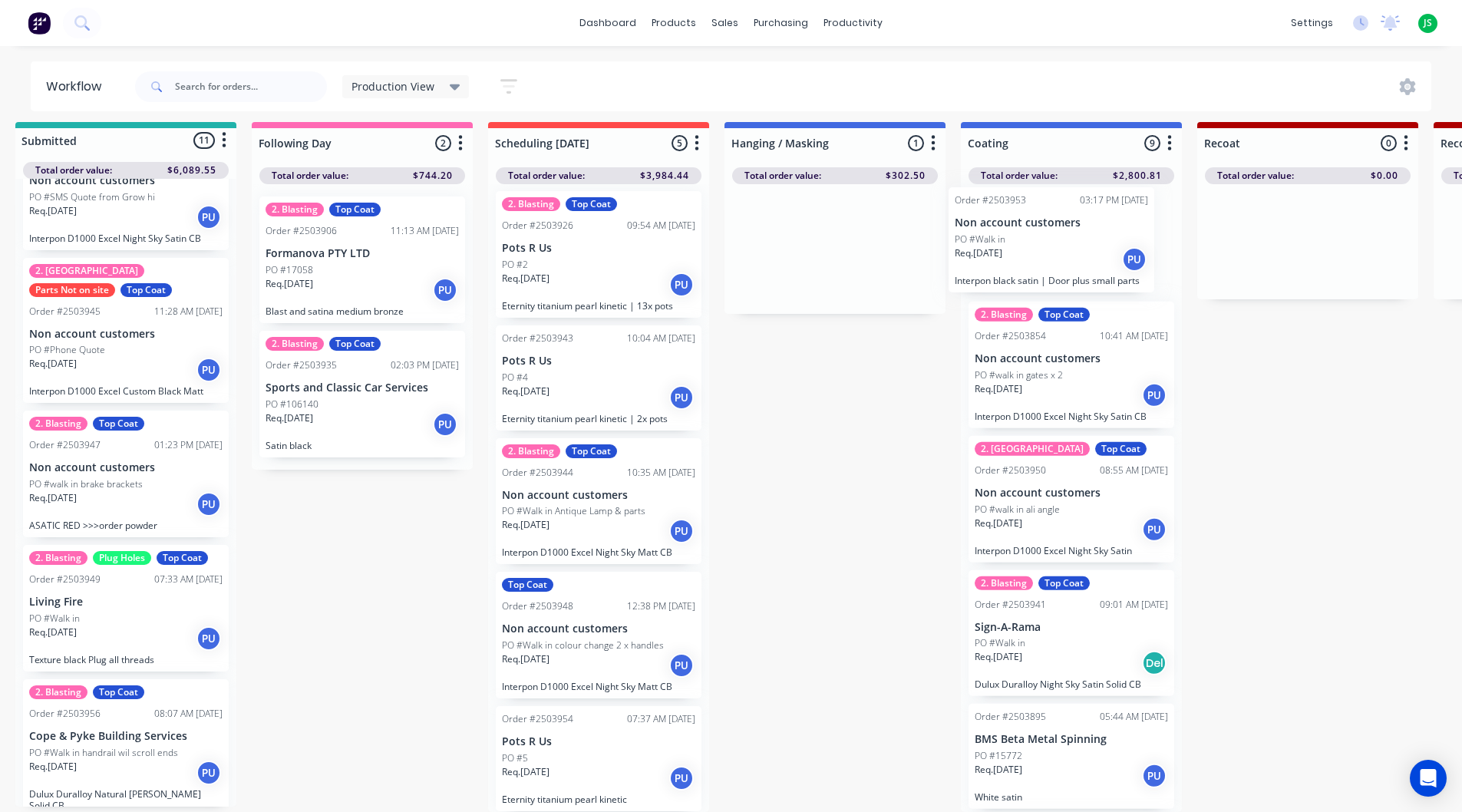
drag, startPoint x: 822, startPoint y: 264, endPoint x: 1043, endPoint y: 266, distance: 221.0
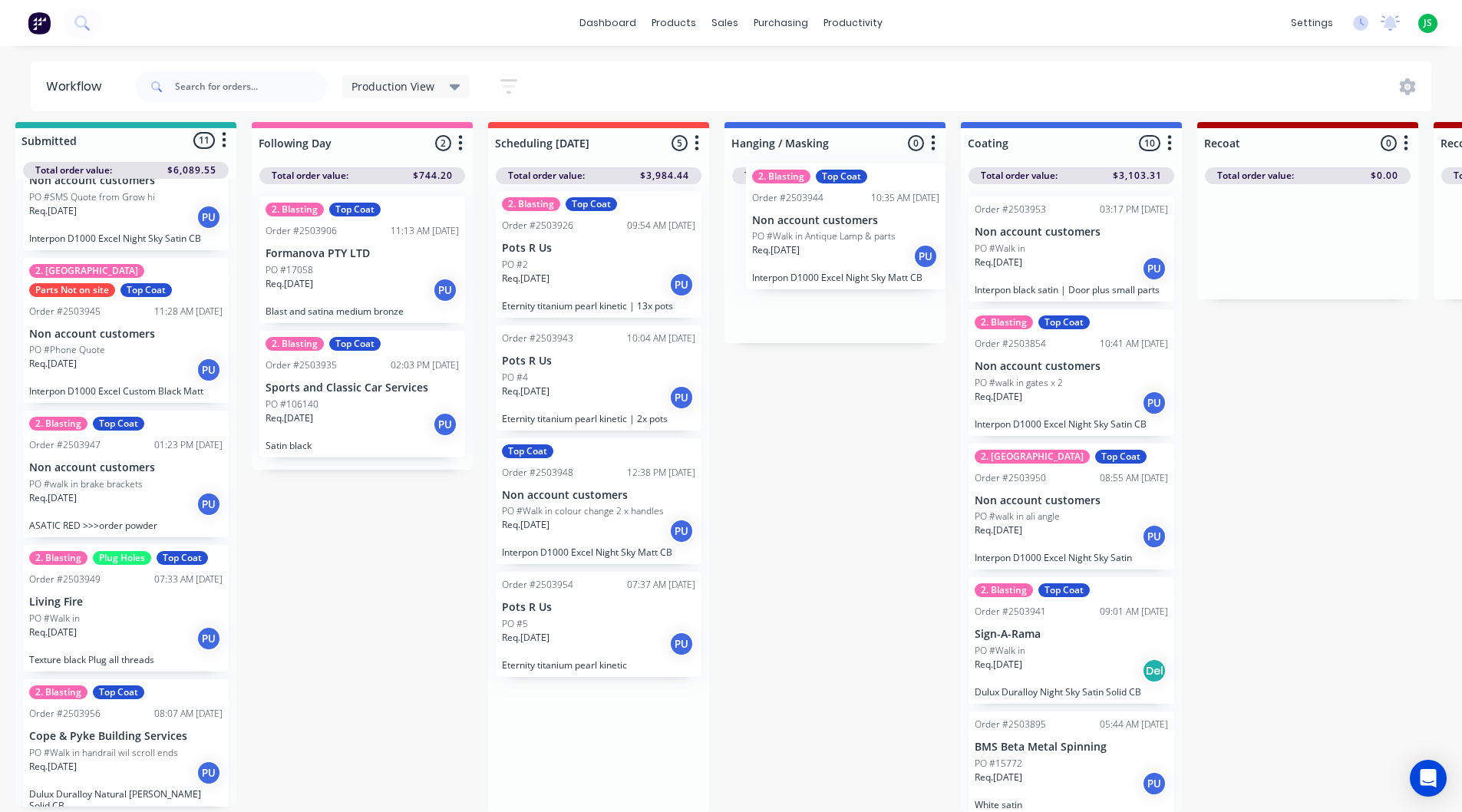
drag, startPoint x: 629, startPoint y: 498, endPoint x: 886, endPoint y: 229, distance: 372.0
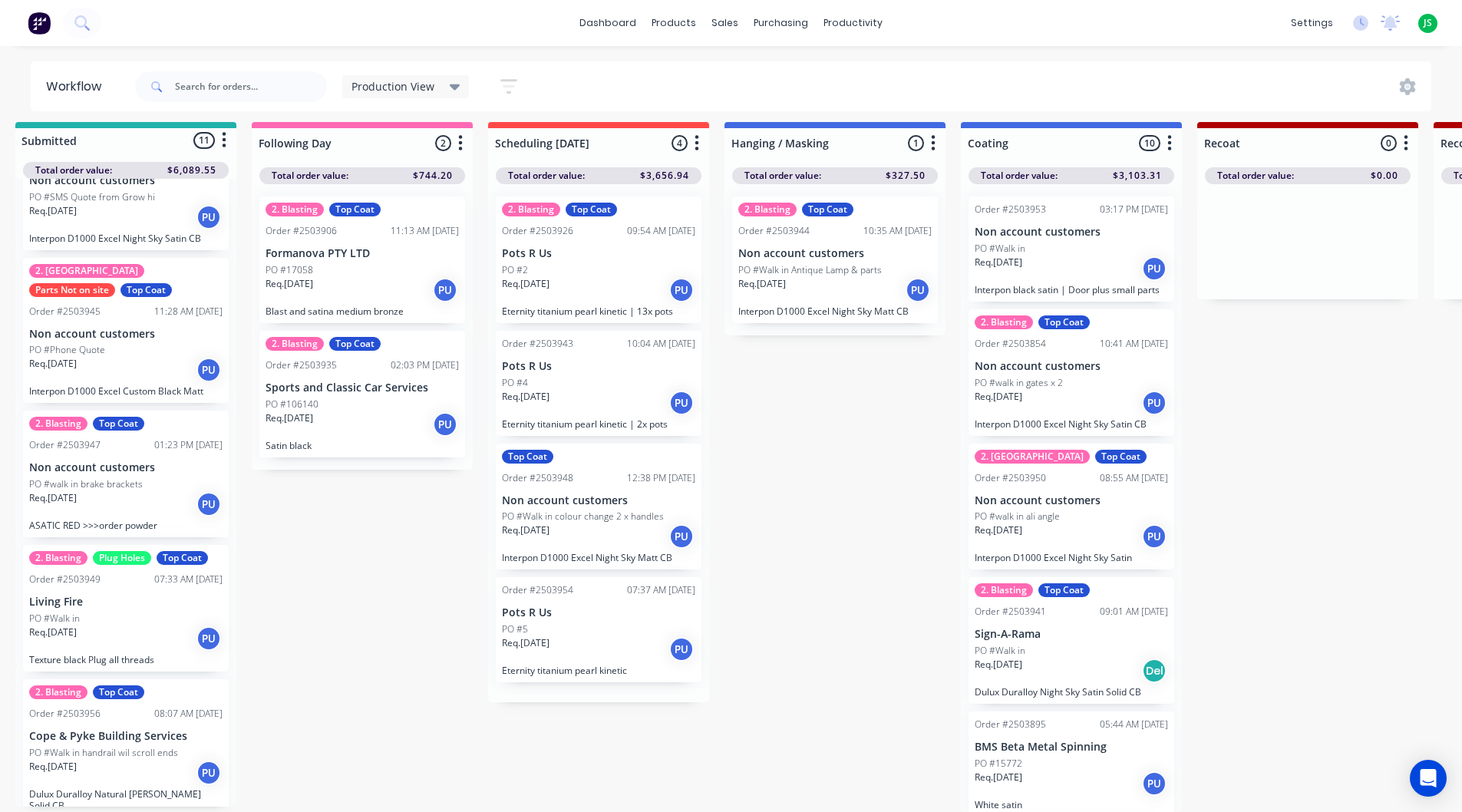
scroll to position [0, 0]
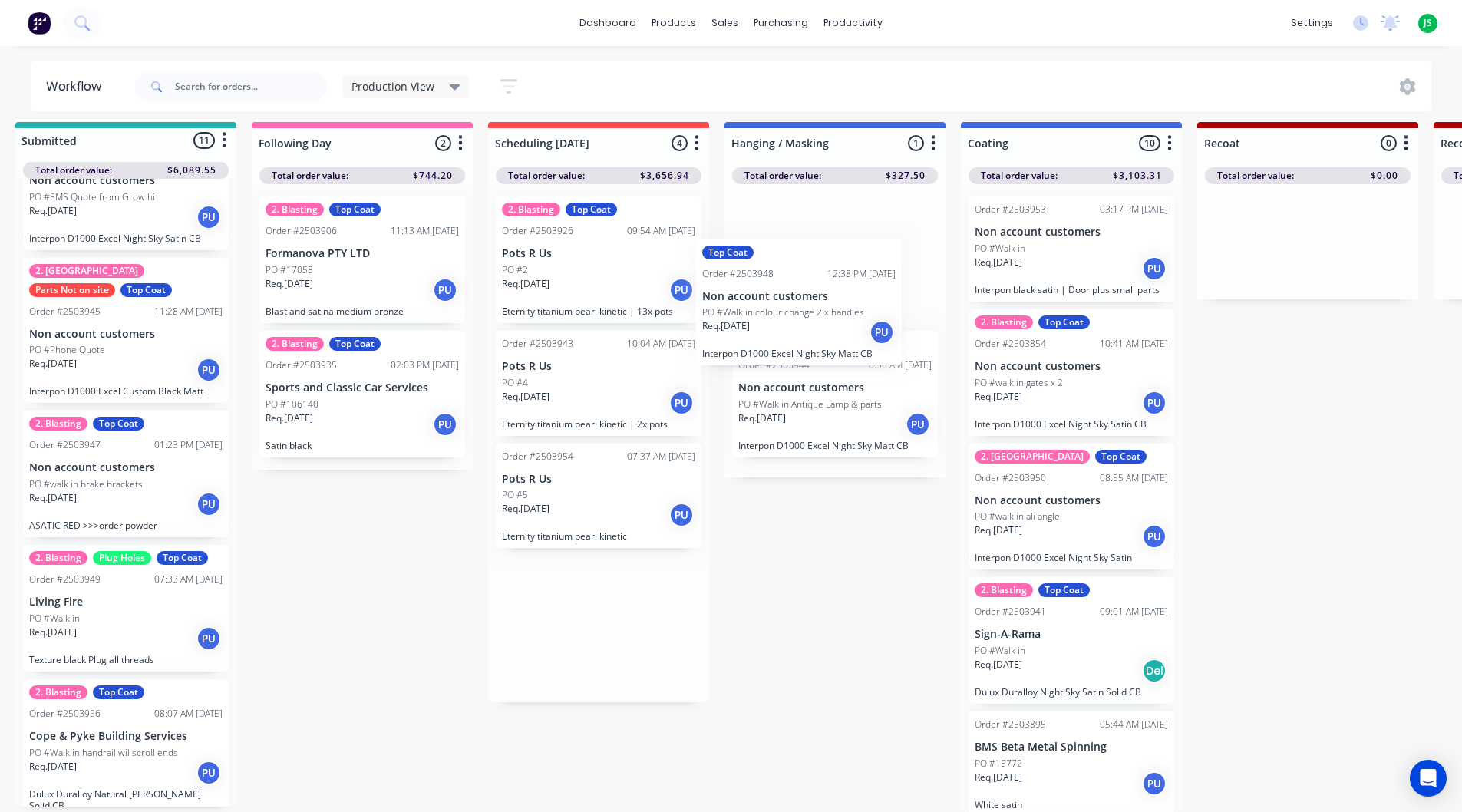
drag, startPoint x: 677, startPoint y: 474, endPoint x: 818, endPoint y: 289, distance: 232.6
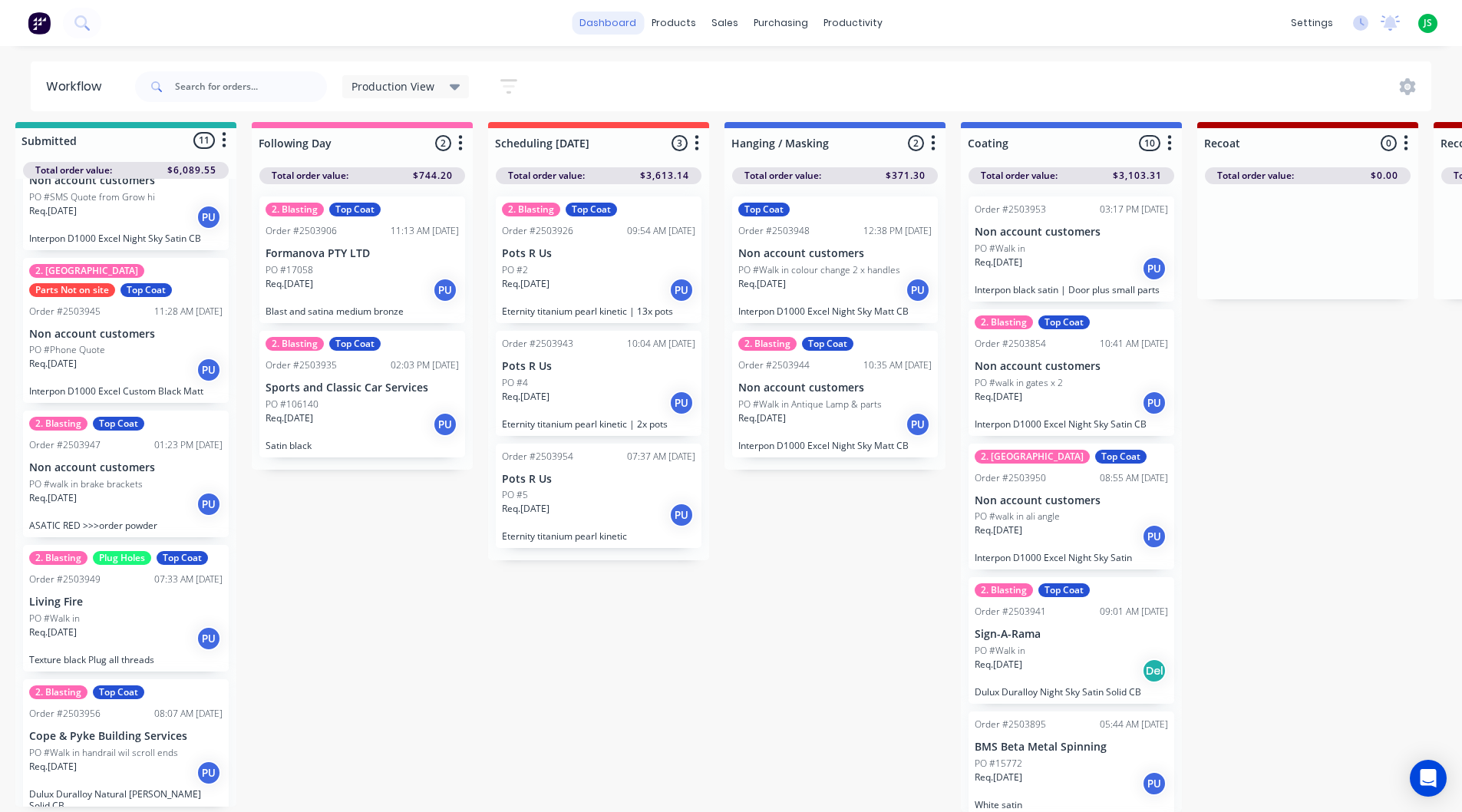
click at [605, 15] on link "dashboard" at bounding box center [608, 22] width 72 height 23
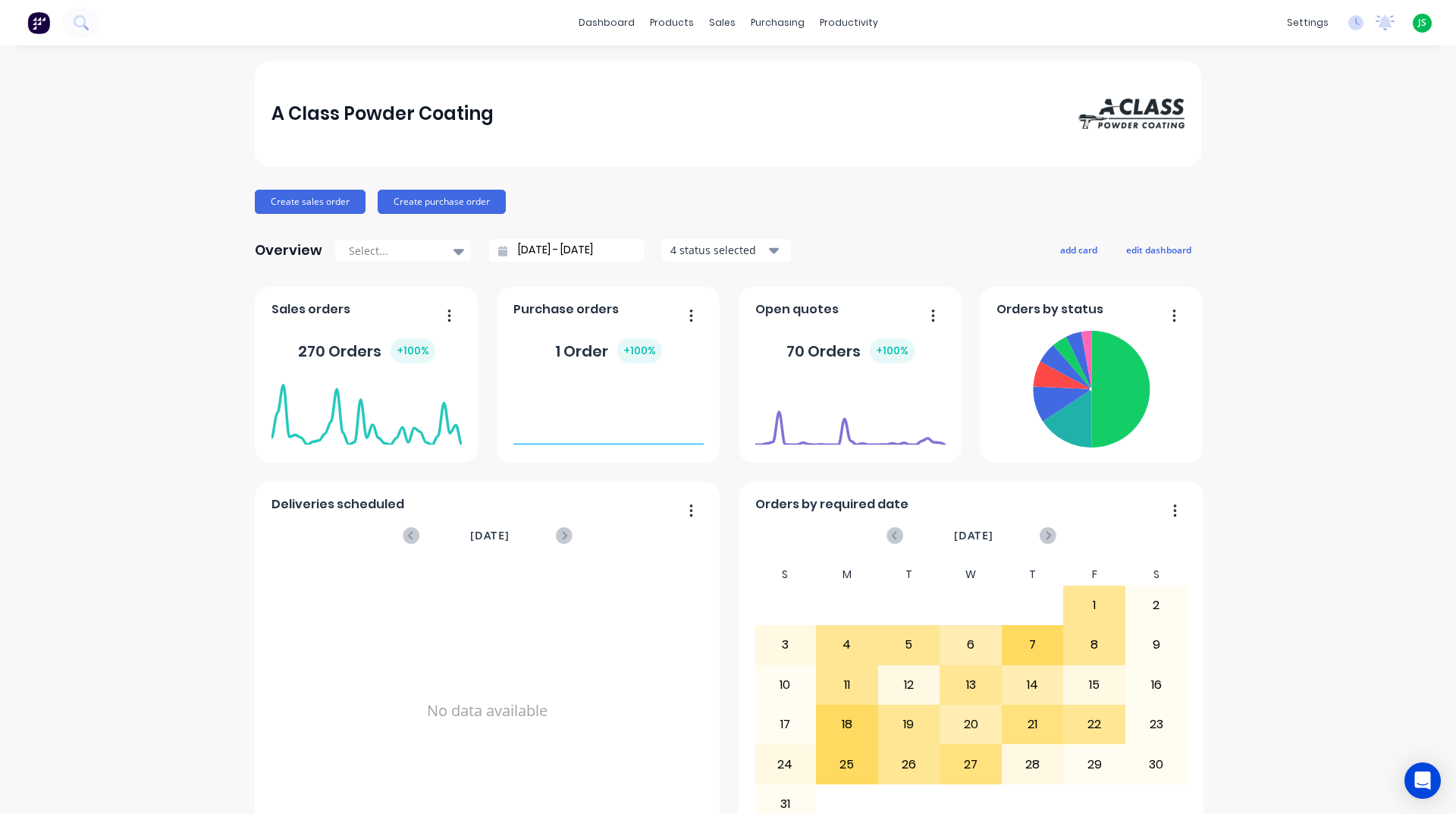
scroll to position [639, 0]
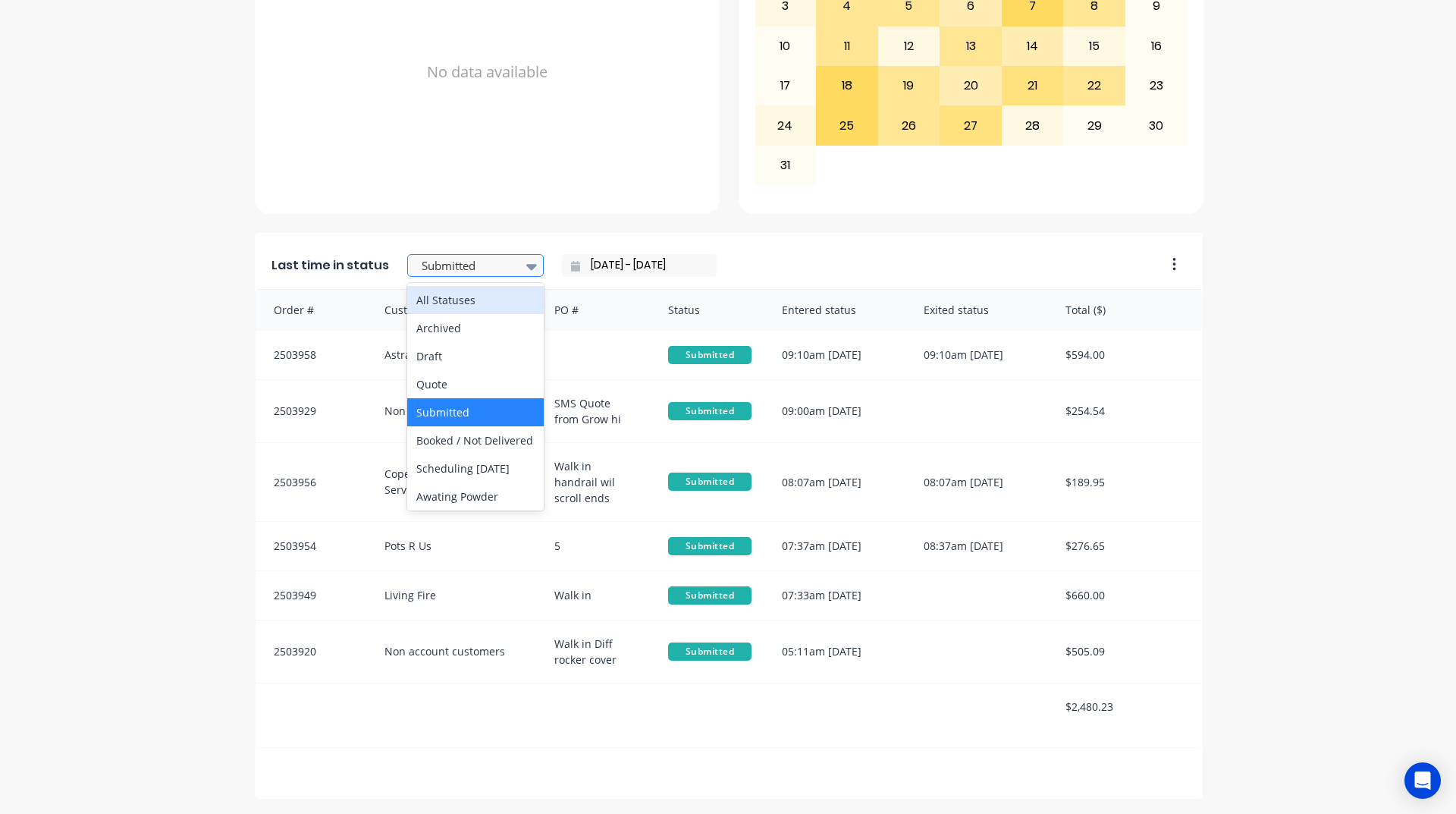
click at [526, 264] on icon at bounding box center [532, 267] width 11 height 6
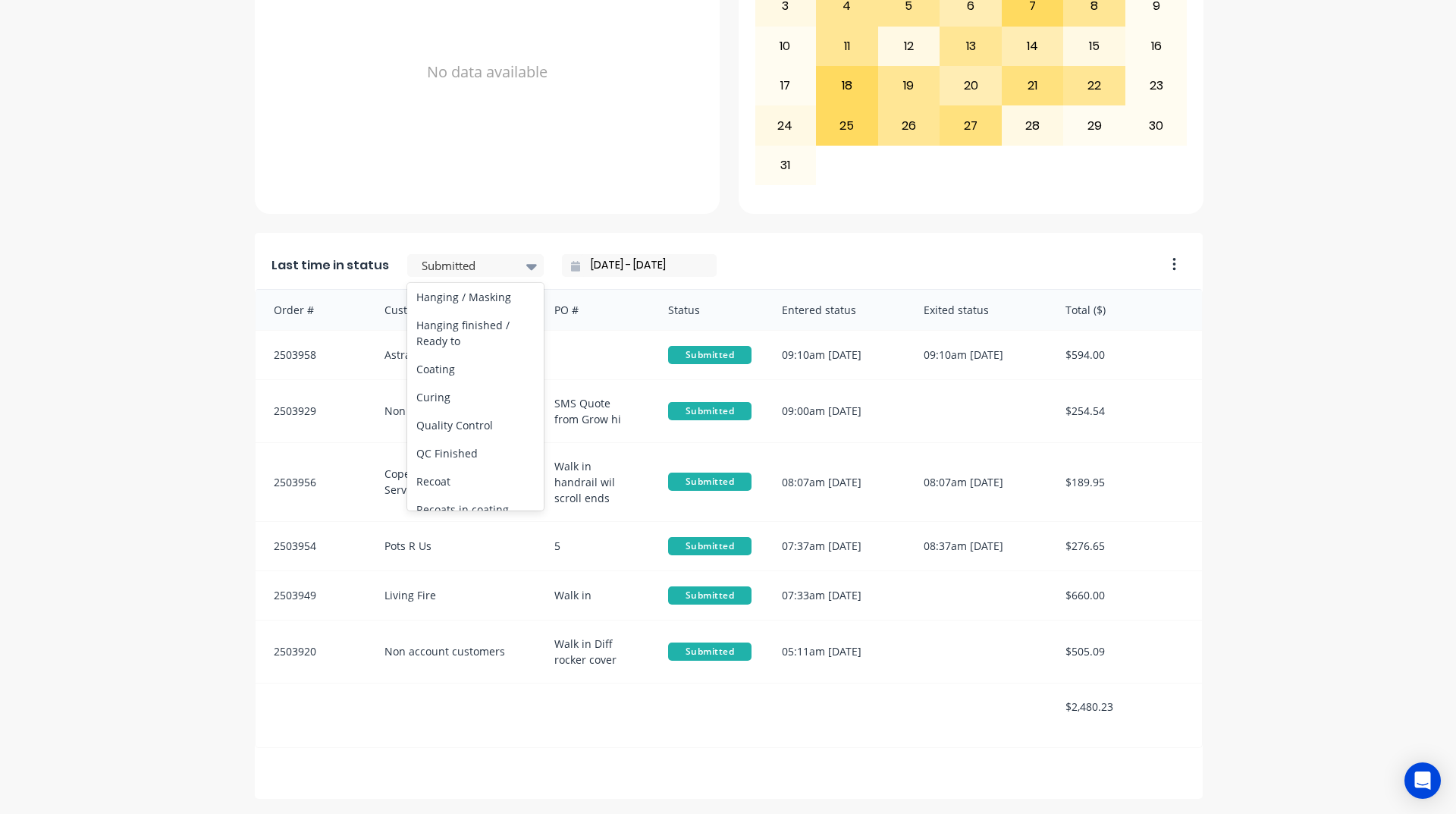
scroll to position [531, 0]
click at [444, 349] on div "Coating" at bounding box center [475, 334] width 136 height 28
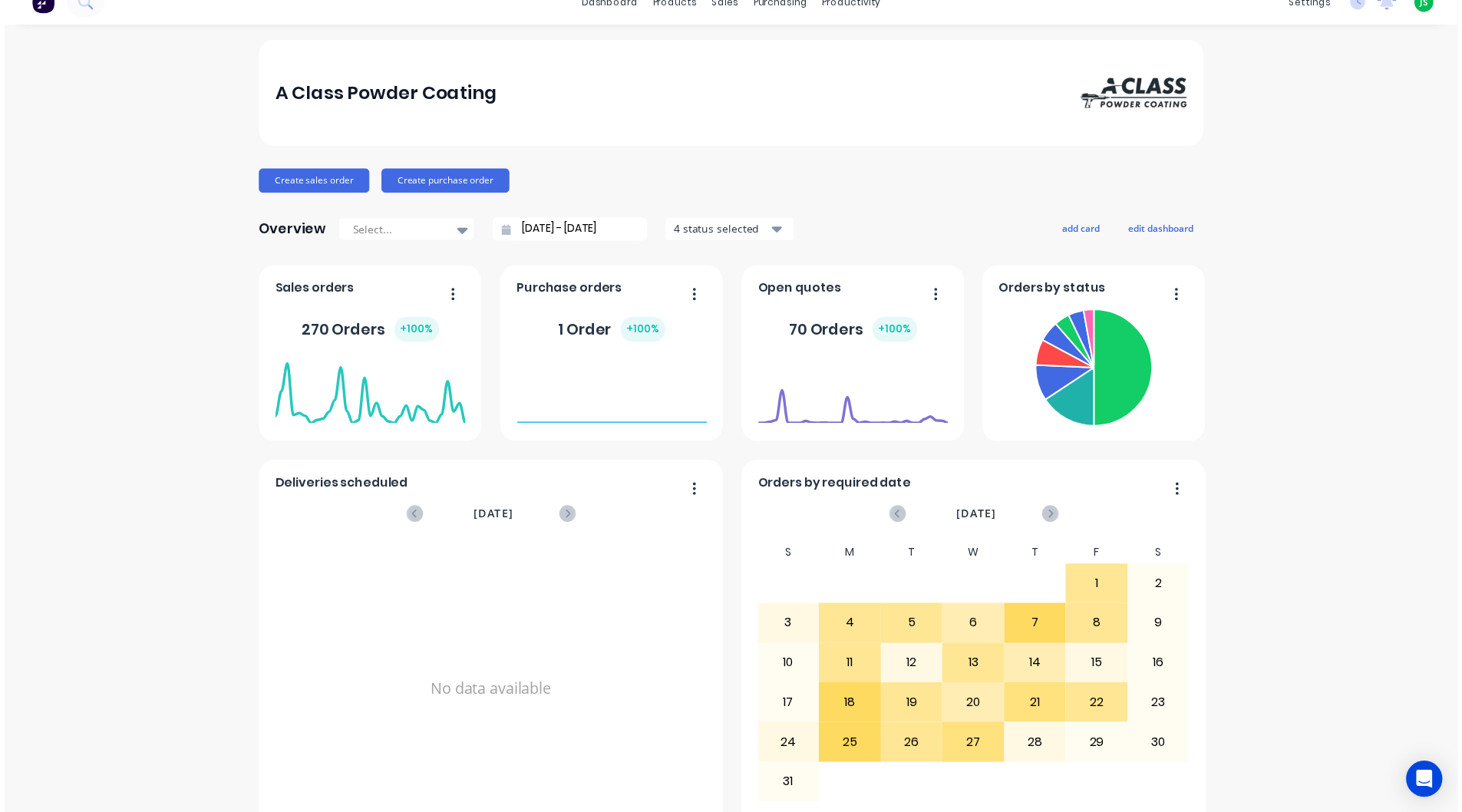
scroll to position [0, 0]
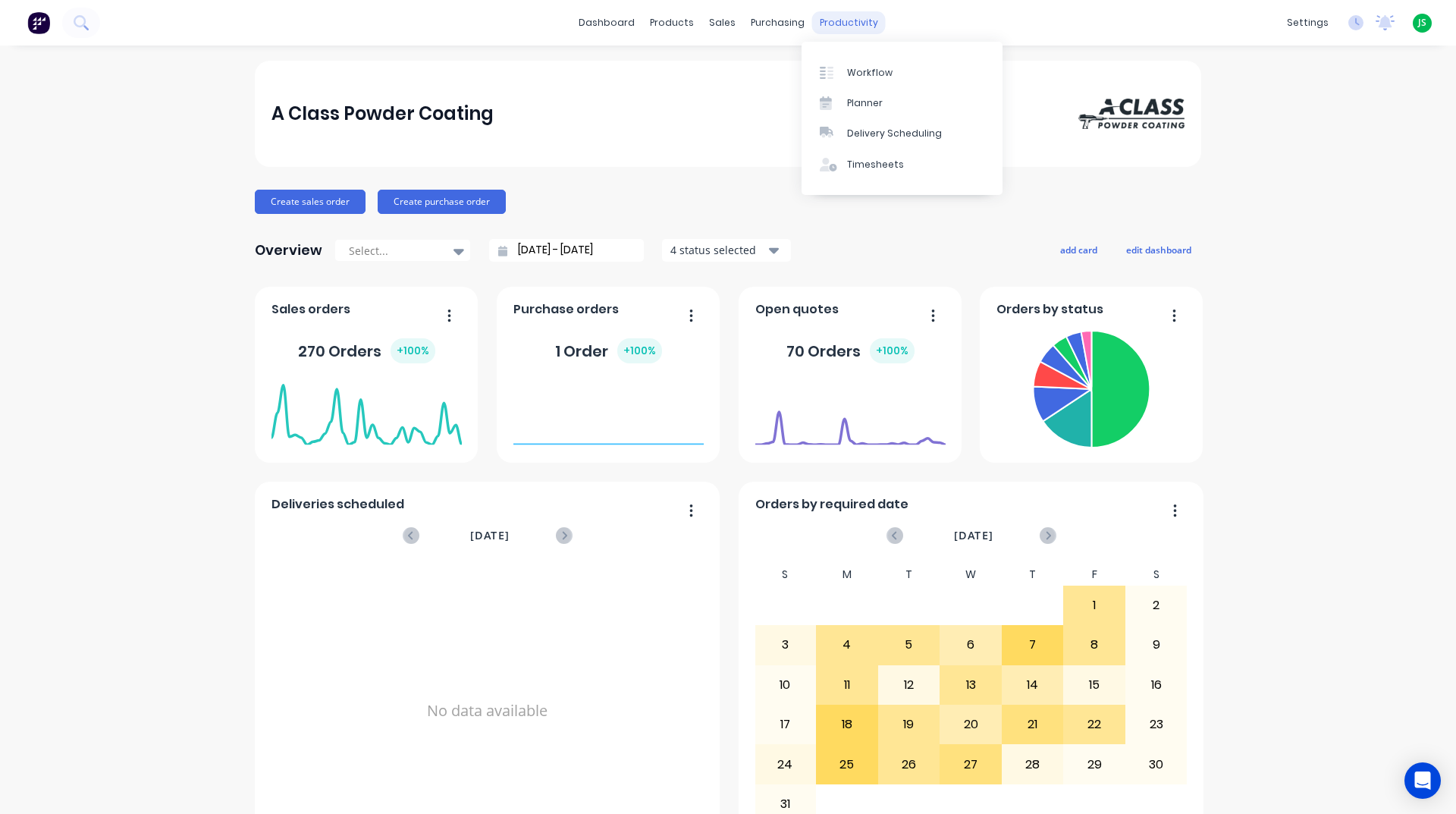
click at [826, 21] on div "productivity" at bounding box center [849, 22] width 74 height 23
click at [868, 62] on link "Workflow" at bounding box center [902, 71] width 201 height 31
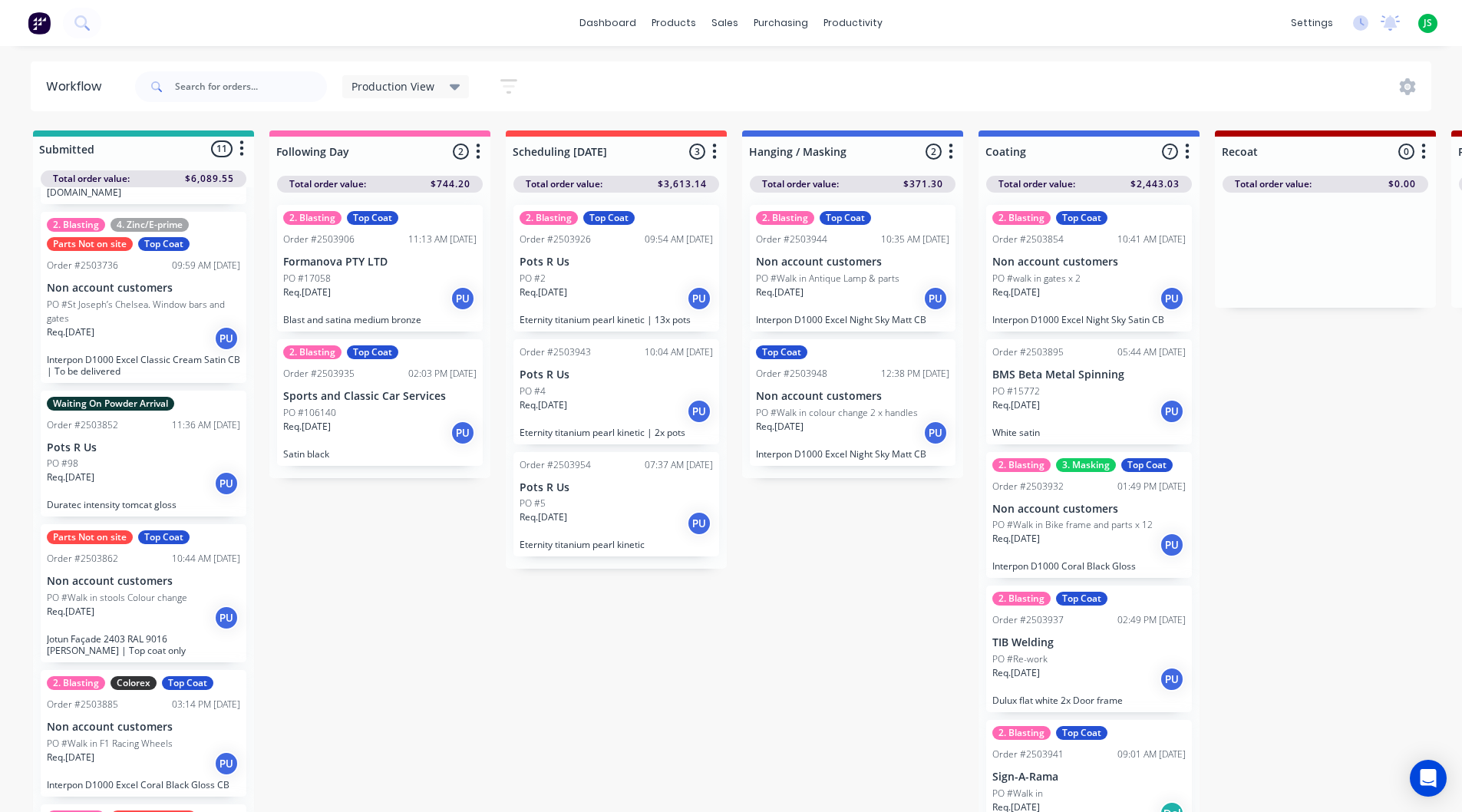
scroll to position [153, 0]
click at [368, 443] on div "Req. [DATE] PU" at bounding box center [380, 433] width 194 height 26
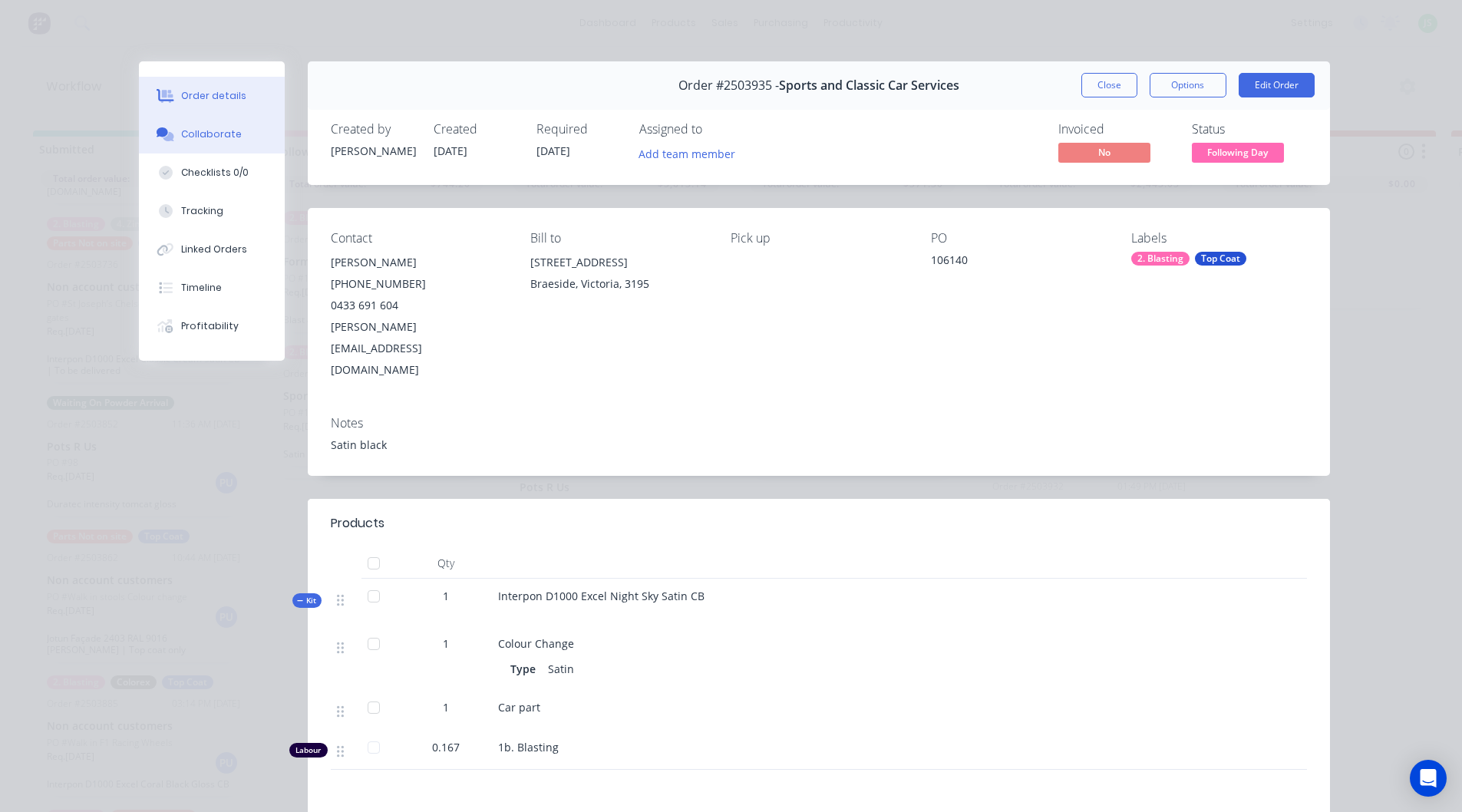
click at [195, 136] on div "Collaborate" at bounding box center [211, 133] width 60 height 13
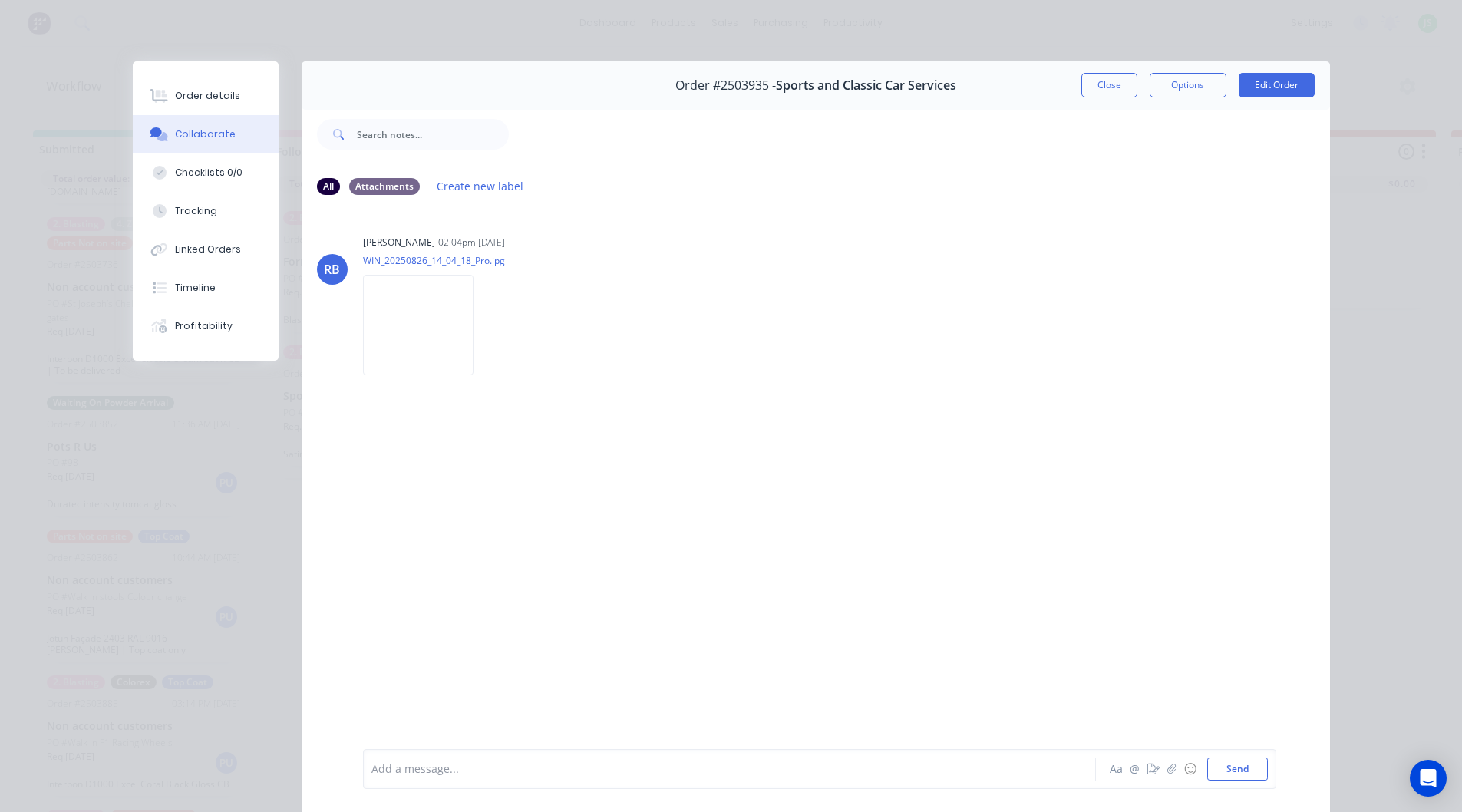
click at [417, 770] on div at bounding box center [708, 769] width 672 height 16
click at [1226, 763] on button "Send" at bounding box center [1237, 768] width 60 height 23
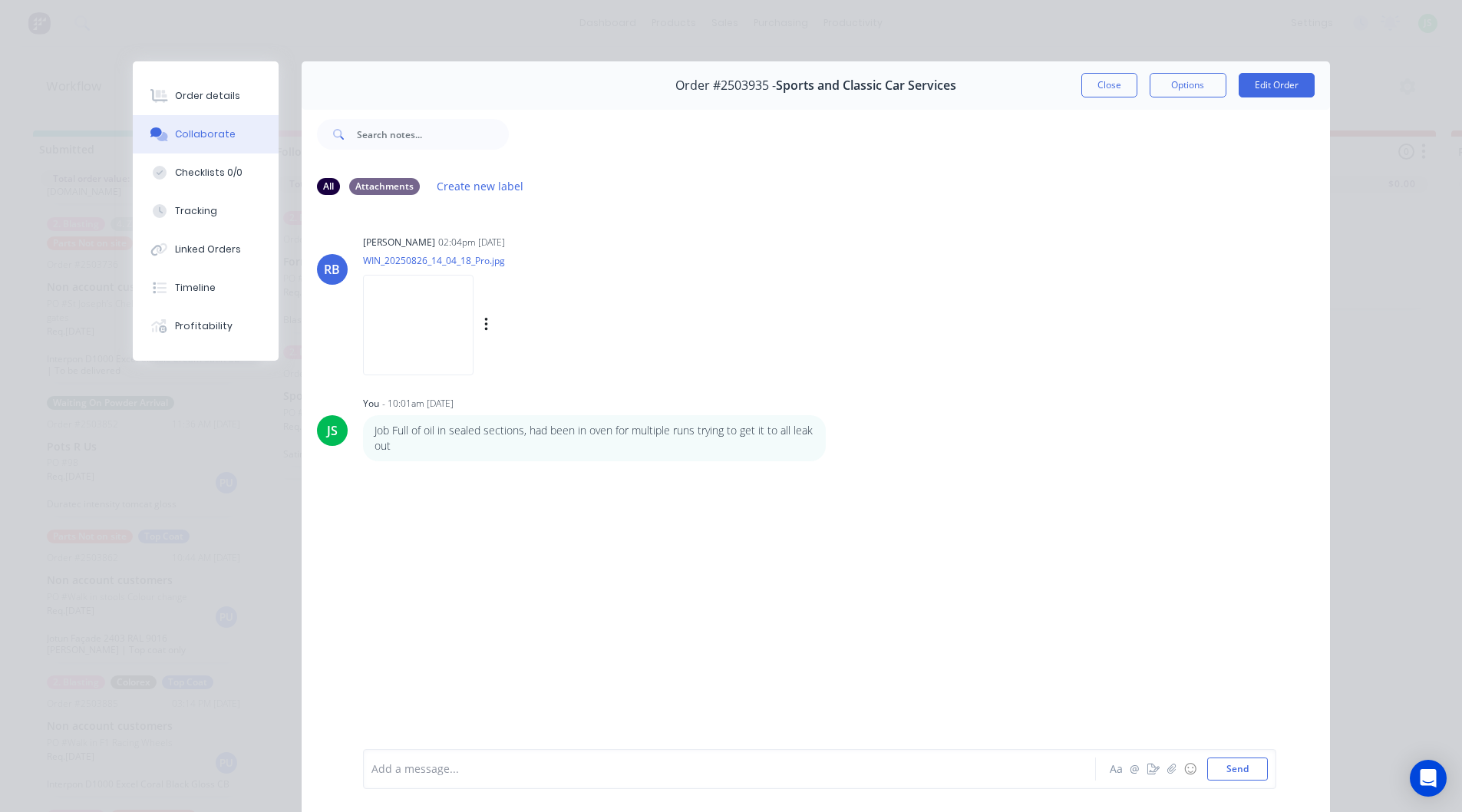
click at [440, 328] on img at bounding box center [418, 325] width 110 height 101
click at [187, 91] on div "Order details" at bounding box center [207, 95] width 65 height 13
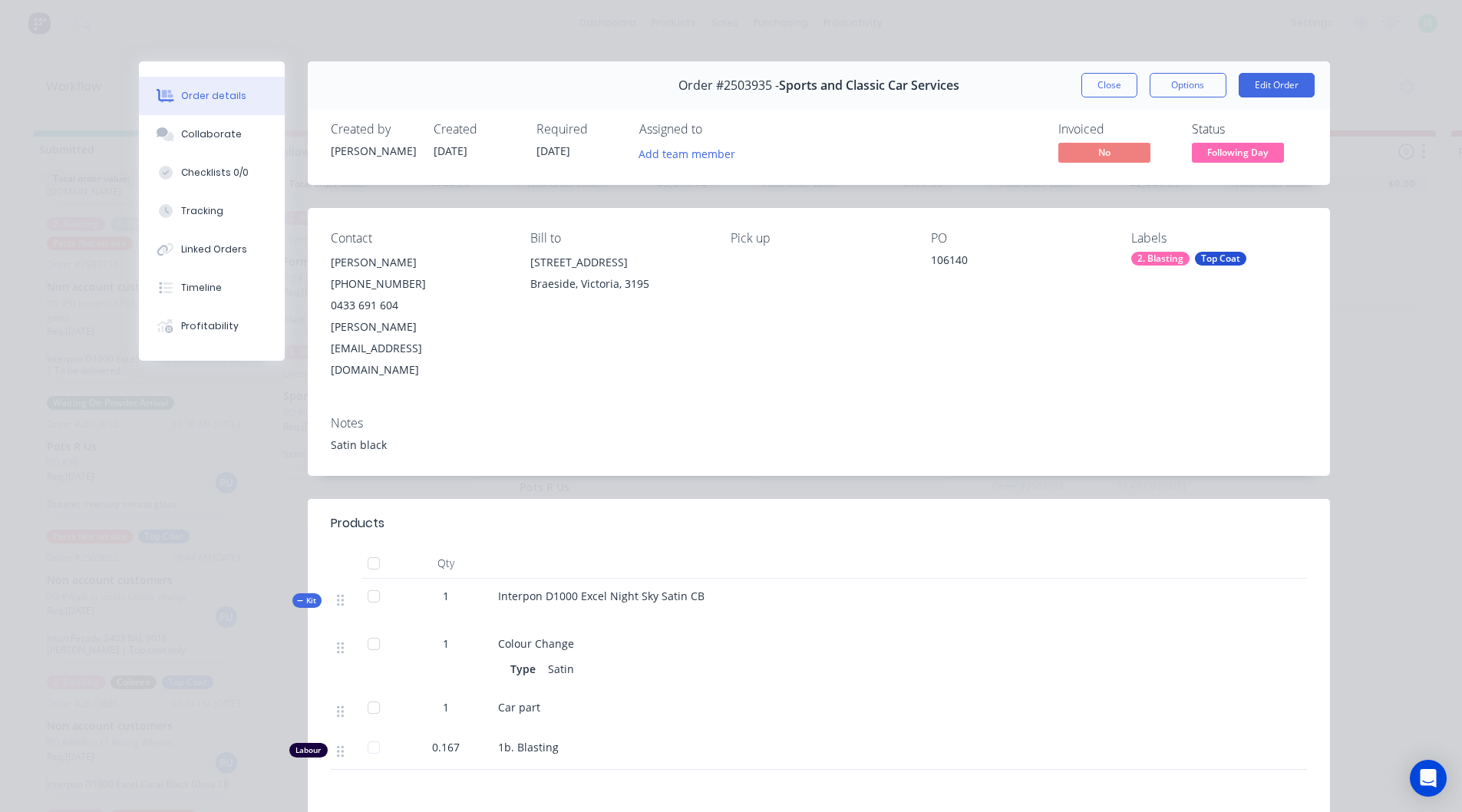
click at [1119, 79] on button "Close" at bounding box center [1109, 85] width 56 height 25
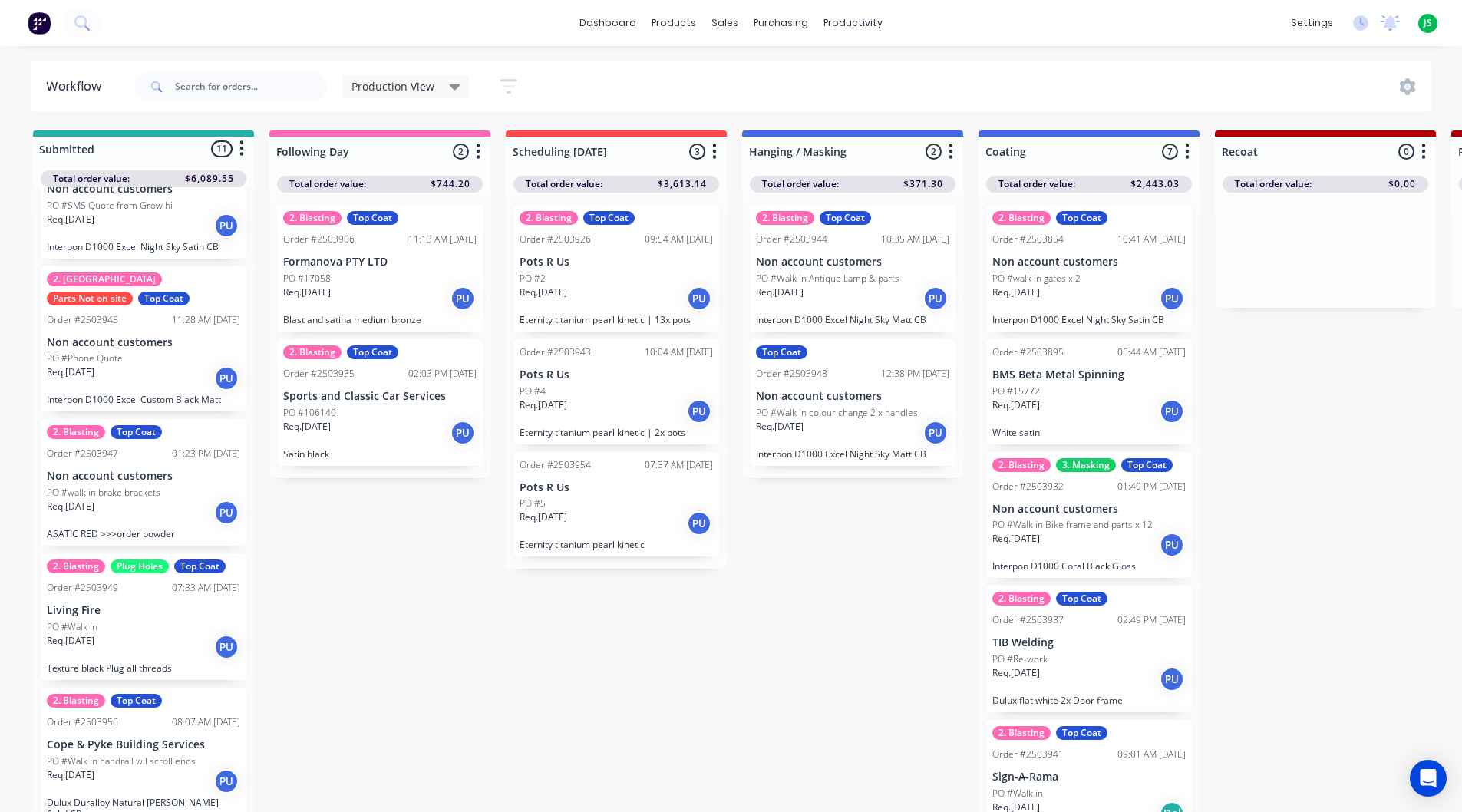
scroll to position [20, 0]
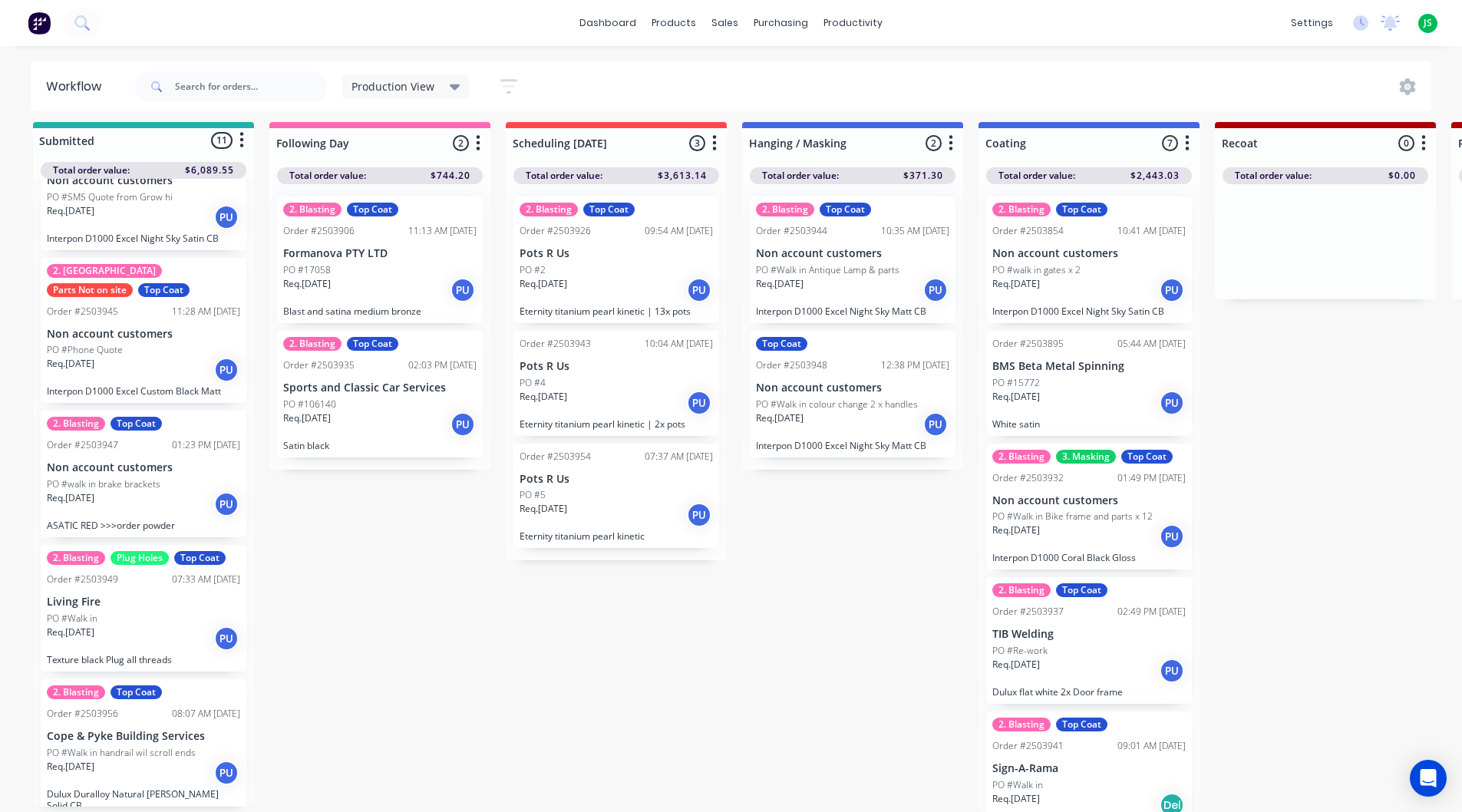
click at [152, 745] on p "PO #Walk in handrail wil scroll ends" at bounding box center [122, 752] width 149 height 13
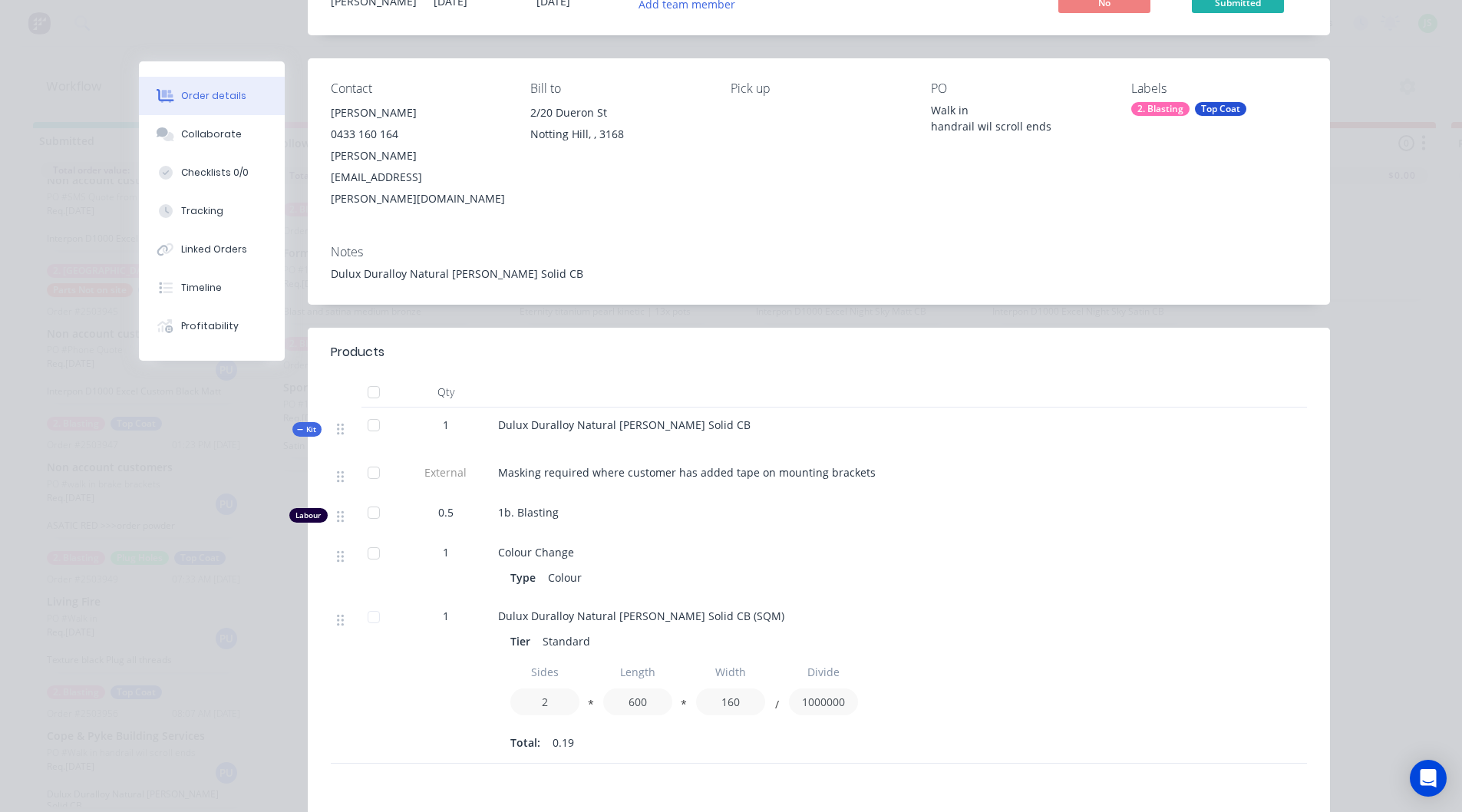
scroll to position [0, 0]
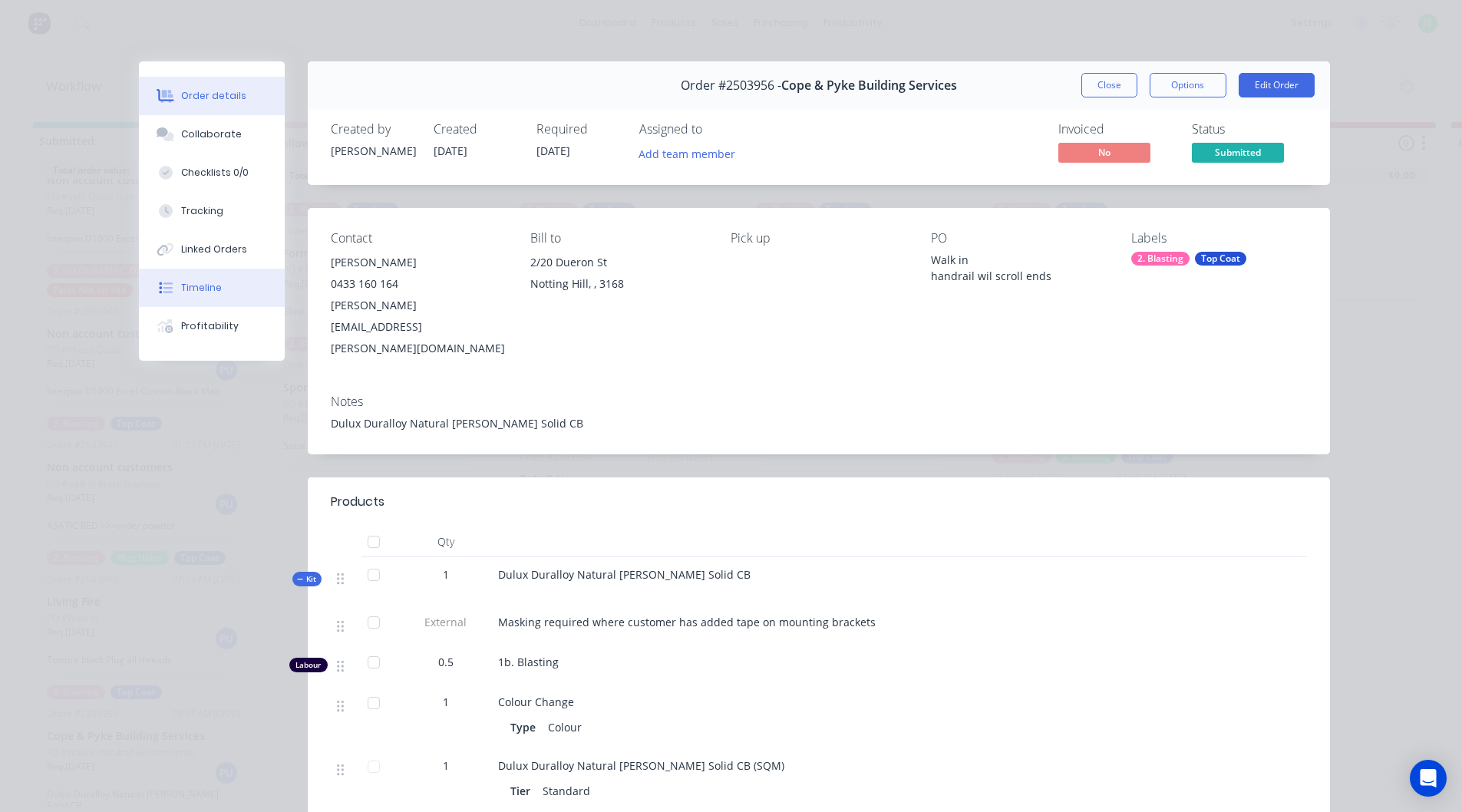
click at [193, 291] on div "Timeline" at bounding box center [201, 287] width 41 height 13
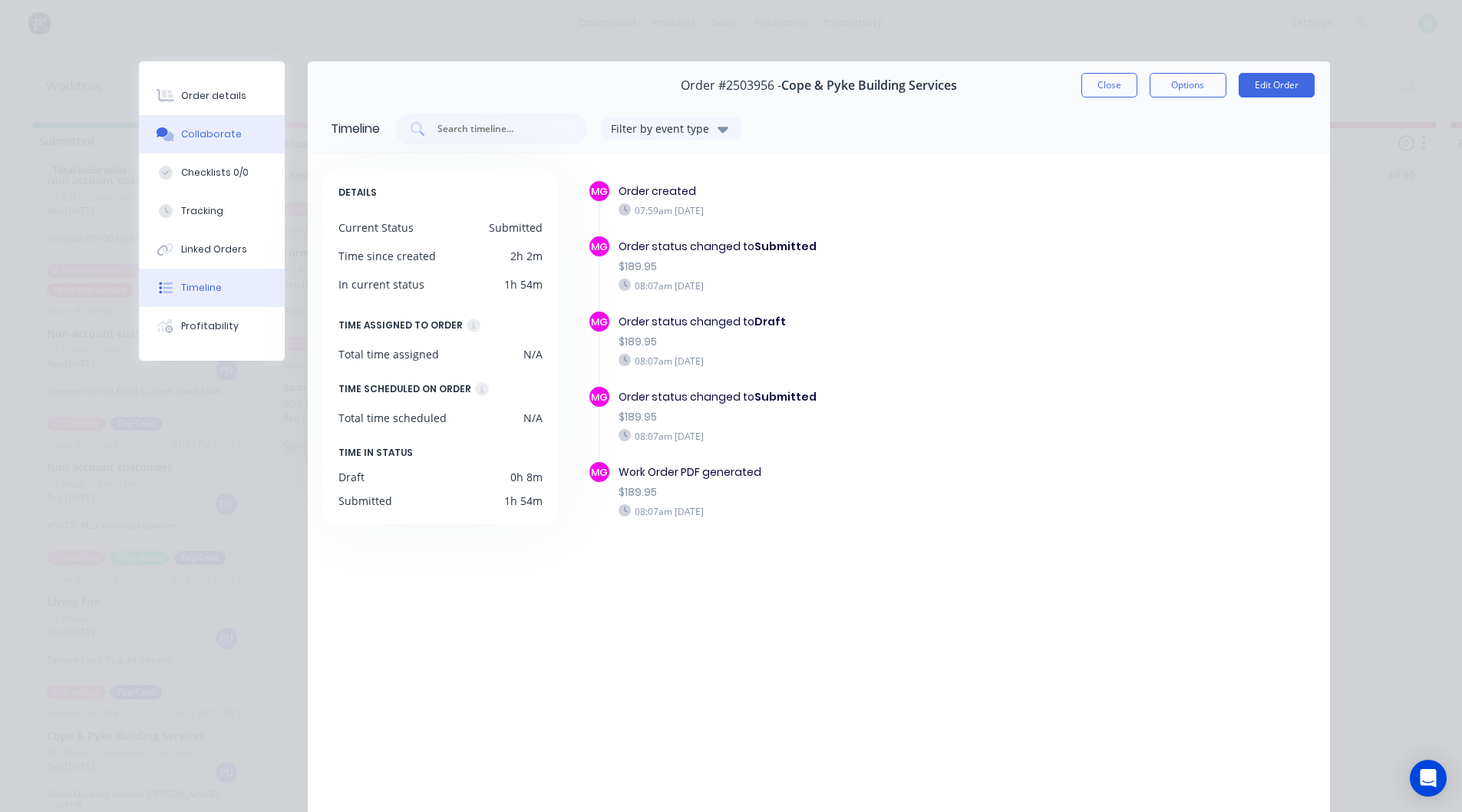
click at [201, 133] on div "Collaborate" at bounding box center [211, 133] width 60 height 13
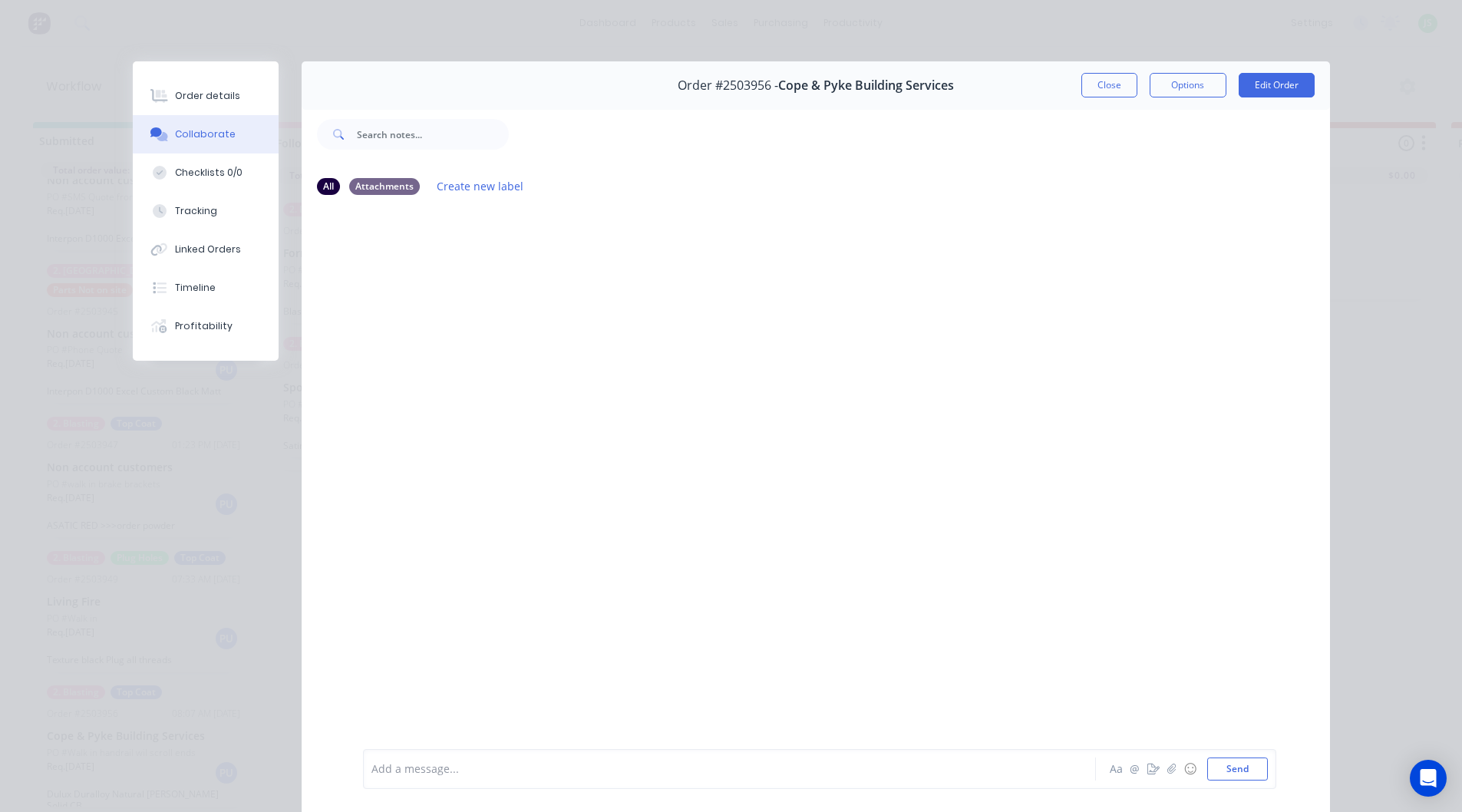
drag, startPoint x: 1094, startPoint y: 83, endPoint x: 1076, endPoint y: 91, distance: 19.7
click at [1095, 83] on button "Close" at bounding box center [1109, 85] width 56 height 25
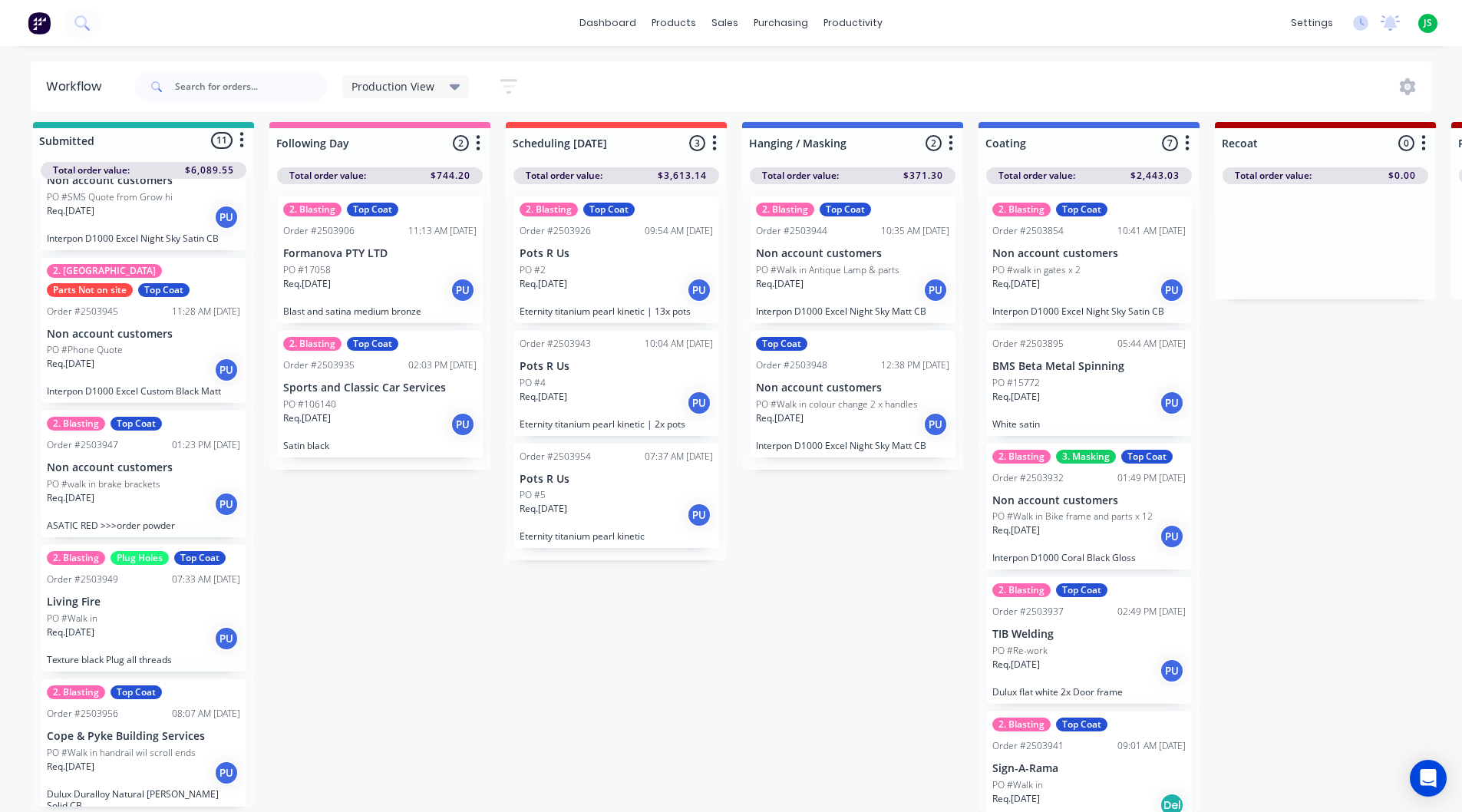
scroll to position [921, 0]
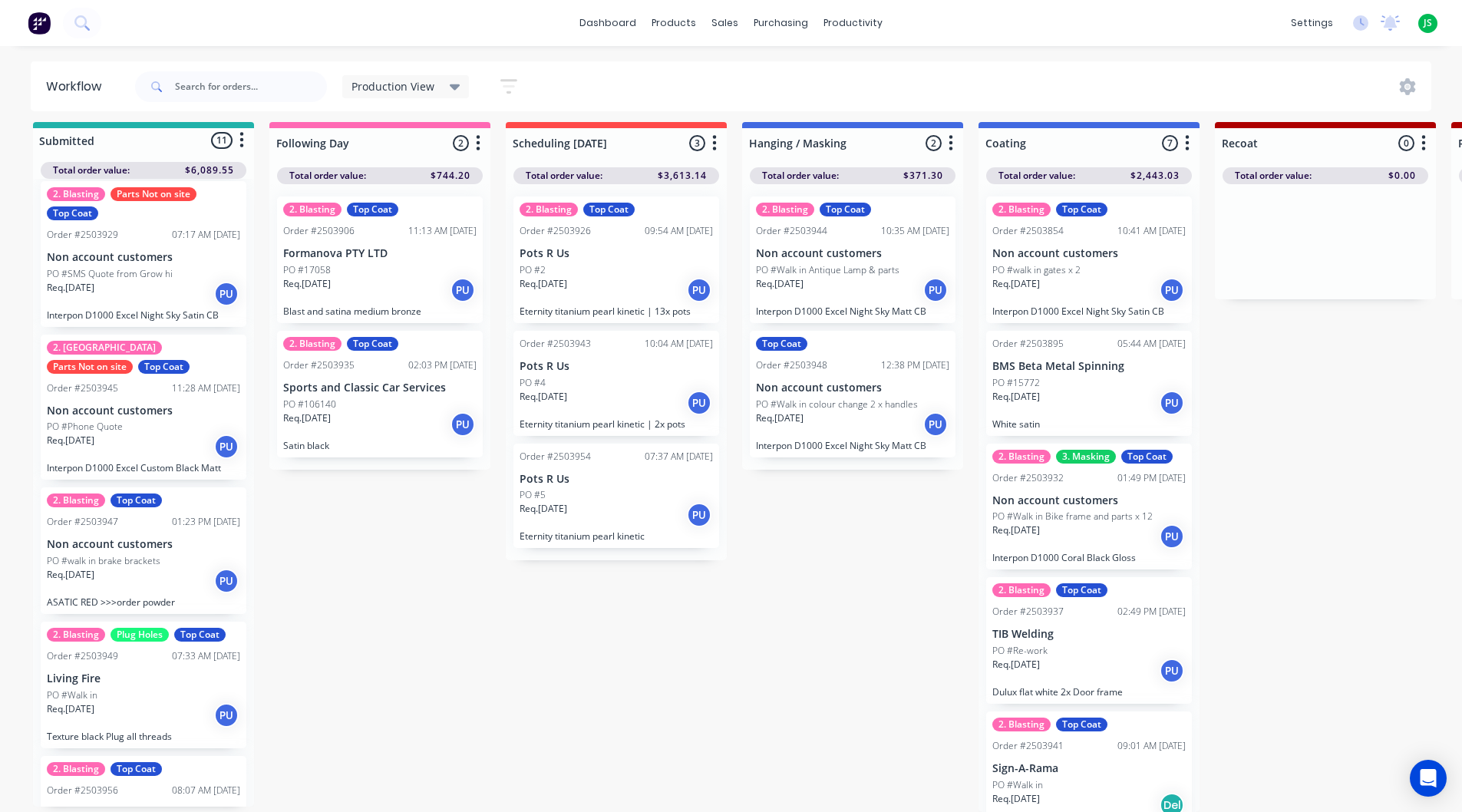
click at [136, 420] on div "PO #Phone Quote" at bounding box center [144, 426] width 194 height 13
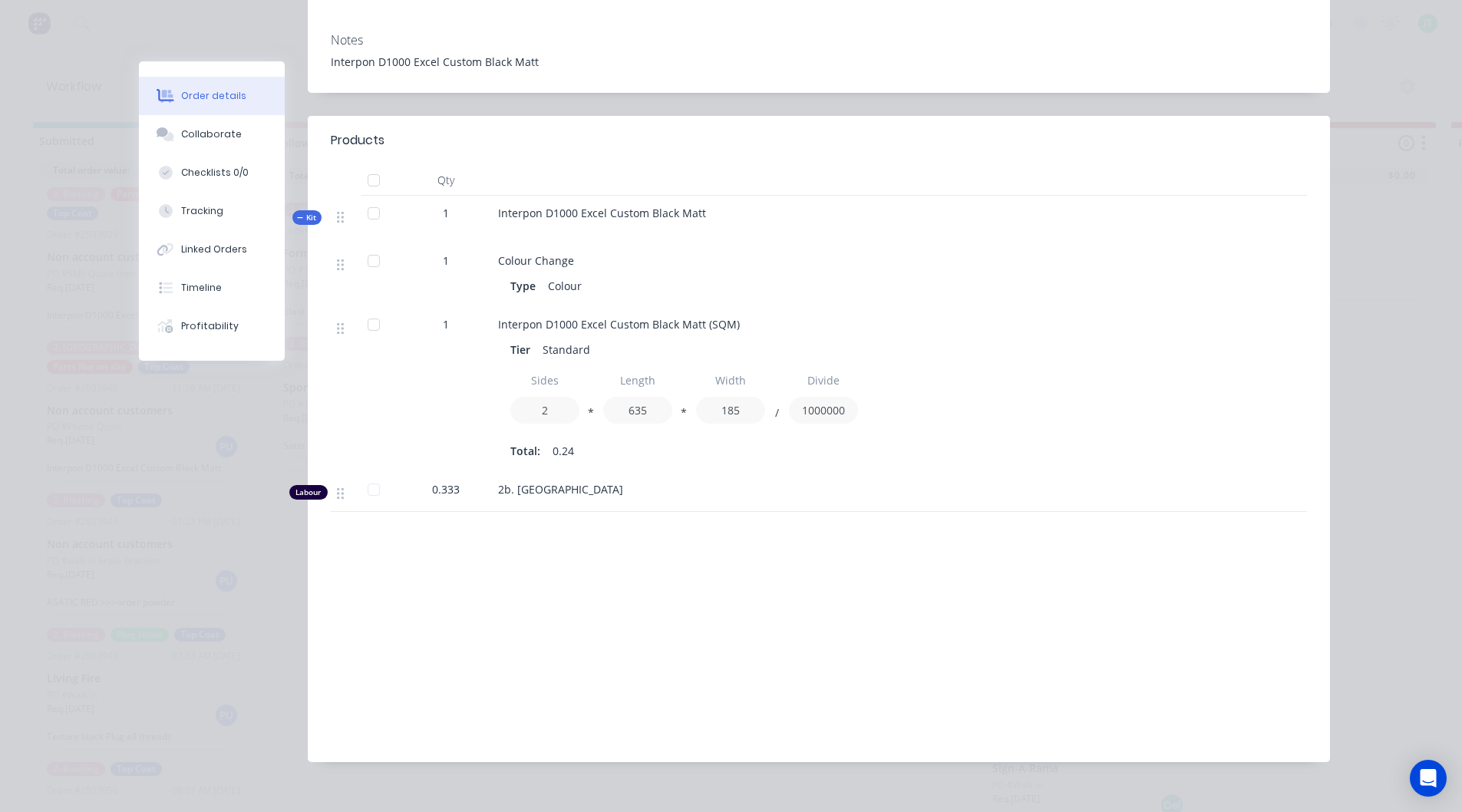
scroll to position [0, 0]
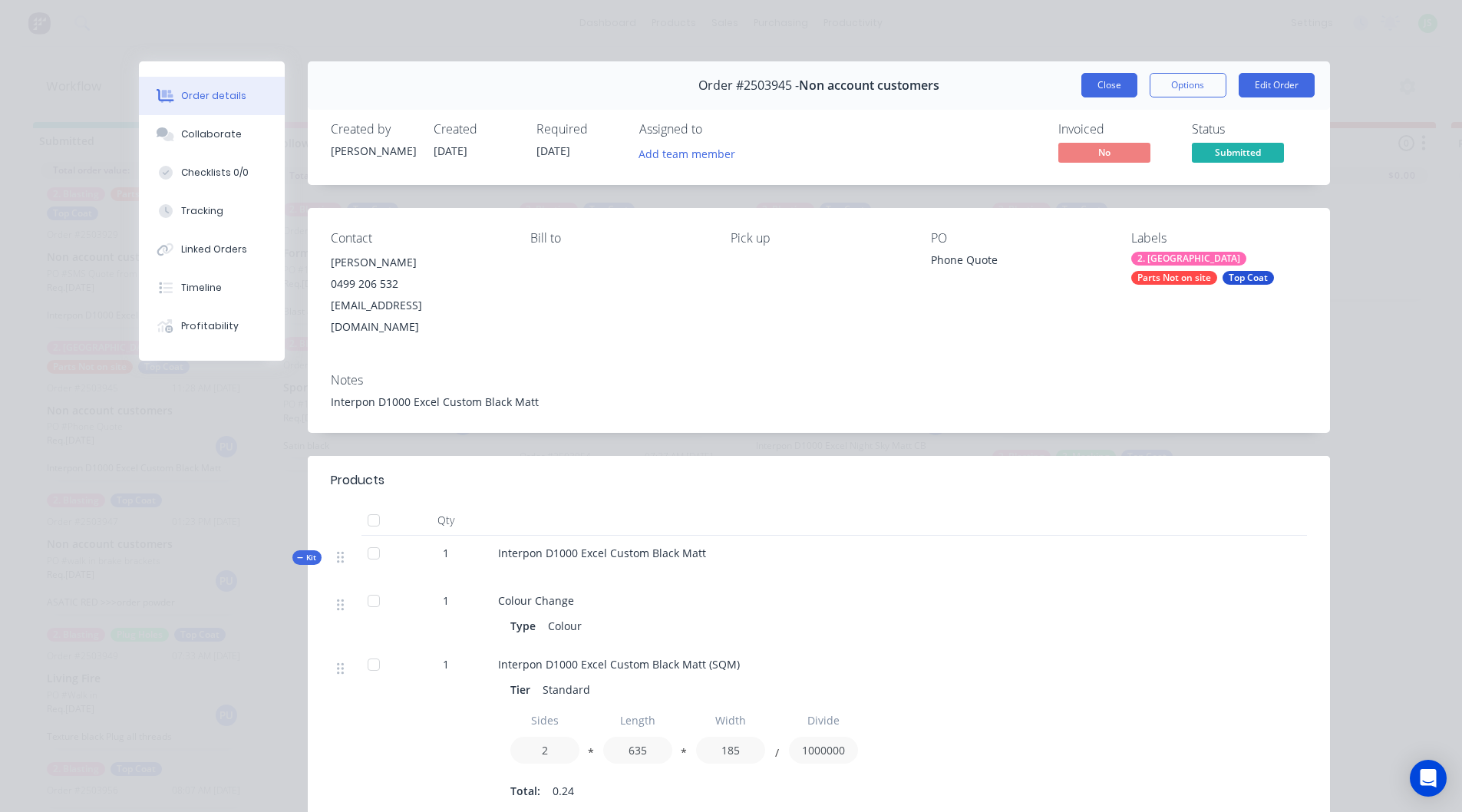
click at [1125, 83] on button "Close" at bounding box center [1109, 85] width 56 height 25
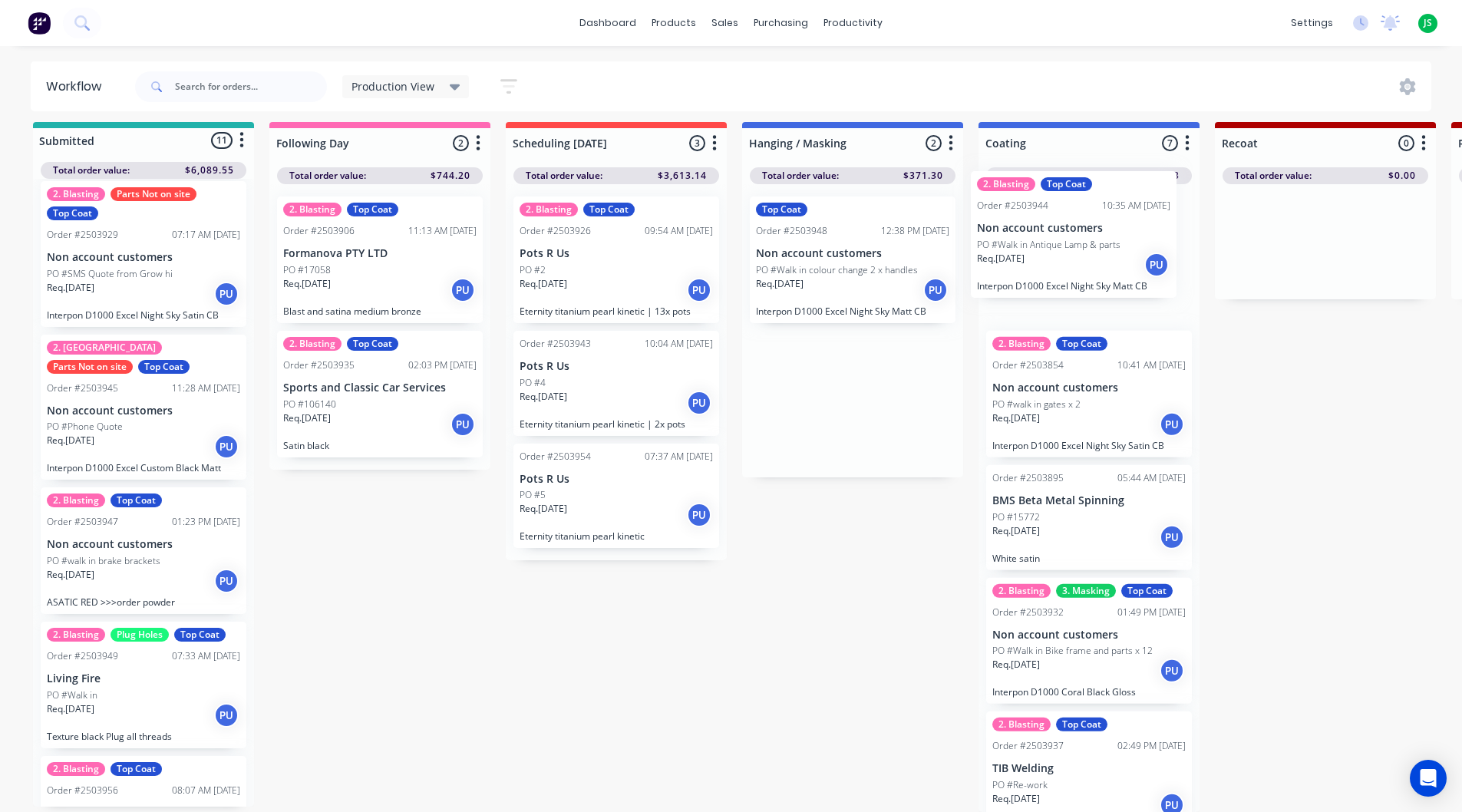
drag, startPoint x: 834, startPoint y: 264, endPoint x: 997, endPoint y: 278, distance: 163.6
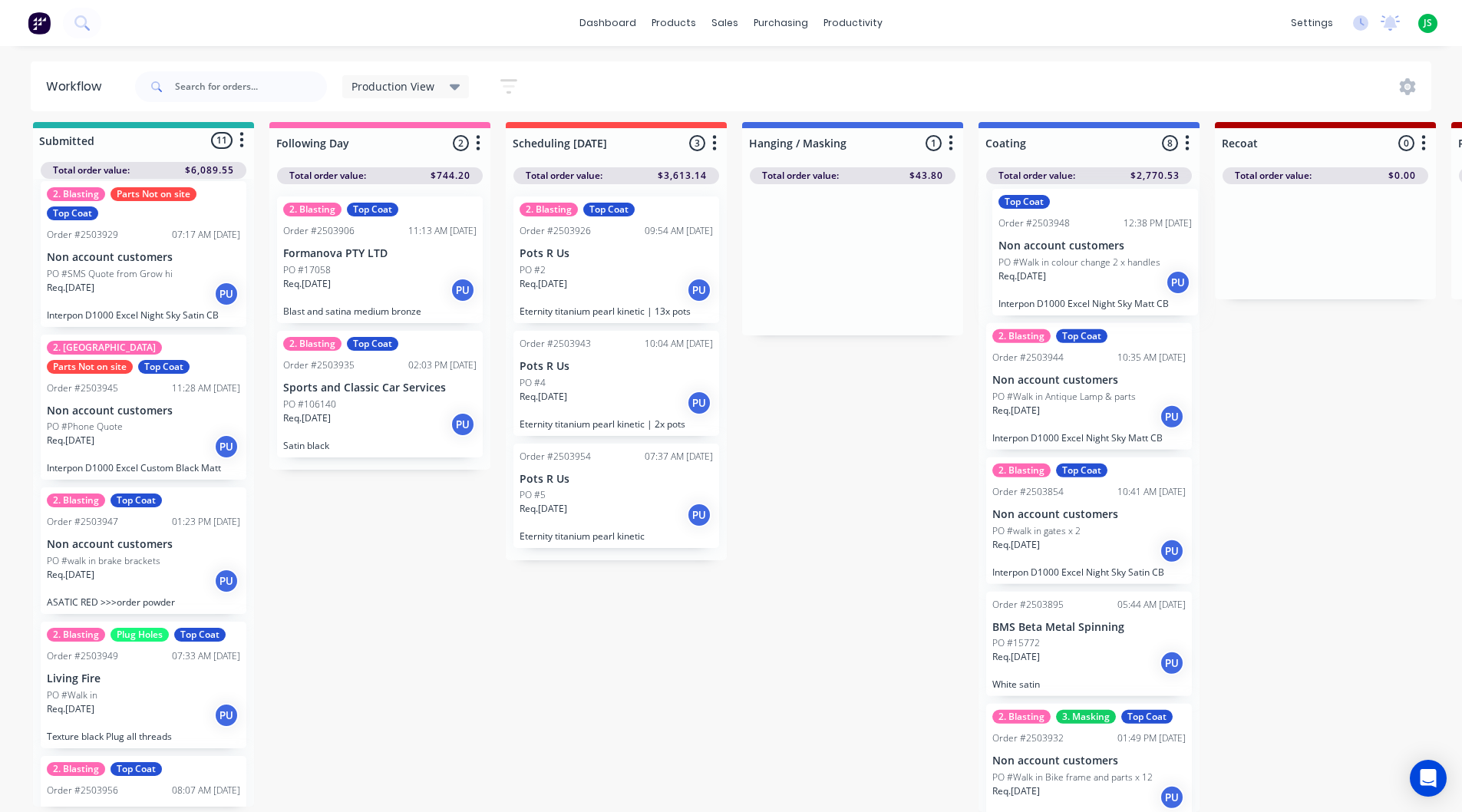
drag, startPoint x: 921, startPoint y: 275, endPoint x: 1079, endPoint y: 276, distance: 158.0
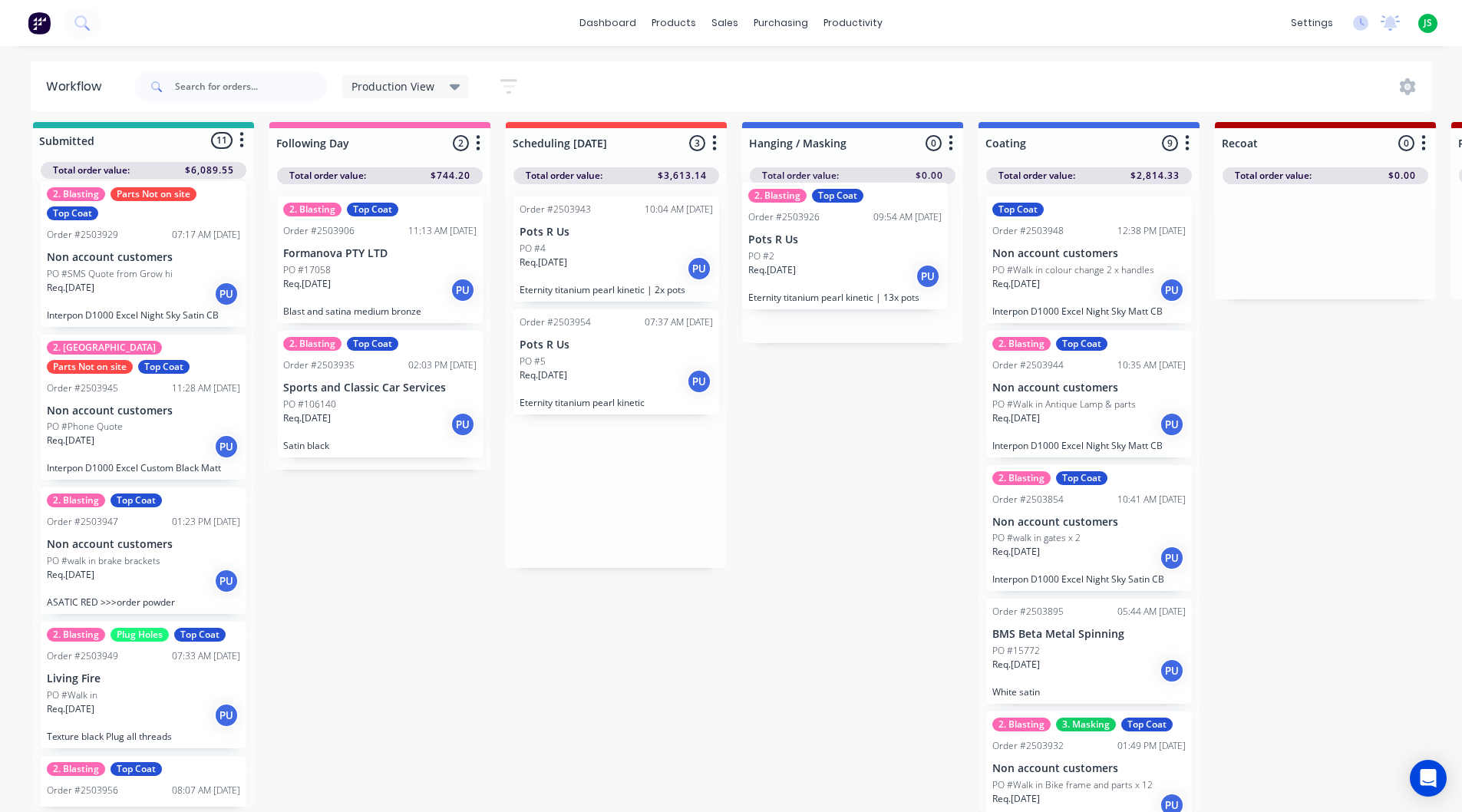
drag, startPoint x: 649, startPoint y: 252, endPoint x: 883, endPoint y: 250, distance: 234.0
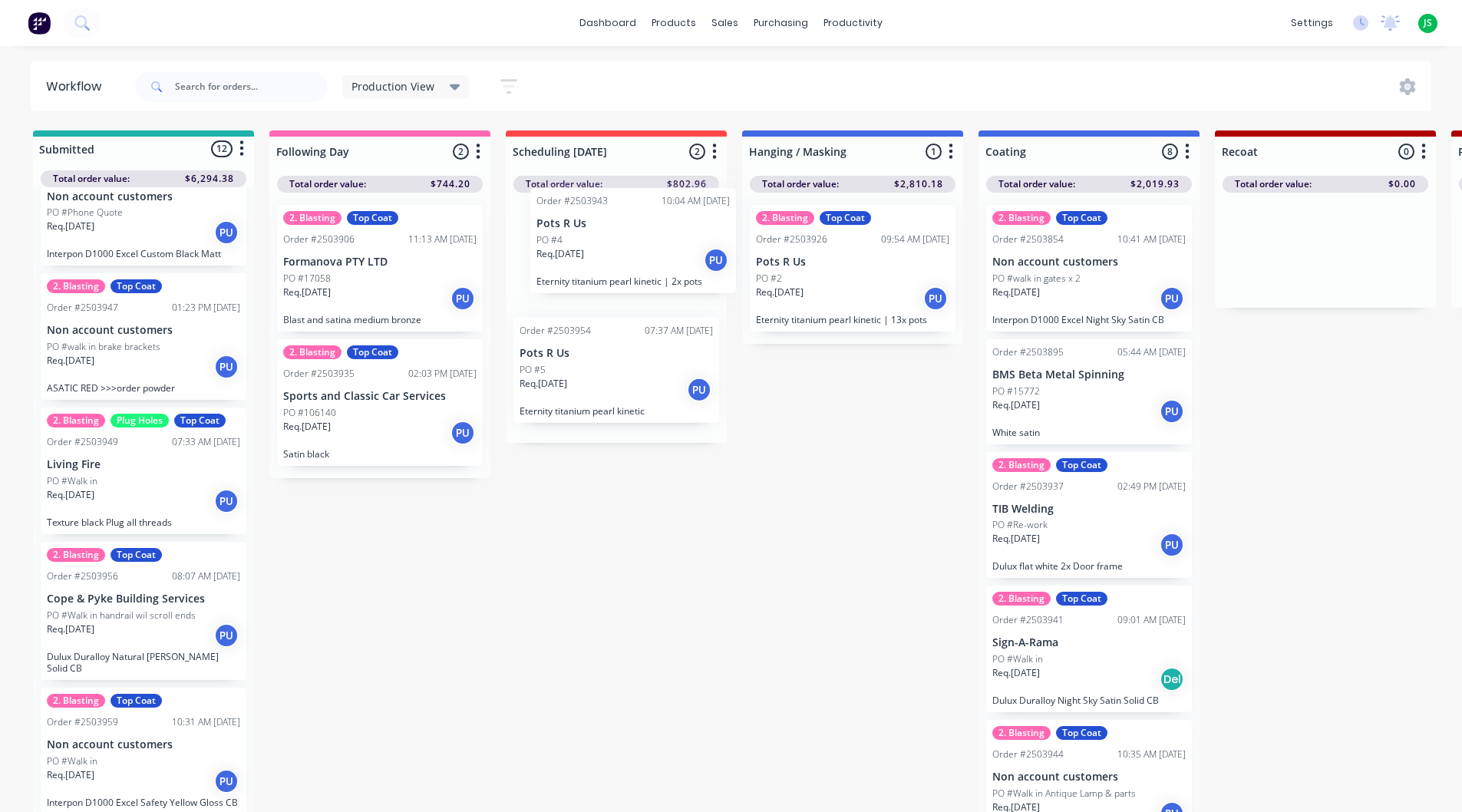
drag, startPoint x: 620, startPoint y: 268, endPoint x: 643, endPoint y: 252, distance: 28.0
click at [643, 252] on div "Order #2503943 10:04 AM 27/08/25 Pots R Us PO #4 Req. 27/08/25 PU Eternity tita…" at bounding box center [616, 317] width 221 height 250
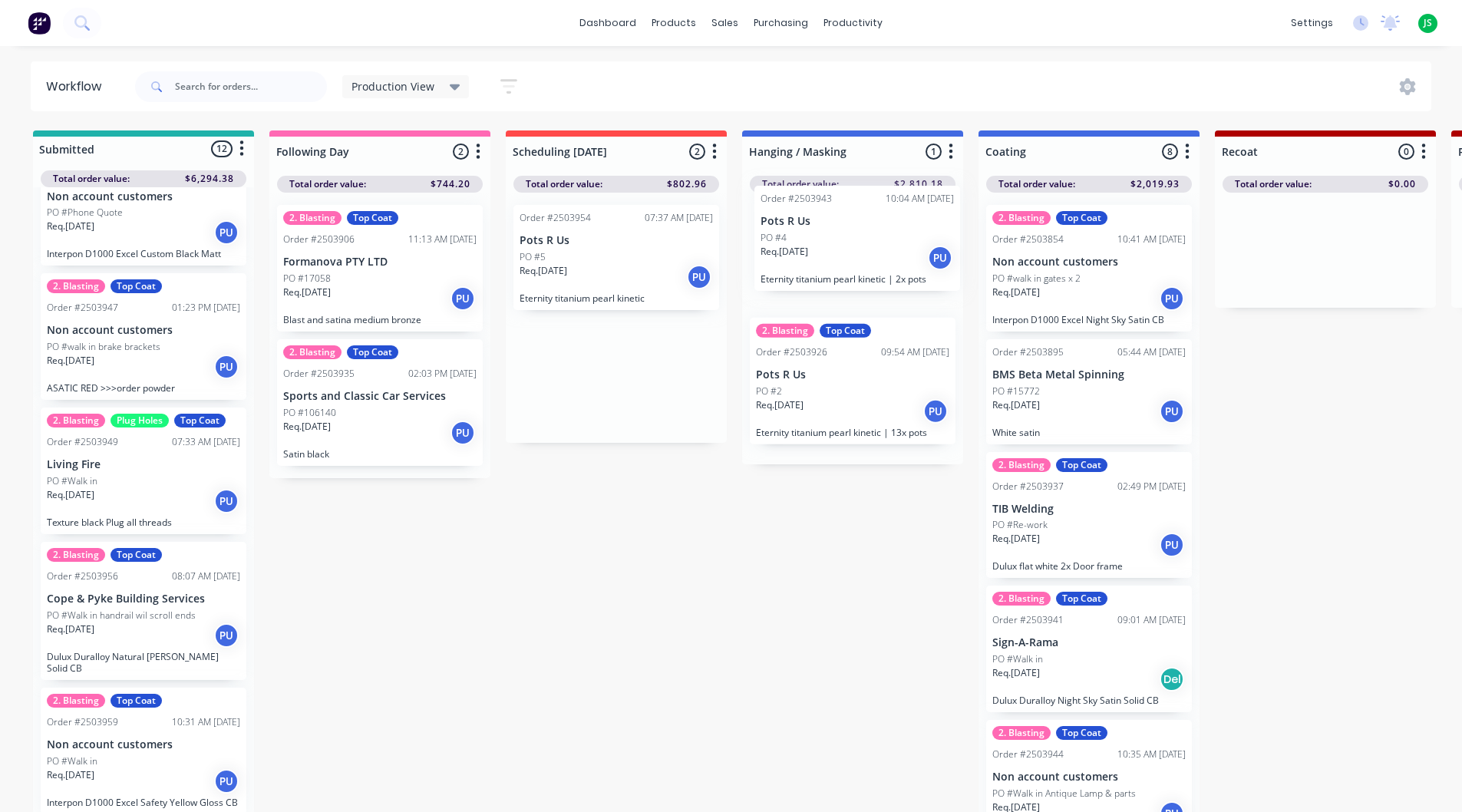
drag, startPoint x: 623, startPoint y: 273, endPoint x: 866, endPoint y: 245, distance: 244.6
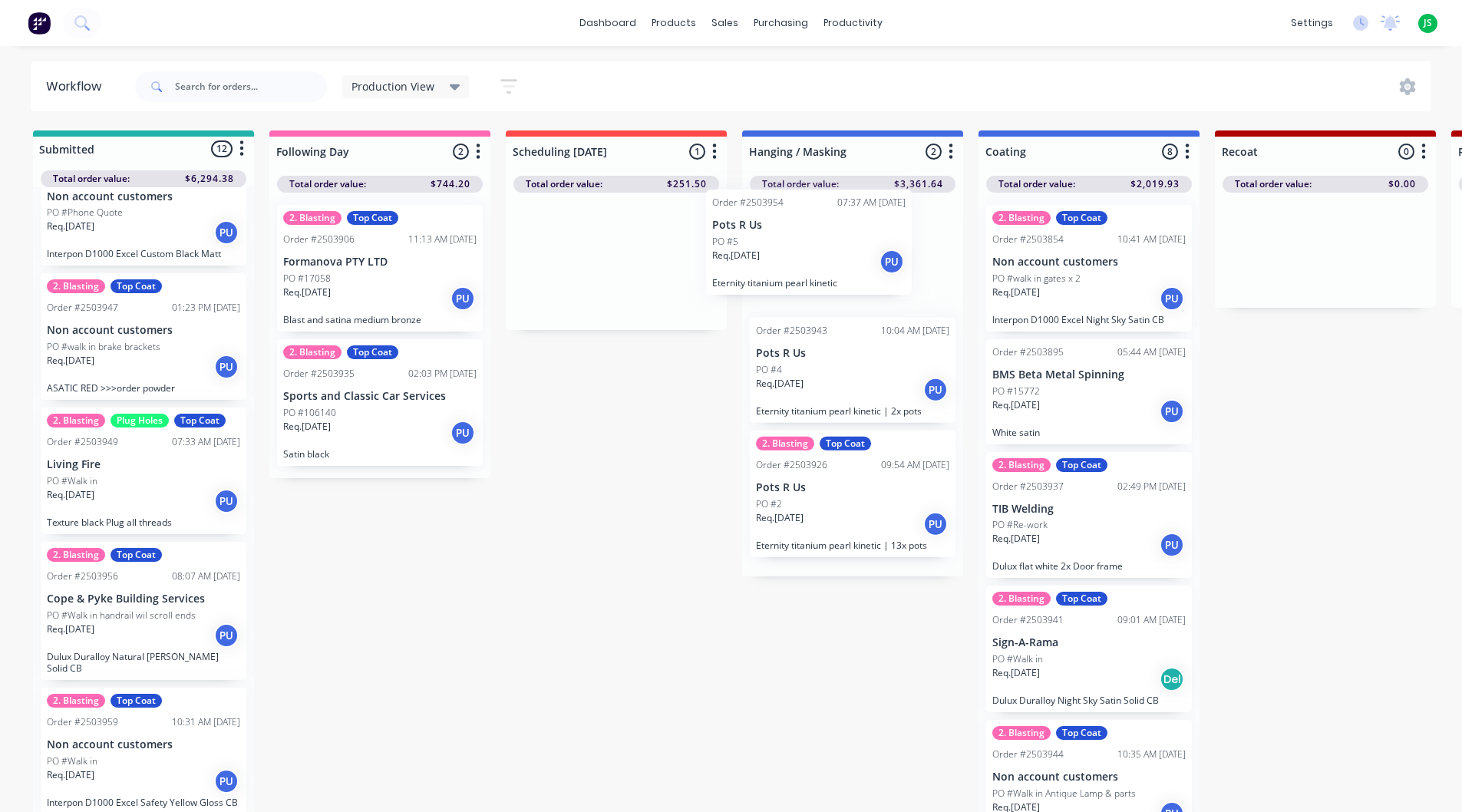
drag, startPoint x: 611, startPoint y: 271, endPoint x: 893, endPoint y: 247, distance: 283.0
click at [599, 20] on link "dashboard" at bounding box center [608, 22] width 72 height 23
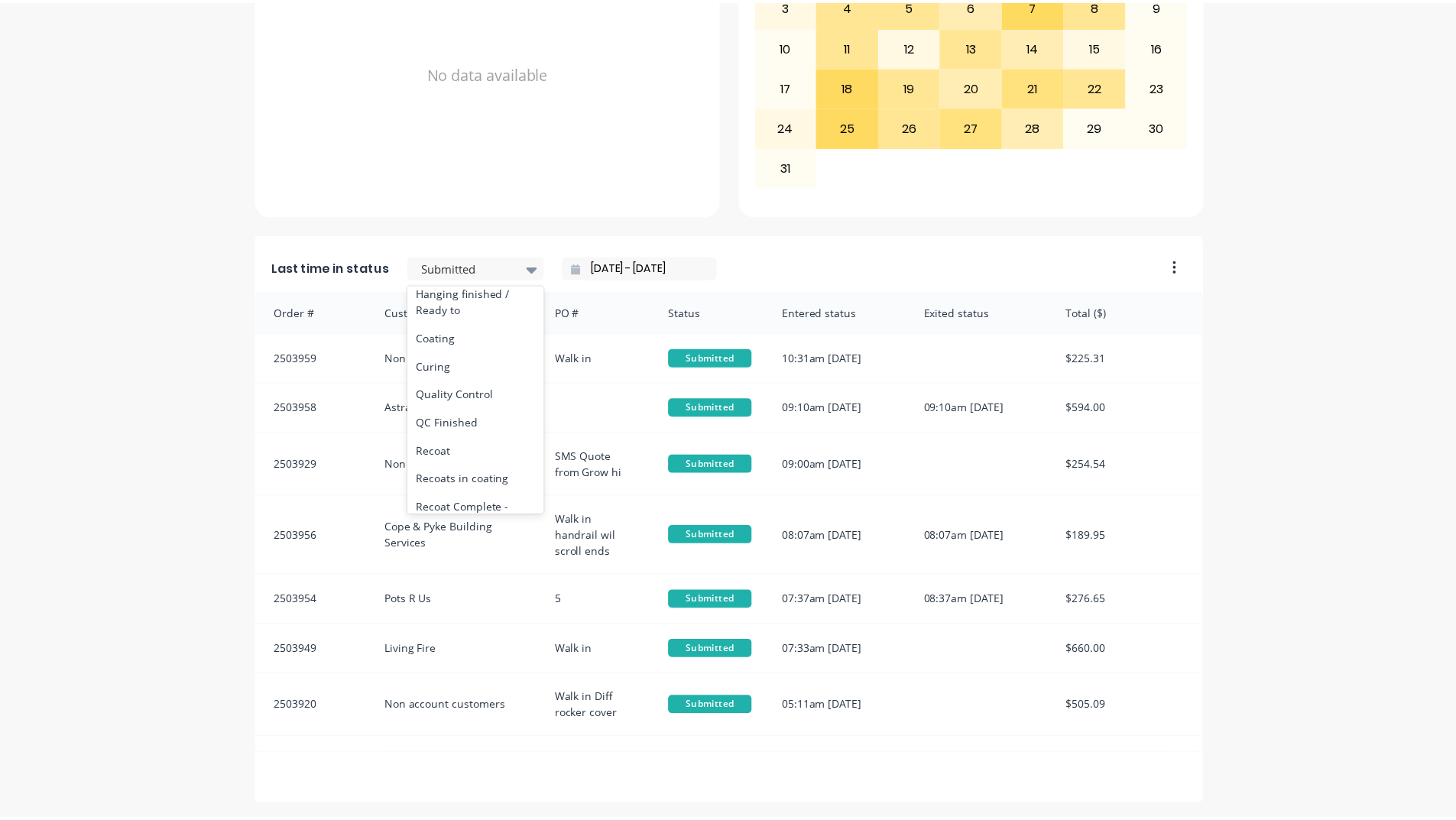
scroll to position [535, 0]
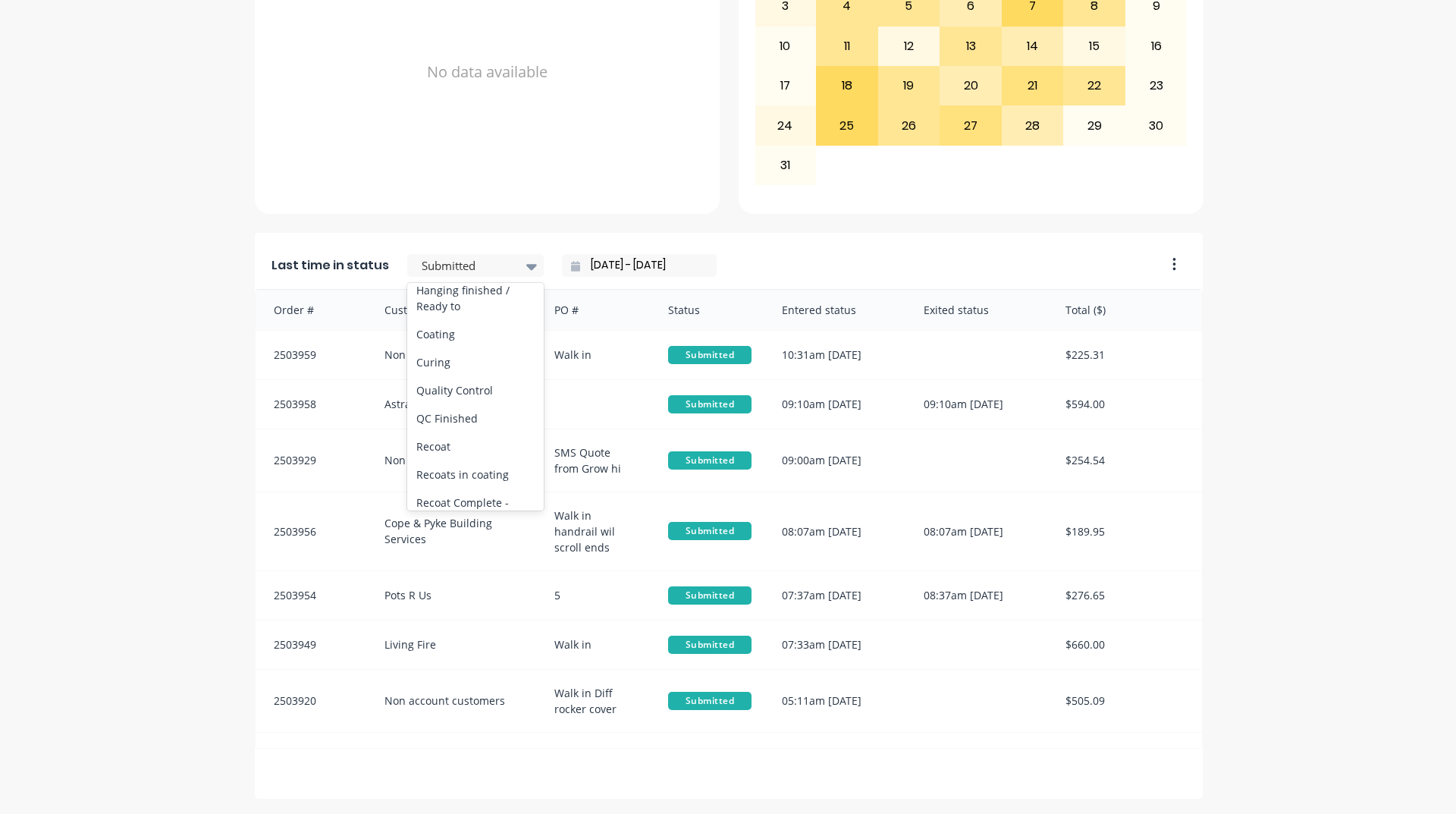
click at [487, 276] on div "Hanging / Masking" at bounding box center [475, 262] width 136 height 28
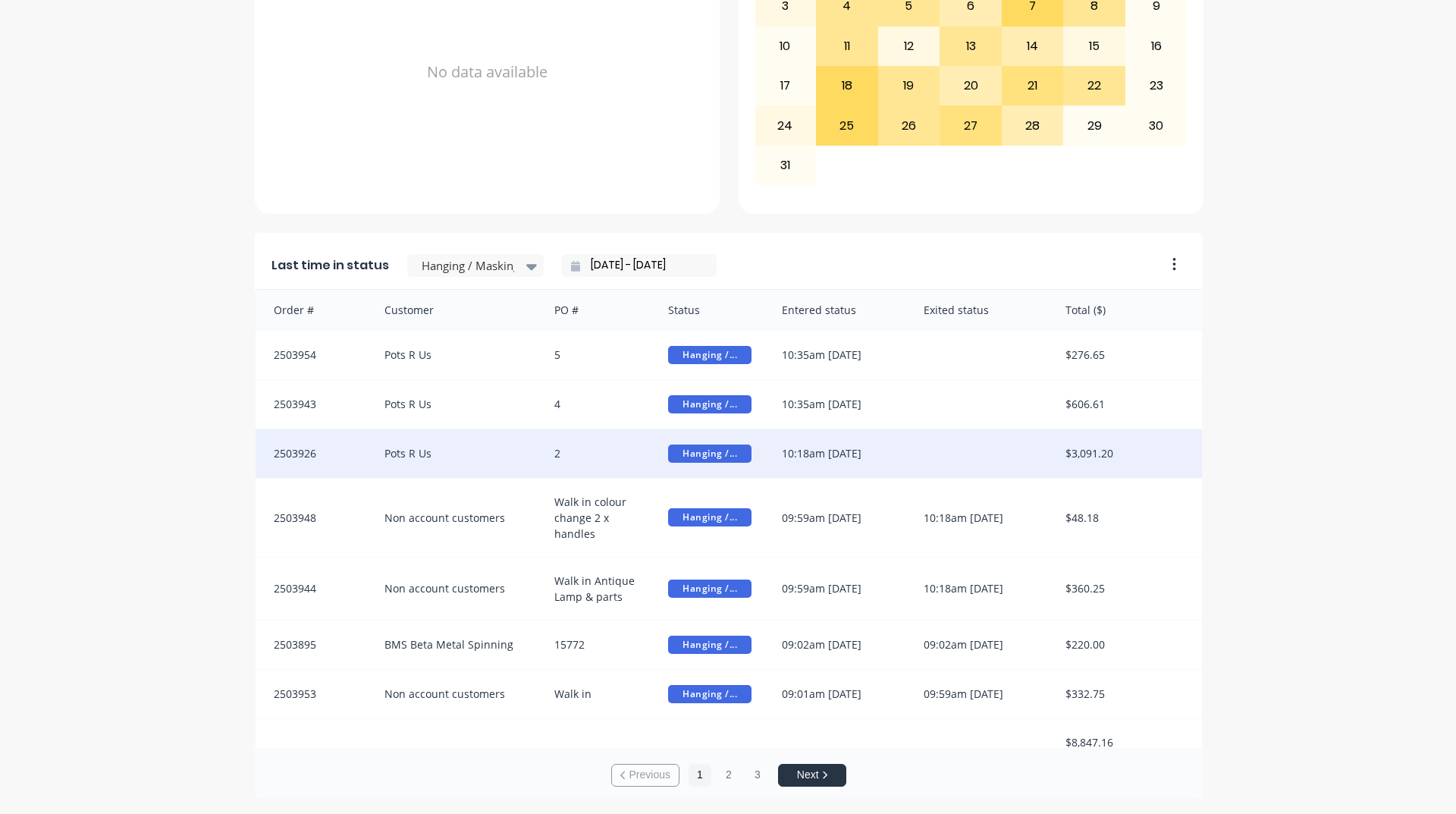
click at [426, 448] on div "Pots R Us" at bounding box center [454, 454] width 170 height 49
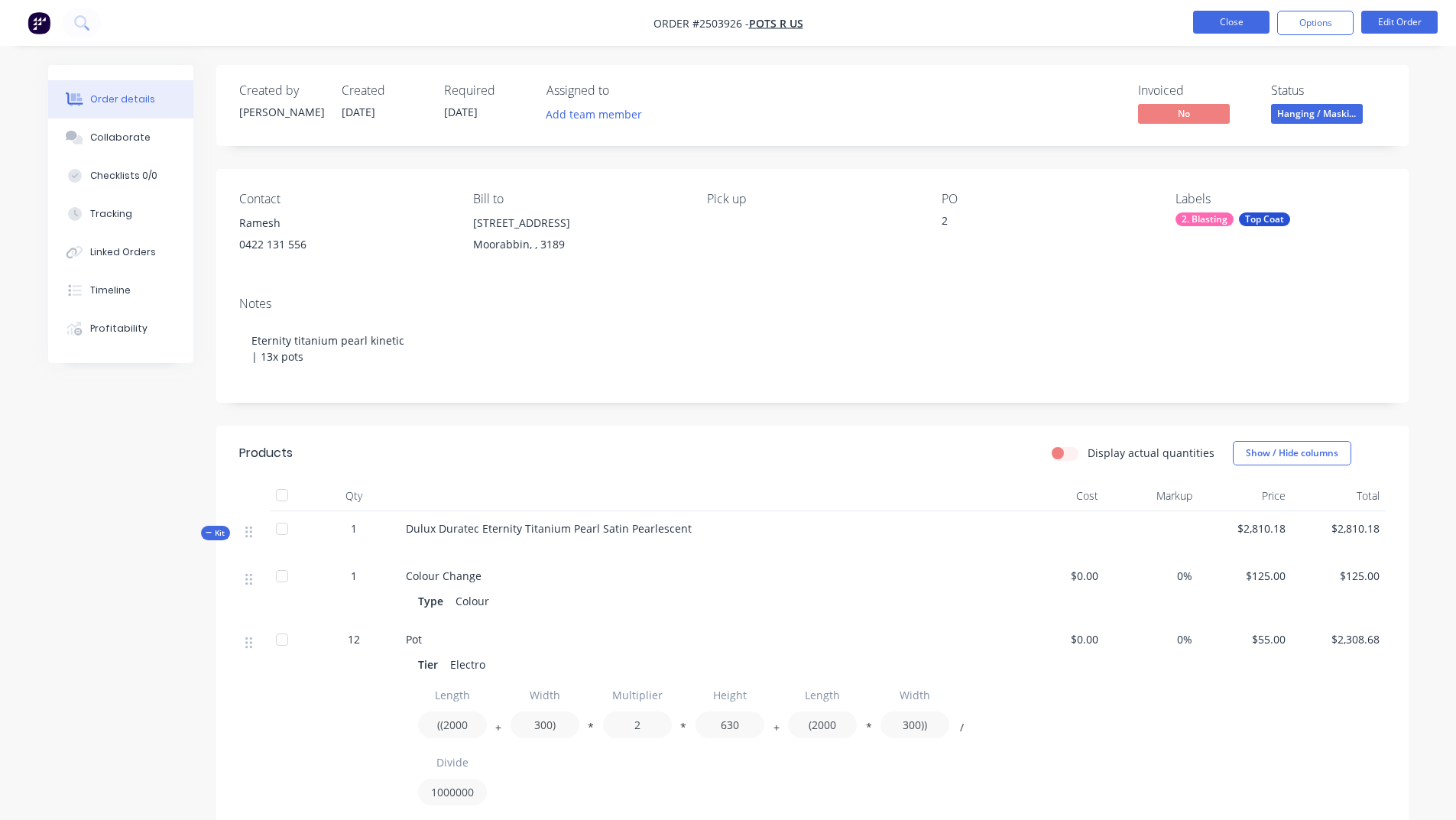
click at [1225, 18] on button "Close" at bounding box center [1231, 22] width 77 height 23
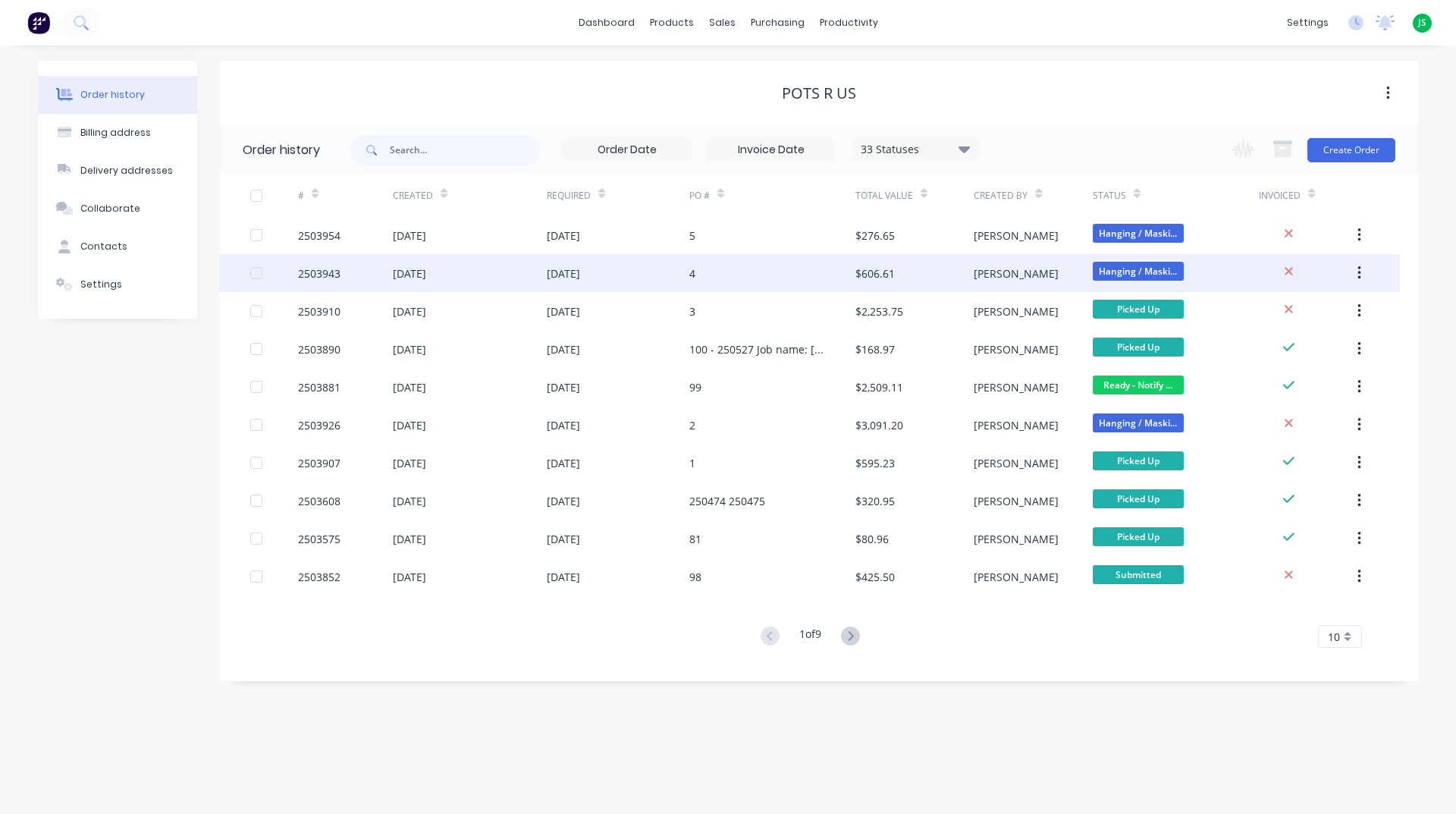
click at [828, 270] on div "4" at bounding box center [773, 273] width 166 height 38
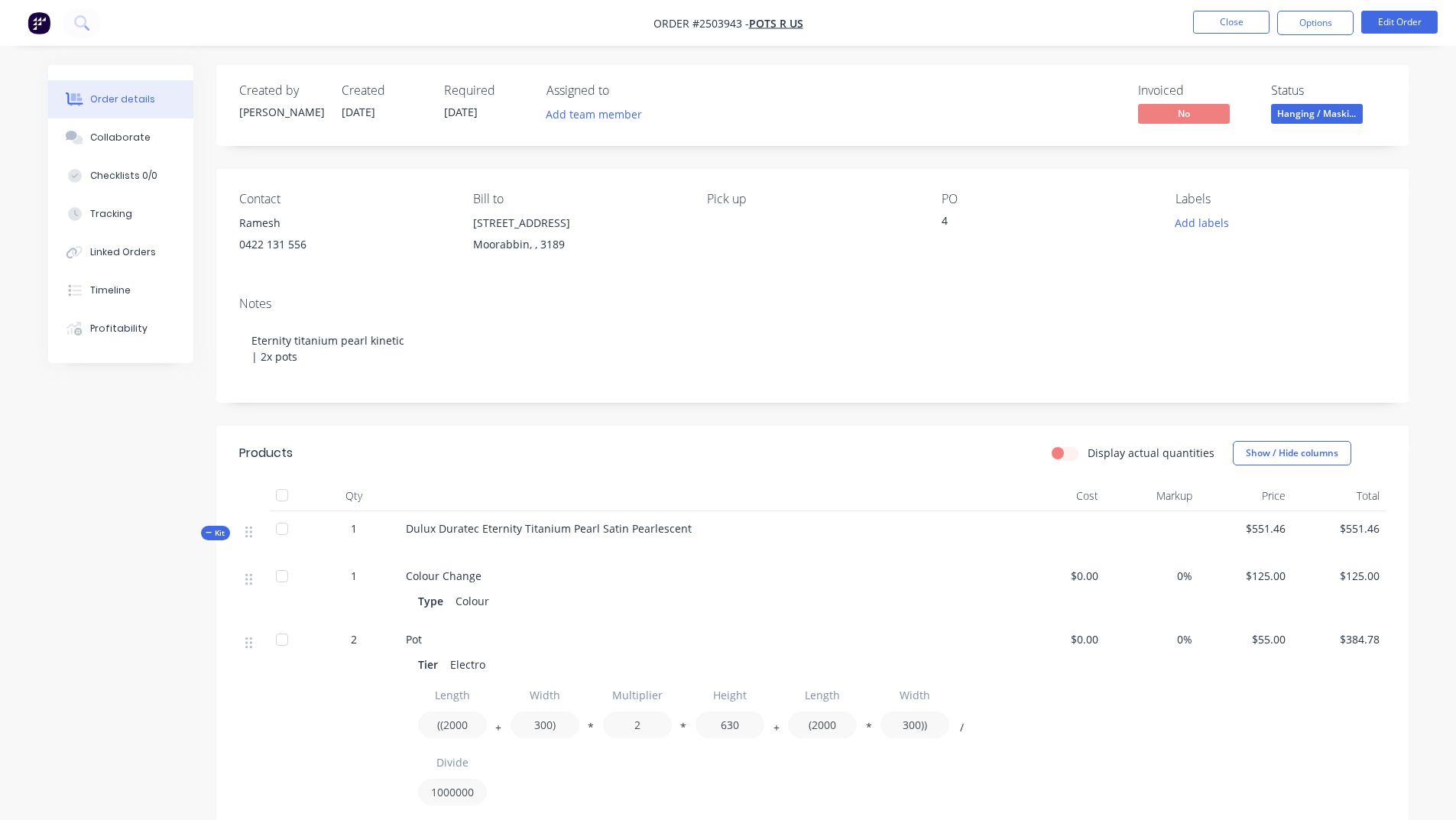
scroll to position [346, 0]
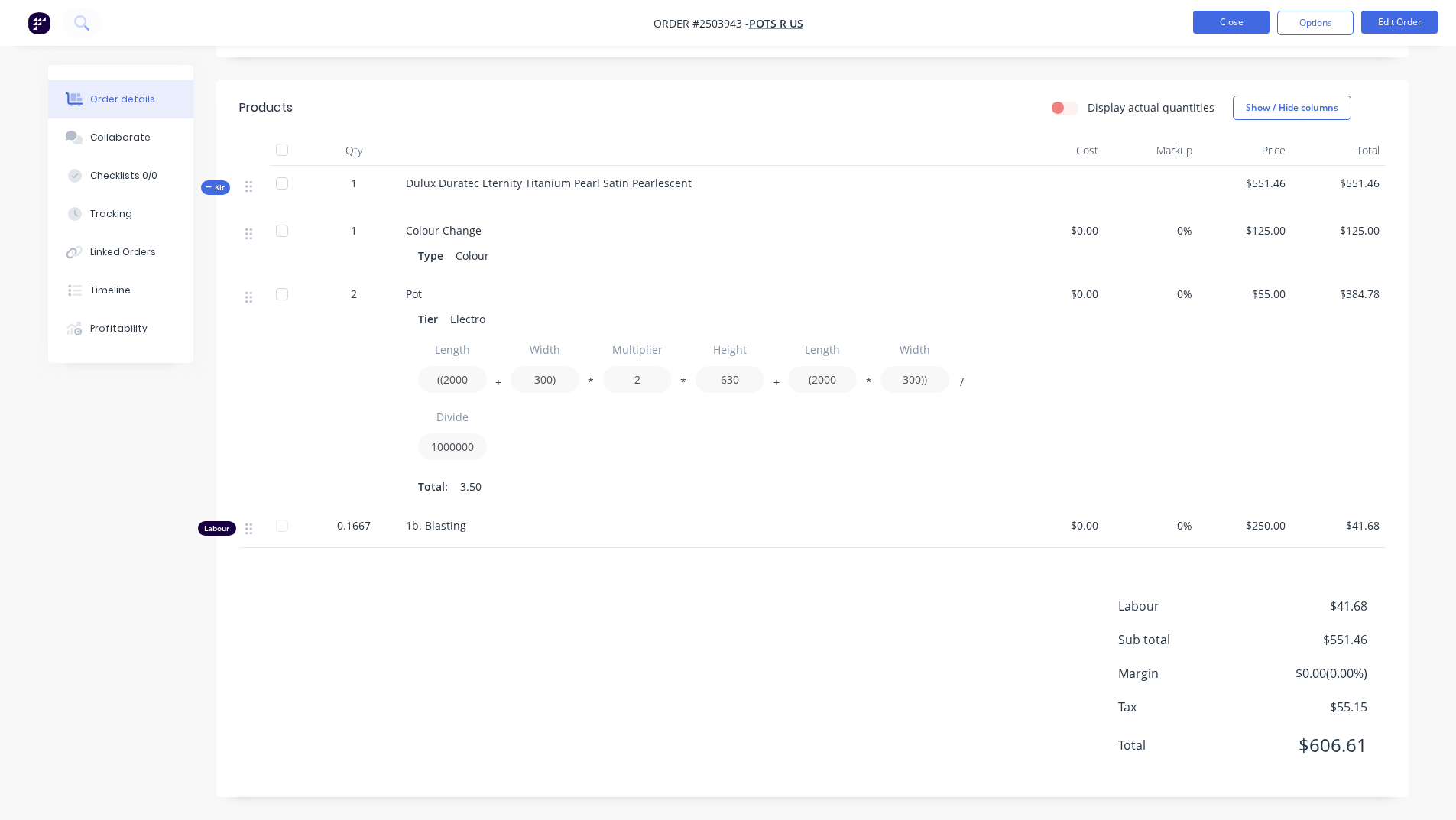
click at [1241, 25] on button "Close" at bounding box center [1231, 22] width 77 height 23
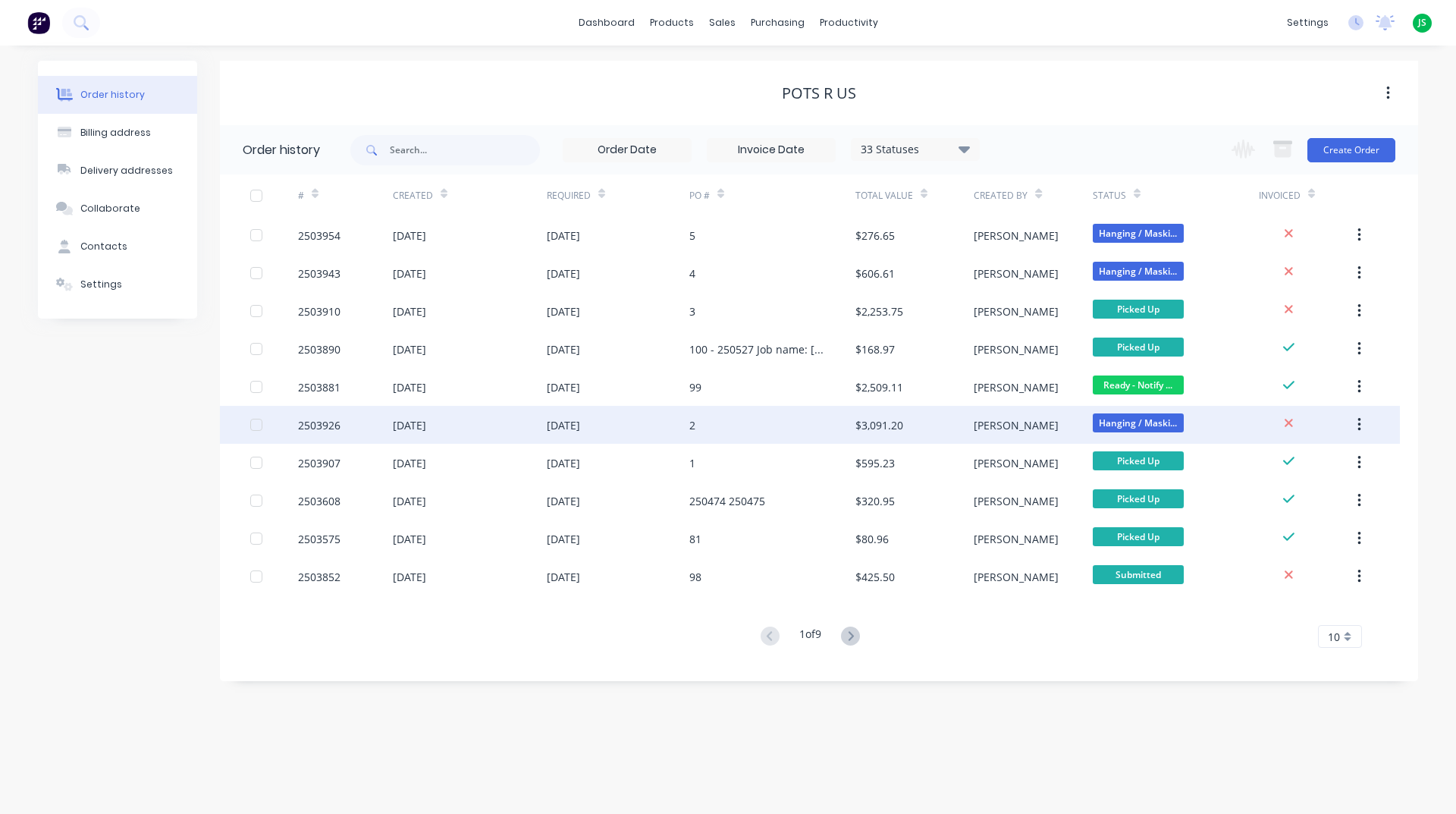
click at [844, 421] on div "2" at bounding box center [773, 425] width 166 height 38
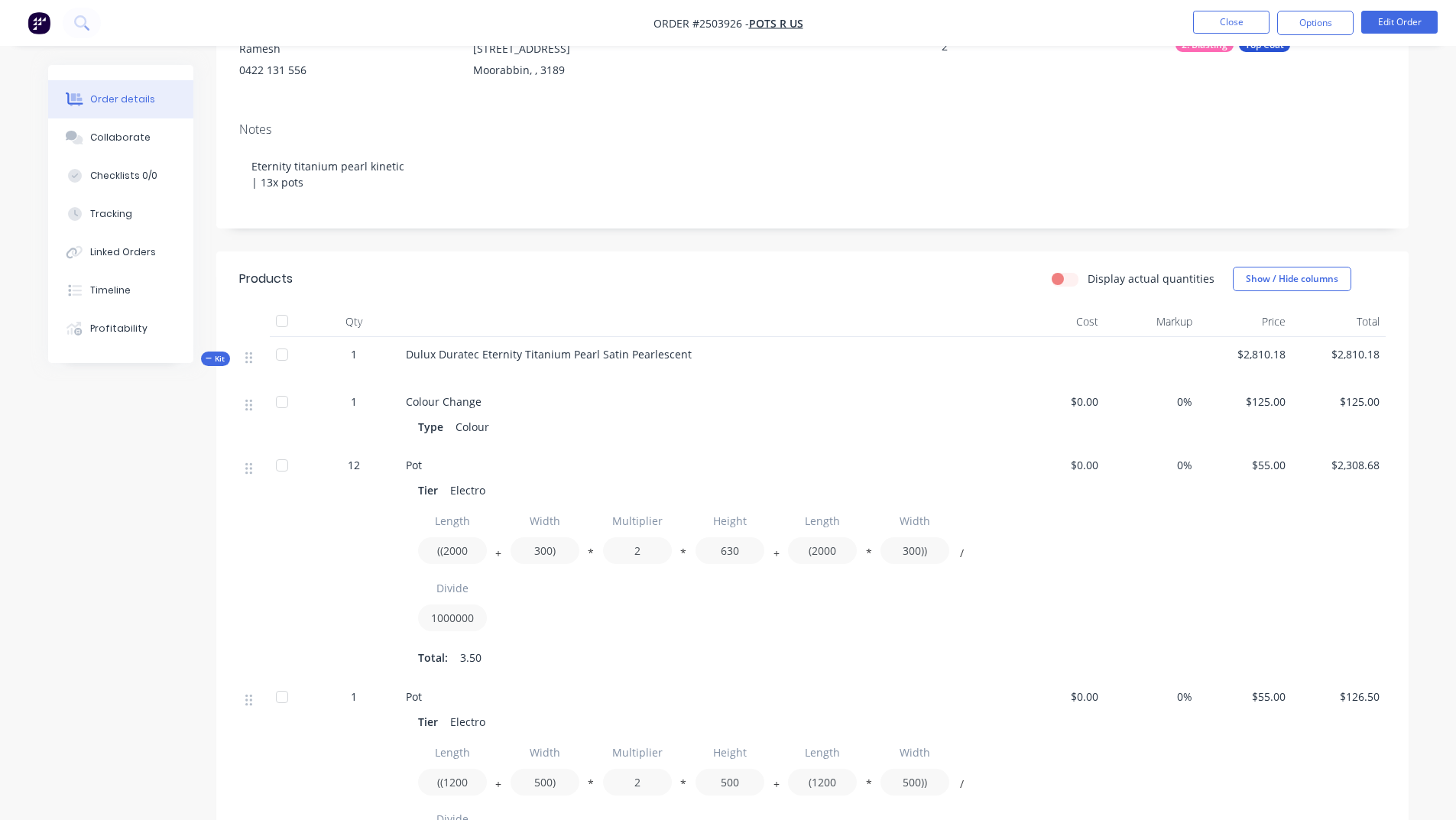
scroll to position [576, 0]
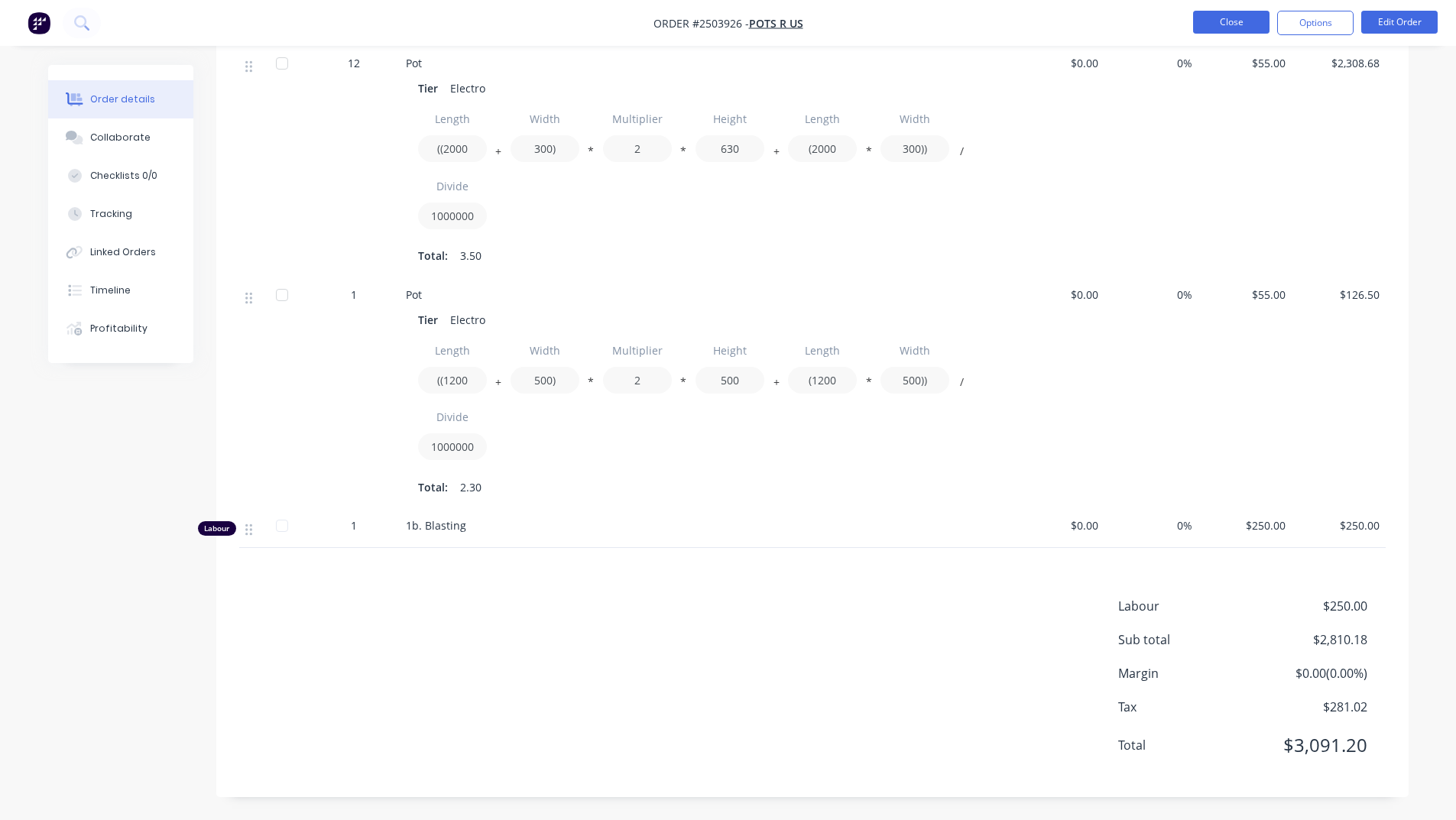
click at [1261, 15] on button "Close" at bounding box center [1231, 22] width 77 height 23
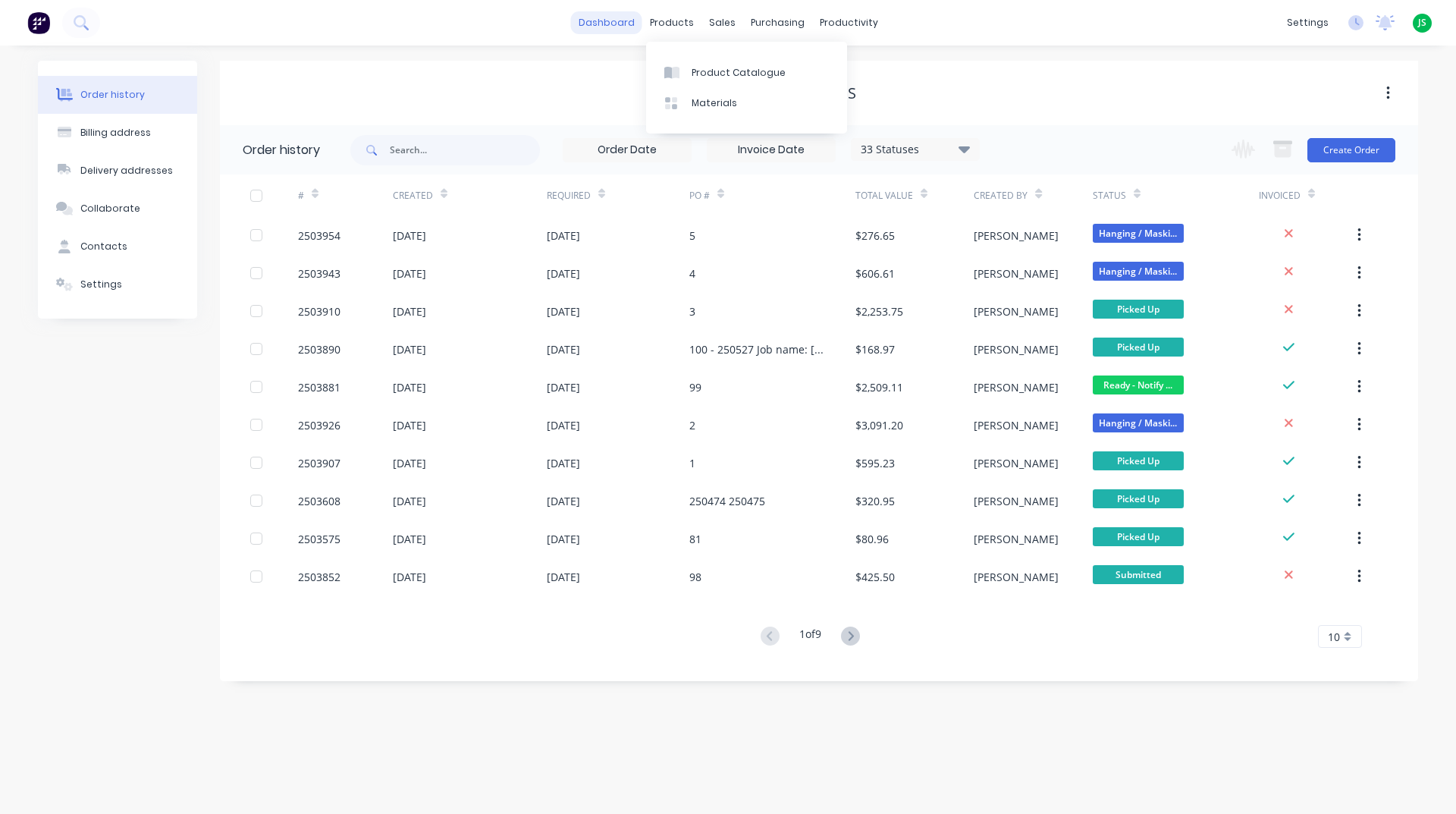
click at [627, 19] on link "dashboard" at bounding box center [606, 22] width 71 height 23
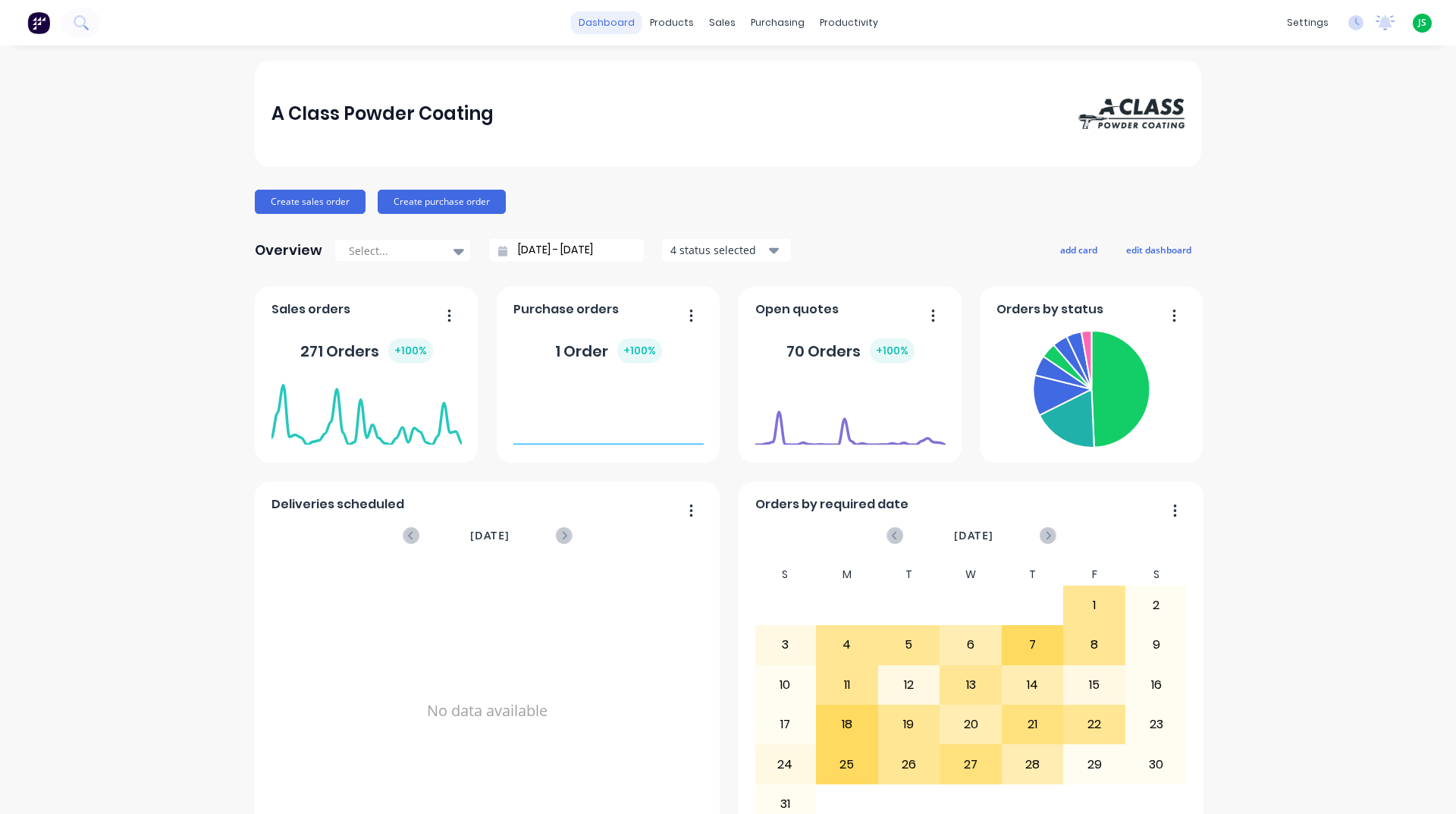
click at [612, 20] on link "dashboard" at bounding box center [606, 22] width 71 height 23
click at [827, 30] on div "productivity" at bounding box center [849, 22] width 74 height 23
click at [857, 68] on div "Workflow" at bounding box center [870, 72] width 46 height 13
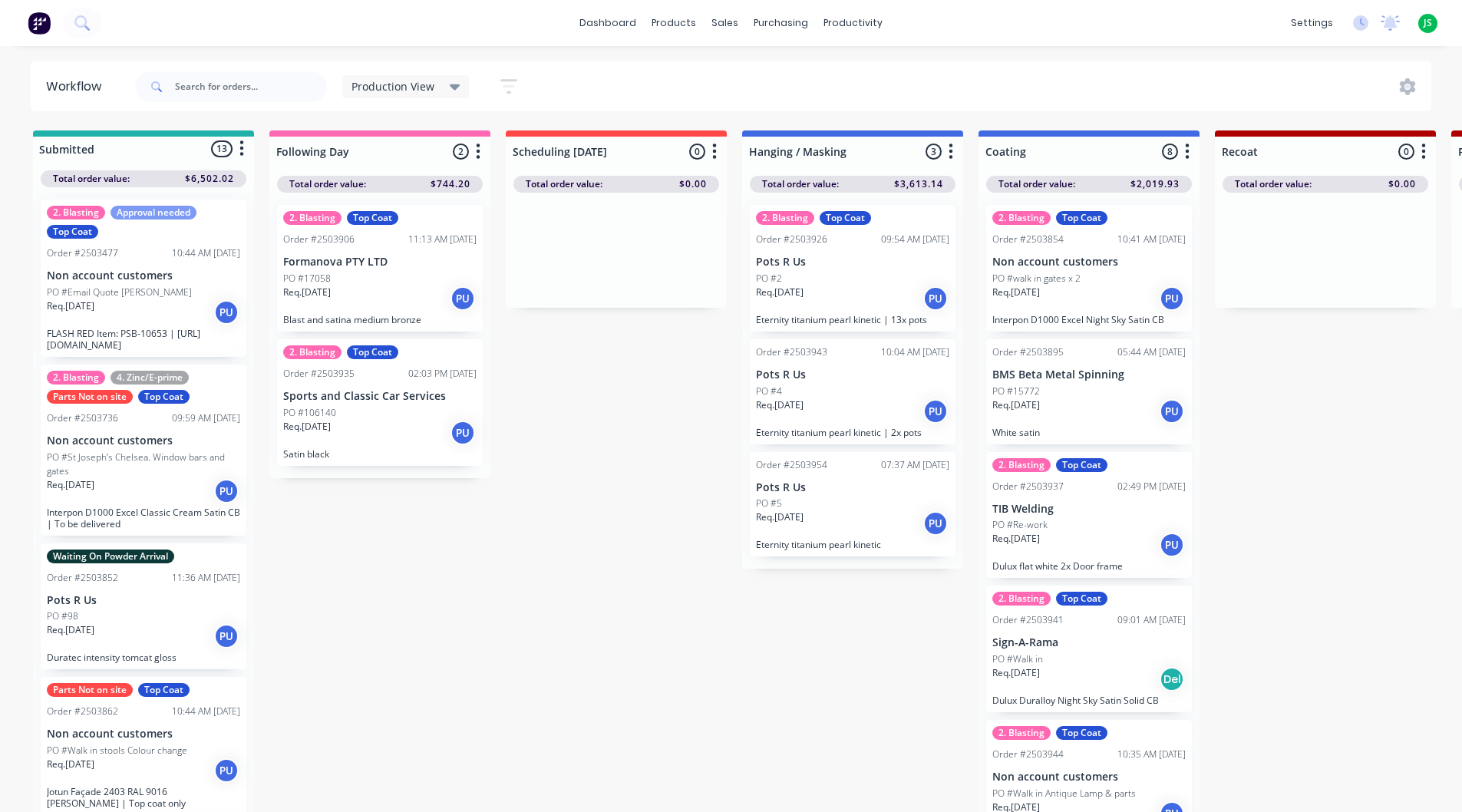
click at [627, 23] on link "dashboard" at bounding box center [608, 22] width 72 height 23
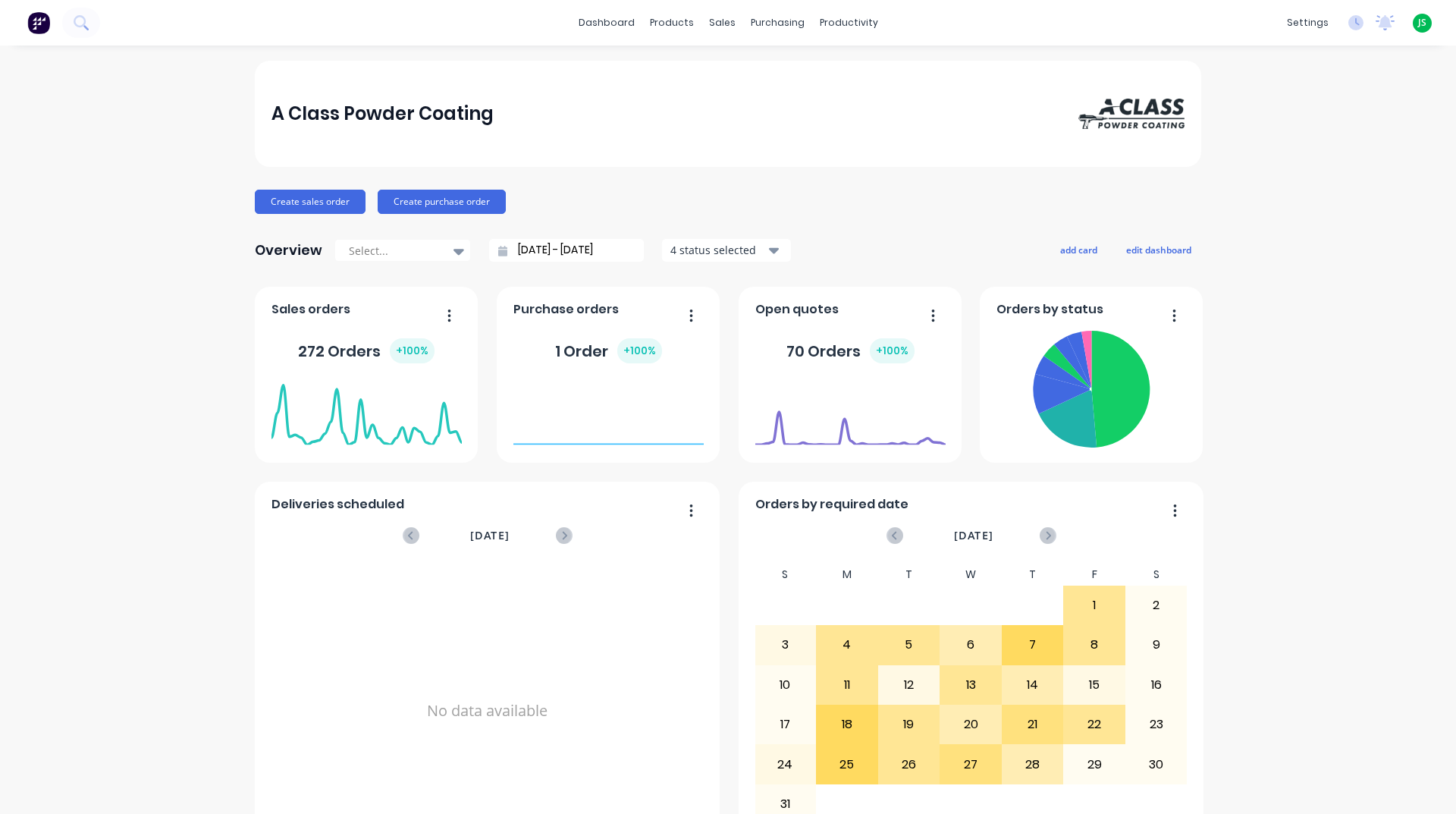
scroll to position [639, 0]
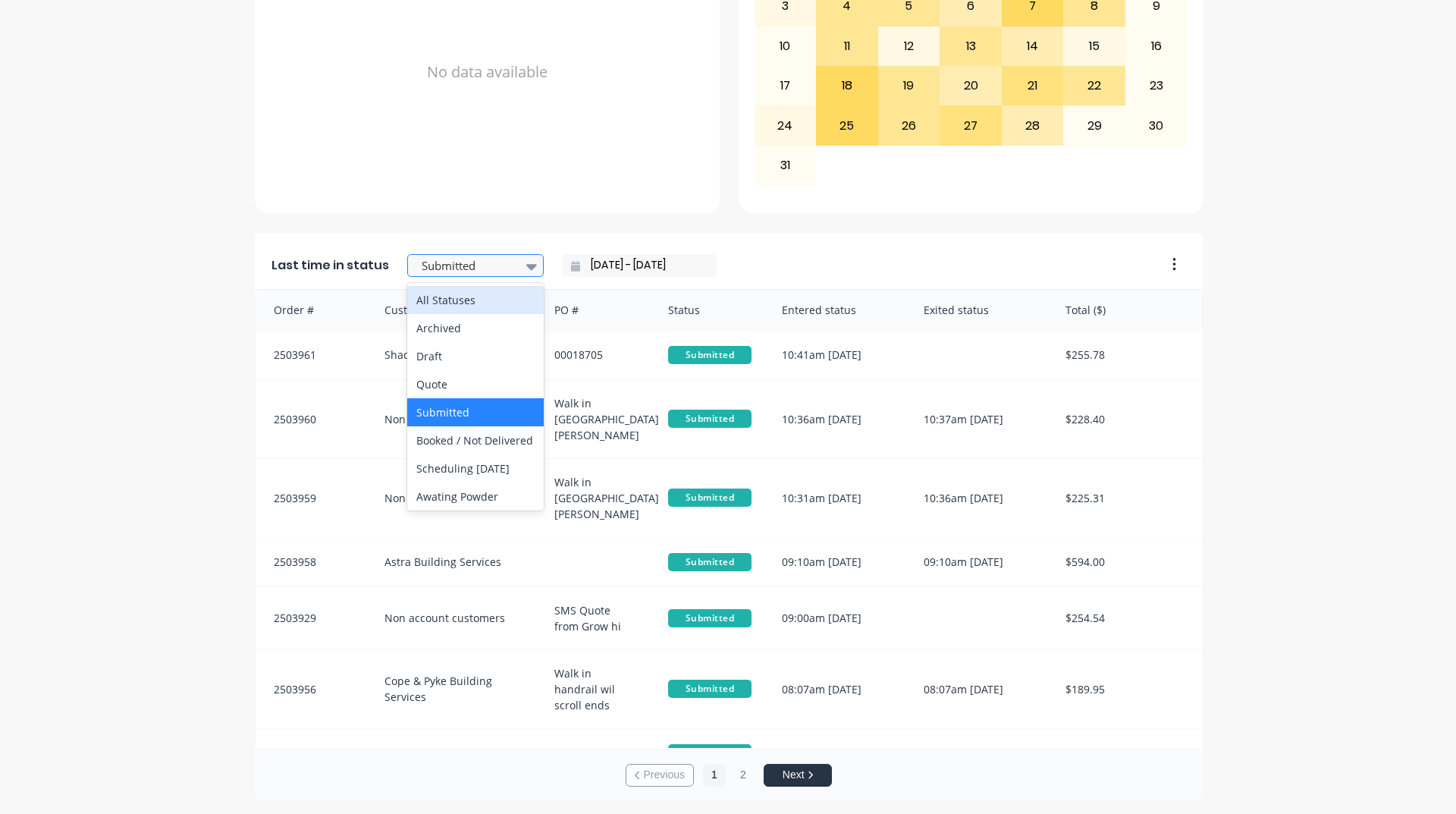
click at [450, 263] on div at bounding box center [468, 266] width 96 height 19
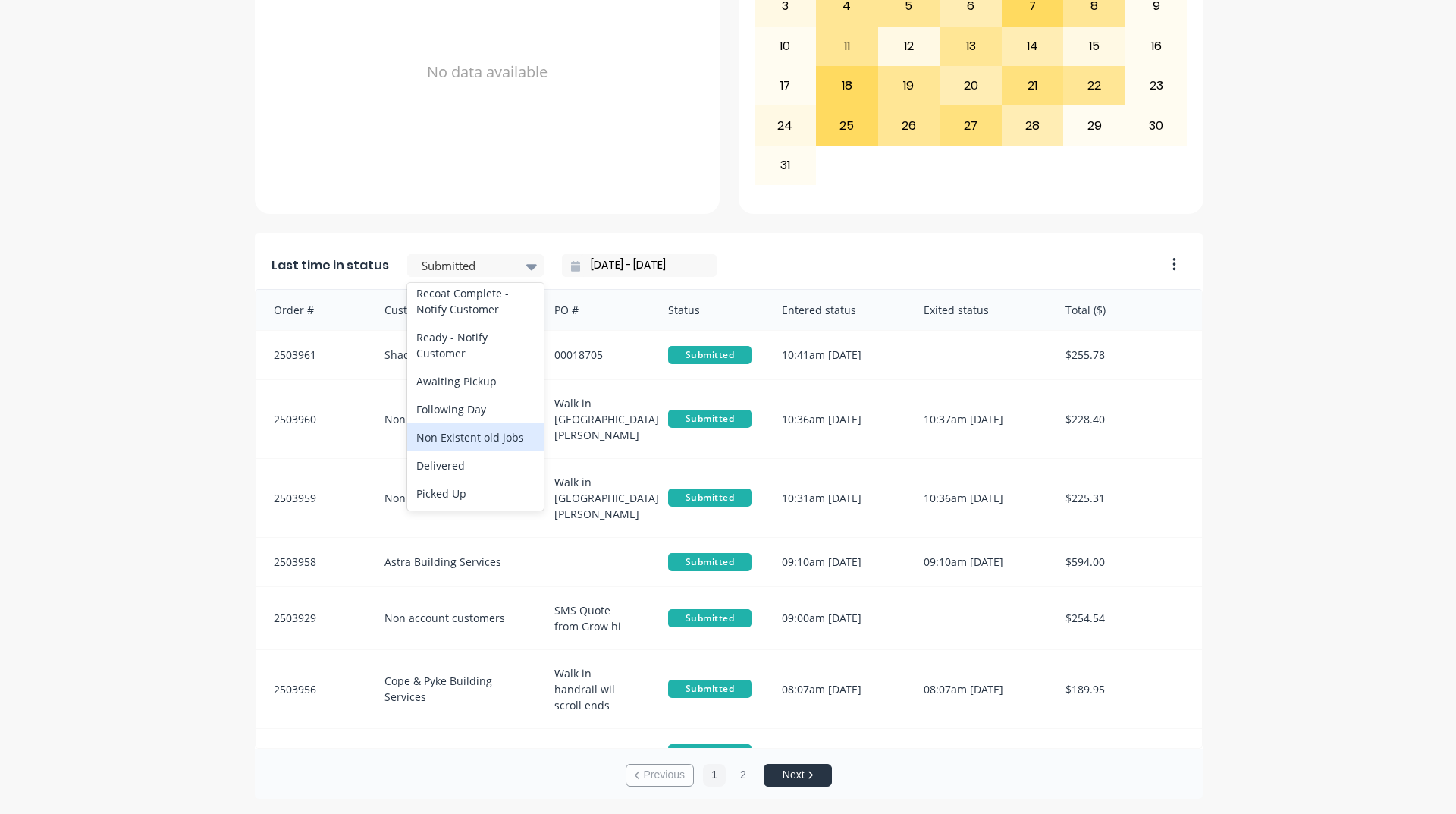
scroll to position [713, 0]
click at [452, 396] on div "Ready - Notify Customer" at bounding box center [475, 374] width 136 height 44
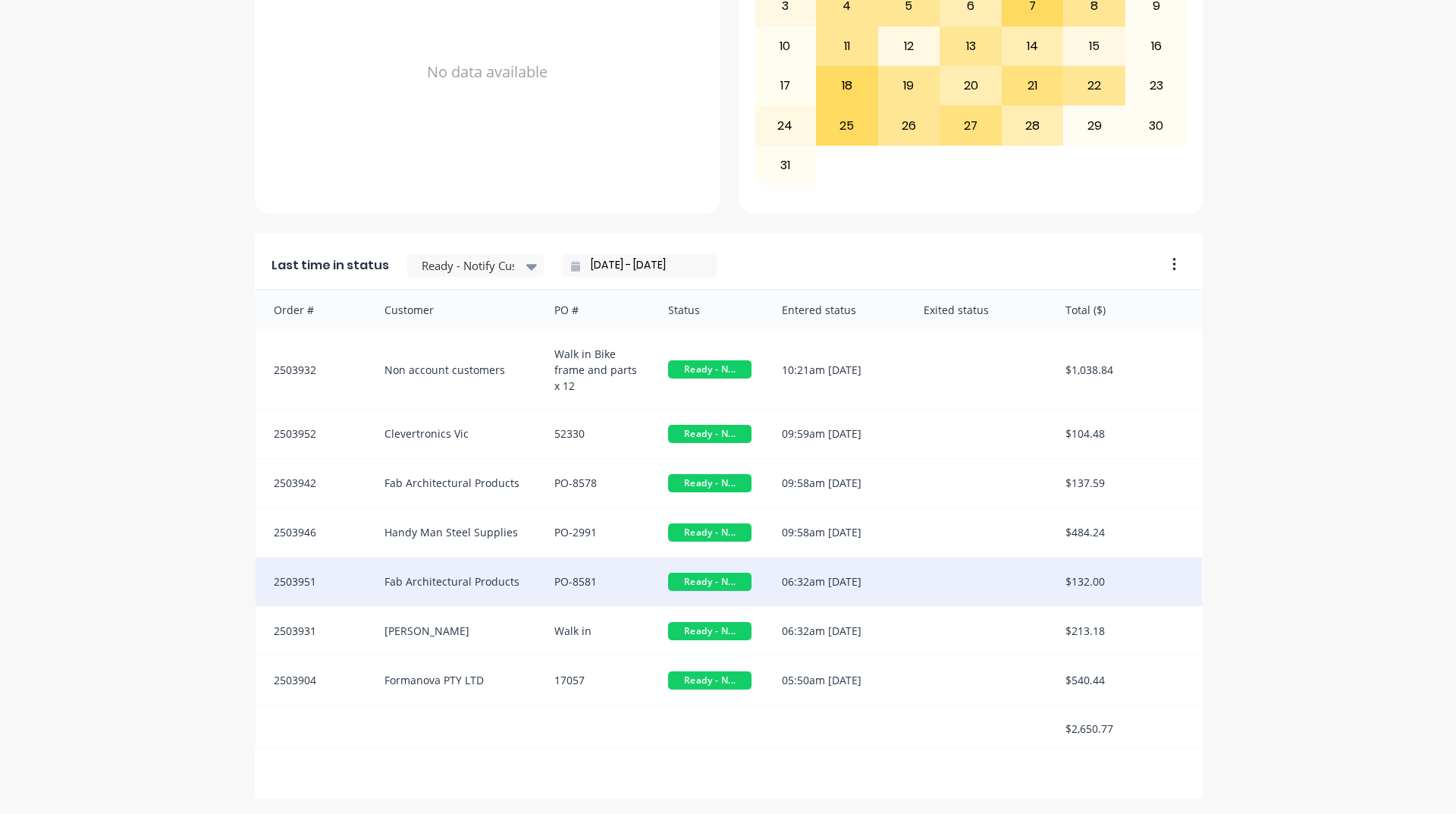
scroll to position [4, 0]
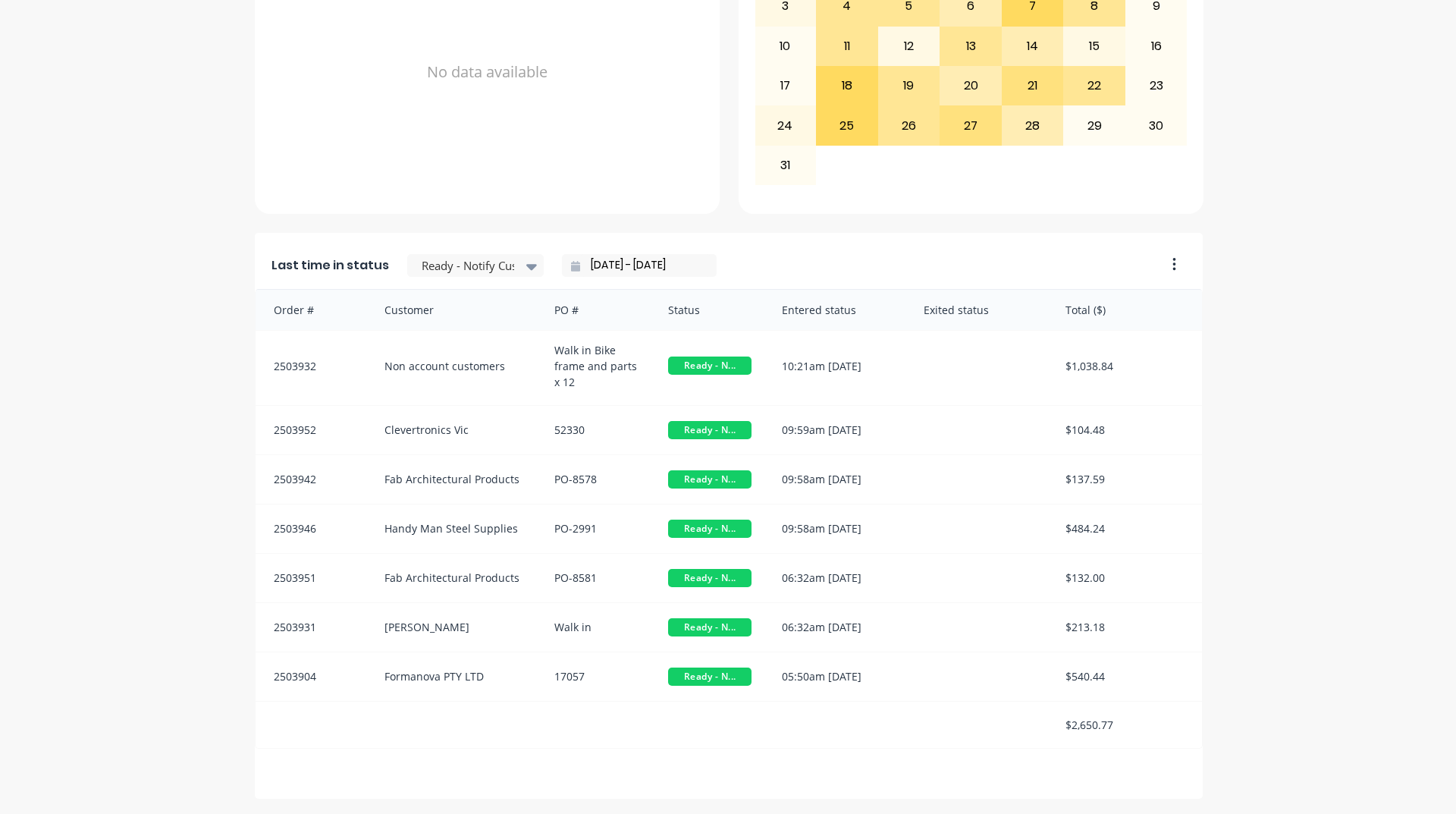
click at [614, 257] on input "[DATE] - [DATE]" at bounding box center [645, 265] width 130 height 23
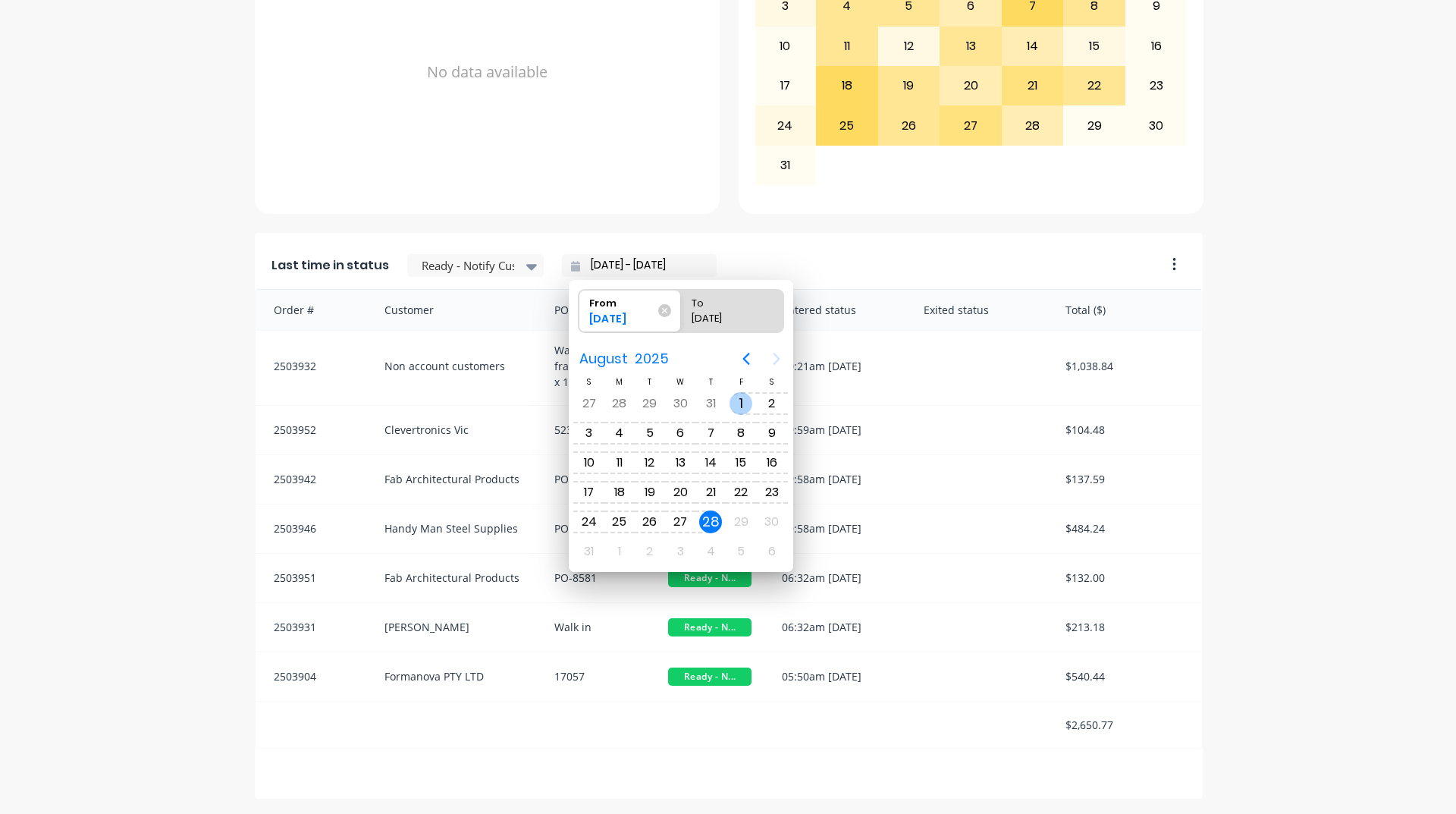
click at [739, 401] on div "1" at bounding box center [741, 403] width 23 height 23
type input "[DATE] - [DATE]"
radio input "false"
radio input "true"
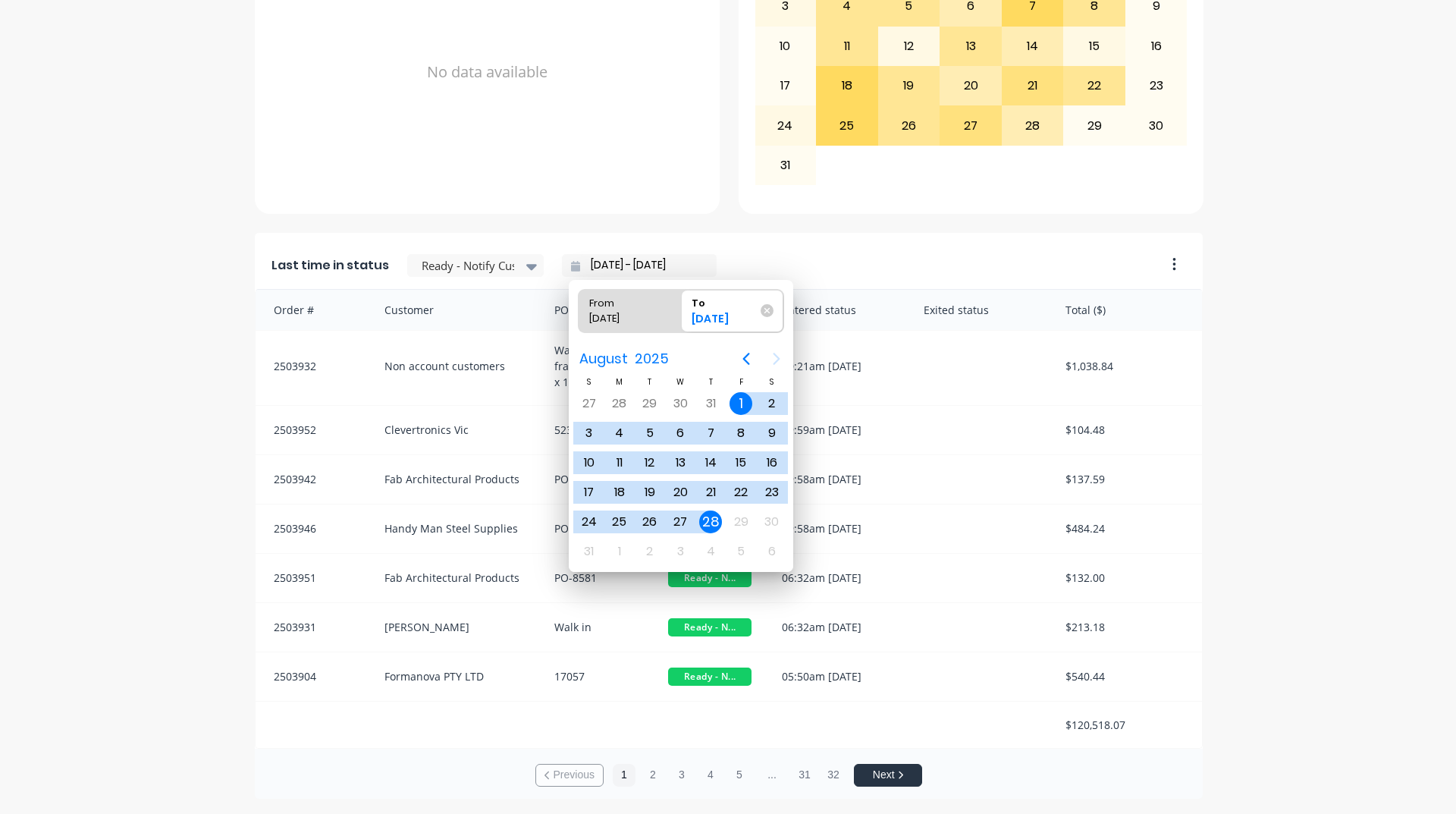
click at [1326, 471] on div "A Class Powder Coating Create sales order Create purchase order Overview Select…" at bounding box center [728, 111] width 1456 height 1377
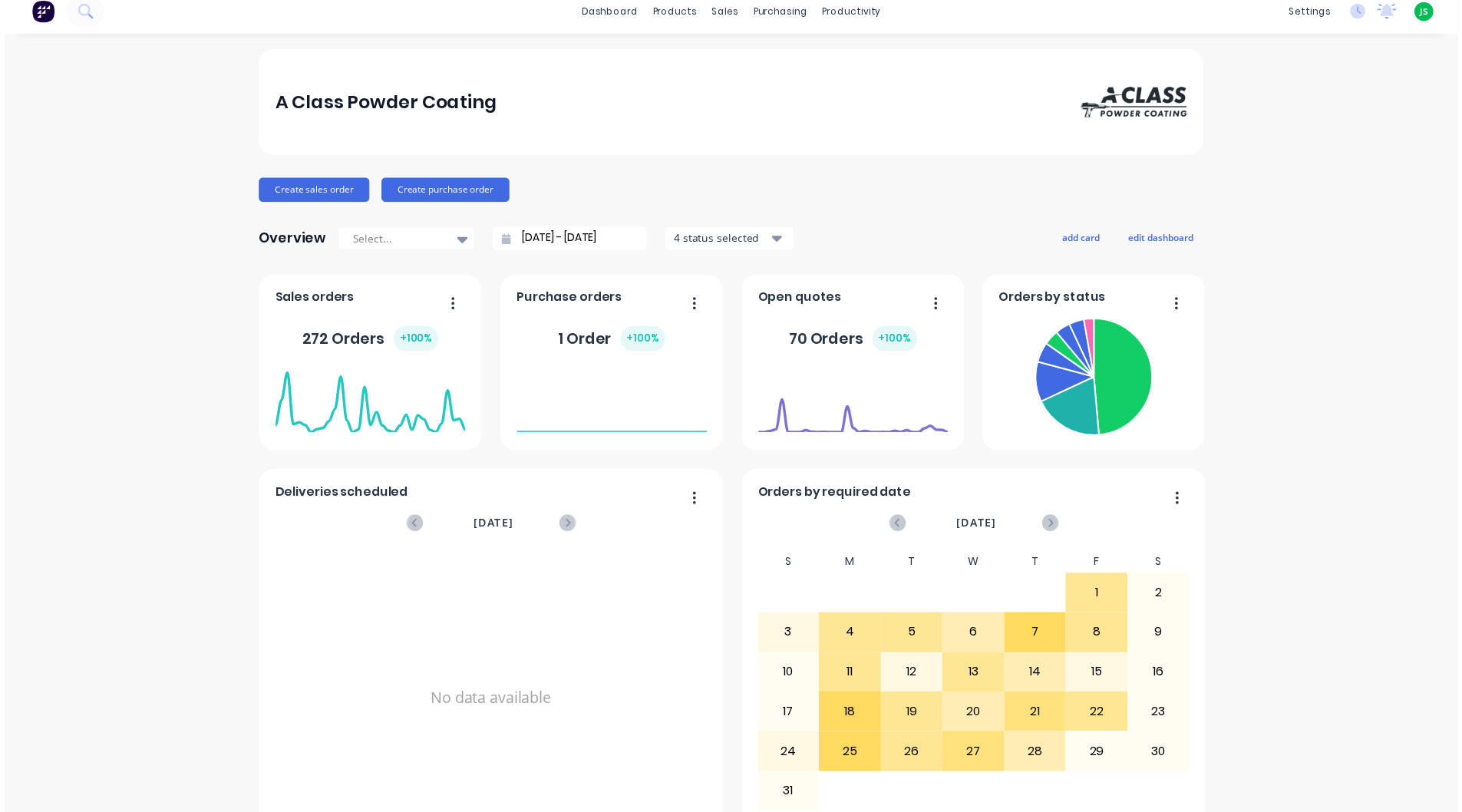
scroll to position [0, 0]
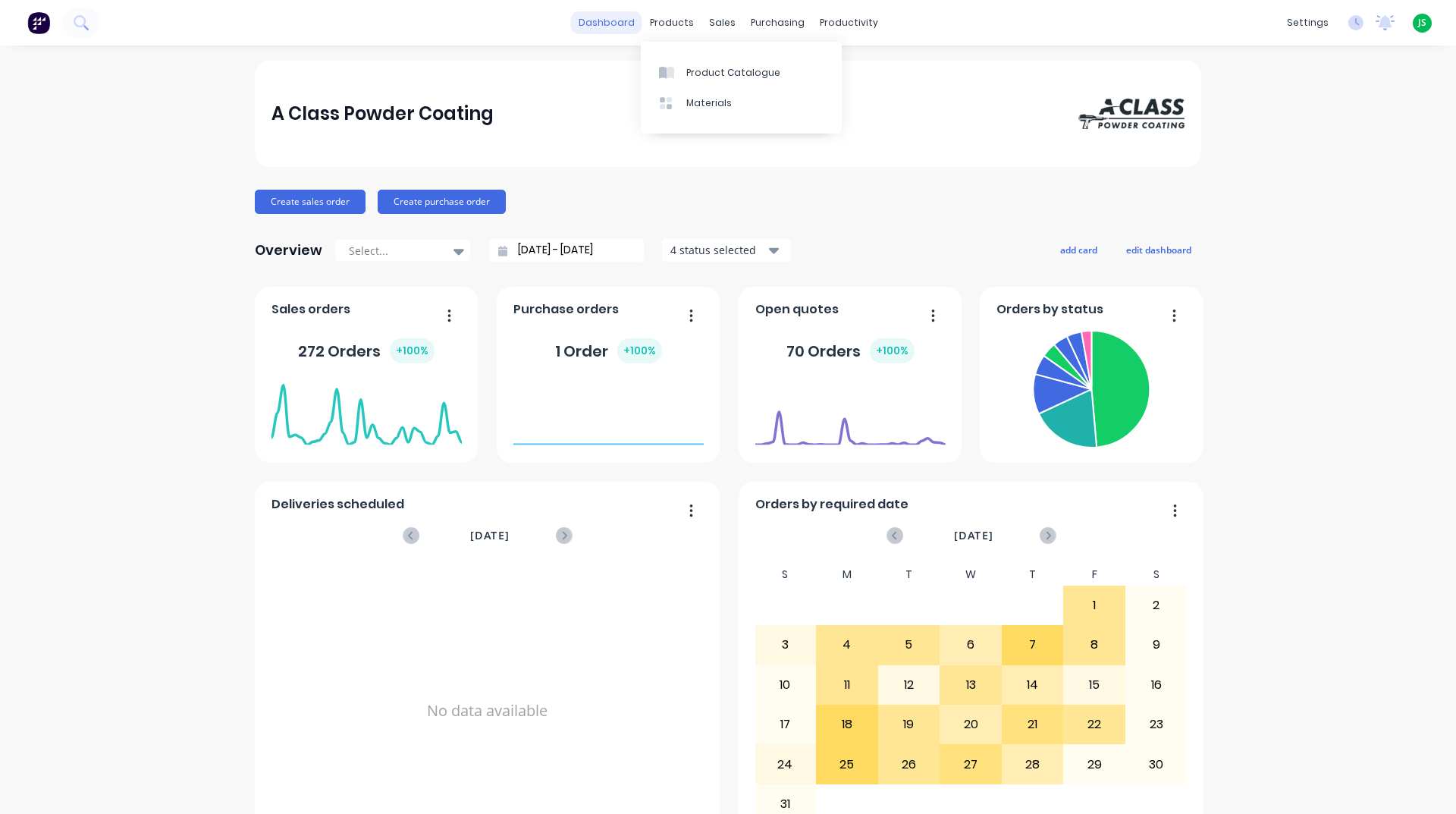
click at [600, 22] on link "dashboard" at bounding box center [606, 22] width 71 height 23
click at [839, 26] on div "productivity" at bounding box center [849, 22] width 74 height 23
click at [853, 57] on link "Workflow" at bounding box center [902, 71] width 201 height 31
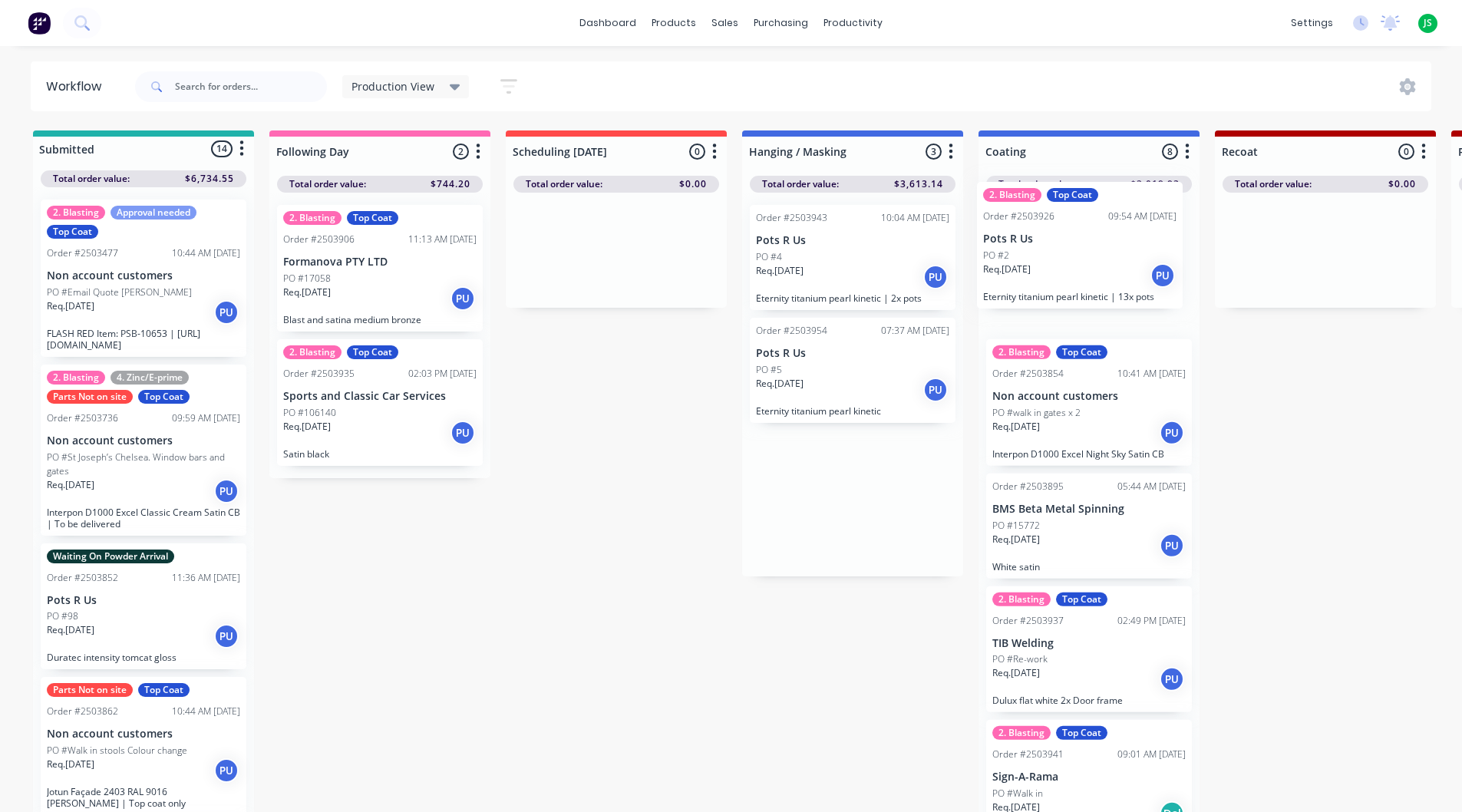
drag, startPoint x: 878, startPoint y: 311, endPoint x: 1113, endPoint y: 286, distance: 236.3
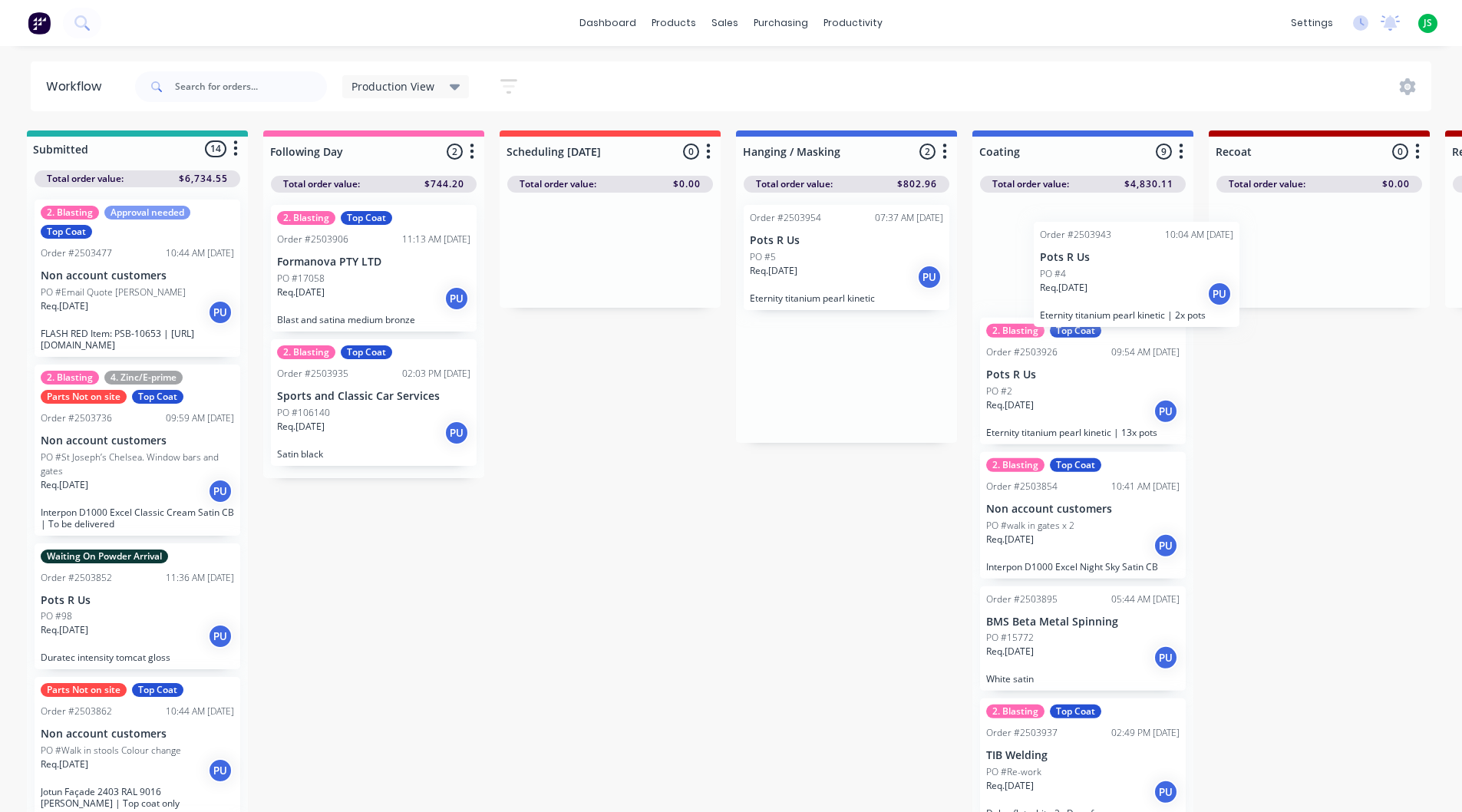
drag, startPoint x: 843, startPoint y: 217, endPoint x: 1082, endPoint y: 243, distance: 240.4
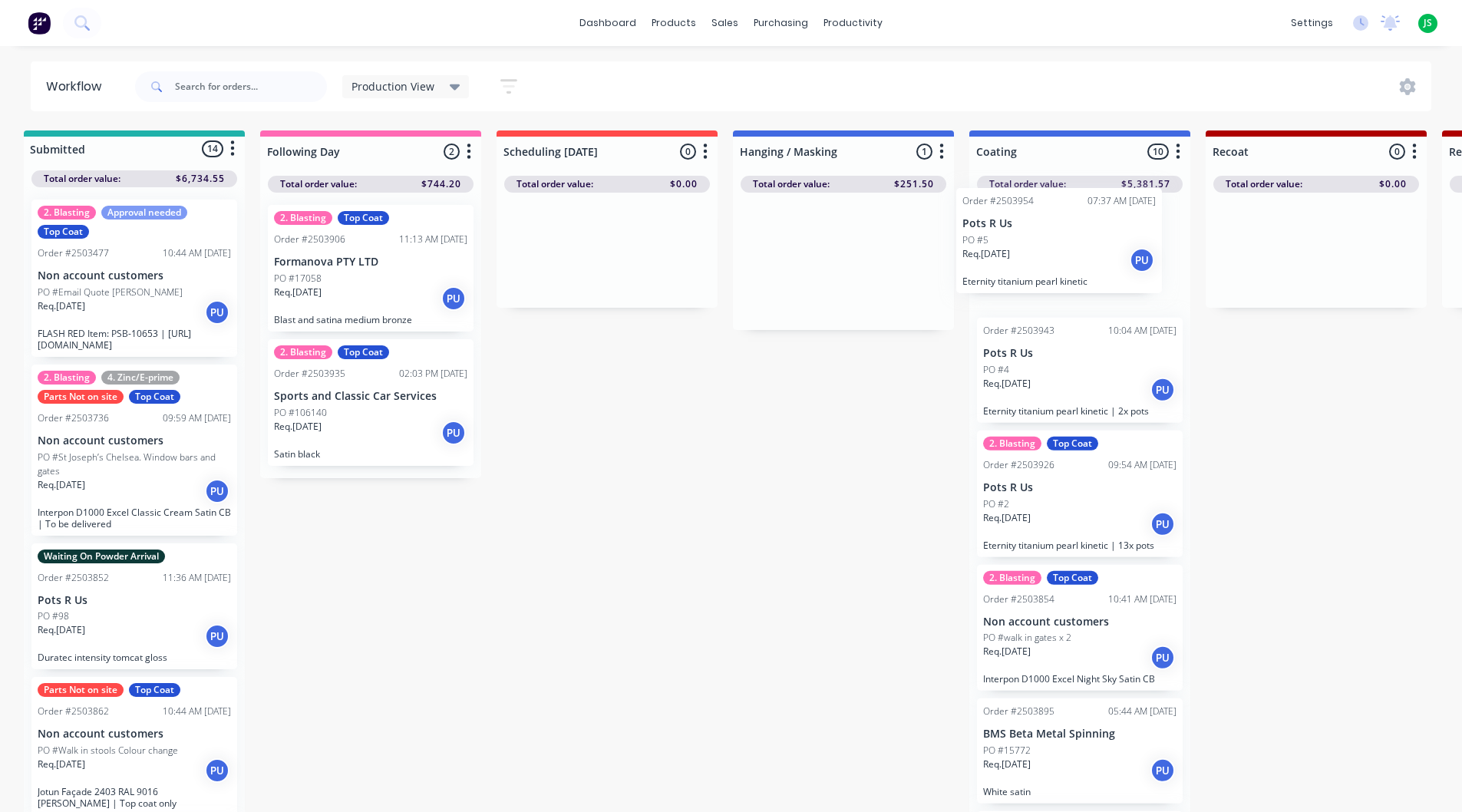
drag, startPoint x: 854, startPoint y: 259, endPoint x: 1077, endPoint y: 240, distance: 223.8
click at [619, 27] on link "dashboard" at bounding box center [608, 22] width 72 height 23
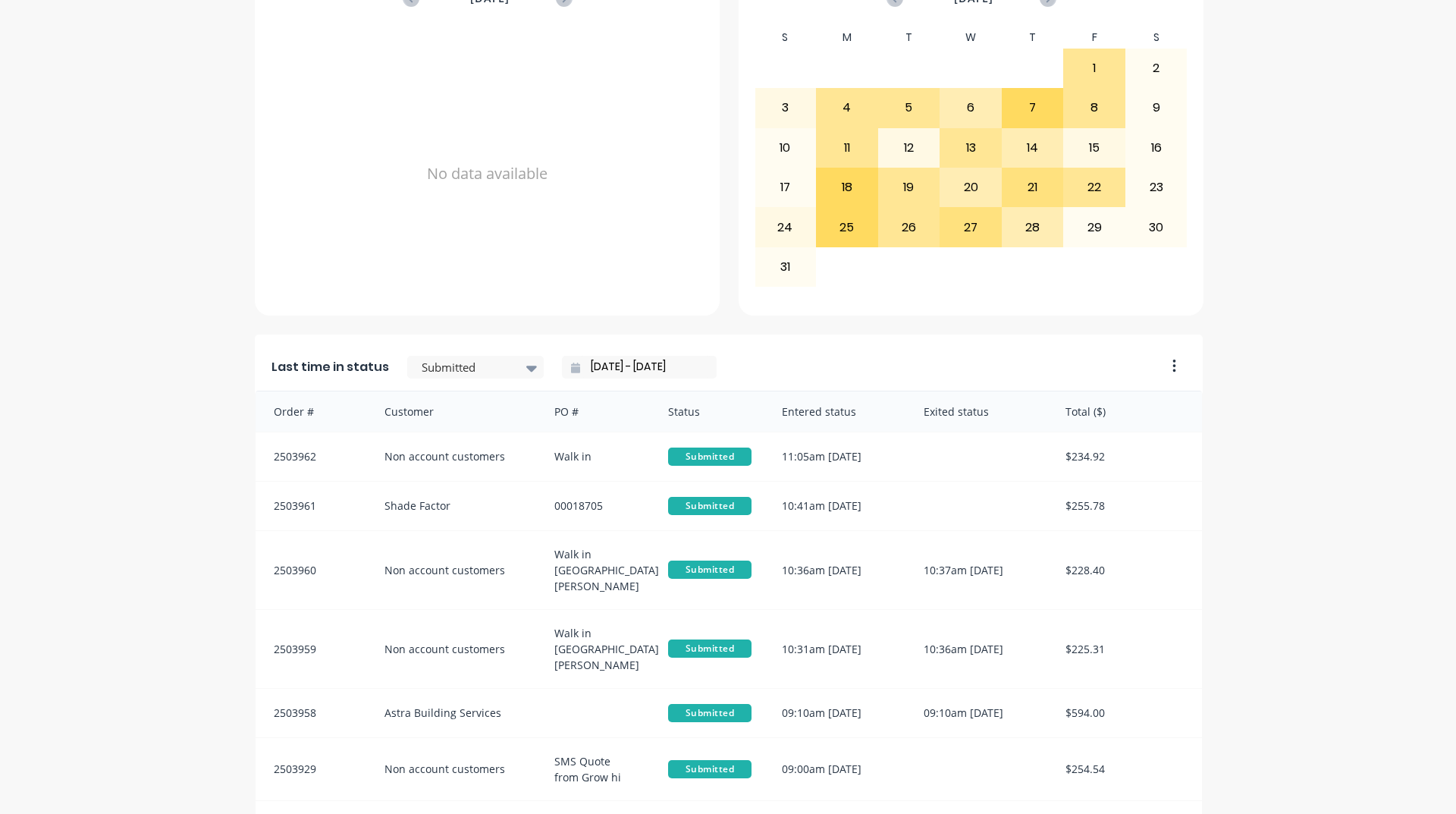
scroll to position [639, 0]
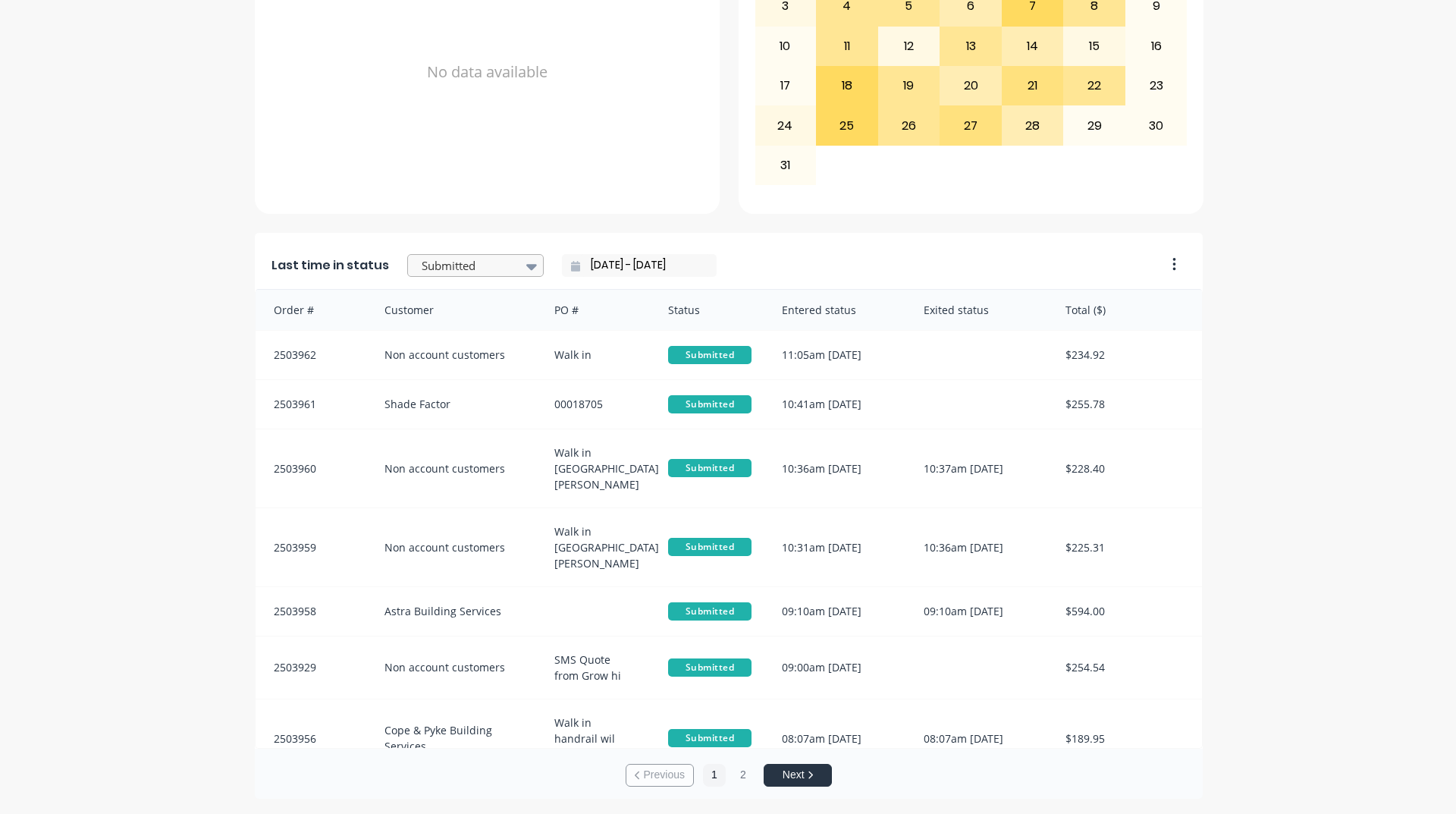
click at [496, 268] on div at bounding box center [468, 266] width 96 height 19
click at [477, 349] on div "Coating" at bounding box center [475, 334] width 136 height 28
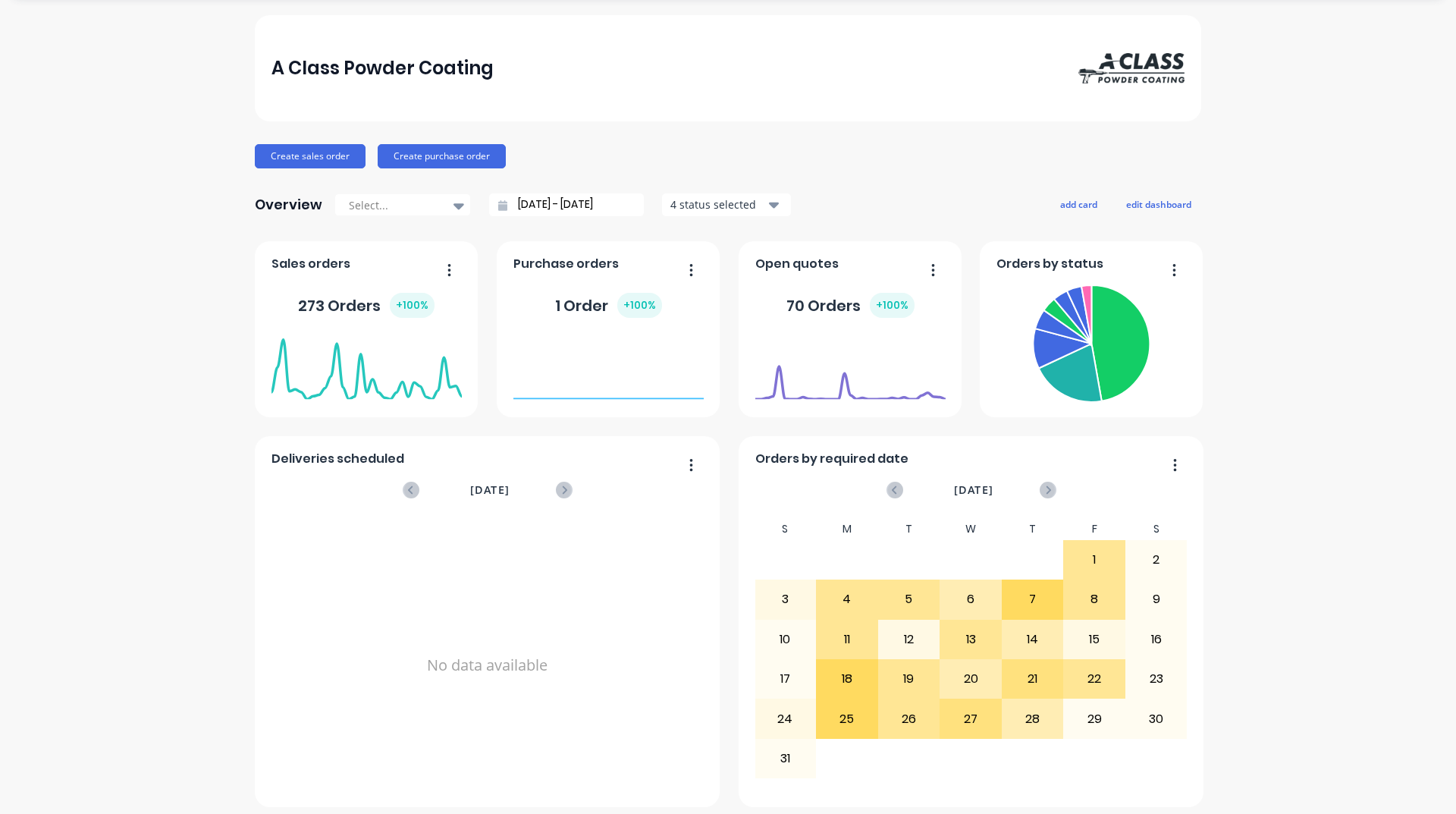
scroll to position [0, 0]
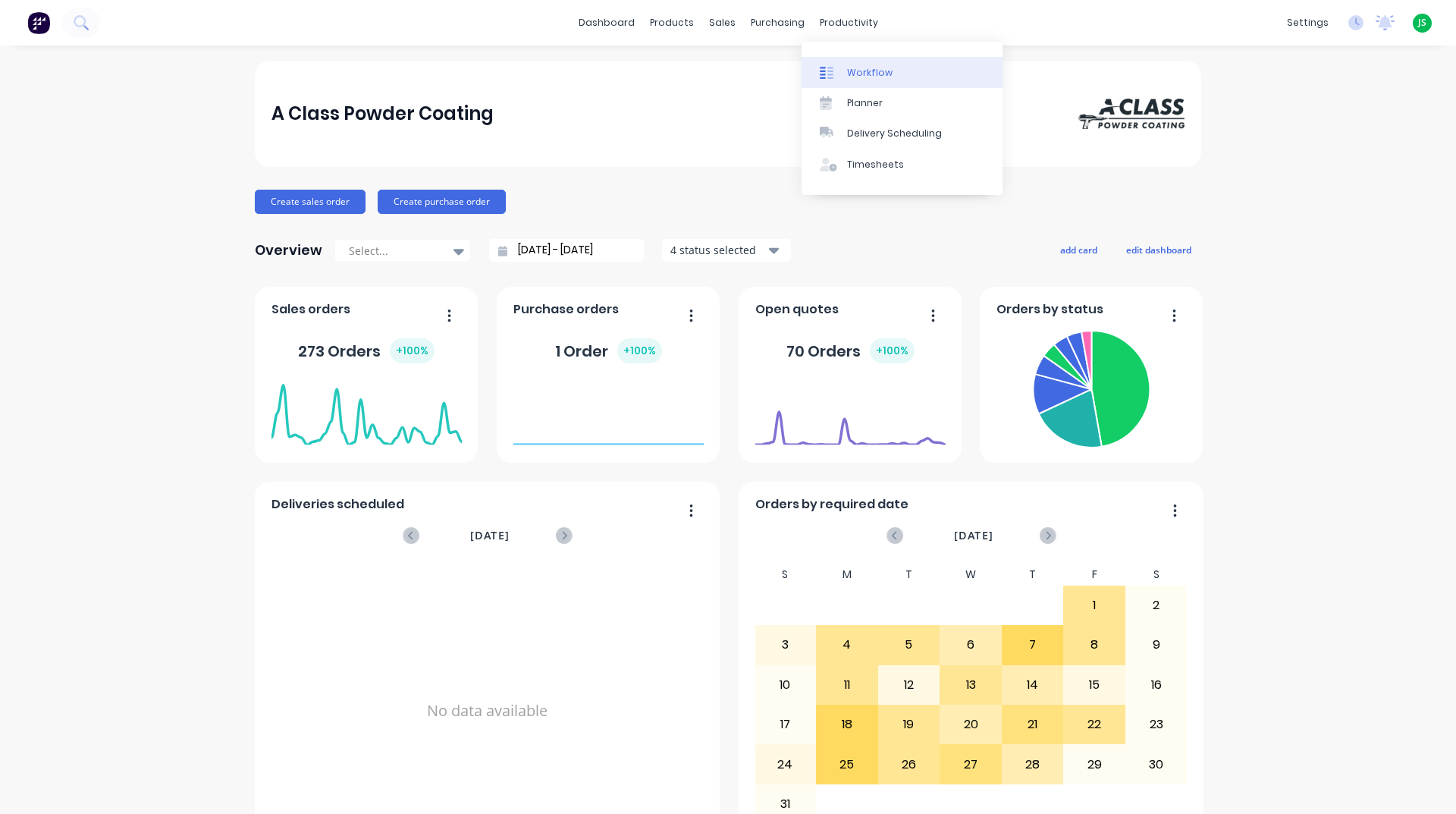
click at [843, 70] on link "Workflow" at bounding box center [902, 71] width 201 height 31
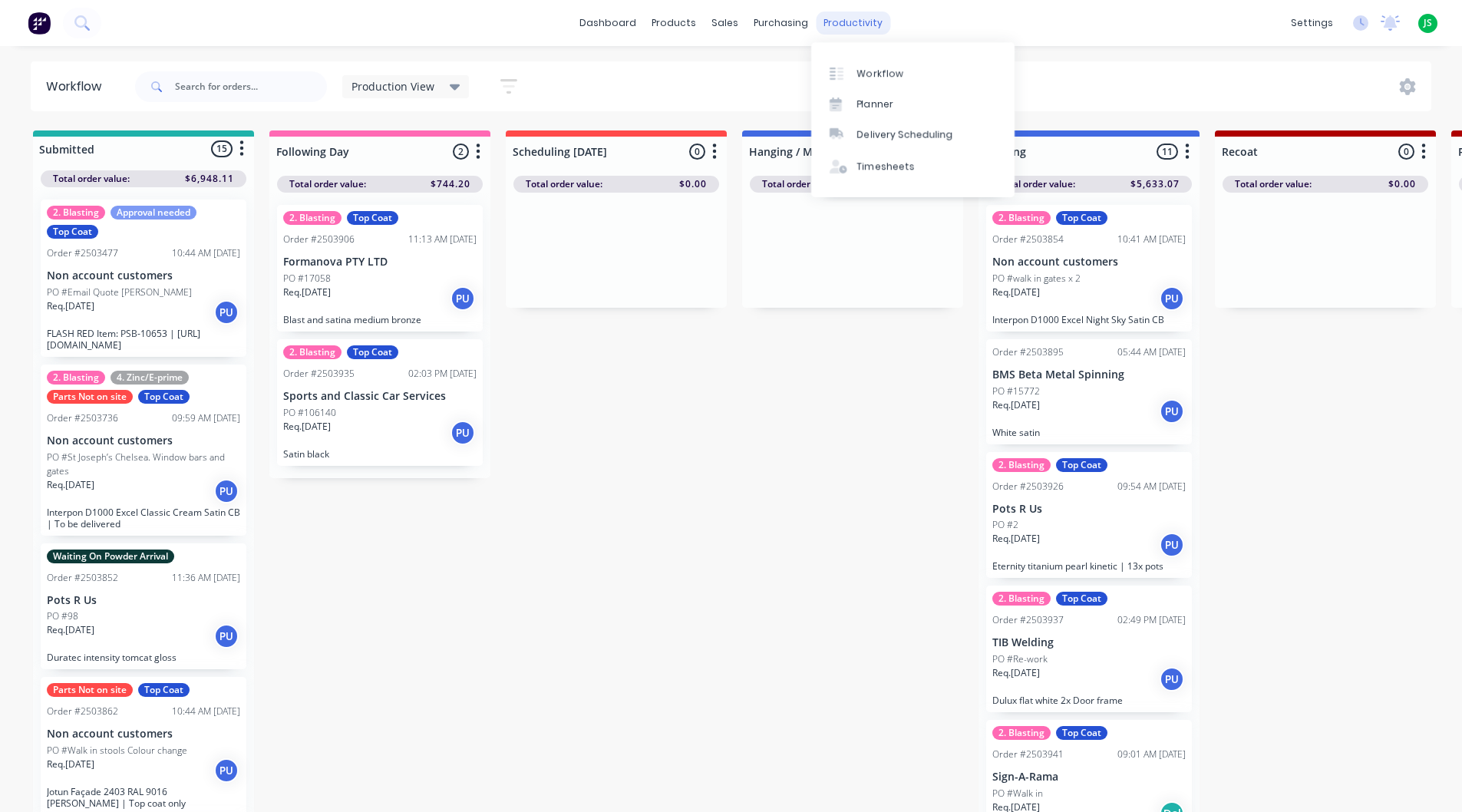
click at [840, 21] on div "productivity" at bounding box center [853, 22] width 75 height 23
click at [868, 79] on div "Workflow" at bounding box center [881, 73] width 46 height 13
click at [869, 77] on div "Workflow" at bounding box center [881, 73] width 46 height 13
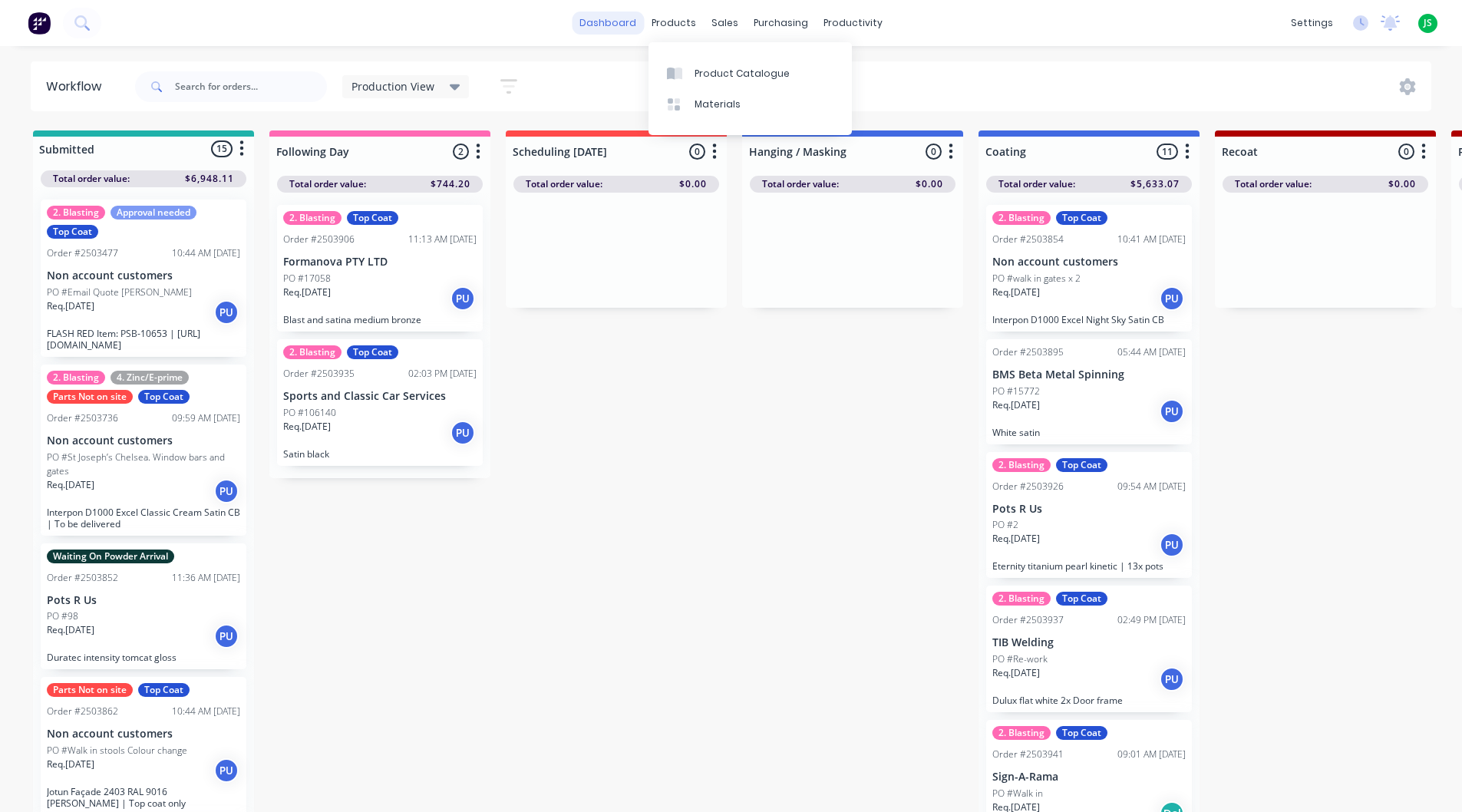
click at [632, 21] on link "dashboard" at bounding box center [608, 22] width 72 height 23
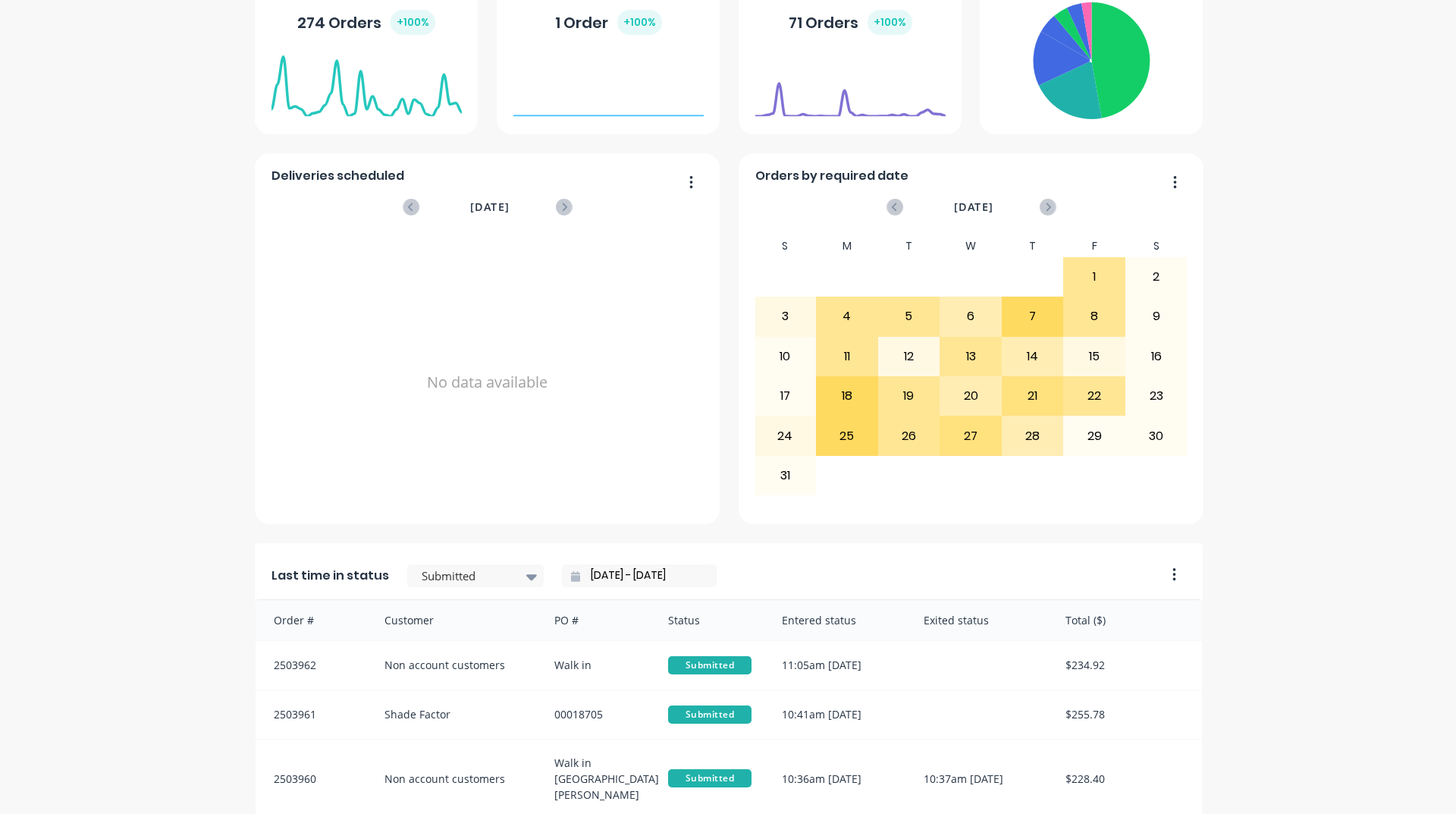
scroll to position [379, 0]
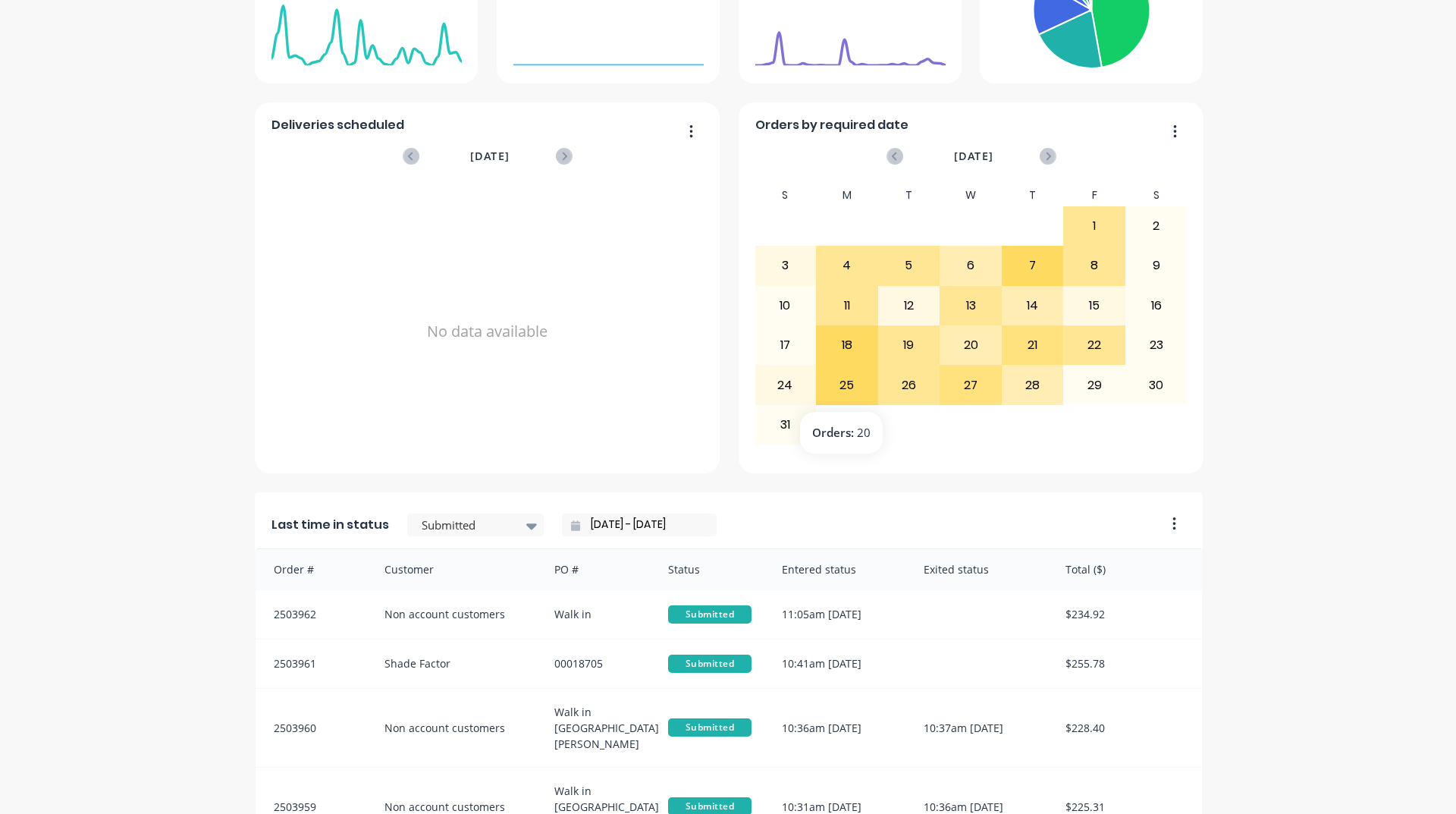
click at [843, 392] on div "25" at bounding box center [846, 385] width 60 height 38
click at [843, 393] on div "25" at bounding box center [846, 385] width 60 height 38
click at [843, 395] on div "25" at bounding box center [846, 385] width 60 height 38
click at [843, 389] on div "25" at bounding box center [846, 385] width 60 height 38
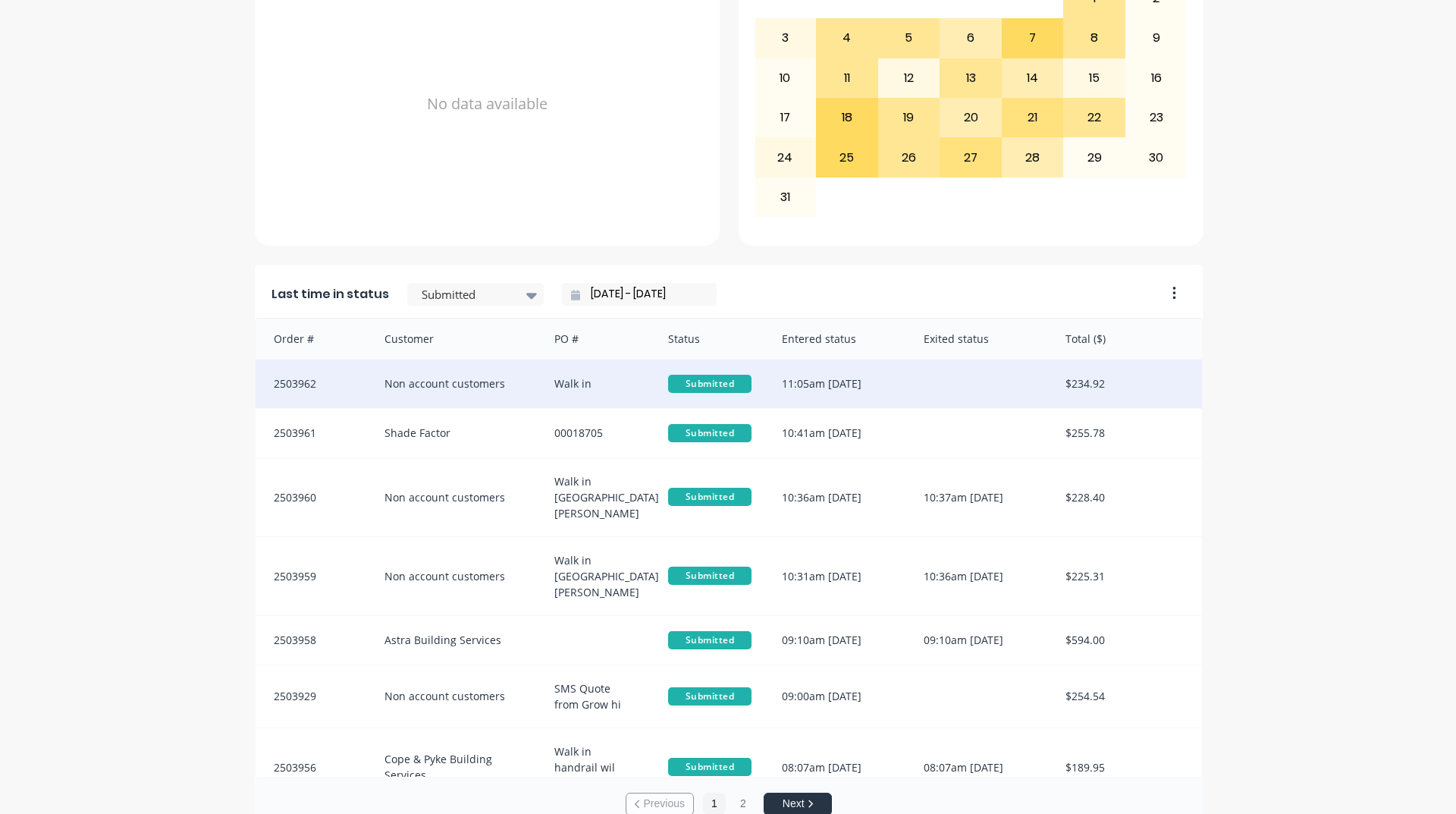
scroll to position [29, 0]
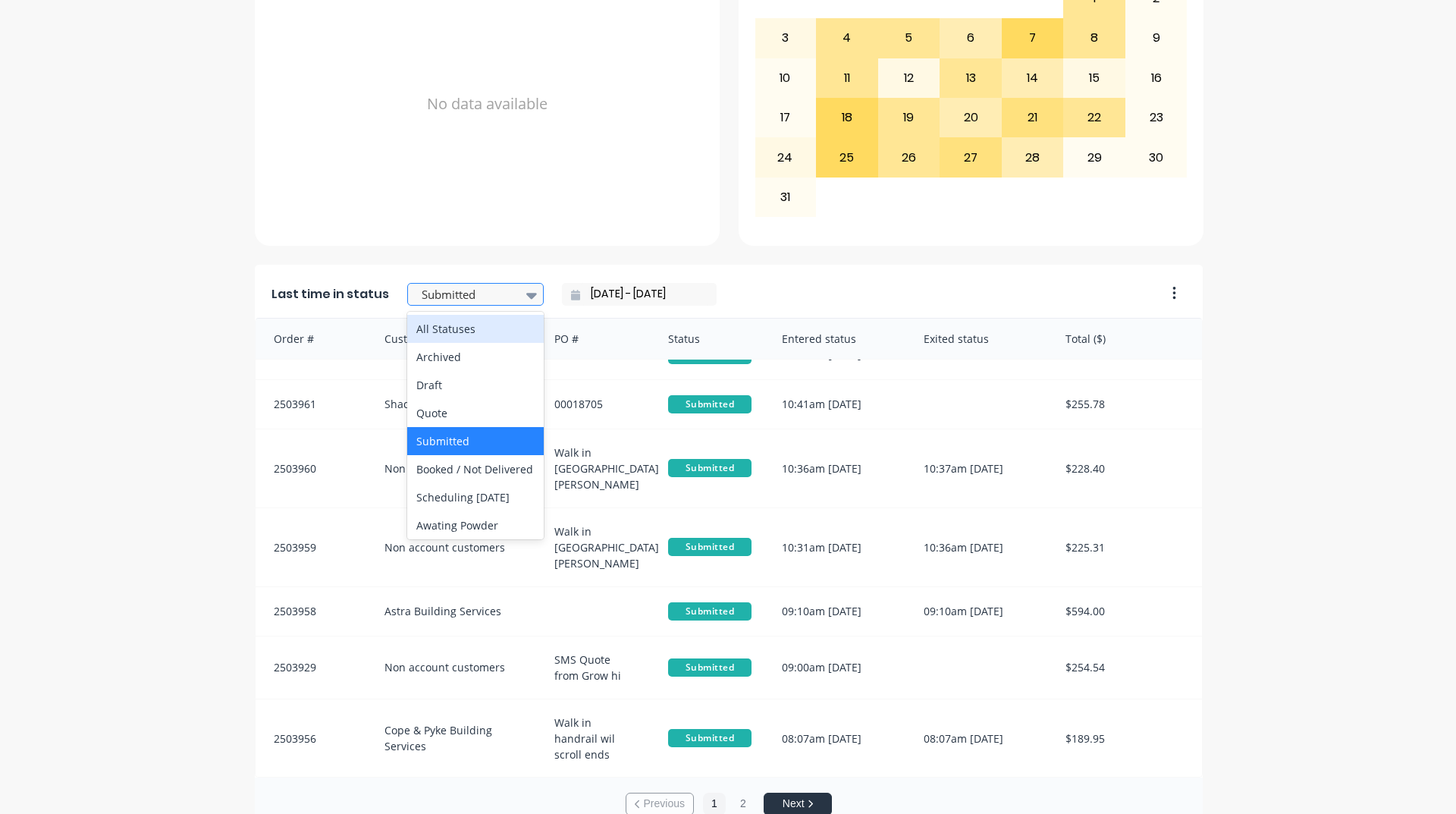
click at [526, 290] on icon at bounding box center [532, 294] width 11 height 16
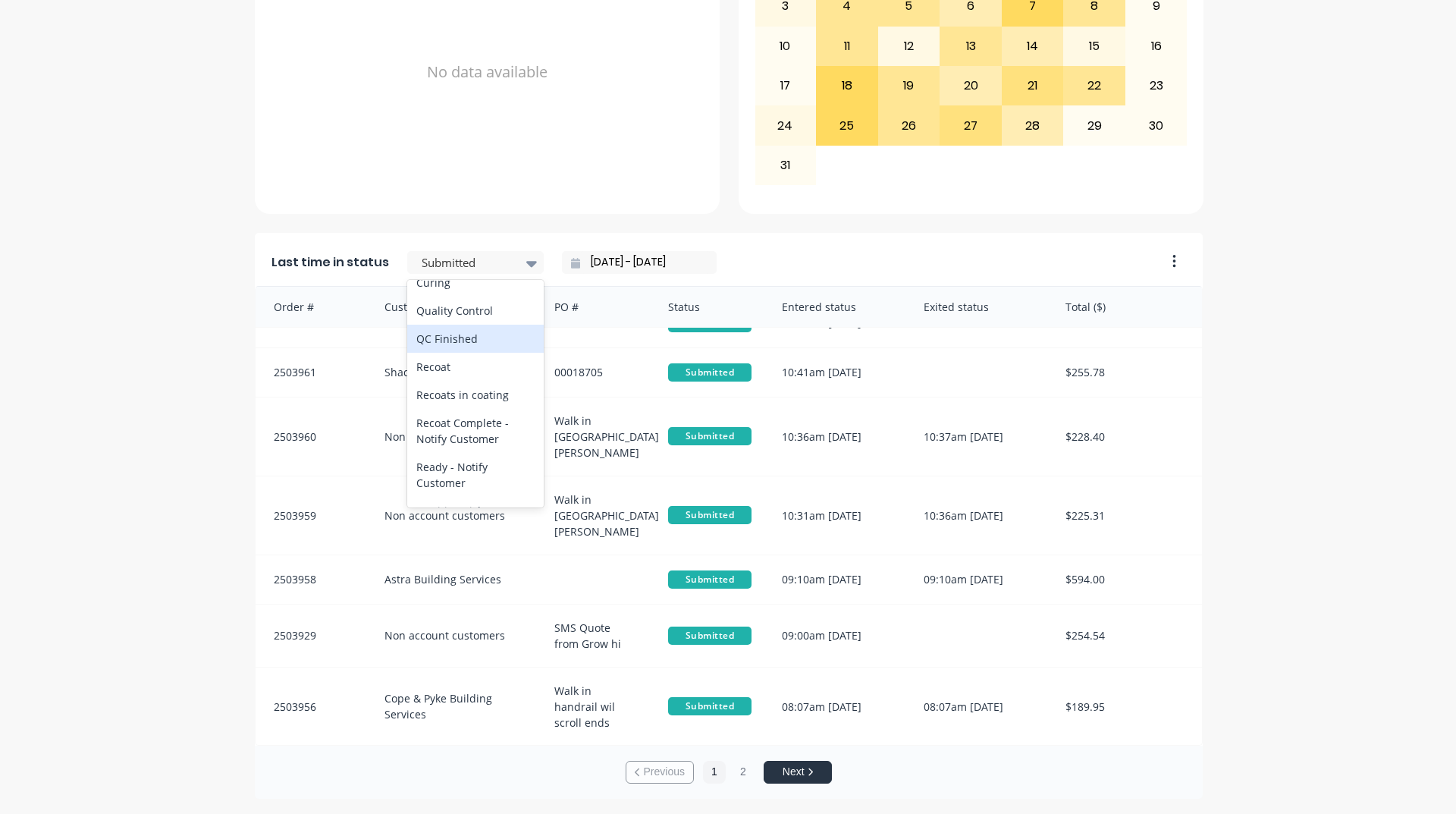
scroll to position [607, 0]
click at [475, 269] on div "Coating" at bounding box center [475, 255] width 136 height 28
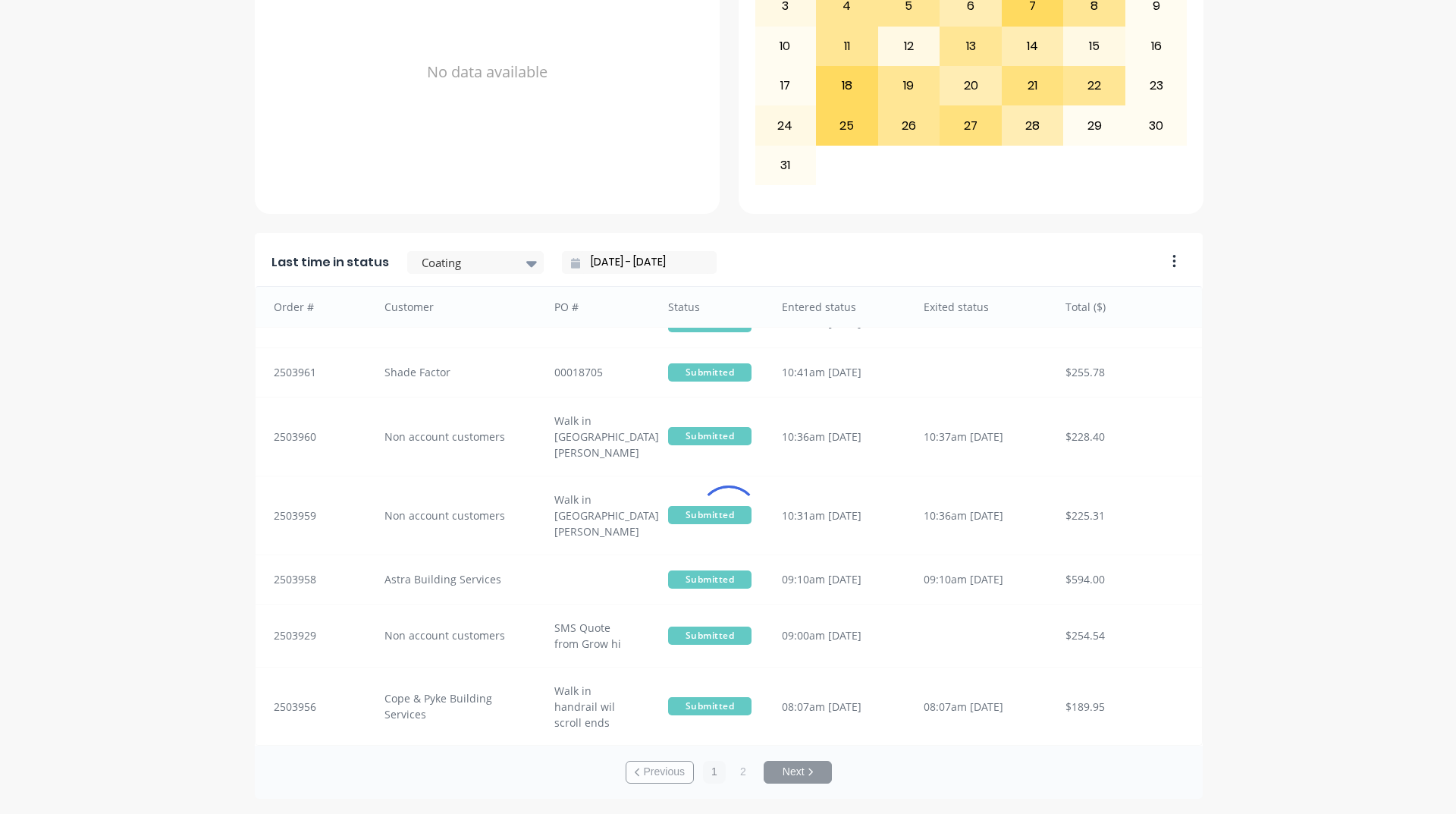
scroll to position [17, 0]
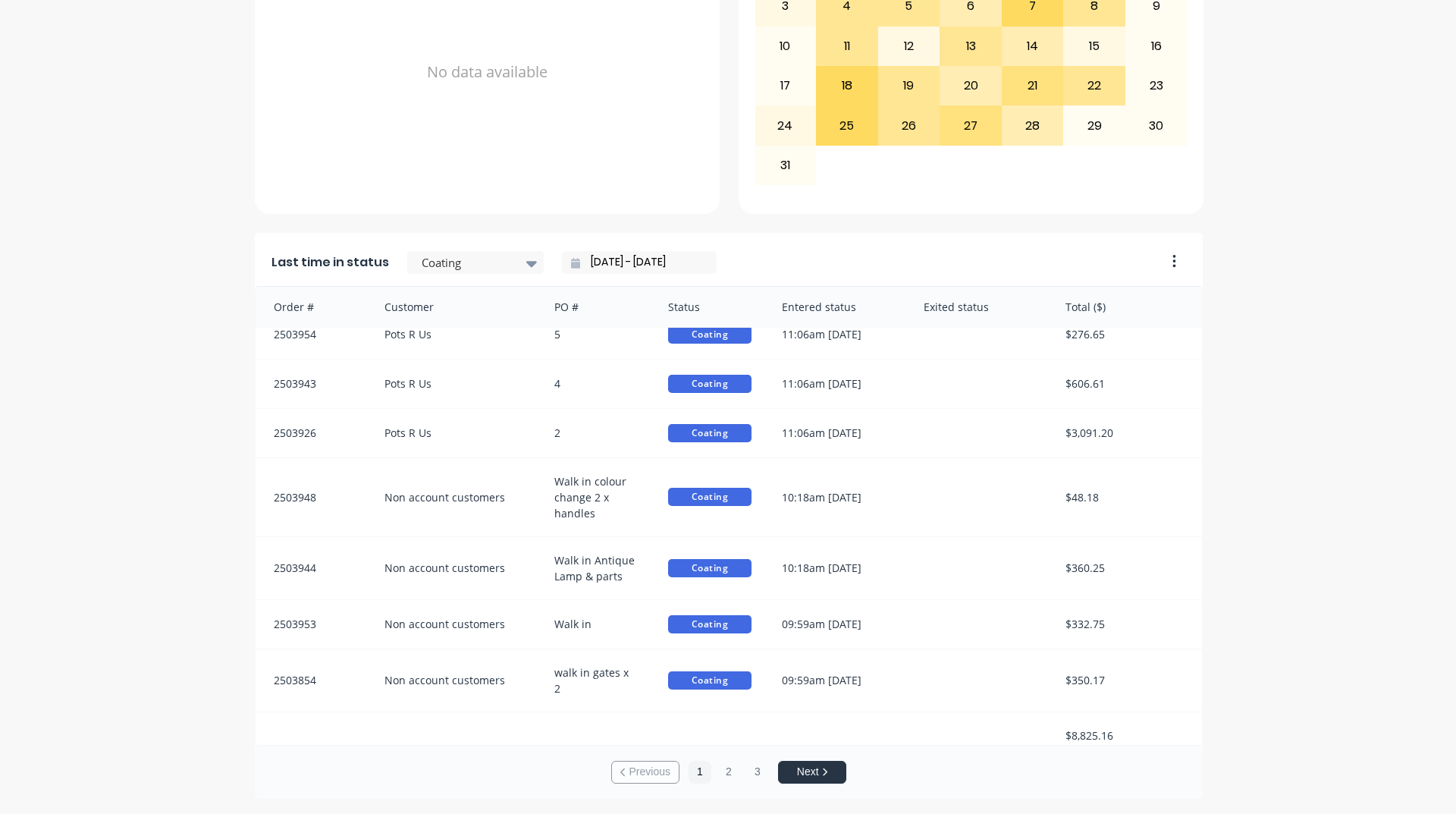
click at [571, 265] on icon at bounding box center [576, 264] width 9 height 11
click at [584, 260] on input "[DATE] - [DATE]" at bounding box center [645, 262] width 130 height 23
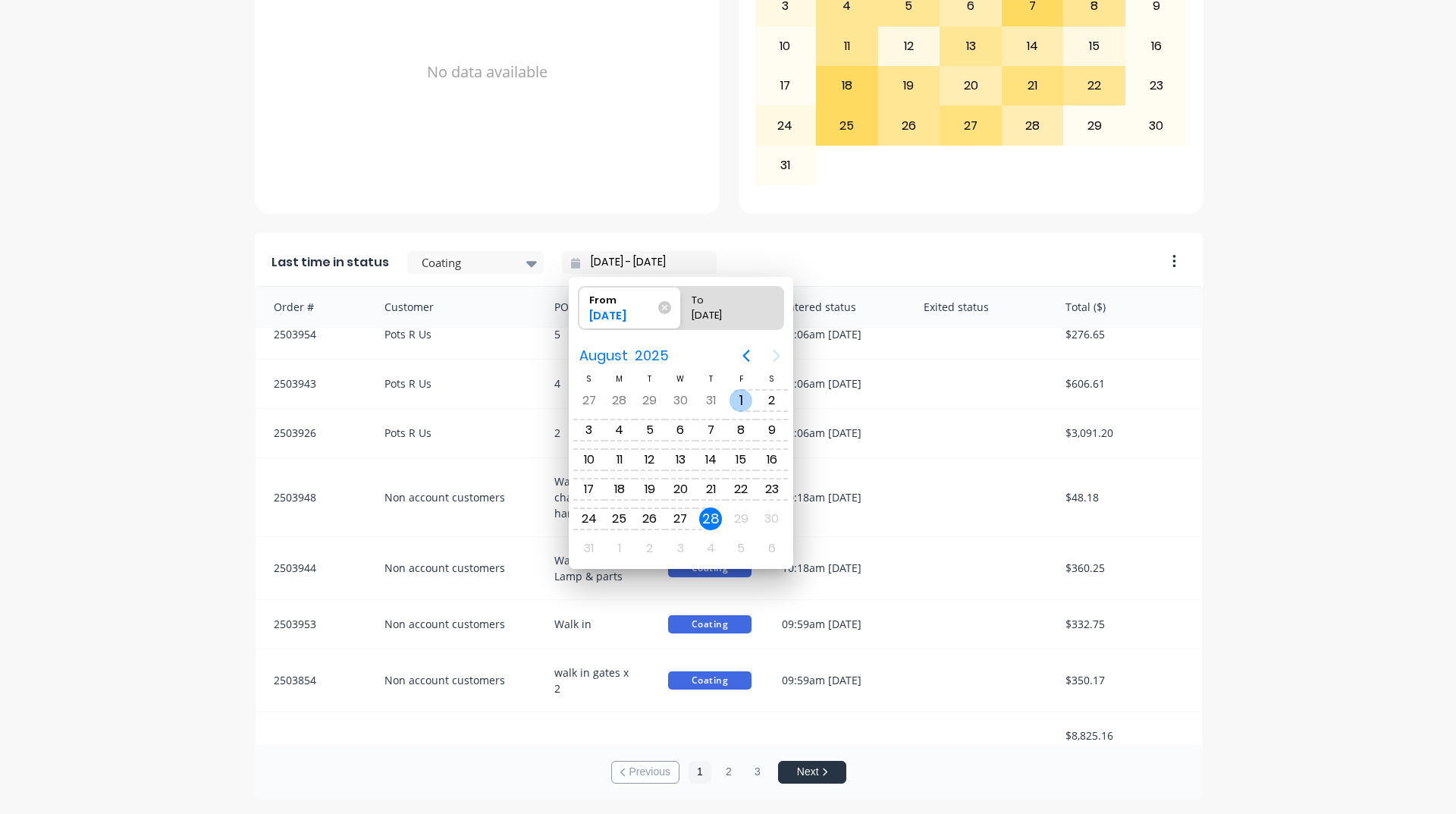
click at [732, 403] on div "1" at bounding box center [741, 400] width 23 height 23
type input "[DATE] - [DATE]"
radio input "false"
radio input "true"
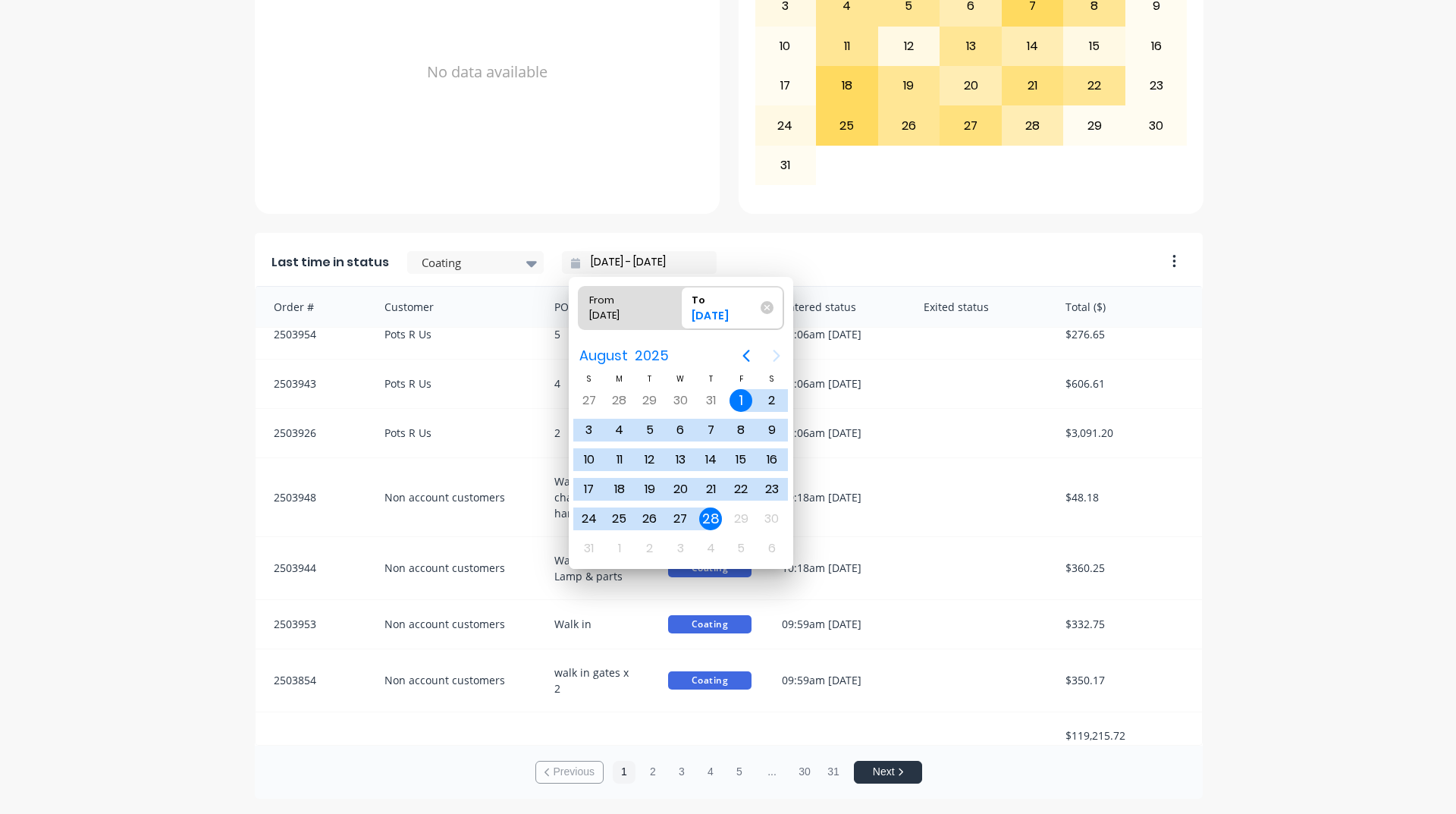
click at [654, 316] on div "[DATE]" at bounding box center [621, 318] width 78 height 21
click at [579, 316] on input "From 01/08/25" at bounding box center [578, 308] width 1 height 42
radio input "true"
click at [701, 311] on div "[DATE]" at bounding box center [724, 318] width 78 height 21
click at [682, 311] on input "To 28/08/25" at bounding box center [681, 308] width 1 height 42
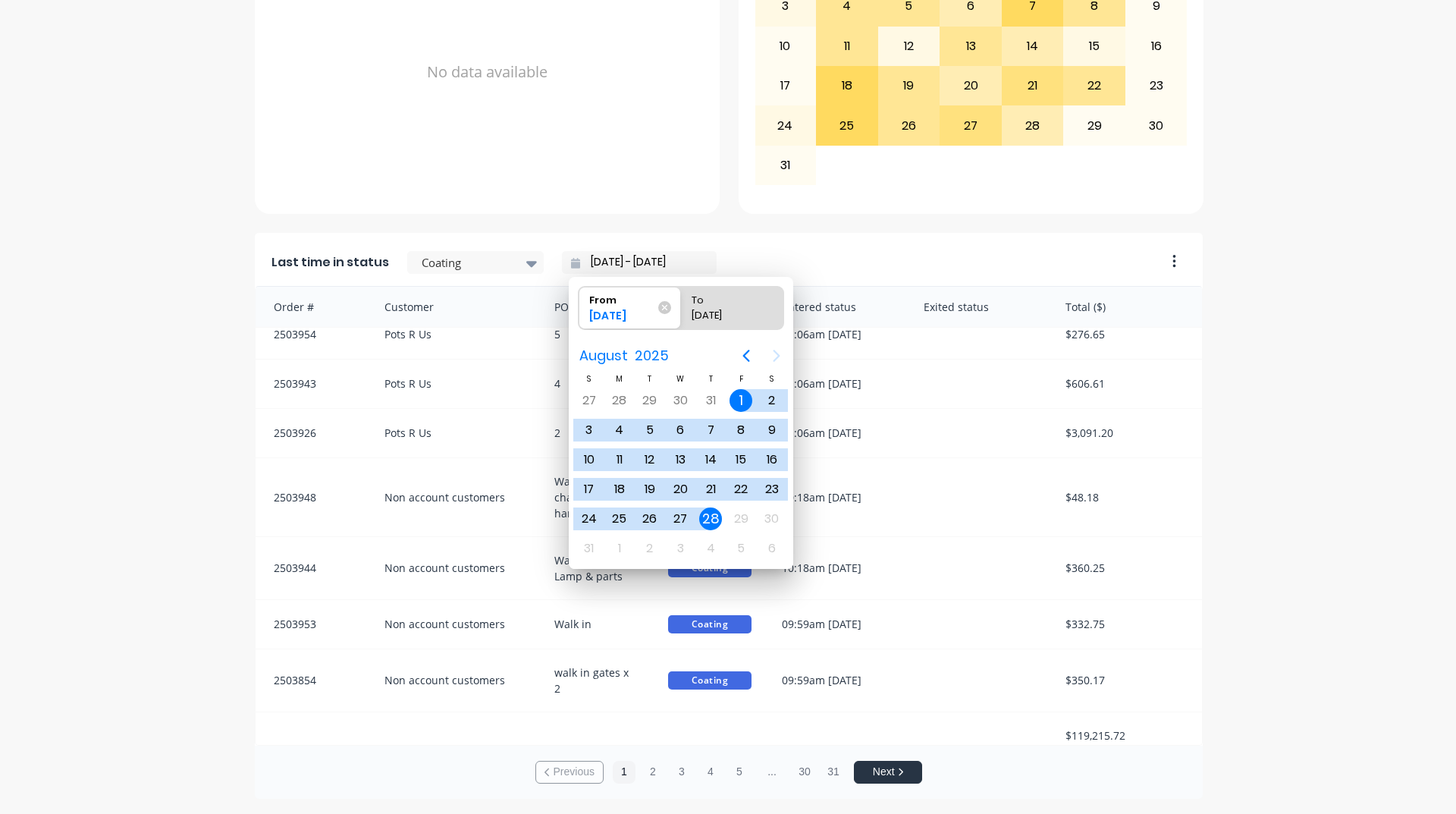
radio input "true"
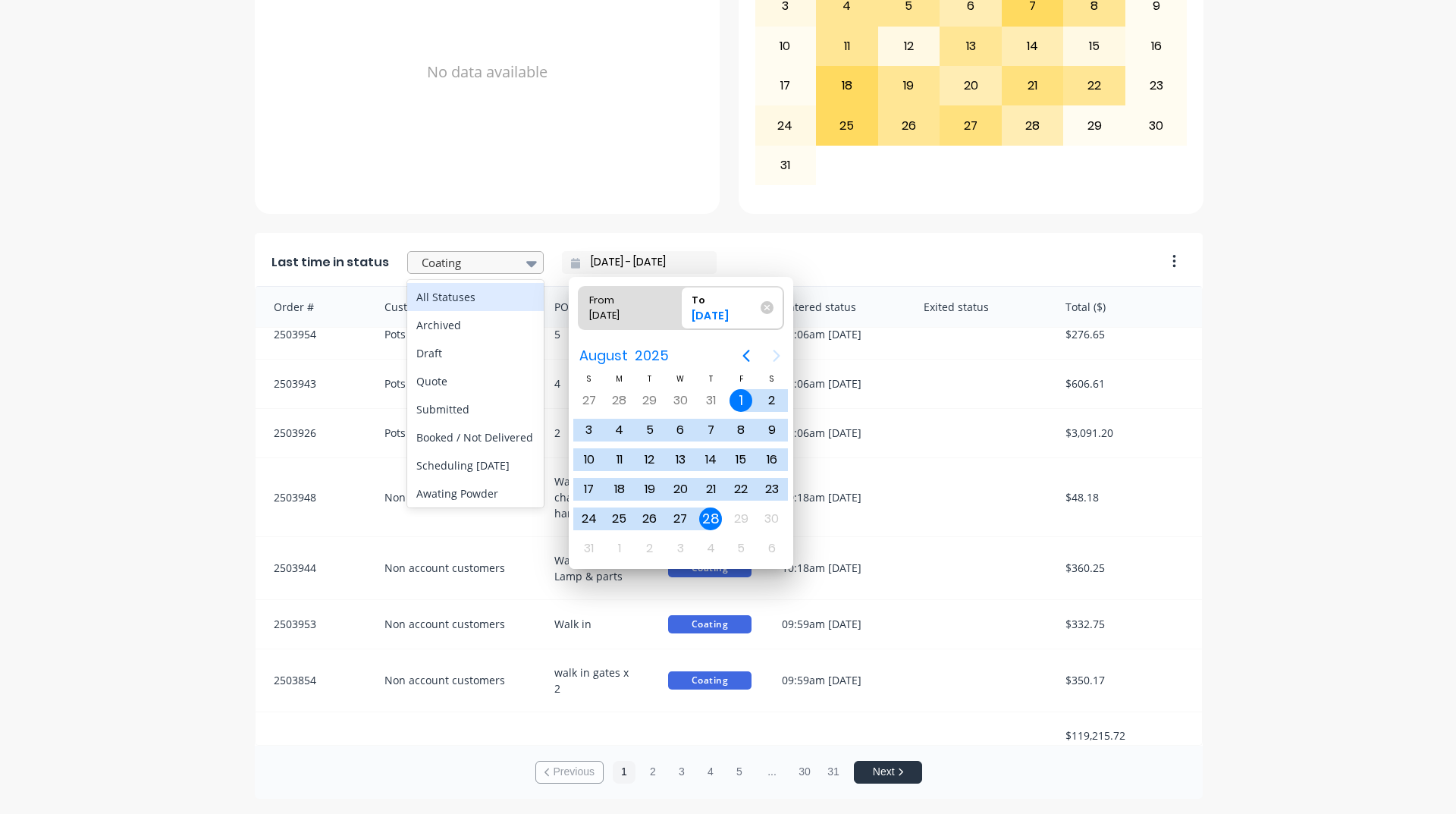
click at [526, 263] on icon at bounding box center [532, 264] width 11 height 6
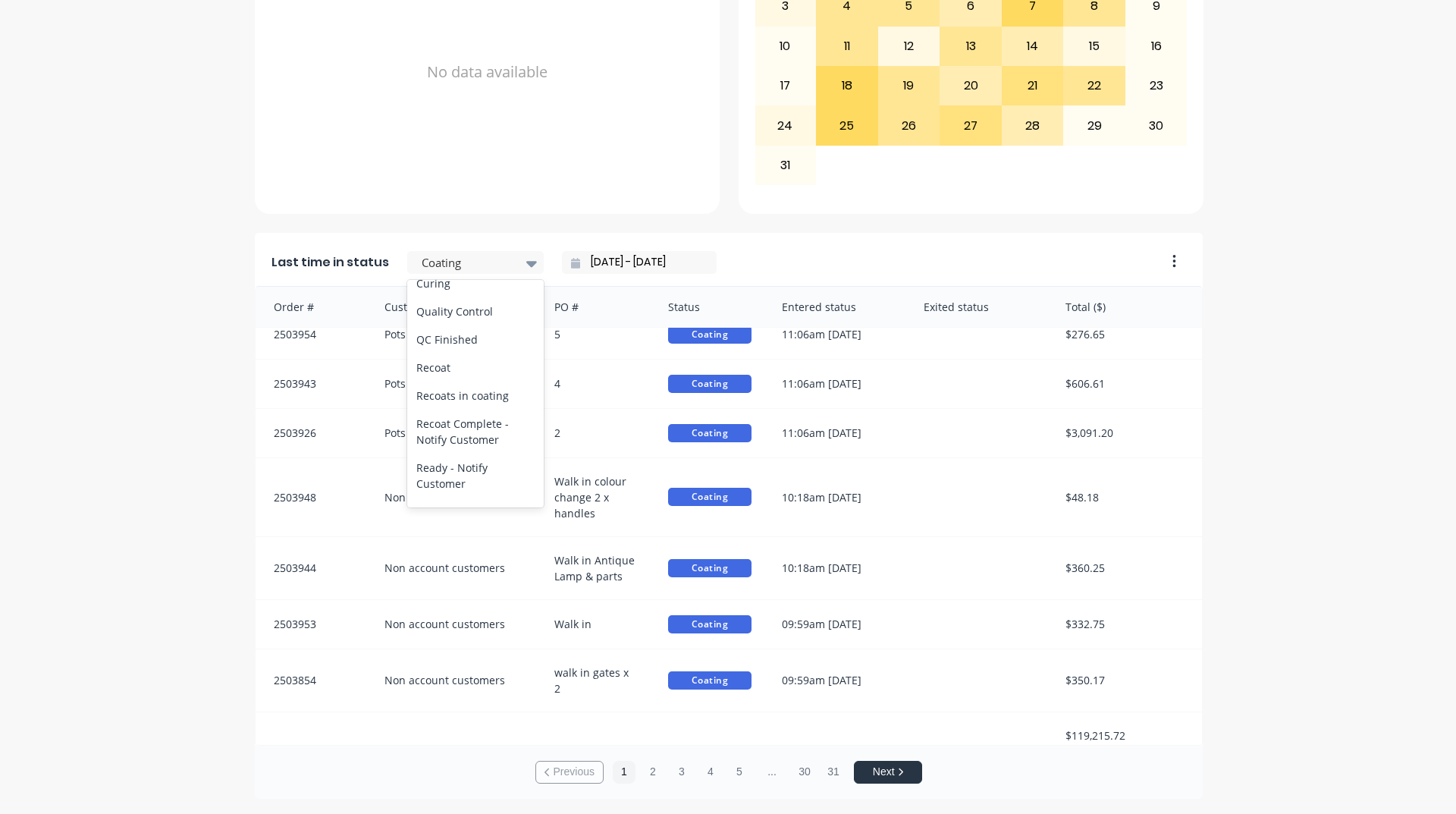
scroll to position [683, 0]
click at [462, 422] on div "Ready - Notify Customer" at bounding box center [475, 400] width 136 height 44
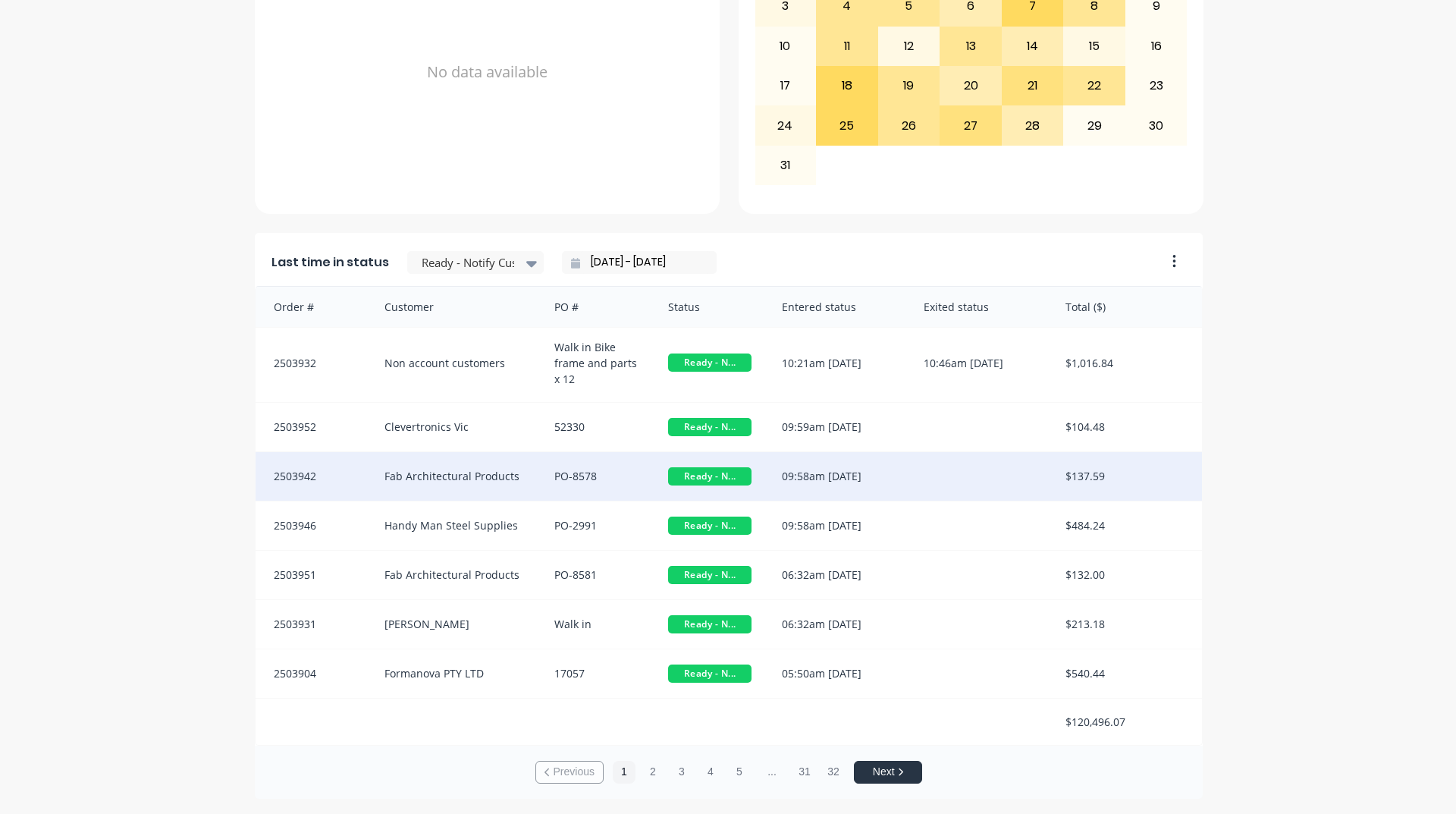
scroll to position [4, 0]
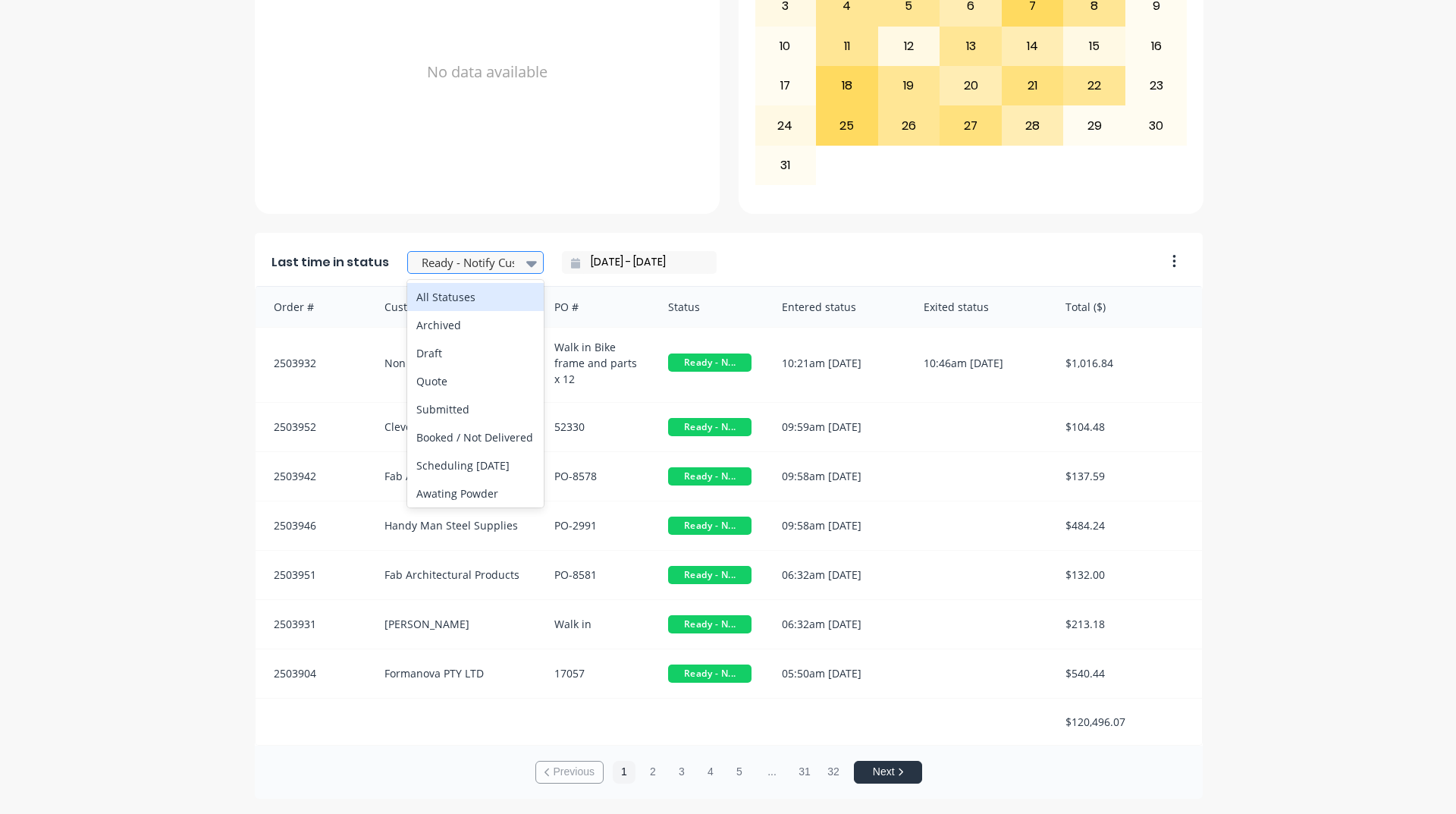
click at [526, 261] on icon at bounding box center [532, 264] width 11 height 6
click at [482, 419] on div "Submitted" at bounding box center [475, 410] width 136 height 28
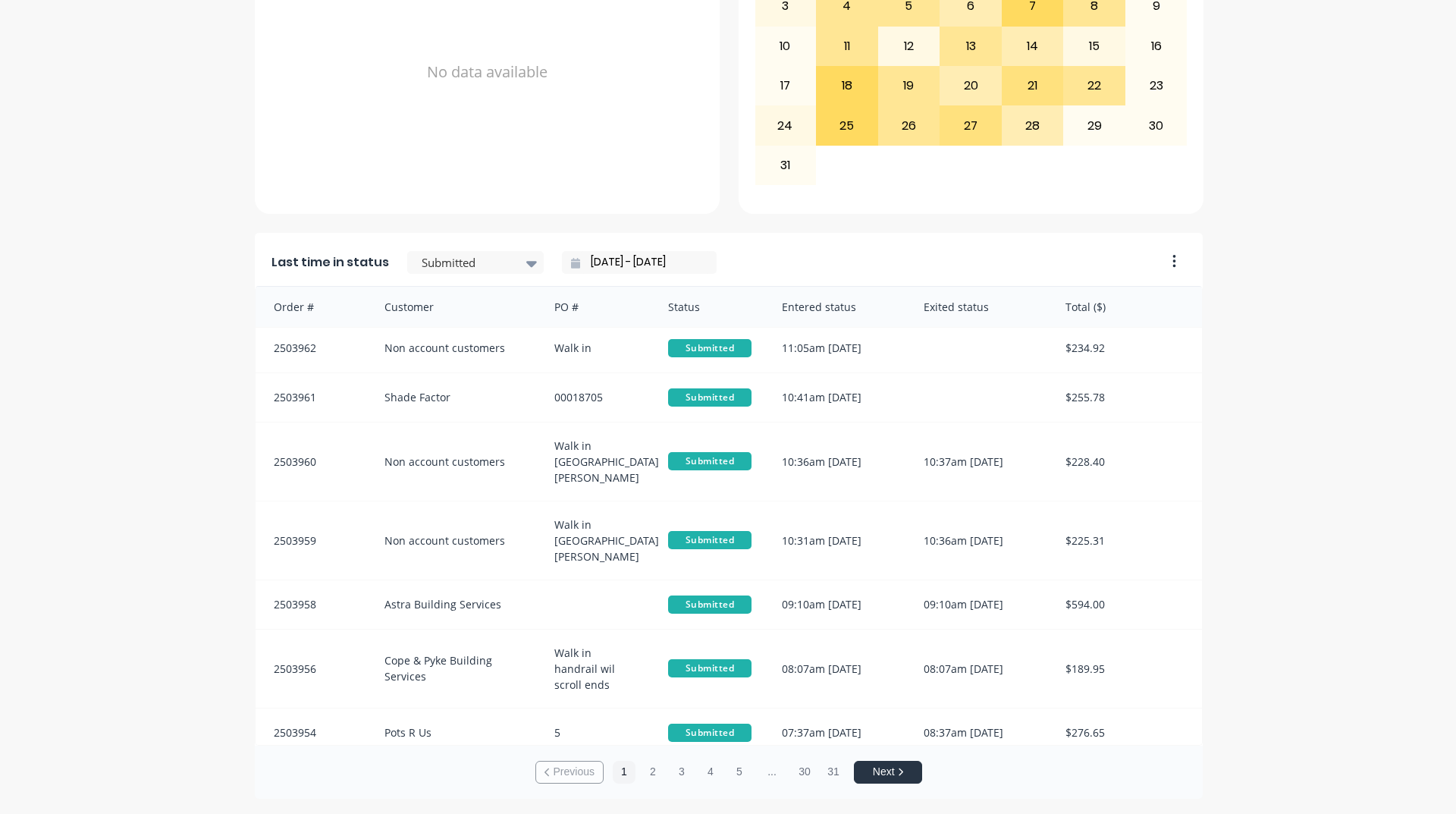
scroll to position [15, 0]
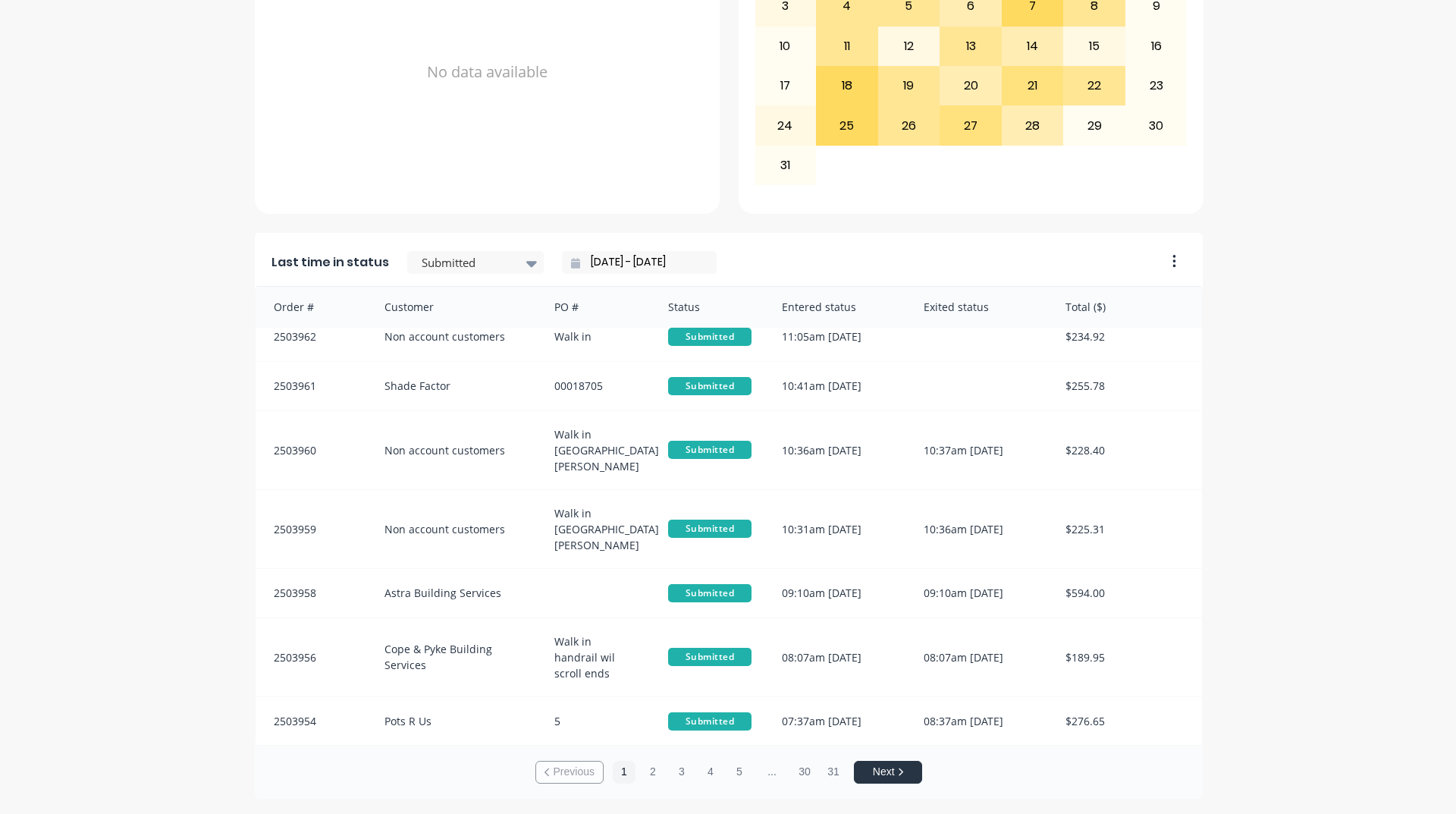
click at [580, 262] on input "[DATE] - [DATE]" at bounding box center [645, 262] width 130 height 23
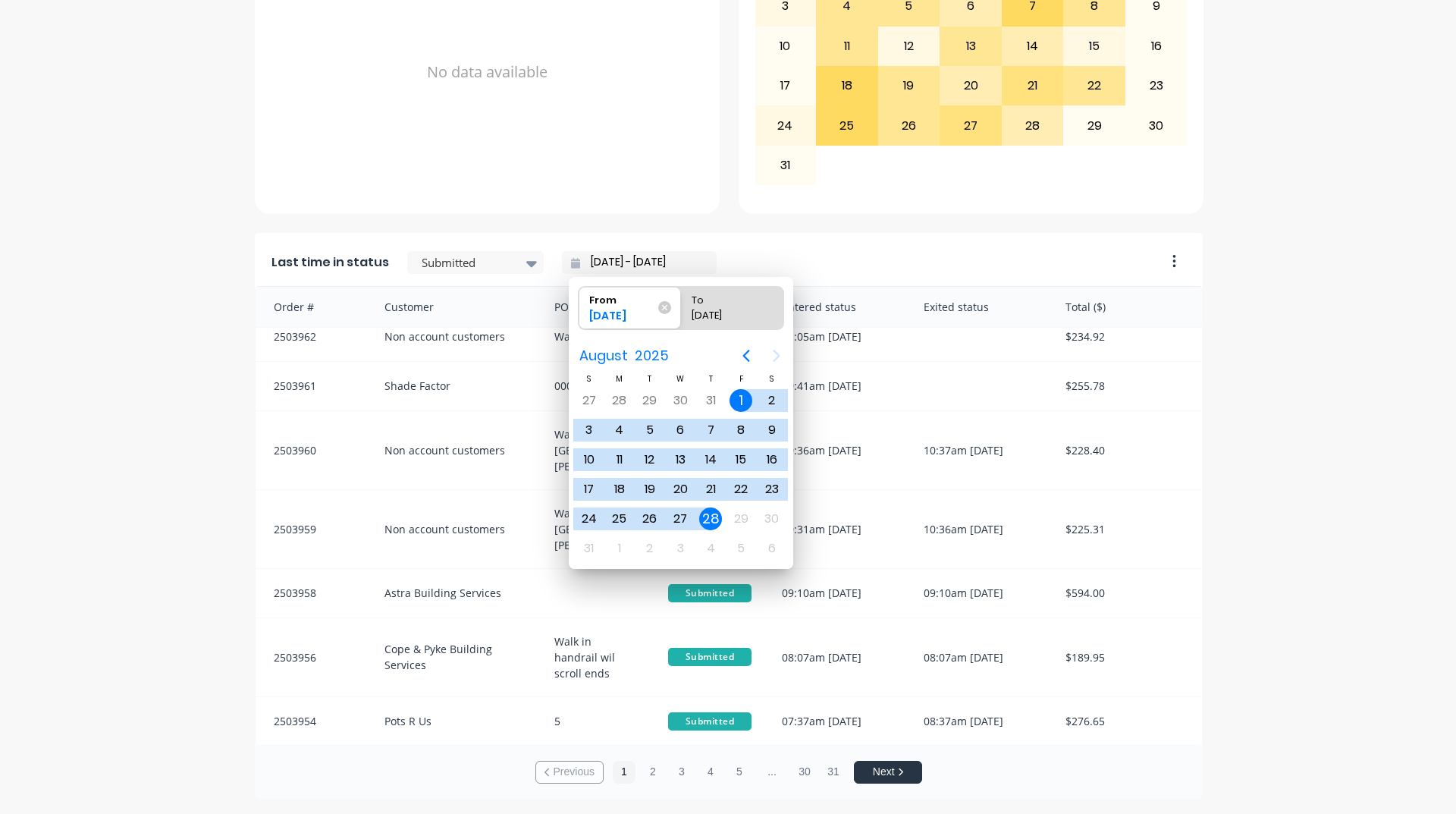
click at [708, 515] on div "28" at bounding box center [710, 519] width 23 height 23
type input "[DATE] - [DATE]"
radio input "false"
radio input "true"
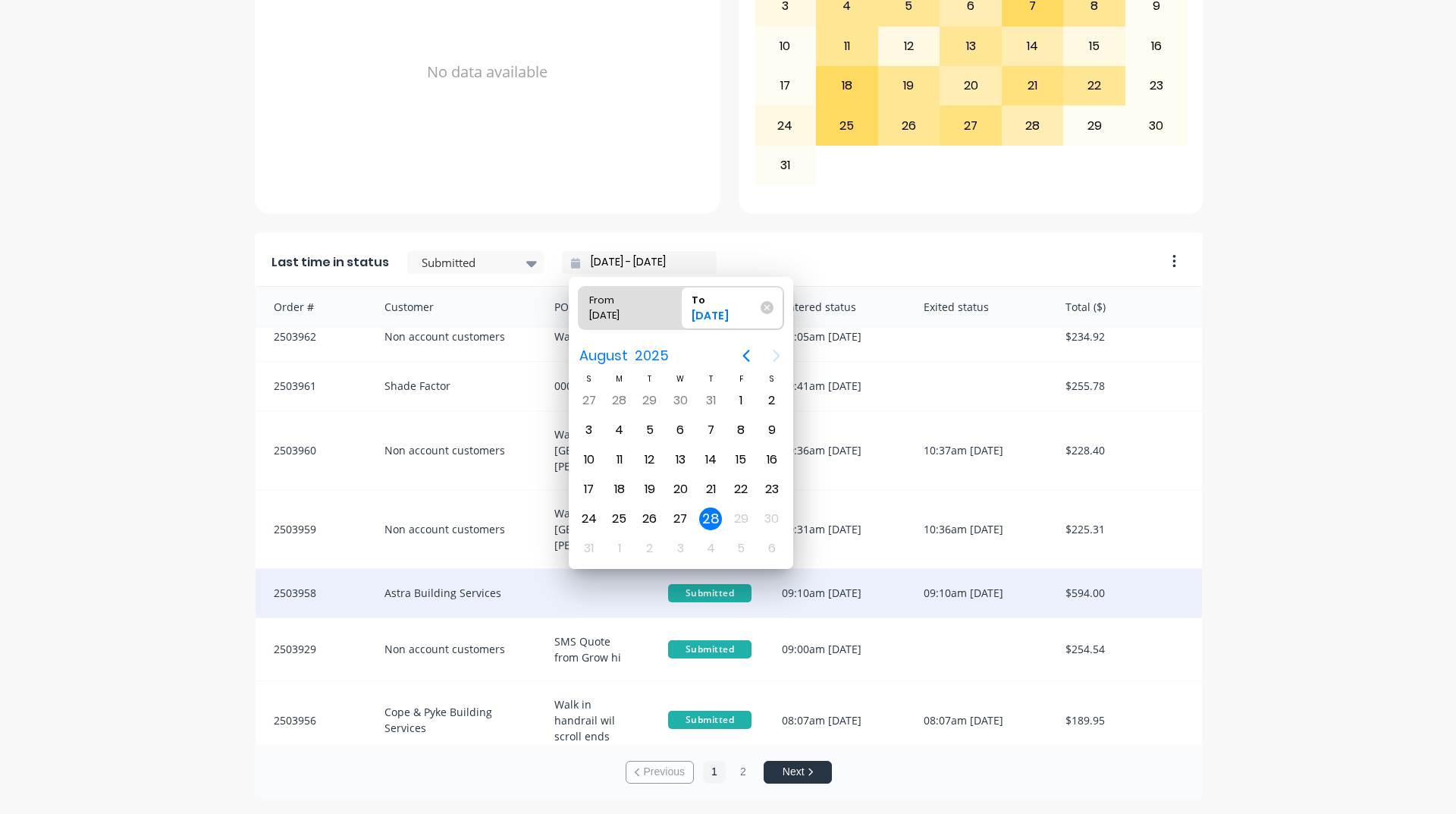
scroll to position [29, 0]
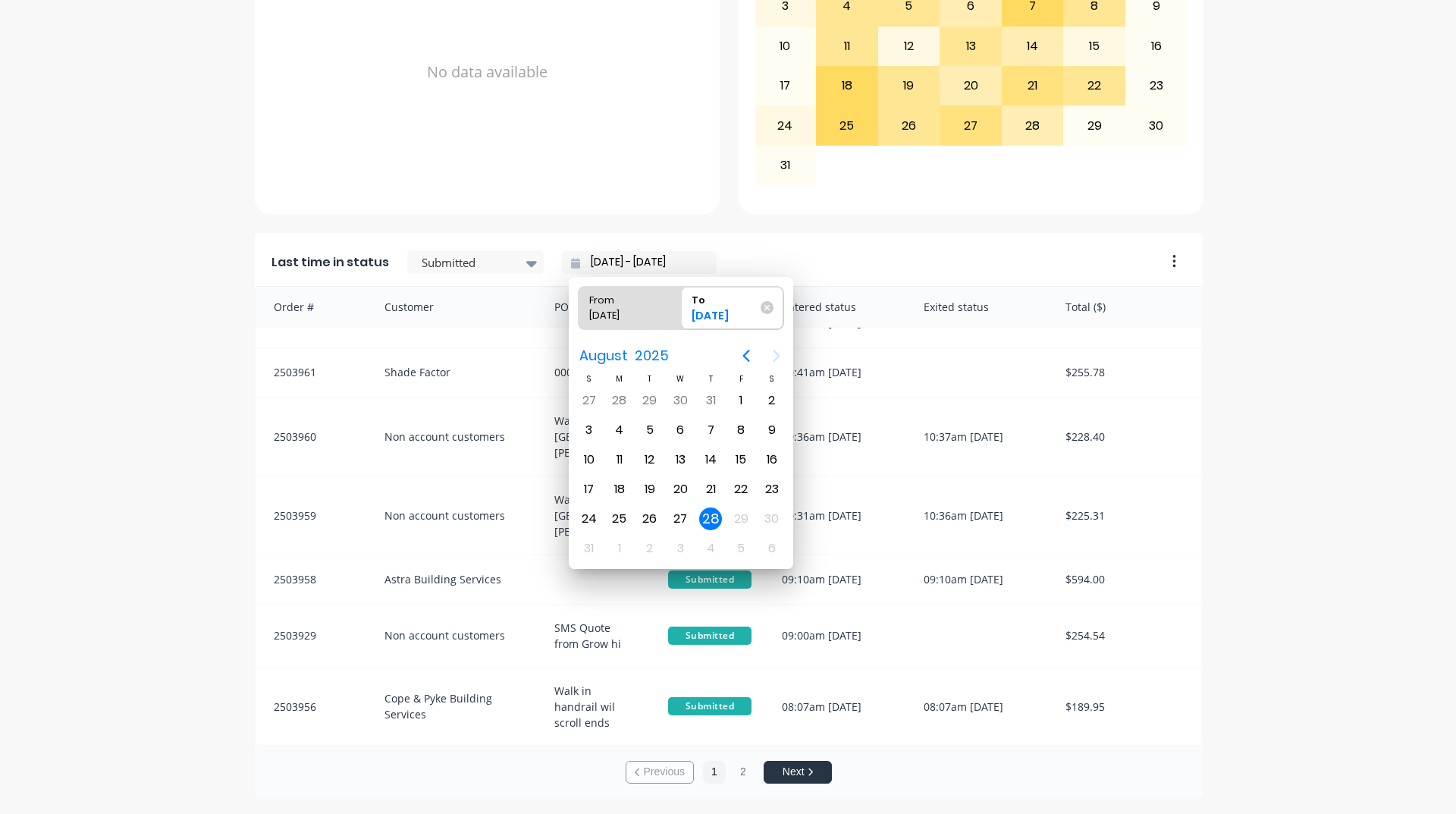
click at [1345, 492] on div "A Class Powder Coating Create sales order Create purchase order Overview Select…" at bounding box center [728, 111] width 1456 height 1377
